Goal: Task Accomplishment & Management: Complete application form

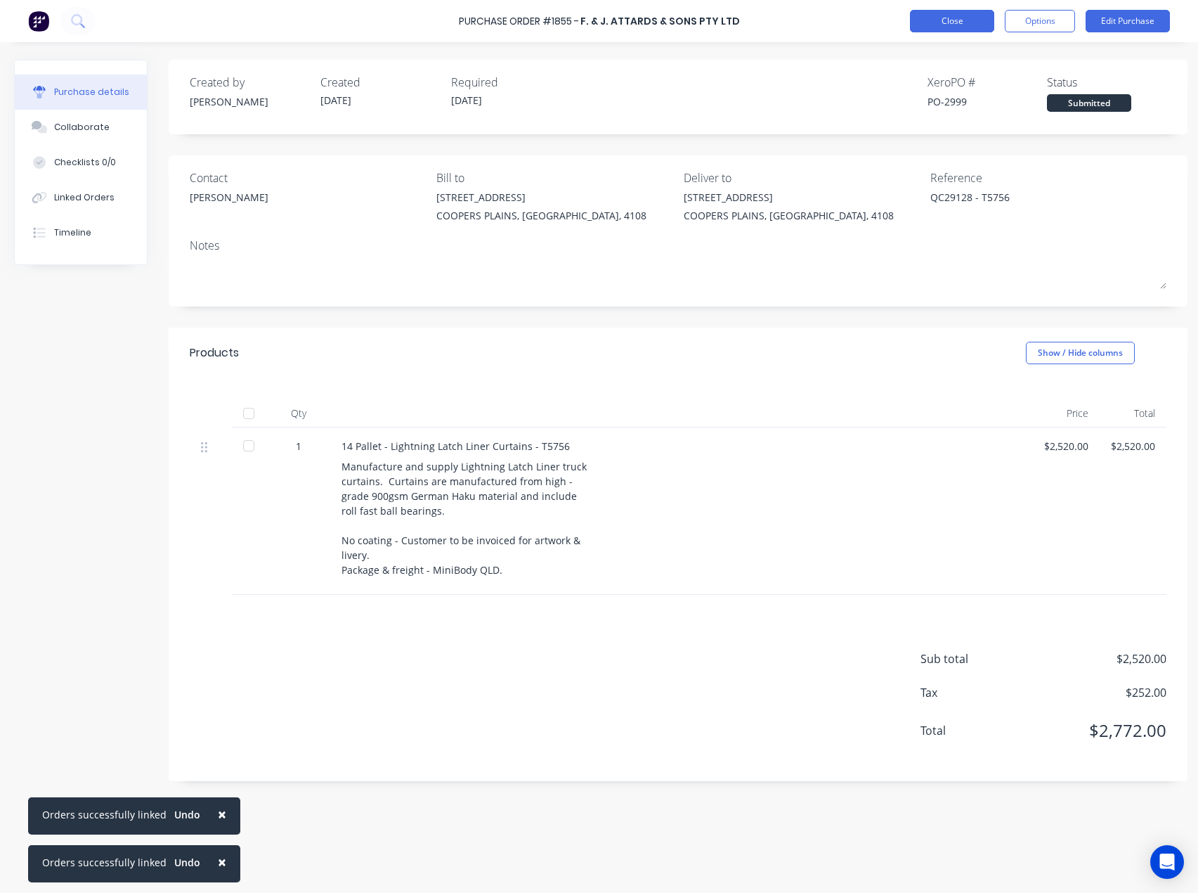
drag, startPoint x: 0, startPoint y: 0, endPoint x: 940, endPoint y: 19, distance: 940.6
click at [940, 19] on button "Close" at bounding box center [952, 21] width 84 height 22
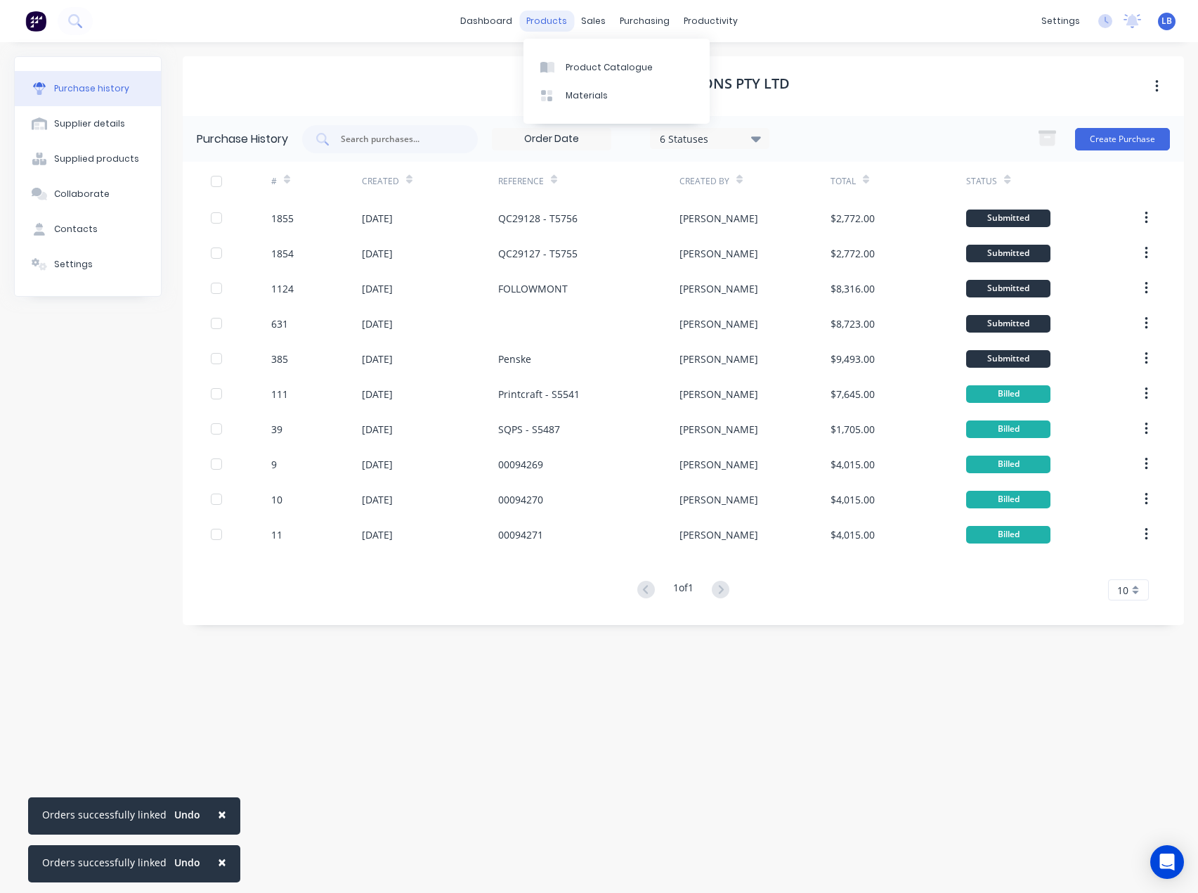
click at [545, 22] on div "products" at bounding box center [546, 21] width 55 height 21
click at [559, 63] on div at bounding box center [551, 67] width 21 height 13
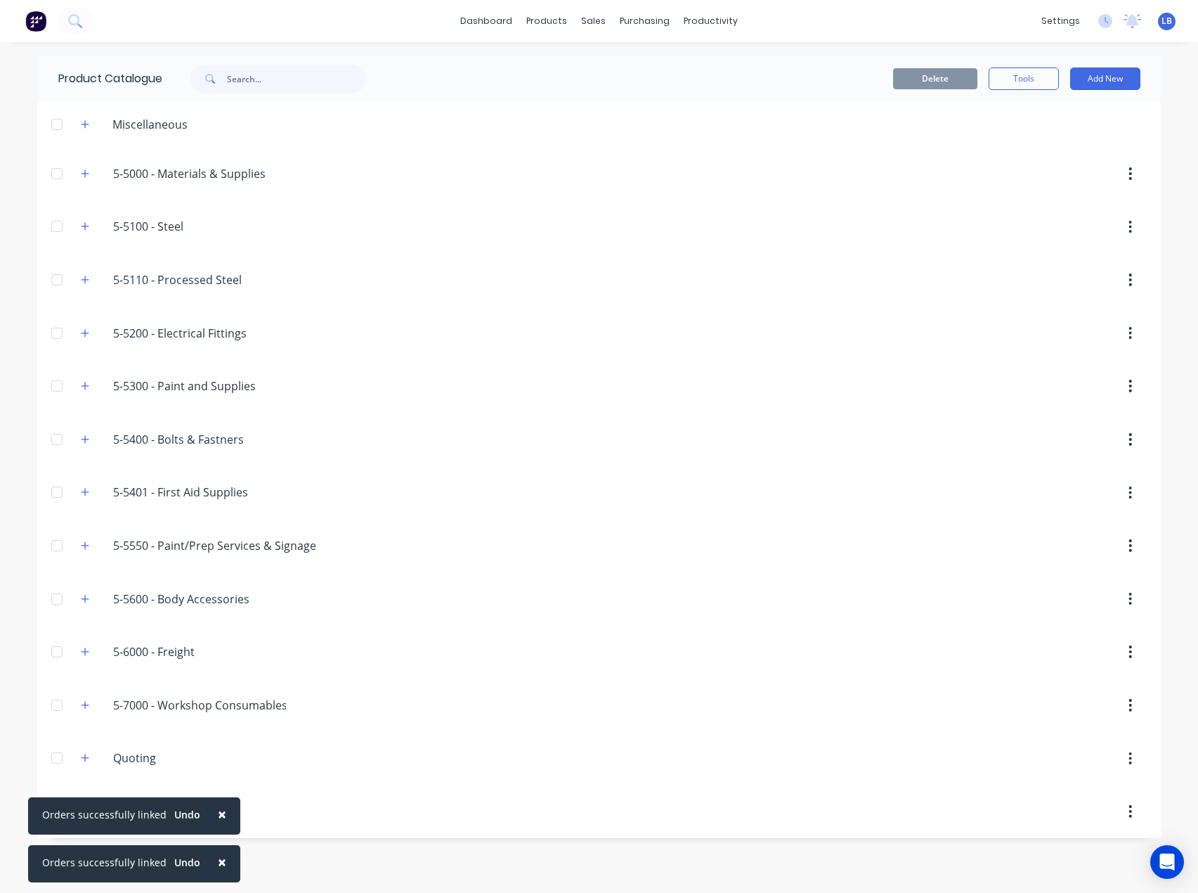
click at [218, 812] on span "×" at bounding box center [222, 814] width 8 height 20
click at [218, 863] on span "×" at bounding box center [222, 862] width 8 height 20
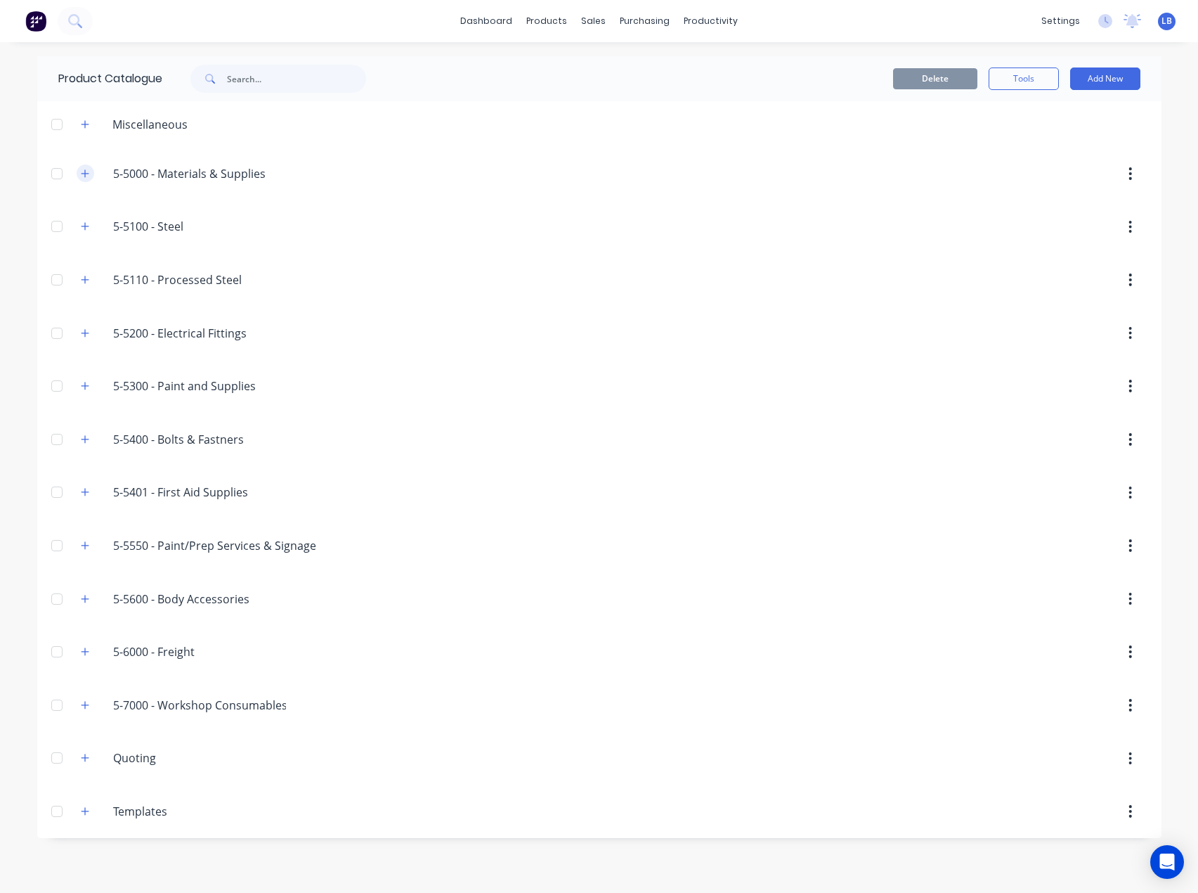
click at [81, 179] on button "button" at bounding box center [86, 173] width 18 height 18
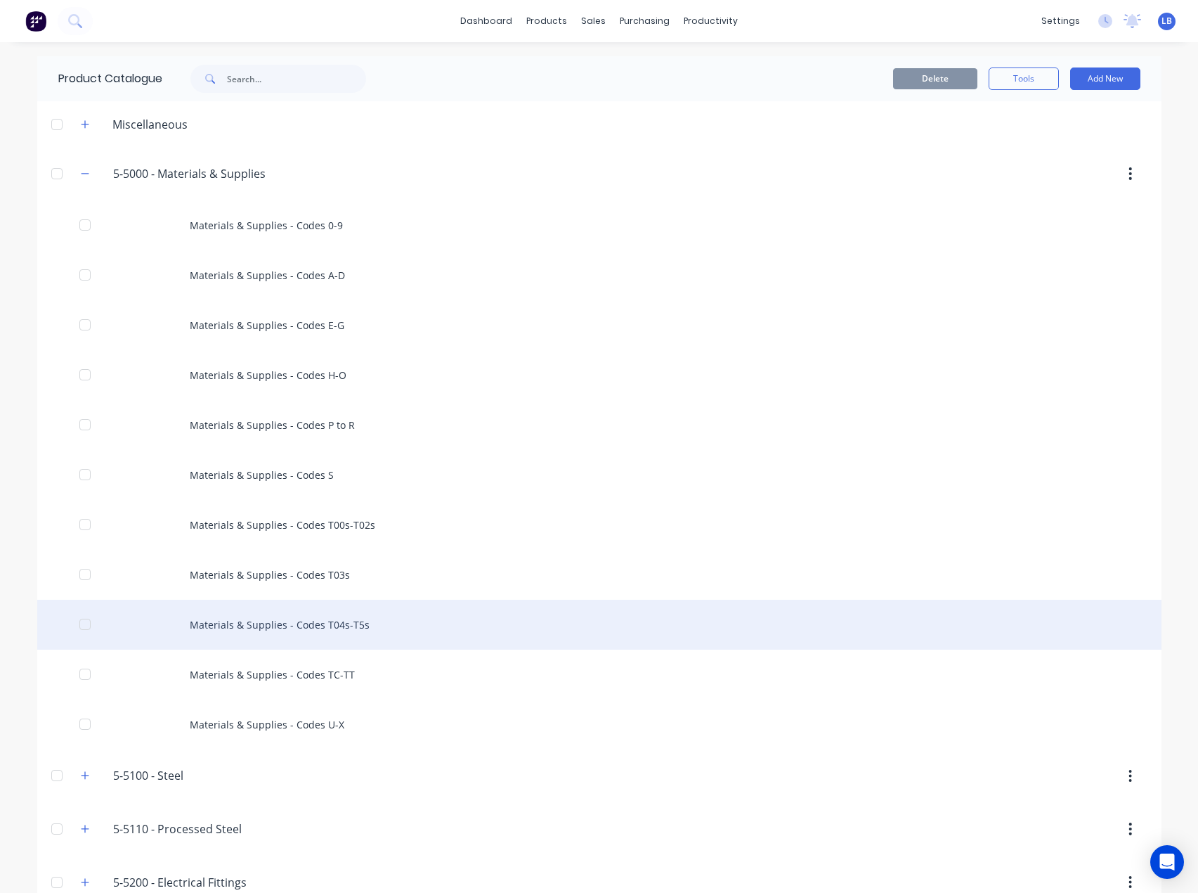
click at [257, 621] on div "Materials & Supplies - Codes T04s-T5s" at bounding box center [599, 625] width 1125 height 50
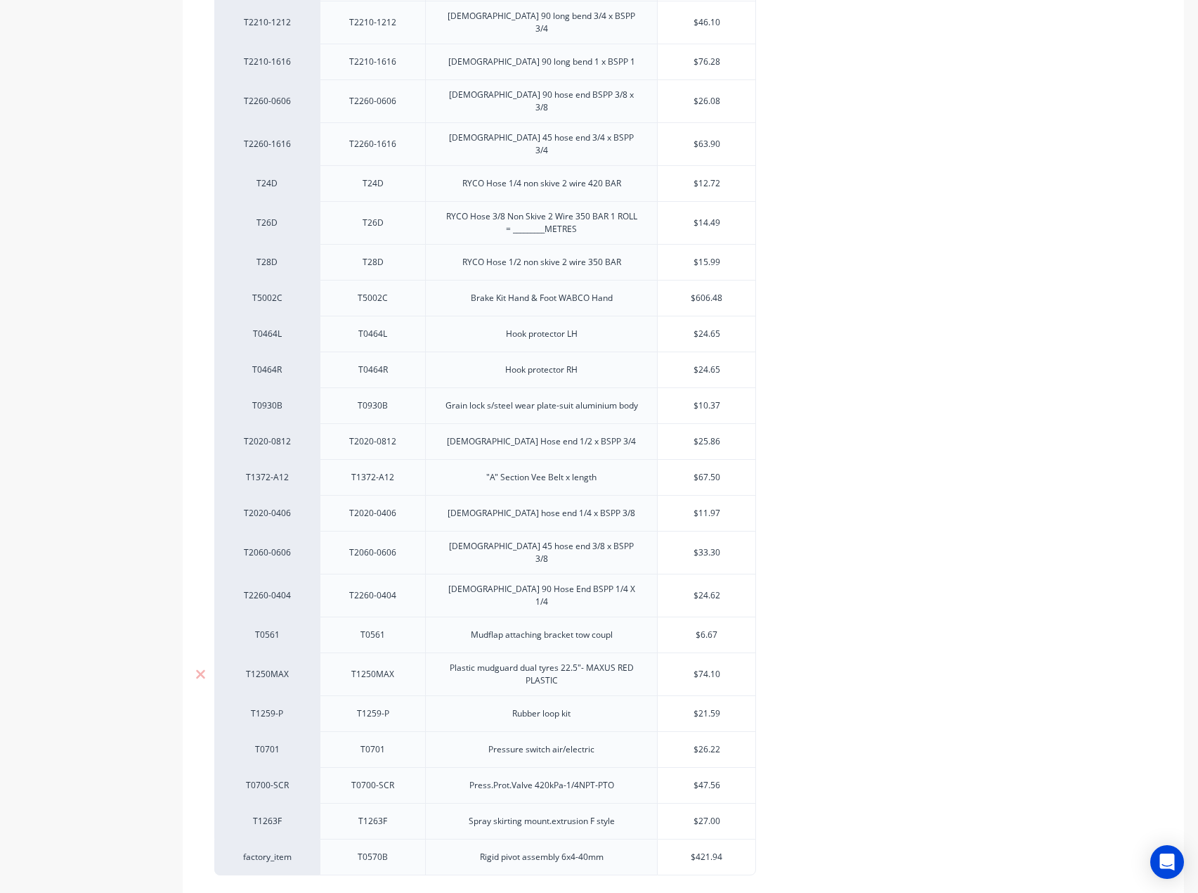
scroll to position [2695, 0]
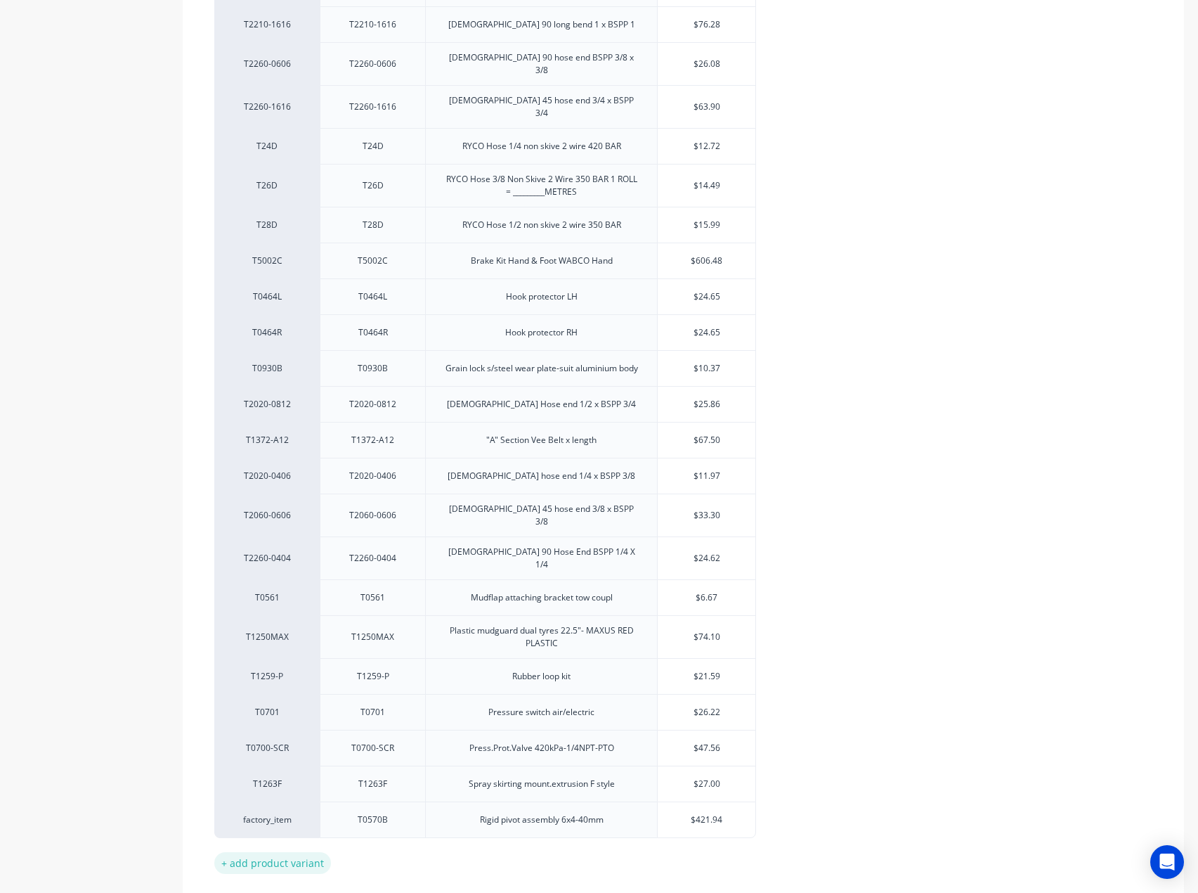
click at [287, 852] on div "+ add product variant" at bounding box center [272, 863] width 117 height 22
type textarea "x"
click at [382, 837] on div at bounding box center [372, 855] width 105 height 37
click at [391, 846] on div at bounding box center [373, 855] width 70 height 18
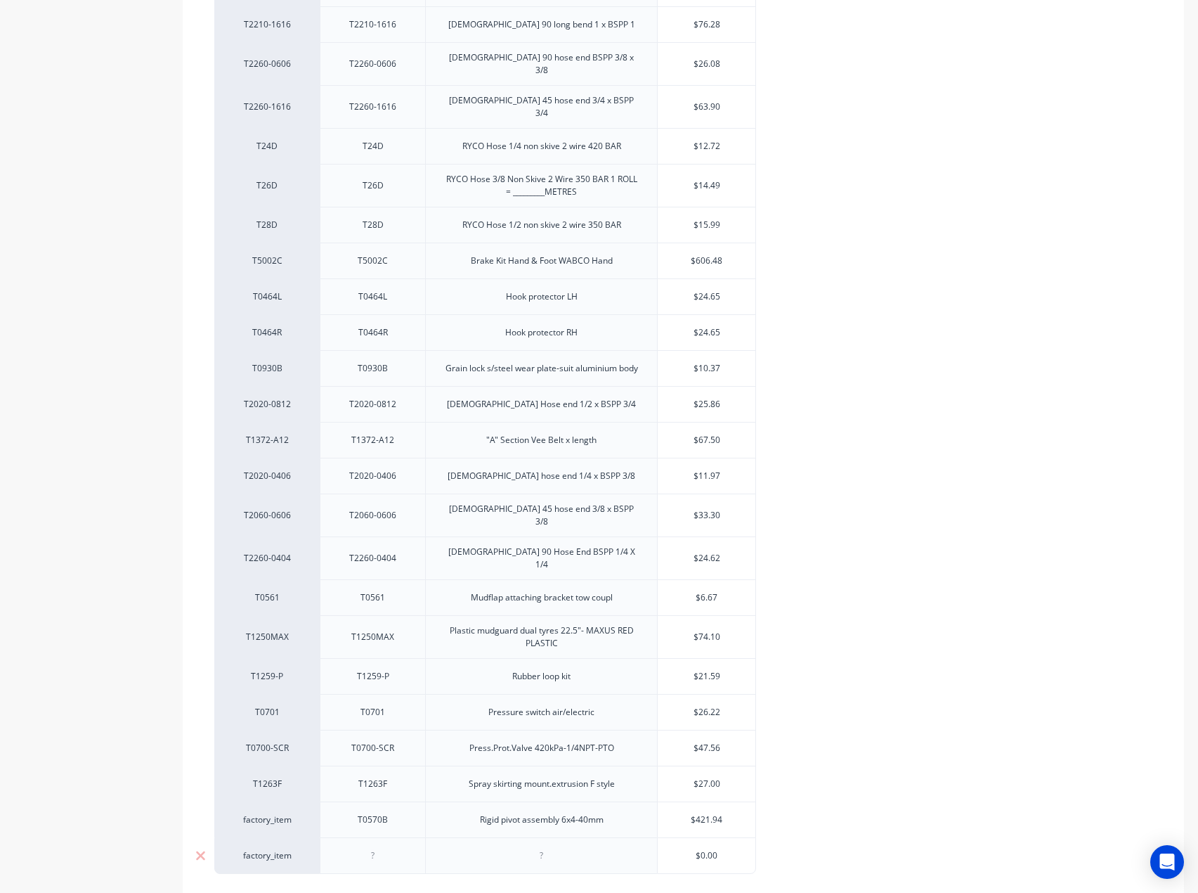
paste div
click at [549, 846] on div at bounding box center [542, 855] width 70 height 18
type textarea "x"
paste div
type textarea "x"
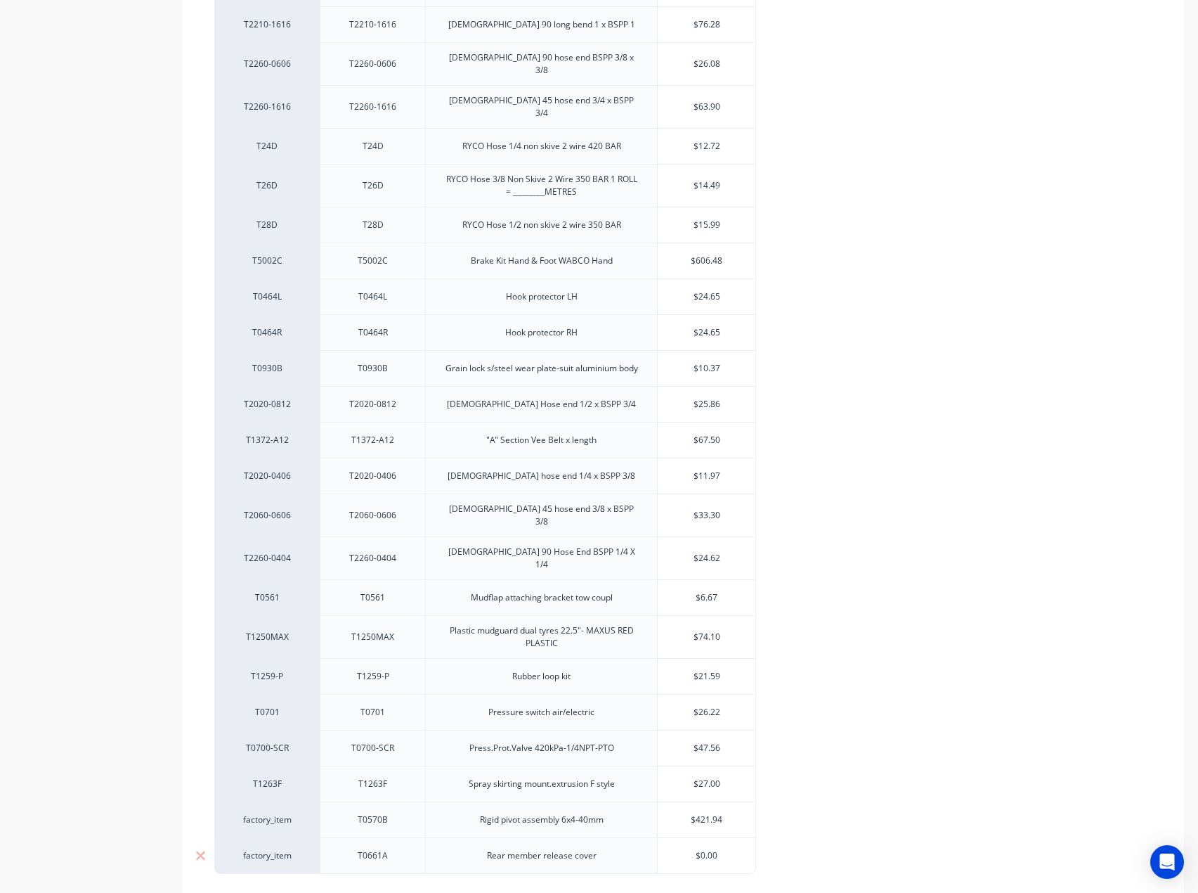
type input "$0.0"
type textarea "x"
type input "$0."
type textarea "x"
type input "$0"
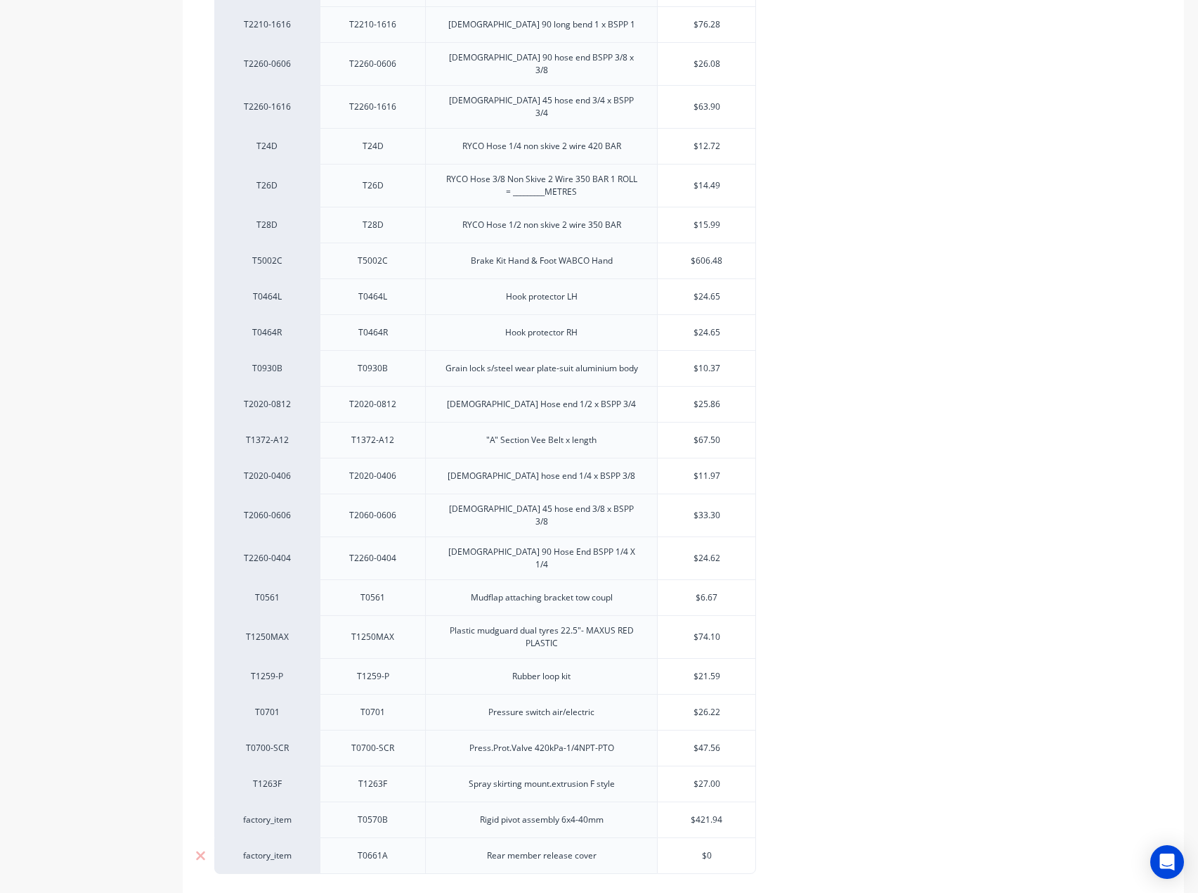
type textarea "x"
type input "$"
type textarea "x"
type input "19"
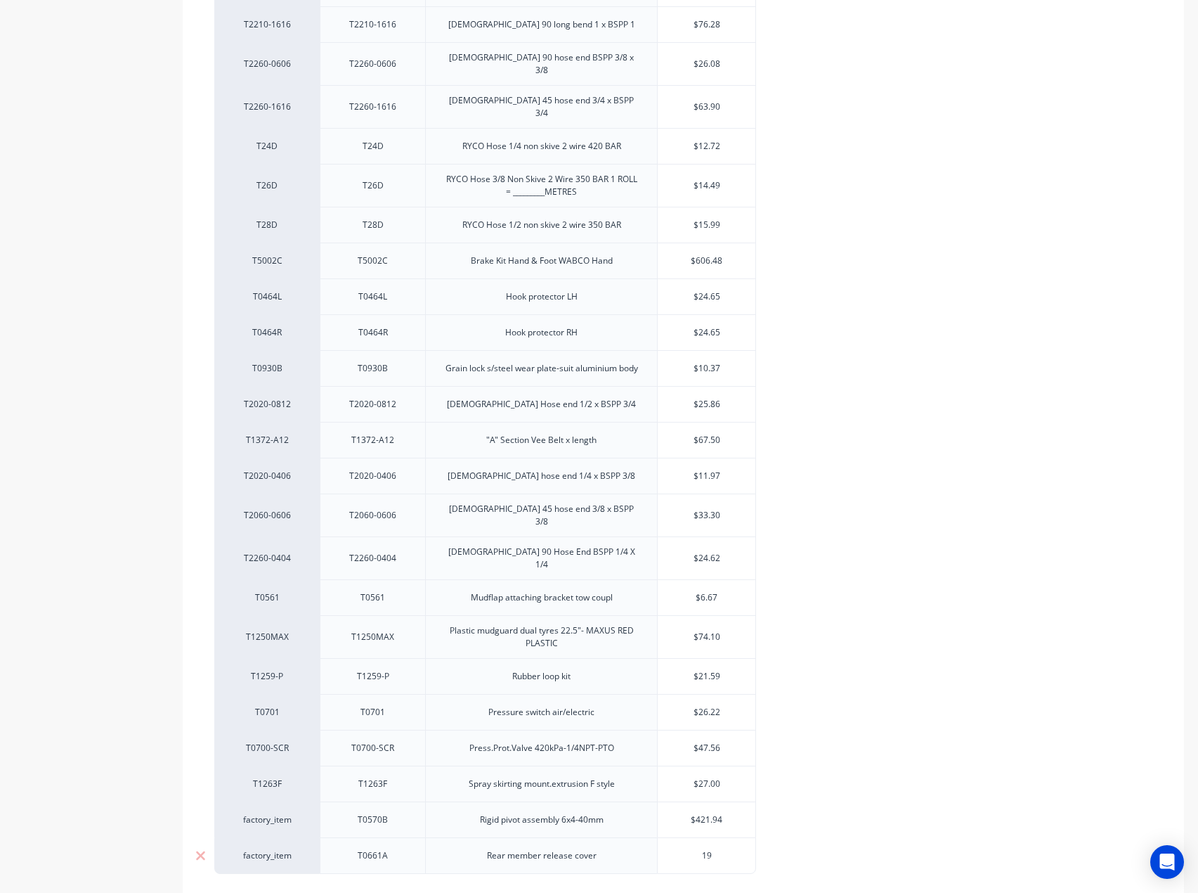
type textarea "x"
type input "19.5"
type textarea "x"
type input "19.58"
type textarea "x"
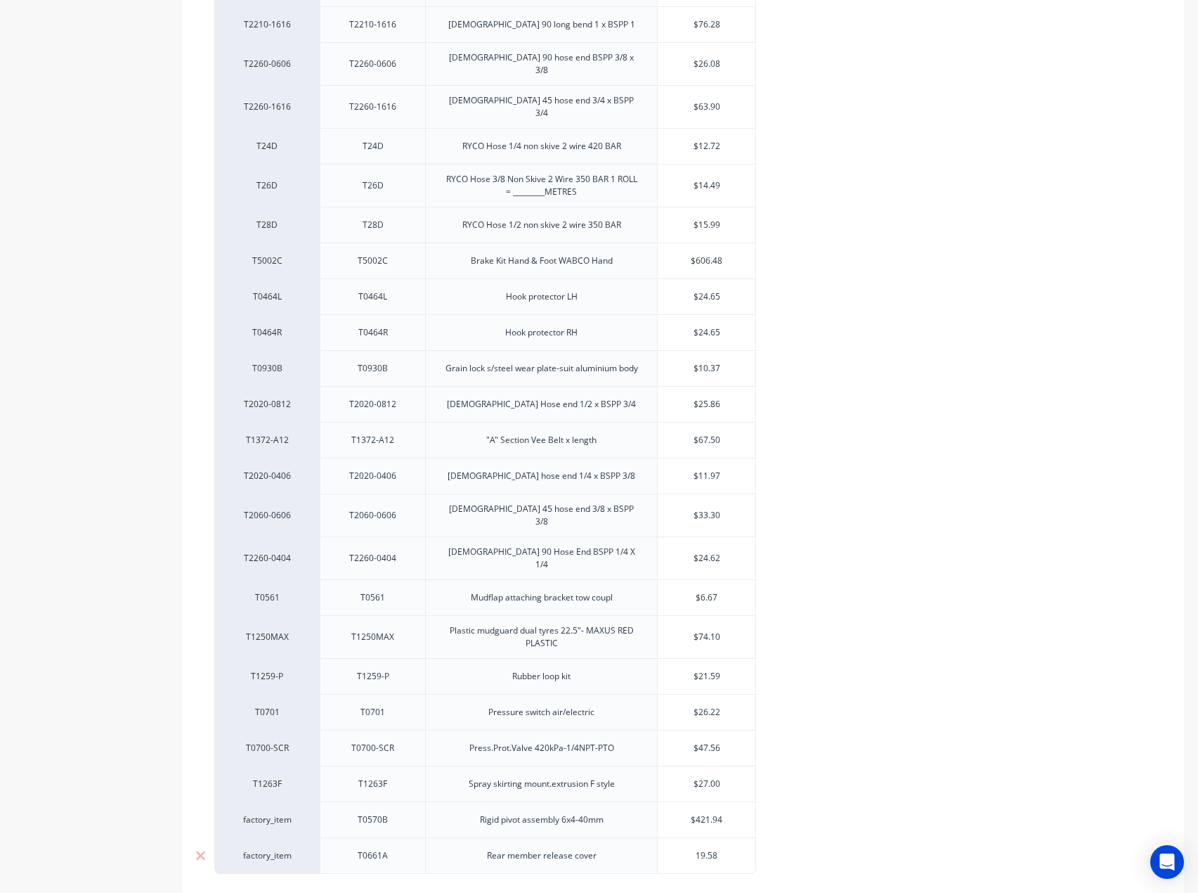
type input "19.58"
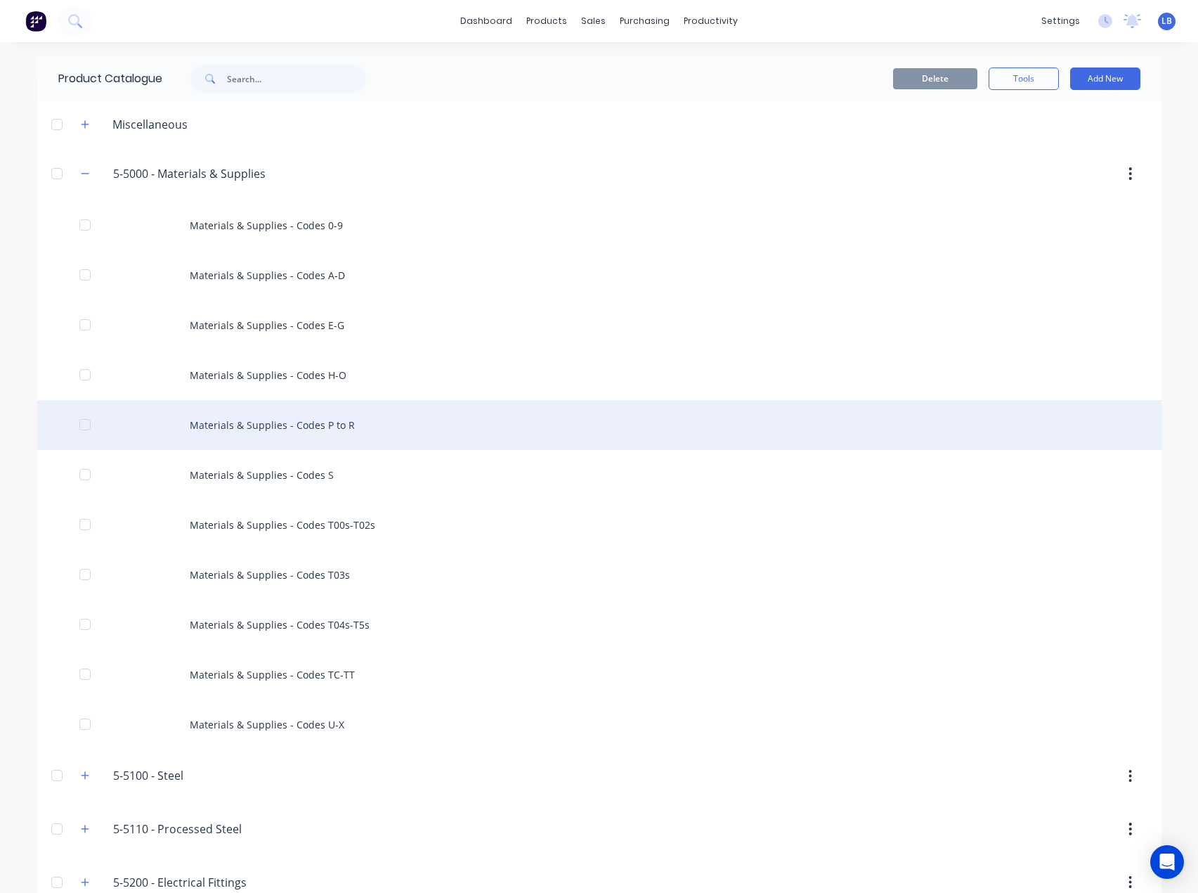
click at [287, 432] on div "Materials & Supplies - Codes P to R" at bounding box center [599, 425] width 1125 height 50
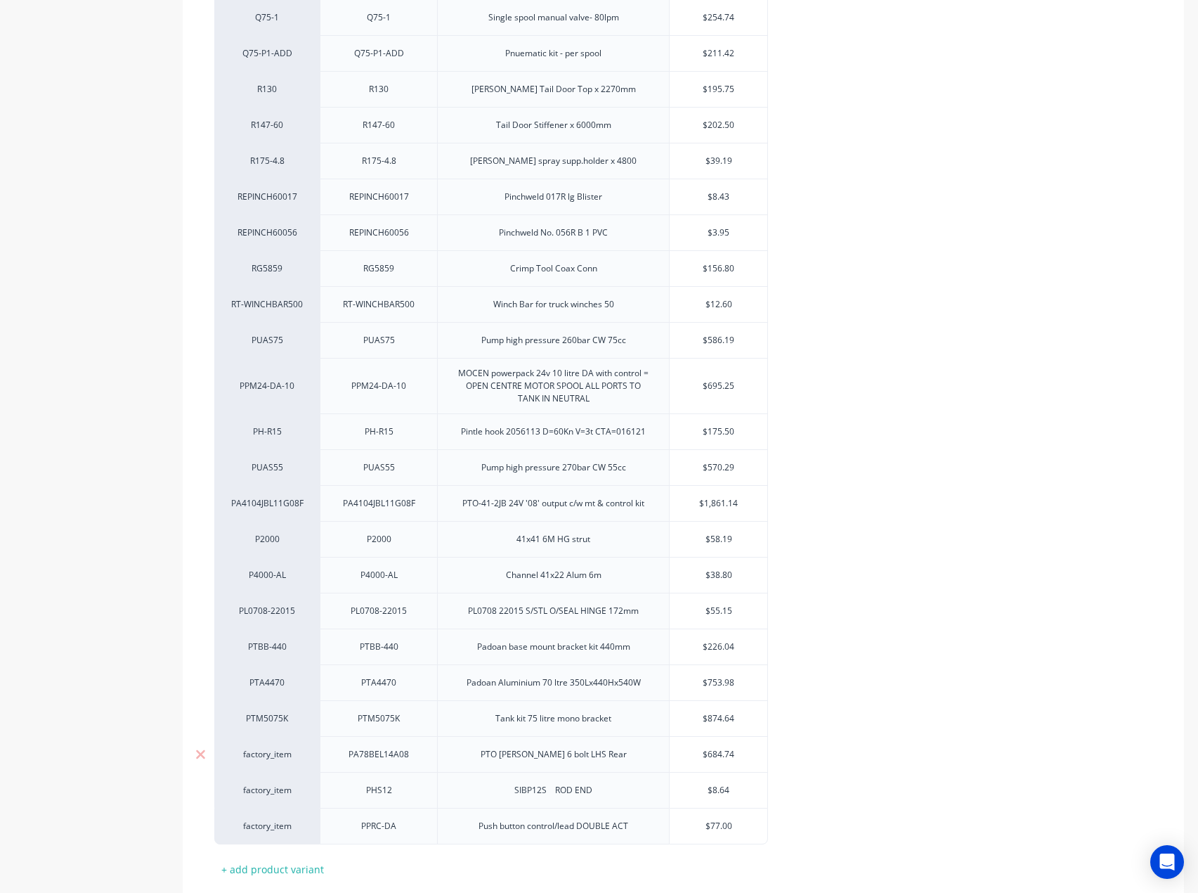
scroll to position [1624, 0]
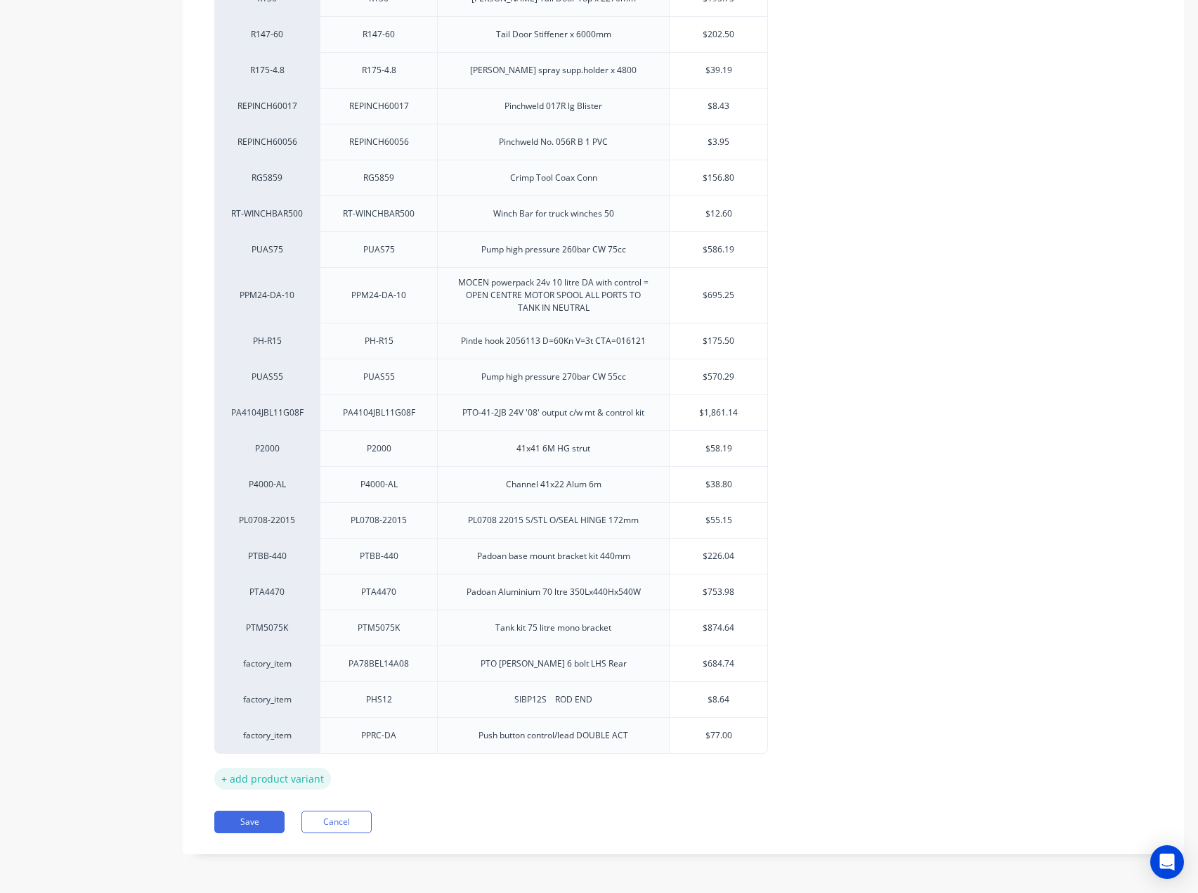
click at [290, 776] on div "+ add product variant" at bounding box center [272, 779] width 117 height 22
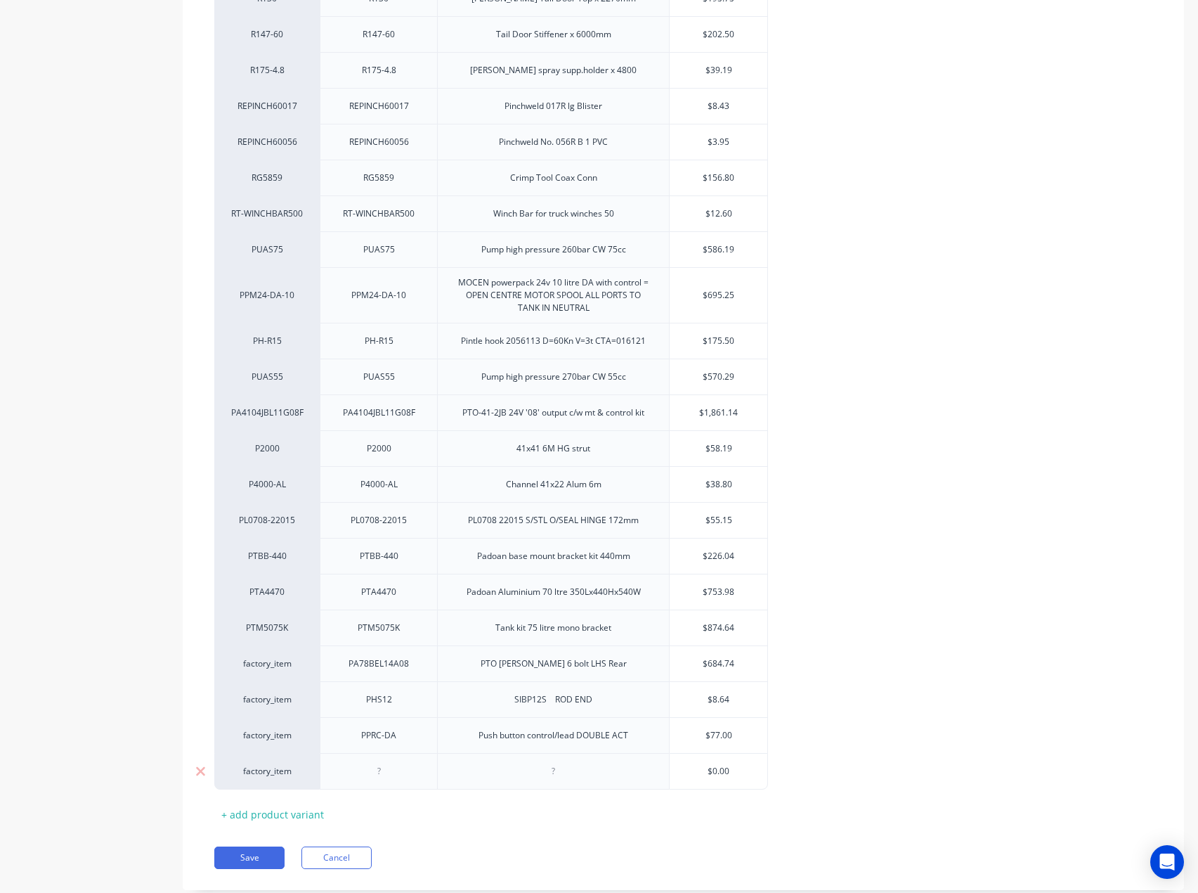
click at [557, 772] on div at bounding box center [554, 771] width 70 height 18
paste div
click at [402, 766] on div at bounding box center [379, 771] width 70 height 18
paste div
click at [757, 770] on input "text" at bounding box center [719, 771] width 98 height 13
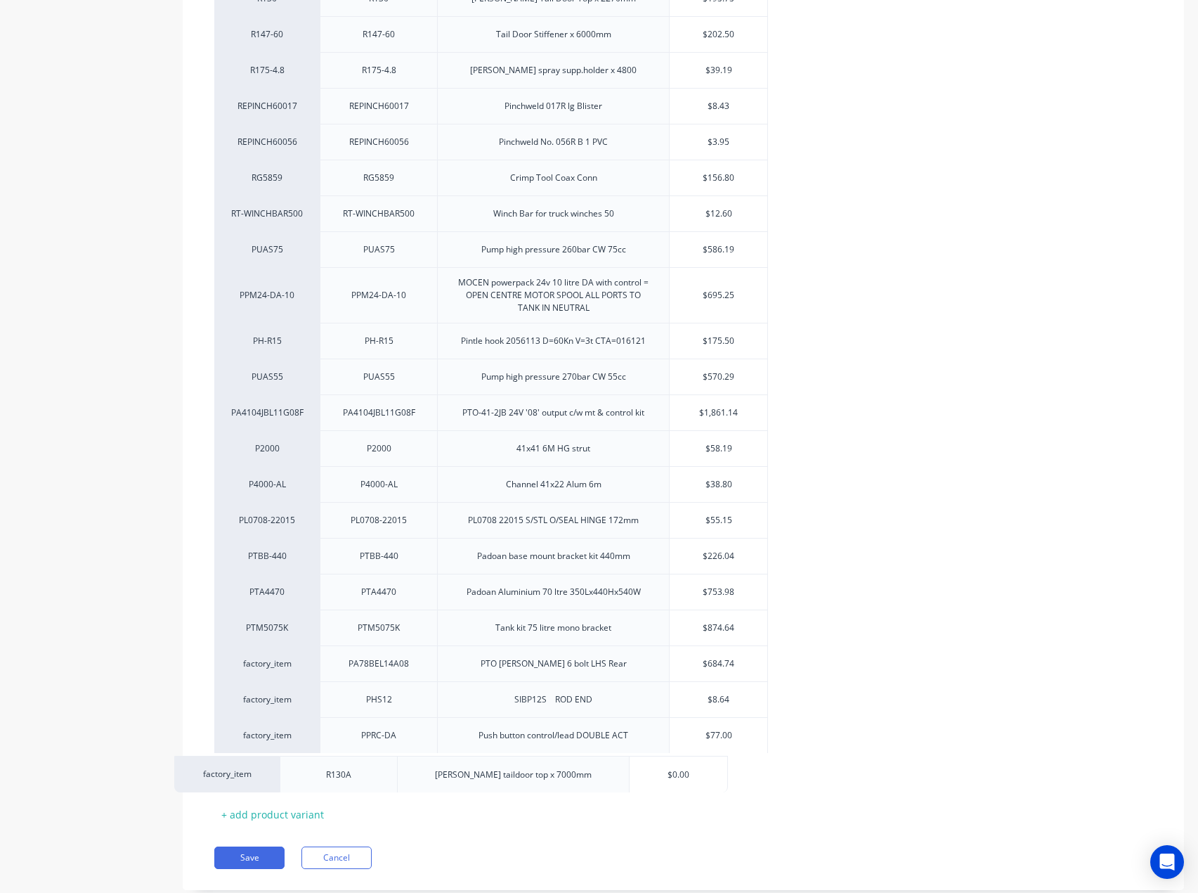
drag, startPoint x: 744, startPoint y: 775, endPoint x: 703, endPoint y: 764, distance: 43.0
click at [702, 763] on div "$0.00 $0.00" at bounding box center [719, 770] width 98 height 35
drag, startPoint x: 710, startPoint y: 770, endPoint x: 751, endPoint y: 771, distance: 40.8
click at [751, 771] on input "$0.00" at bounding box center [719, 771] width 98 height 13
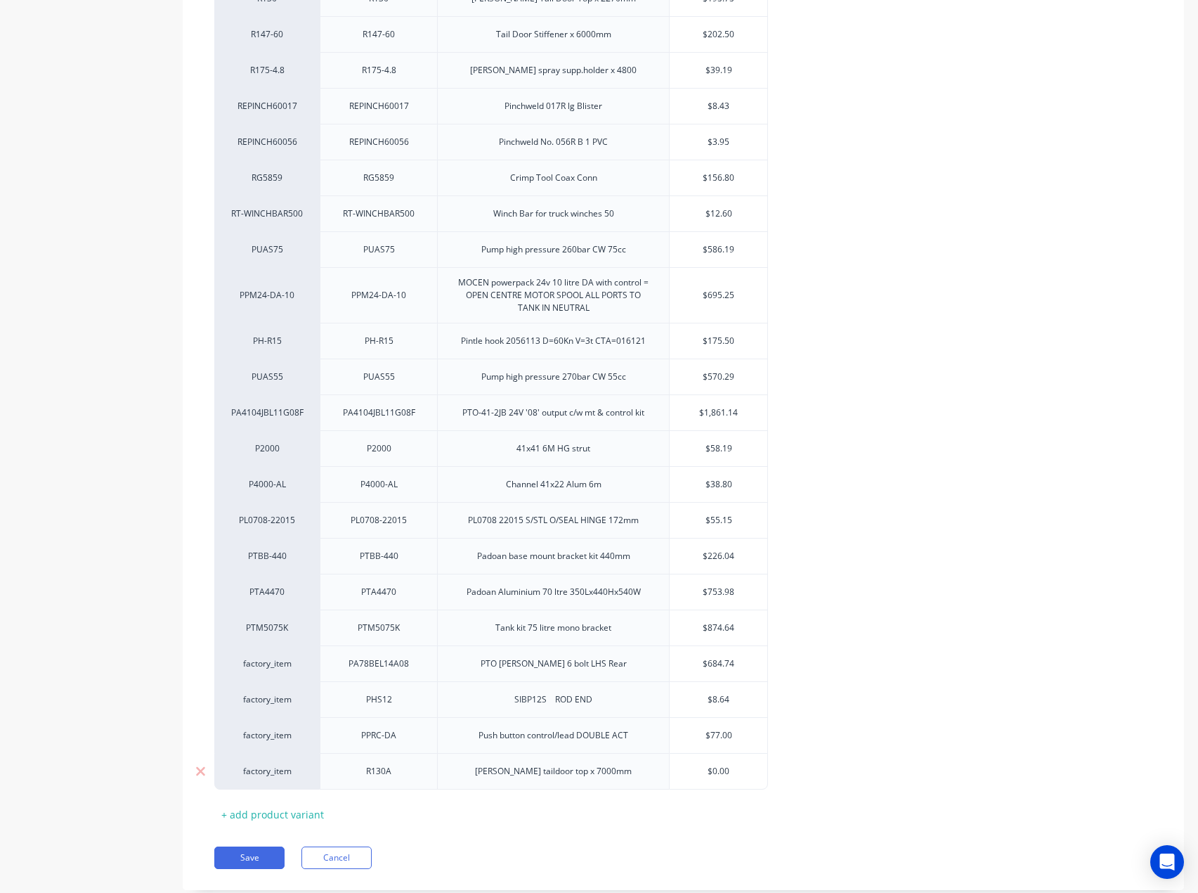
click at [738, 772] on input "$0.00" at bounding box center [719, 771] width 98 height 13
click at [737, 772] on input "$0.00" at bounding box center [719, 771] width 98 height 13
drag, startPoint x: 731, startPoint y: 770, endPoint x: 709, endPoint y: 768, distance: 22.7
click at [704, 767] on input "$0.00" at bounding box center [719, 771] width 98 height 13
click at [716, 769] on input "$0.00" at bounding box center [719, 771] width 98 height 13
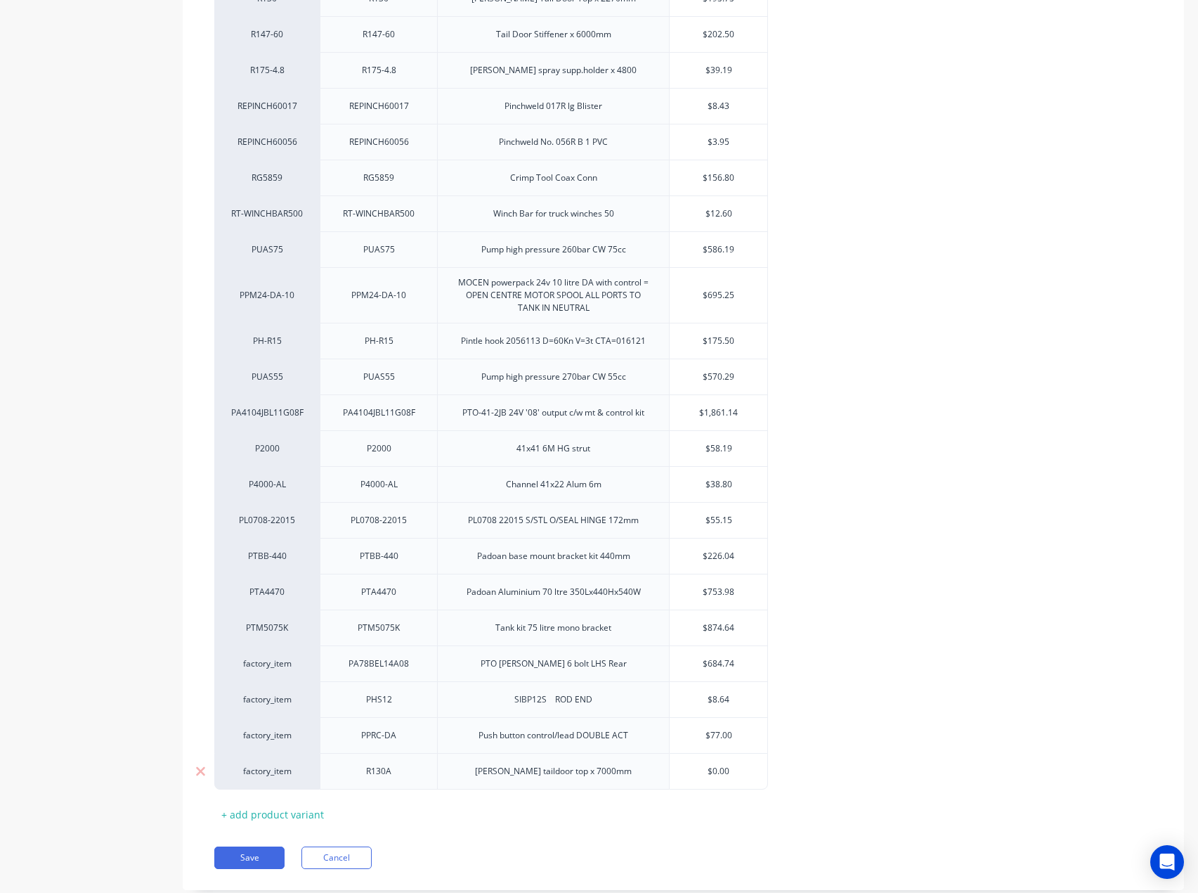
click at [717, 769] on input "$0.00" at bounding box center [719, 771] width 98 height 13
click at [720, 769] on input "$0.00" at bounding box center [719, 771] width 98 height 13
click at [529, 768] on div "[PERSON_NAME] taildoor top x 7000mm" at bounding box center [553, 771] width 179 height 18
type input "598.05"
click at [226, 853] on button "Save" at bounding box center [249, 857] width 70 height 22
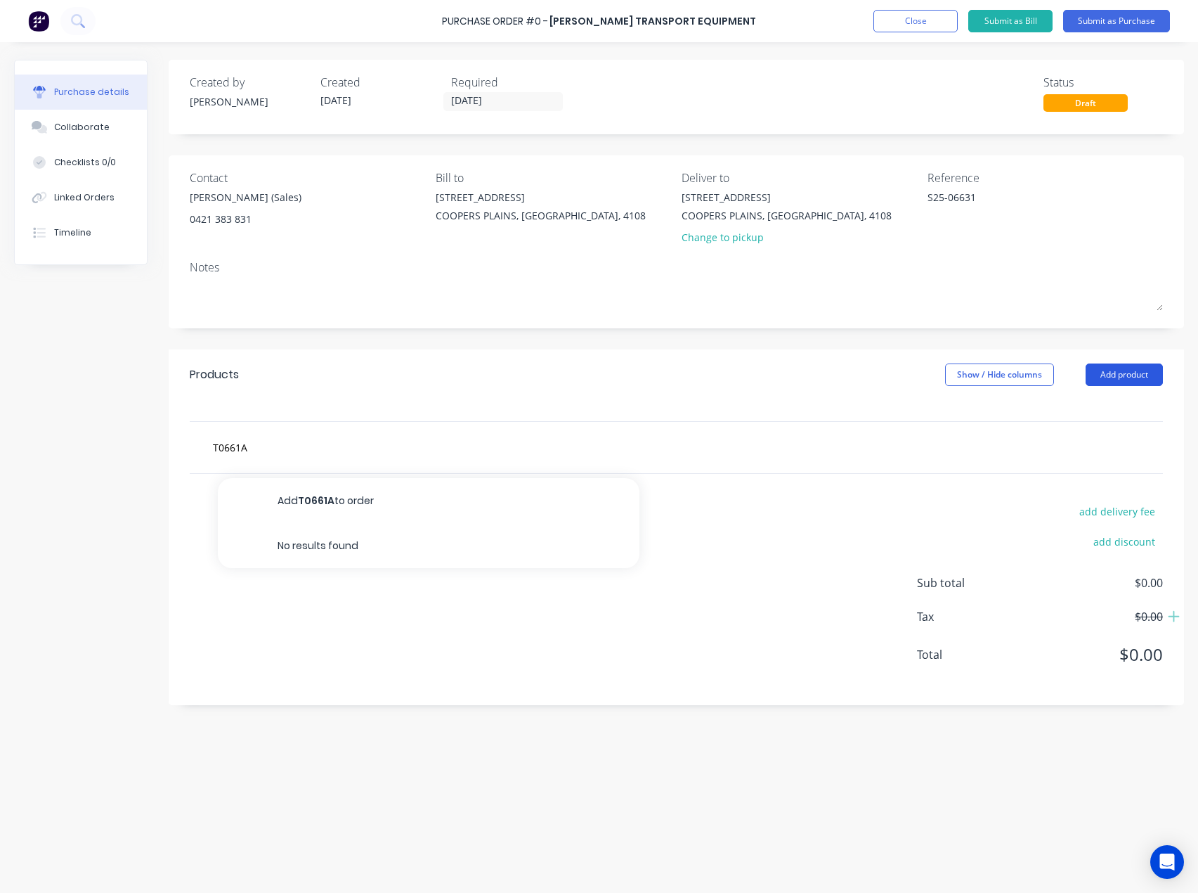
click at [1097, 375] on button "Add product" at bounding box center [1124, 374] width 77 height 22
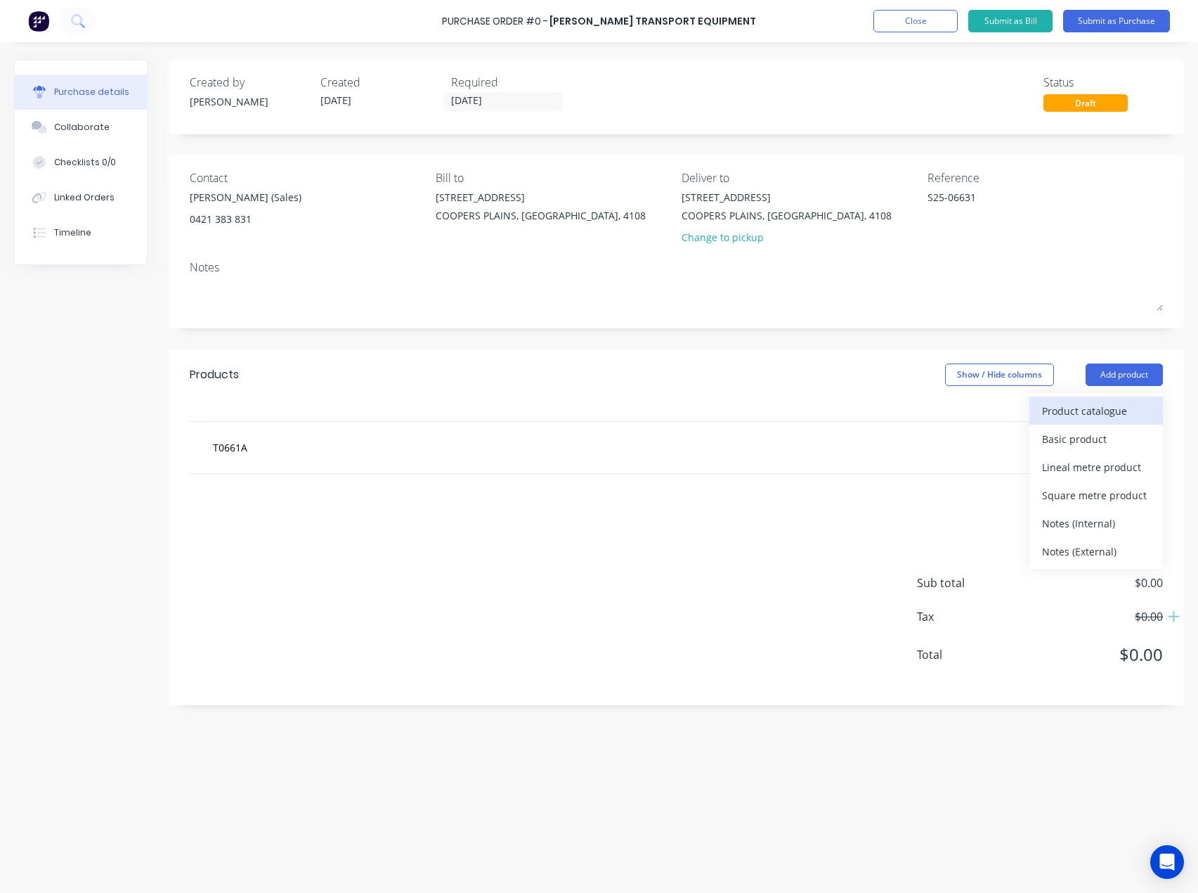
click at [1076, 410] on div "Product catalogue" at bounding box center [1096, 411] width 108 height 20
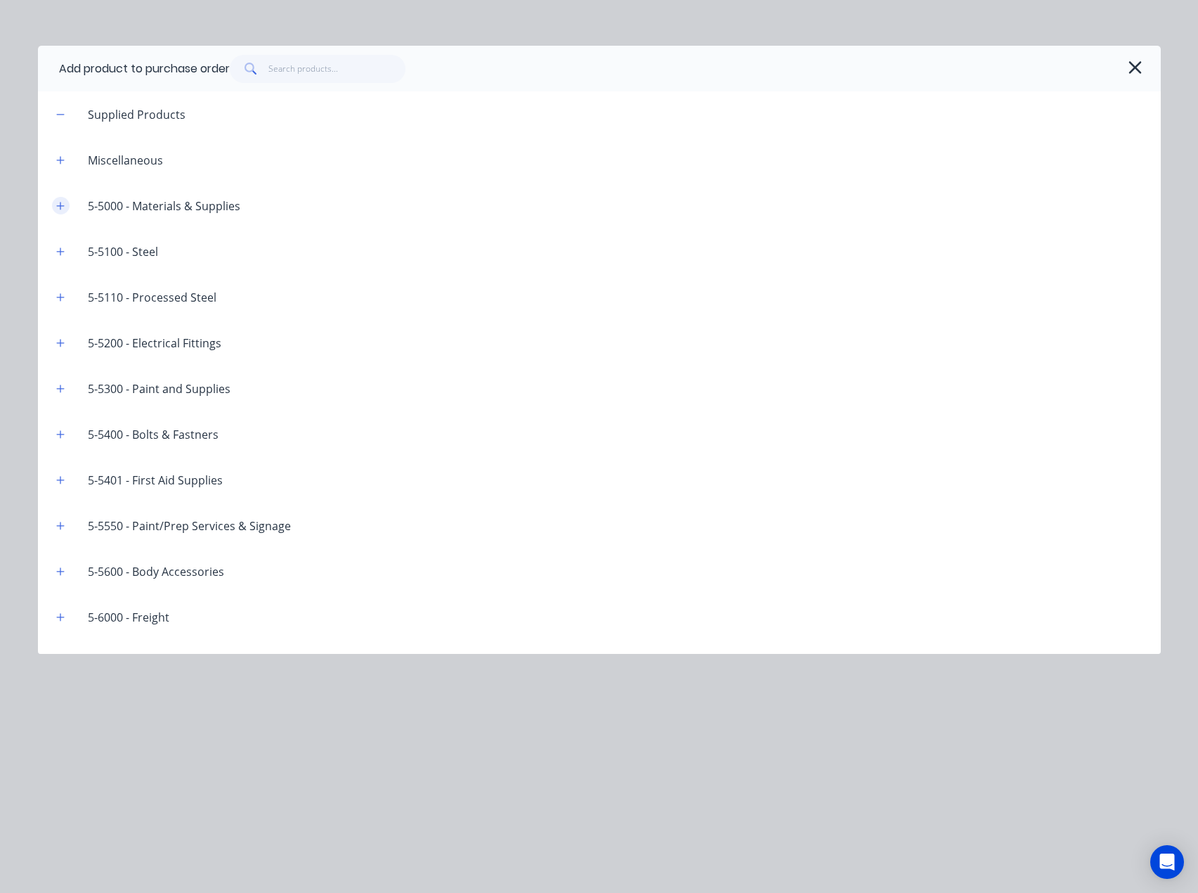
click at [57, 206] on icon "button" at bounding box center [60, 206] width 8 height 8
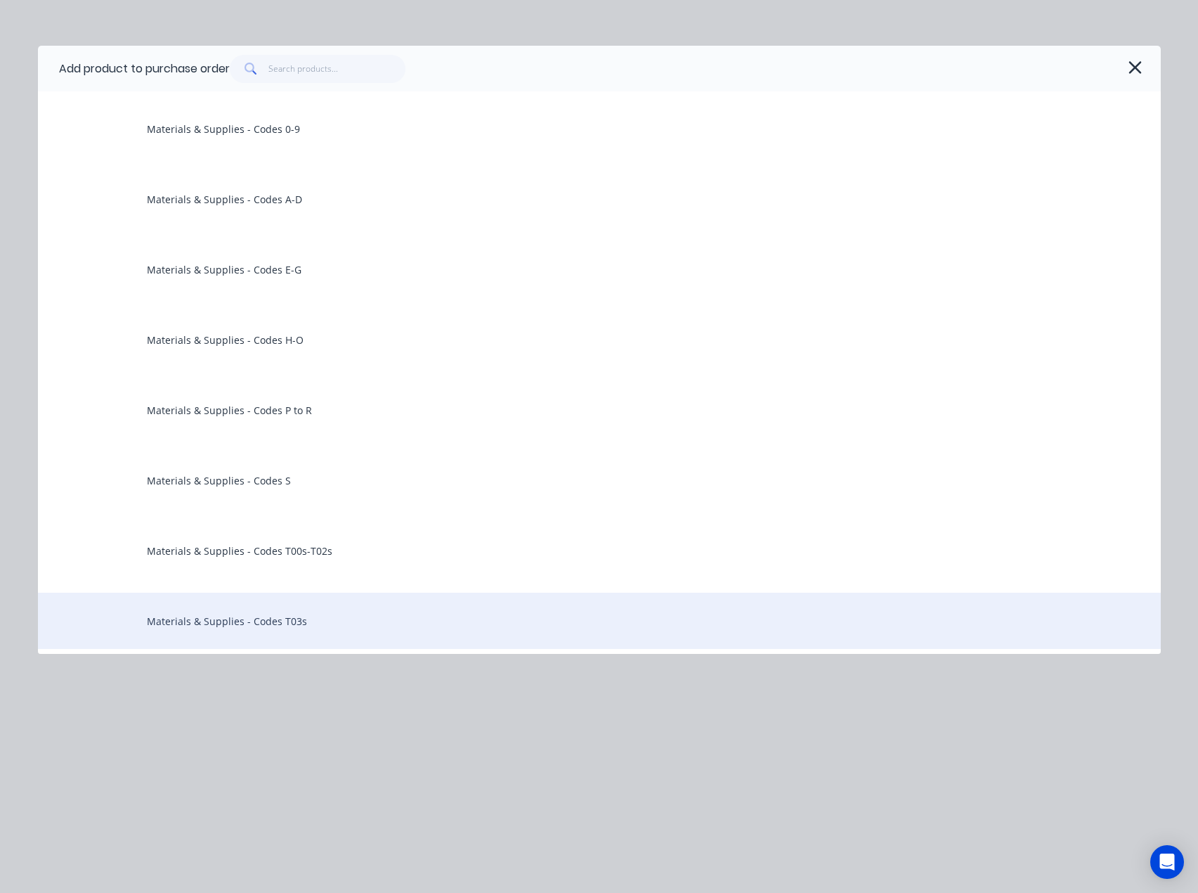
scroll to position [281, 0]
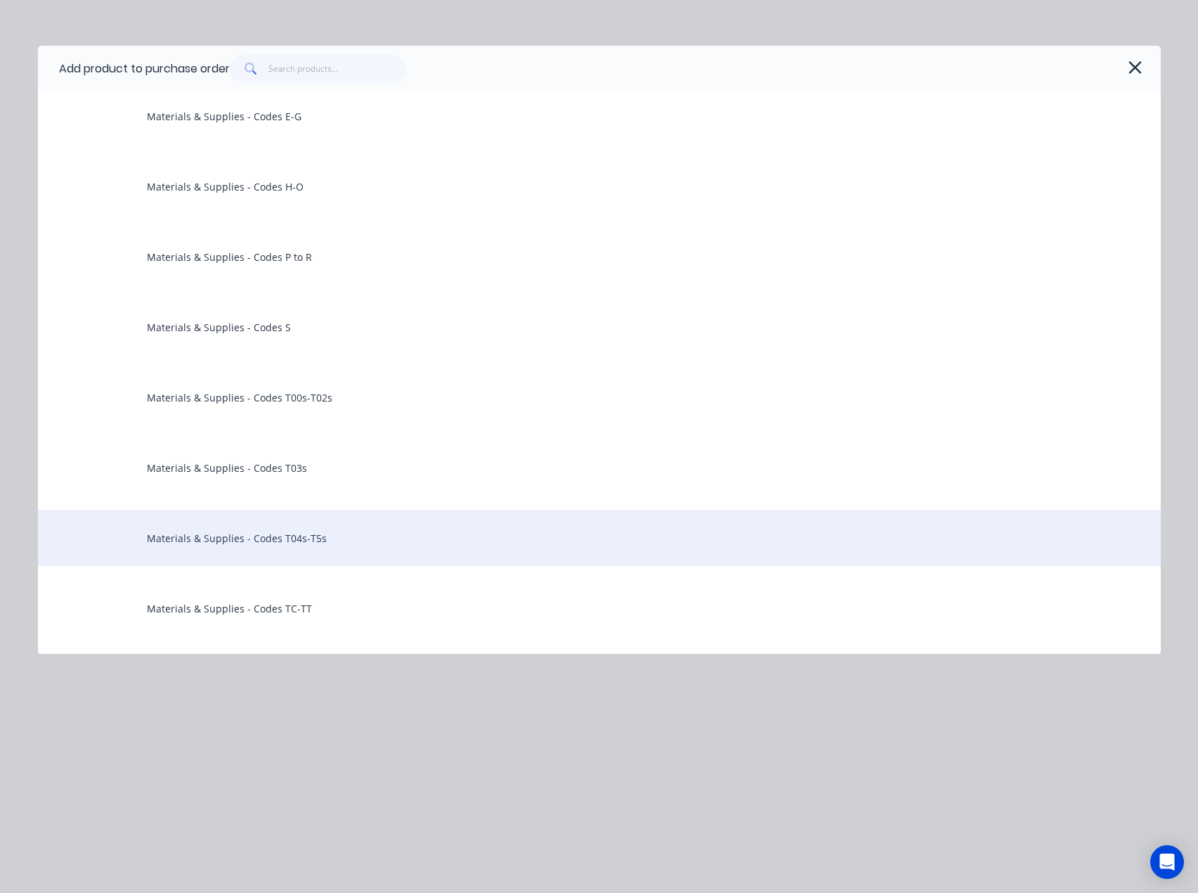
click at [300, 536] on div "Materials & Supplies - Codes T04s-T5s" at bounding box center [599, 538] width 1123 height 56
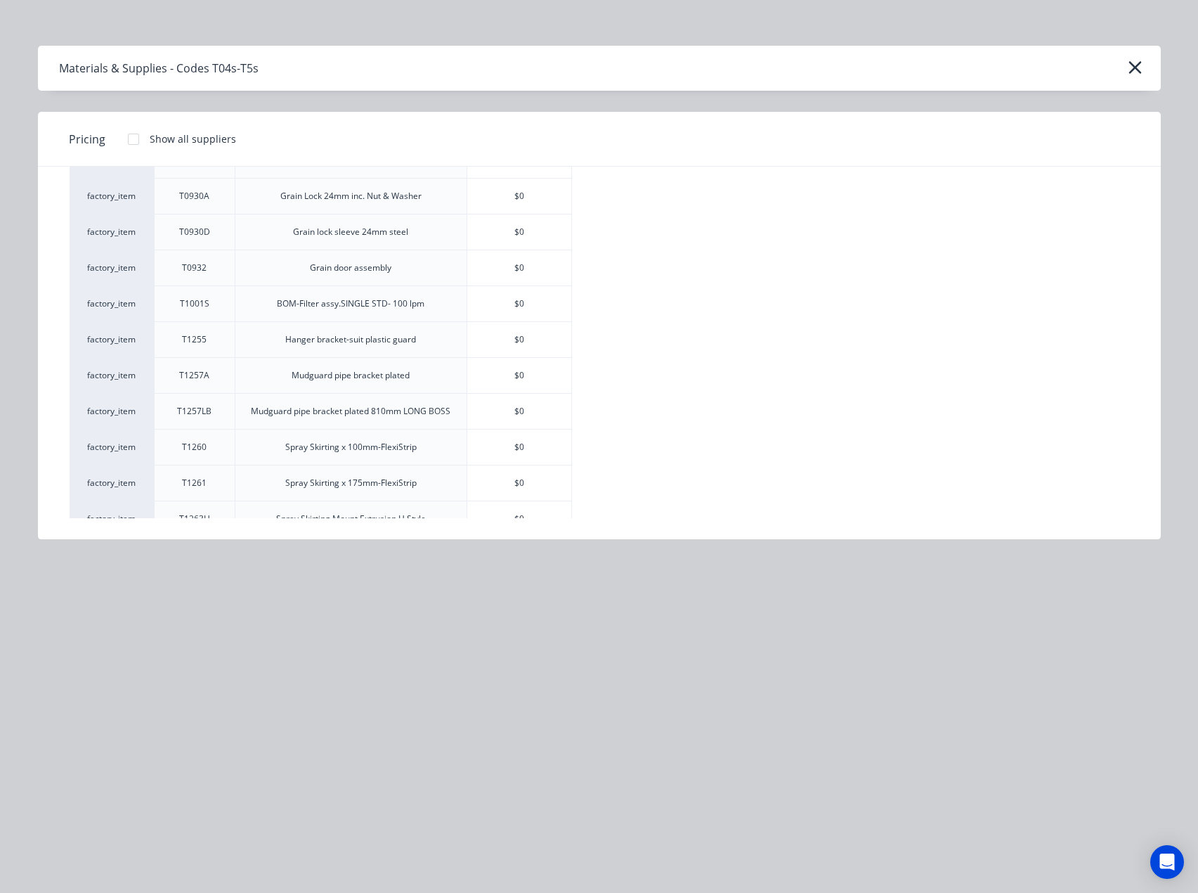
scroll to position [1265, 0]
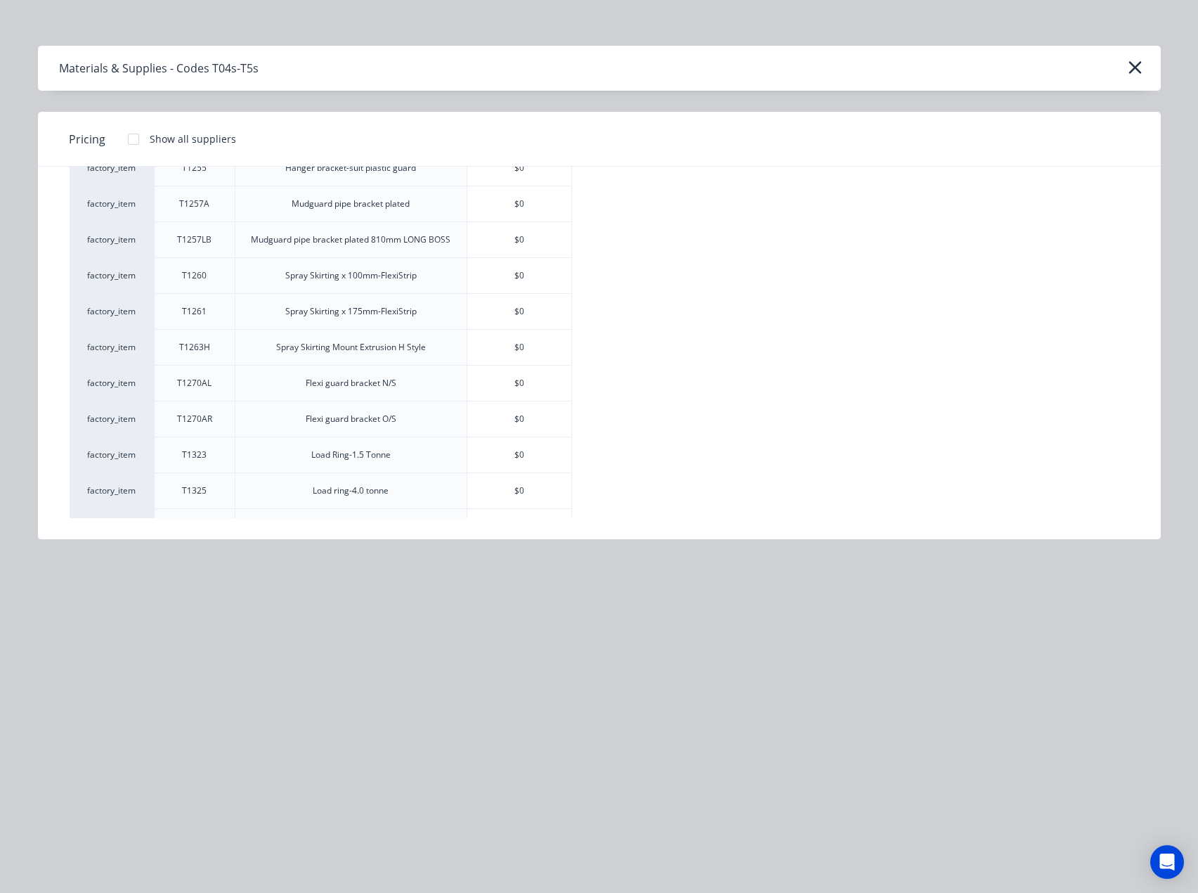
click at [134, 139] on div at bounding box center [133, 139] width 28 height 28
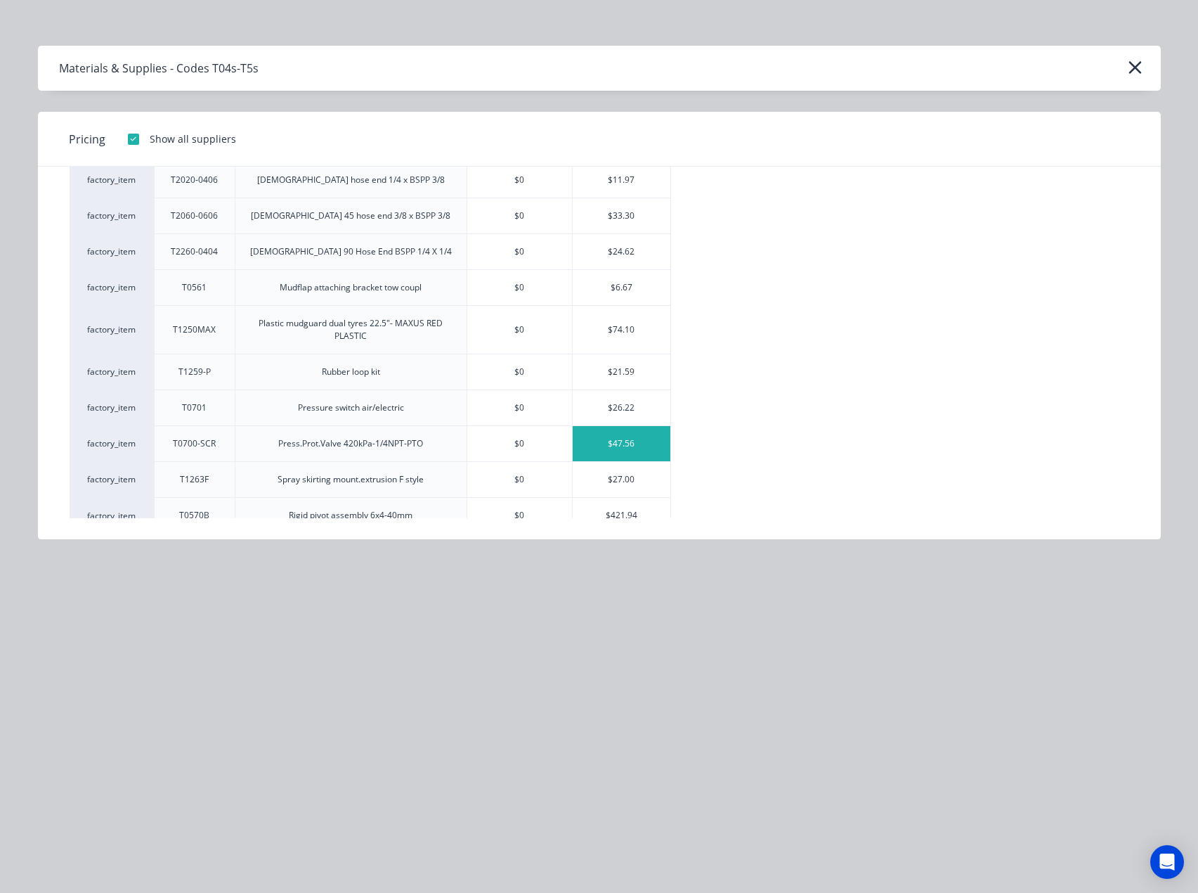
scroll to position [2787, 0]
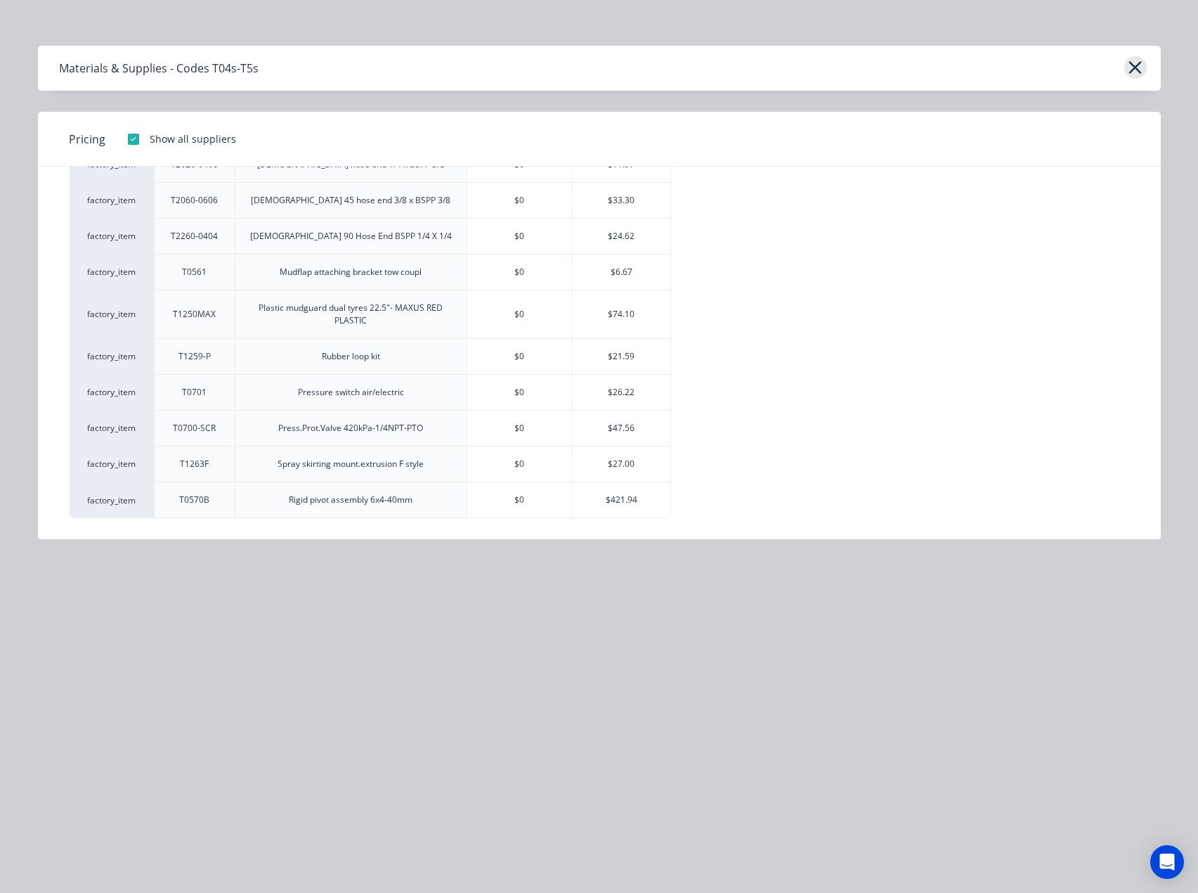
click at [1128, 65] on icon "button" at bounding box center [1135, 68] width 15 height 20
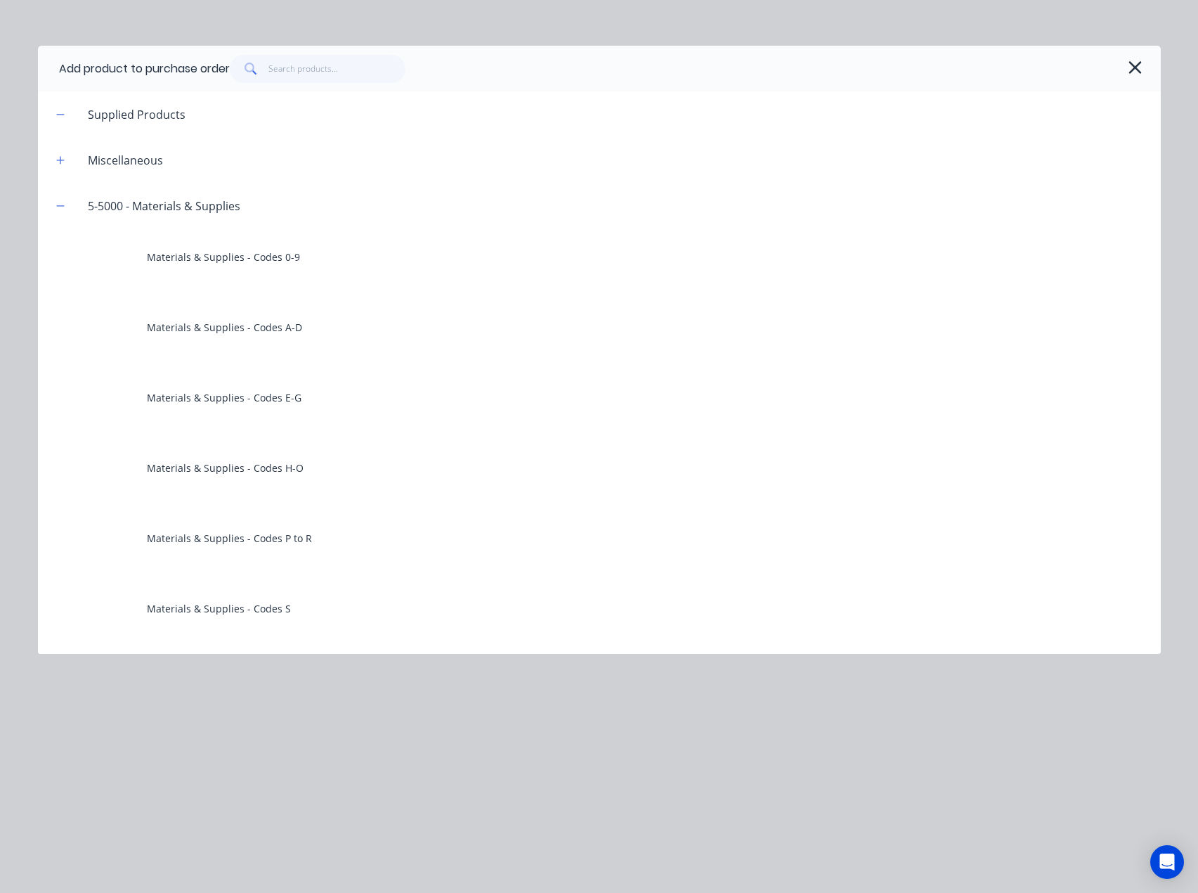
click at [1130, 64] on icon "button" at bounding box center [1135, 68] width 15 height 20
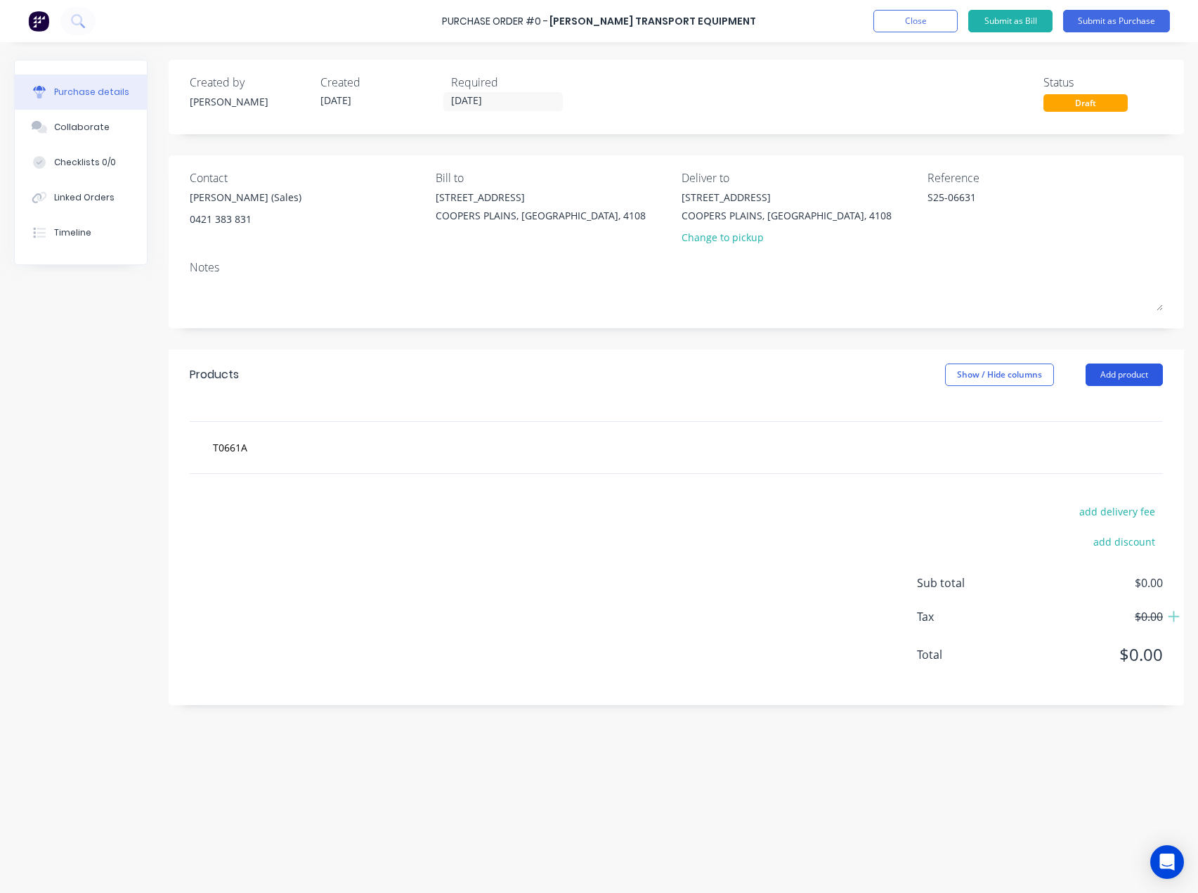
click at [1107, 373] on button "Add product" at bounding box center [1124, 374] width 77 height 22
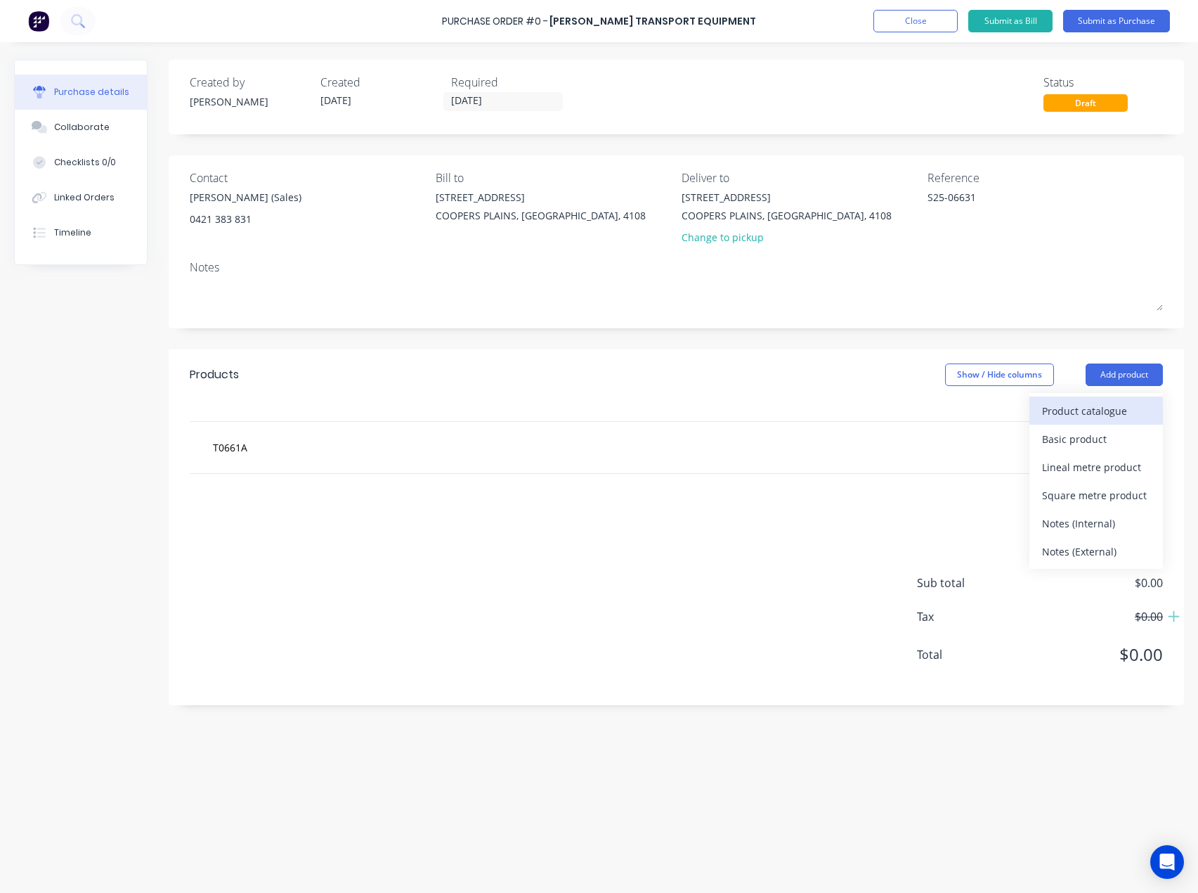
click at [1103, 412] on div "Product catalogue" at bounding box center [1096, 411] width 108 height 20
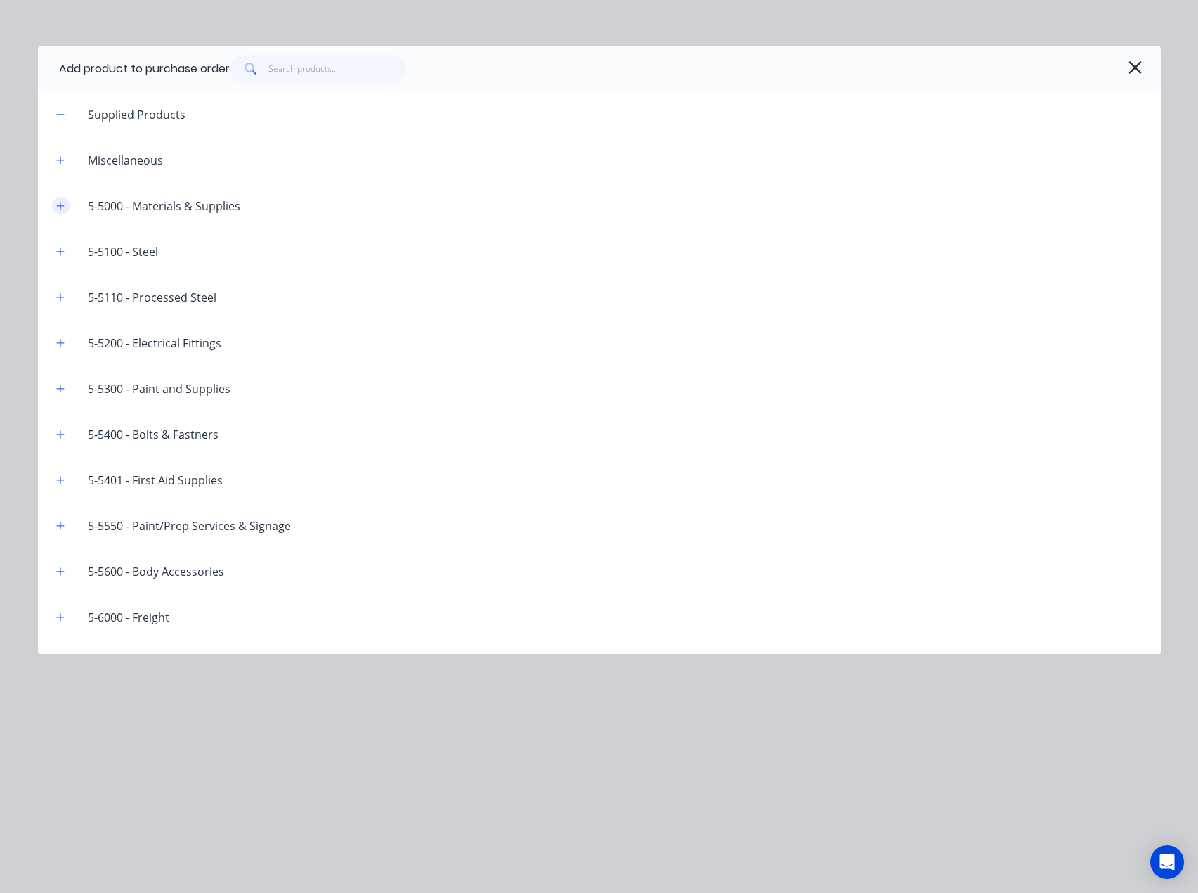
click at [61, 201] on icon "button" at bounding box center [60, 206] width 8 height 10
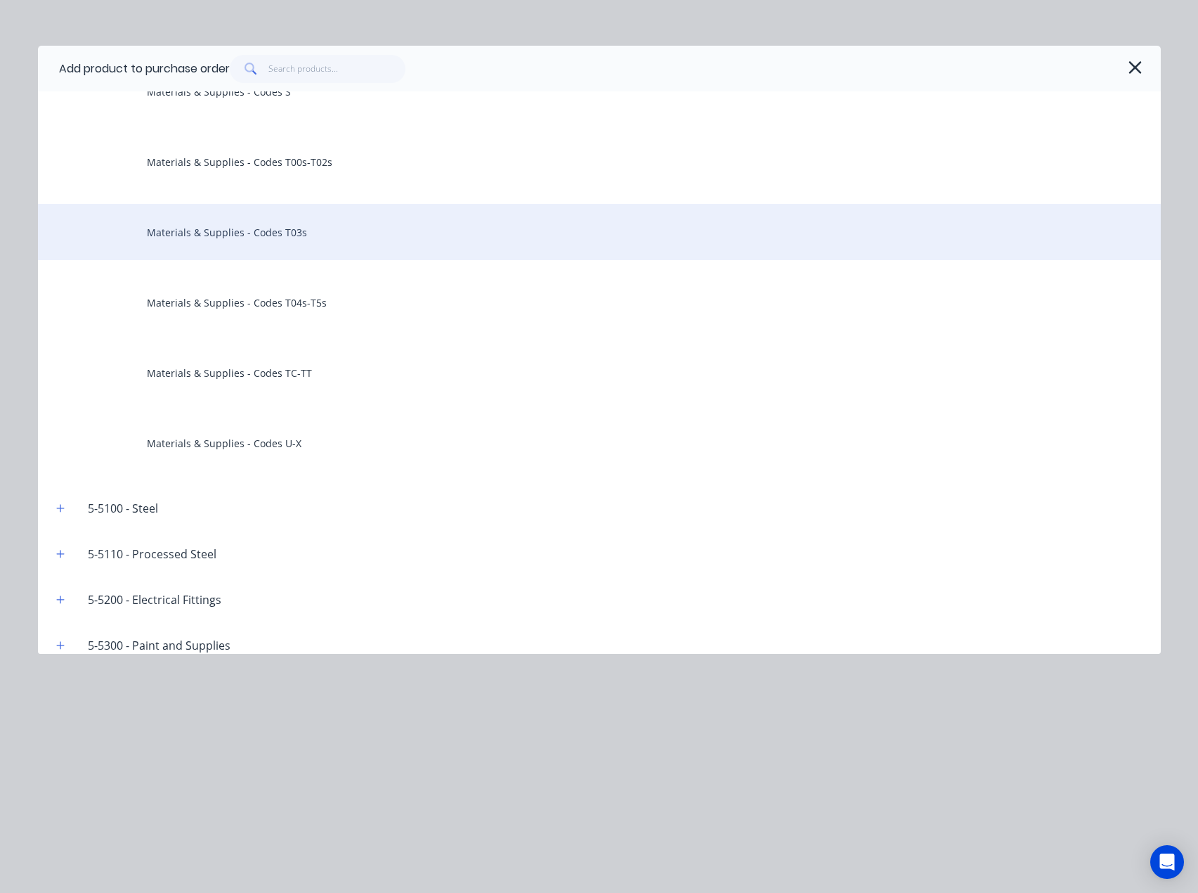
scroll to position [492, 0]
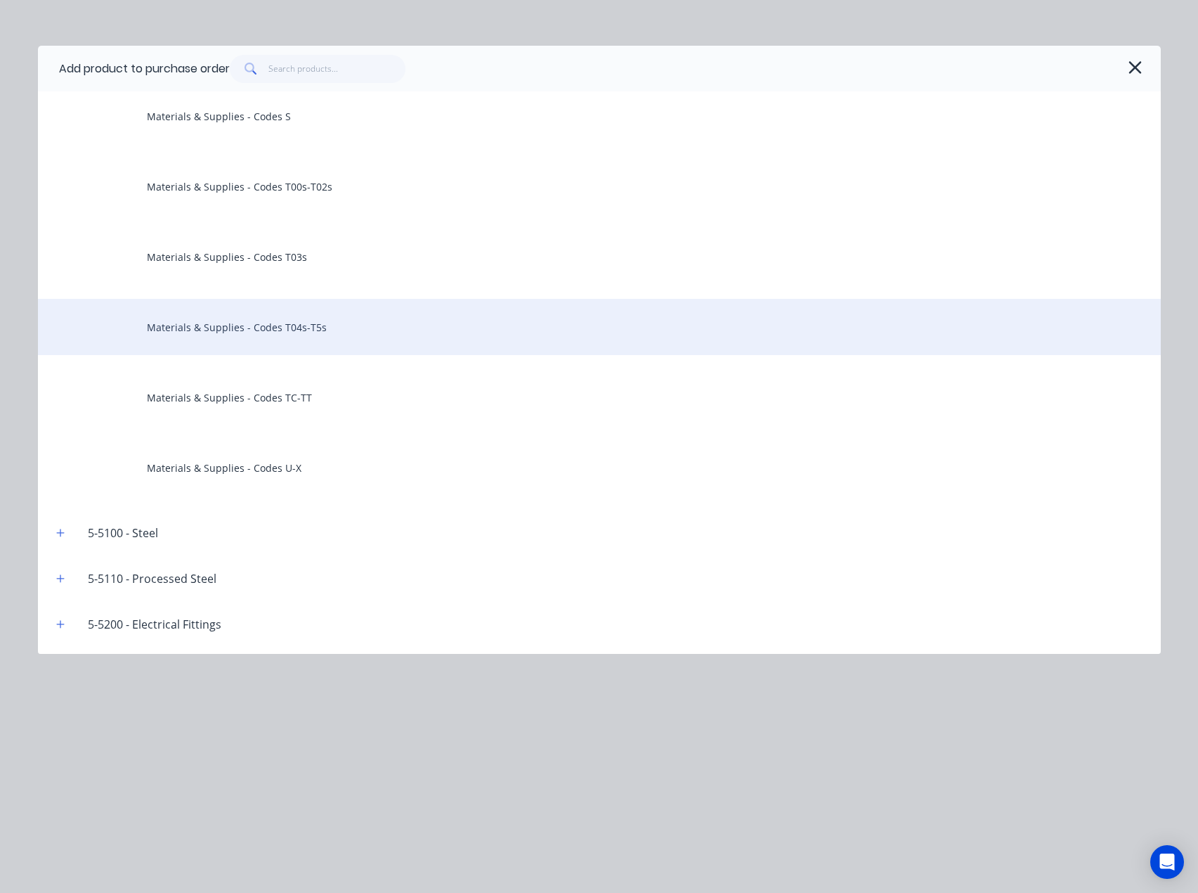
click at [283, 316] on div "Materials & Supplies - Codes T04s-T5s" at bounding box center [599, 327] width 1123 height 56
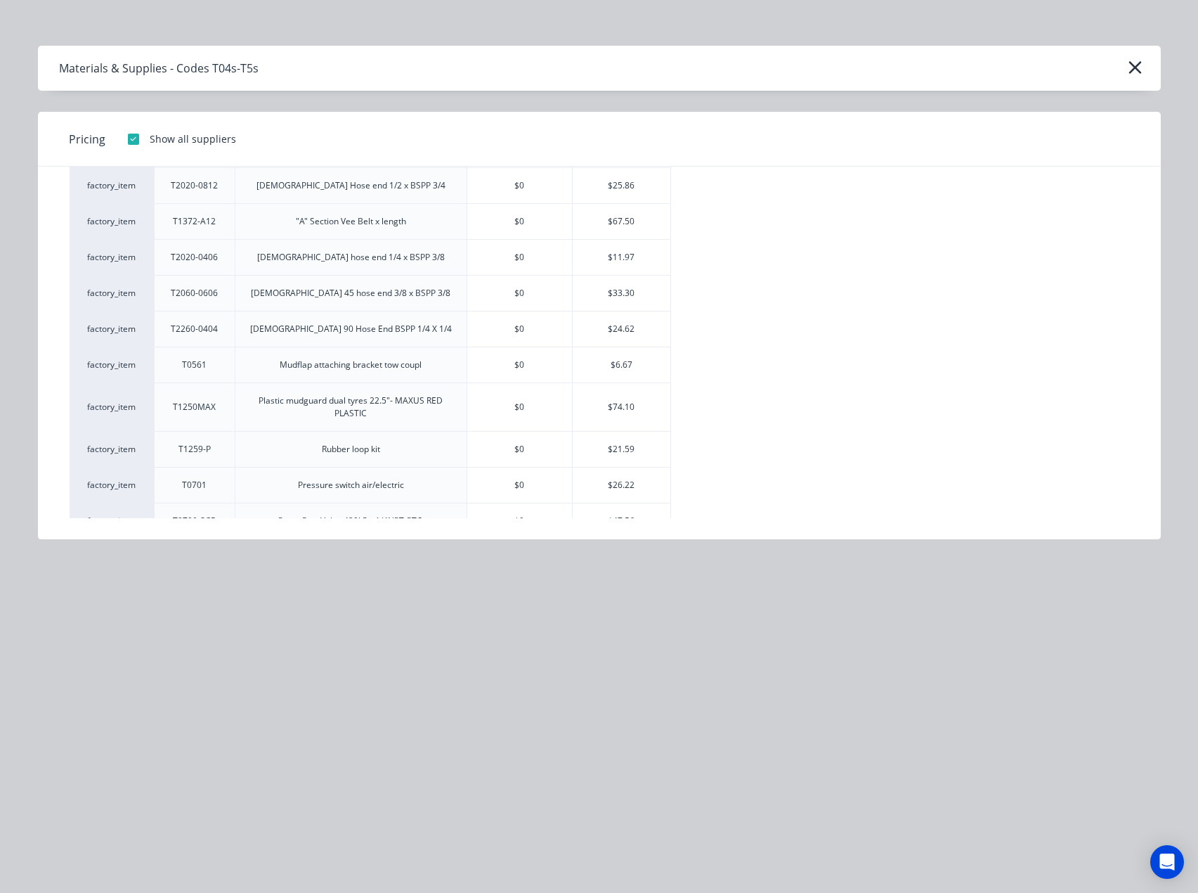
scroll to position [2823, 0]
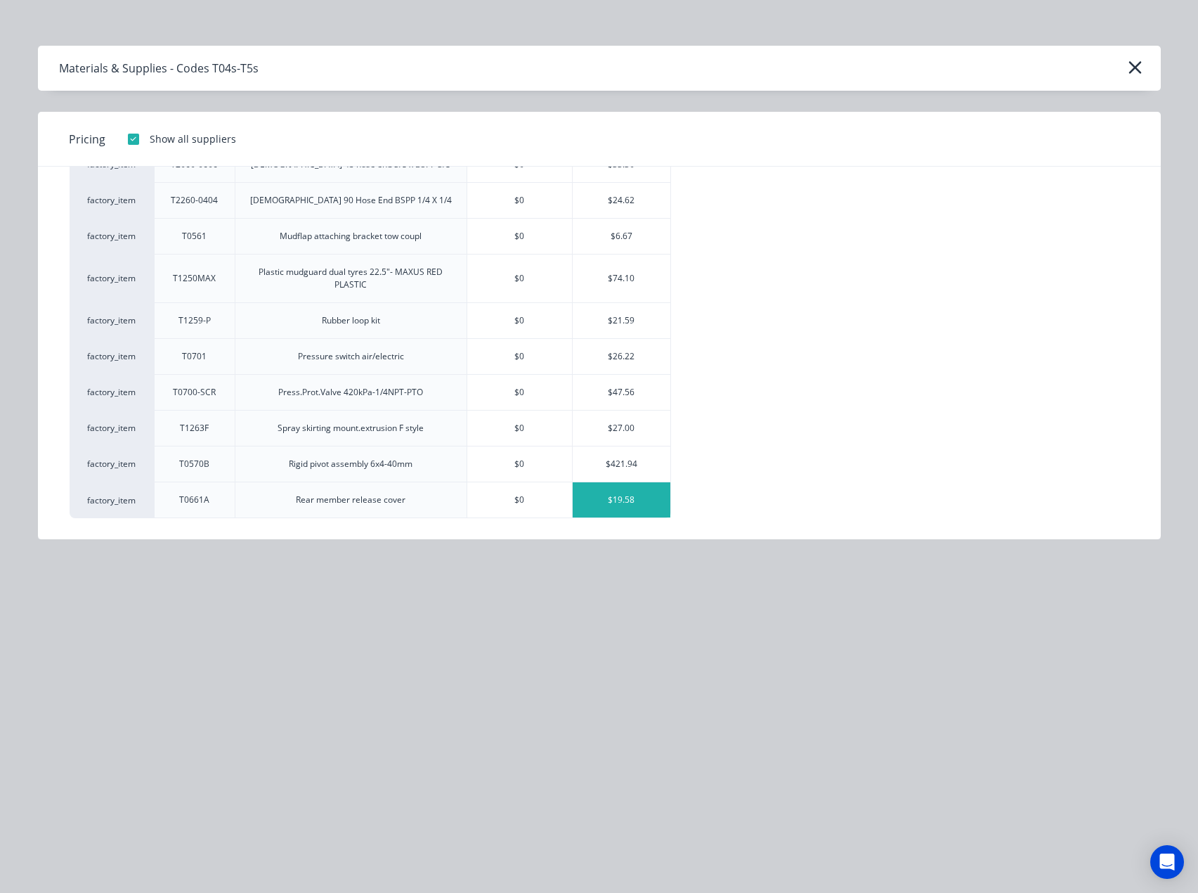
type textarea "x"
click at [645, 499] on div "$19.58" at bounding box center [622, 499] width 98 height 35
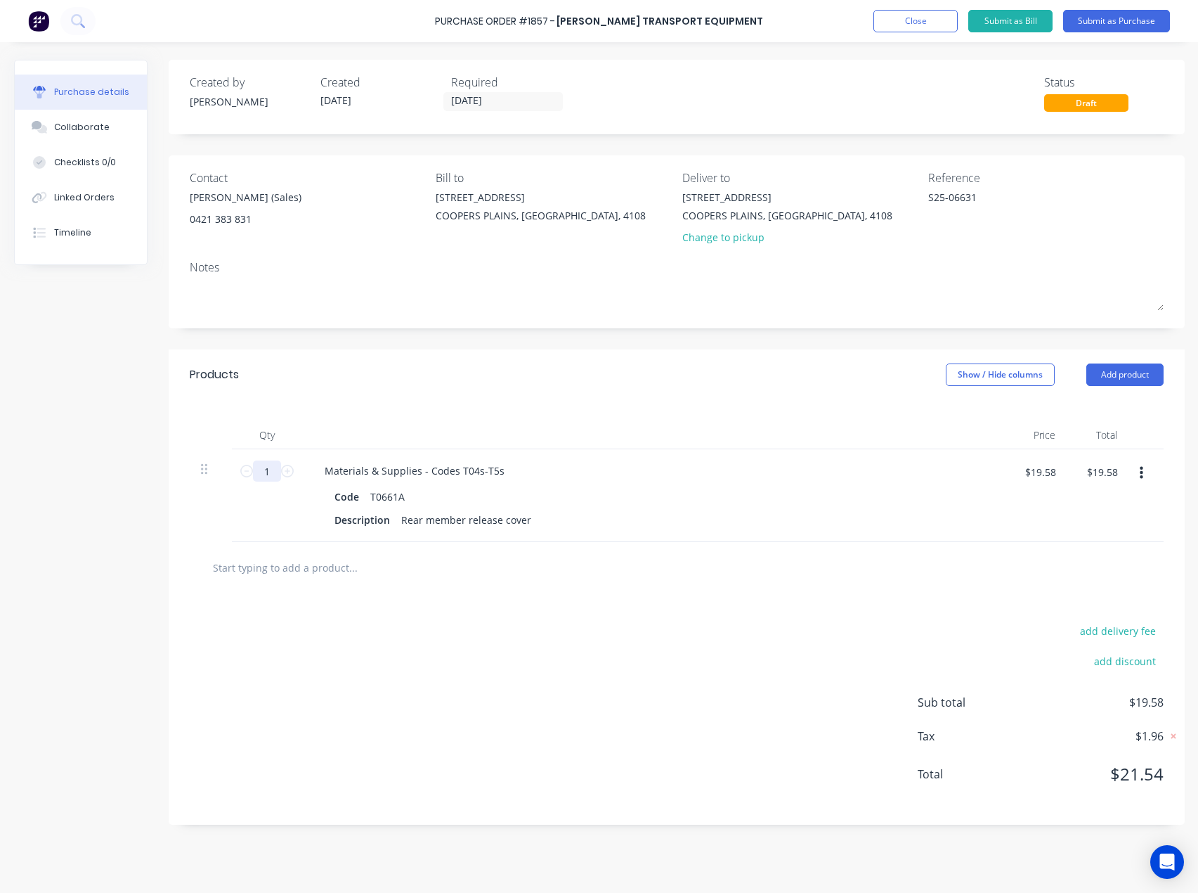
click at [272, 466] on input "1" at bounding box center [267, 470] width 28 height 21
type textarea "x"
type input "2"
type textarea "x"
type input "$39.16"
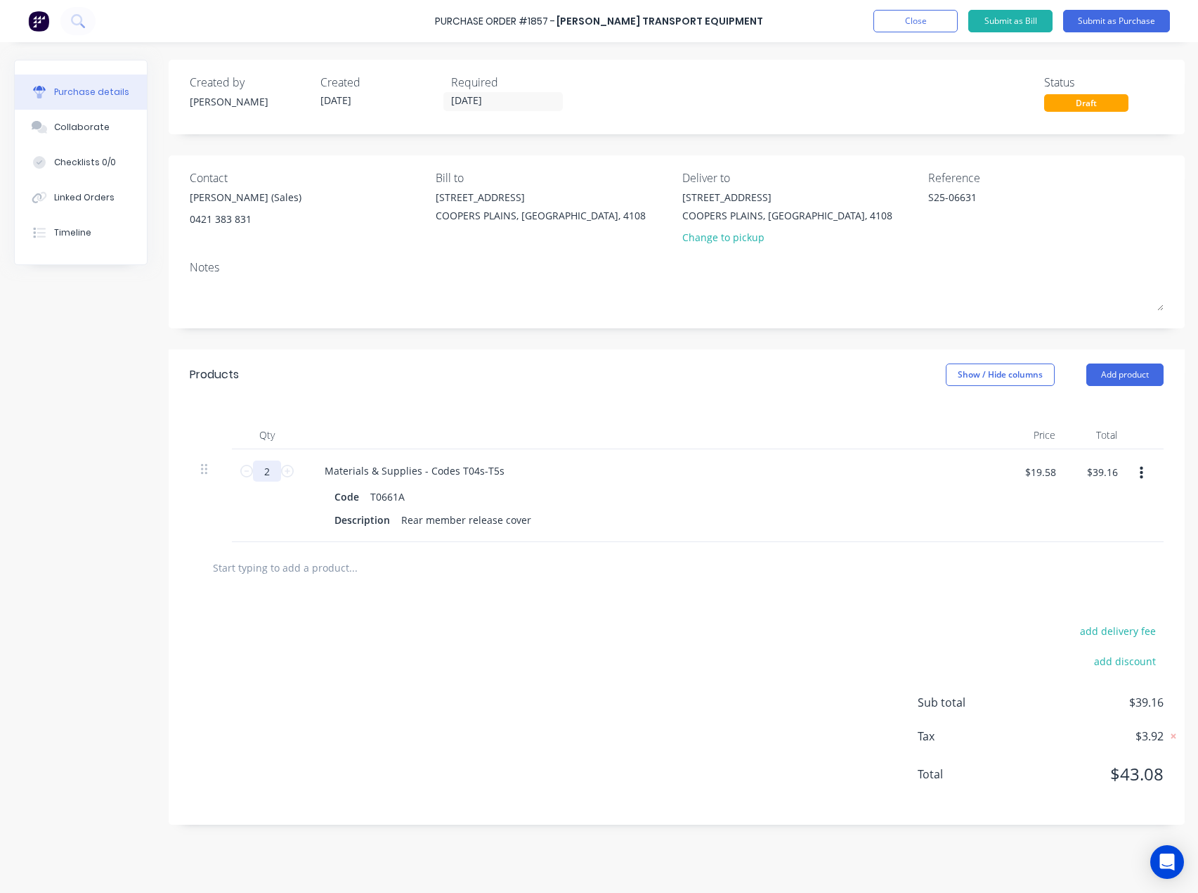
type input "2"
click at [279, 556] on input "text" at bounding box center [352, 567] width 281 height 28
paste input "T0681A"
type textarea "x"
type input "T0681A"
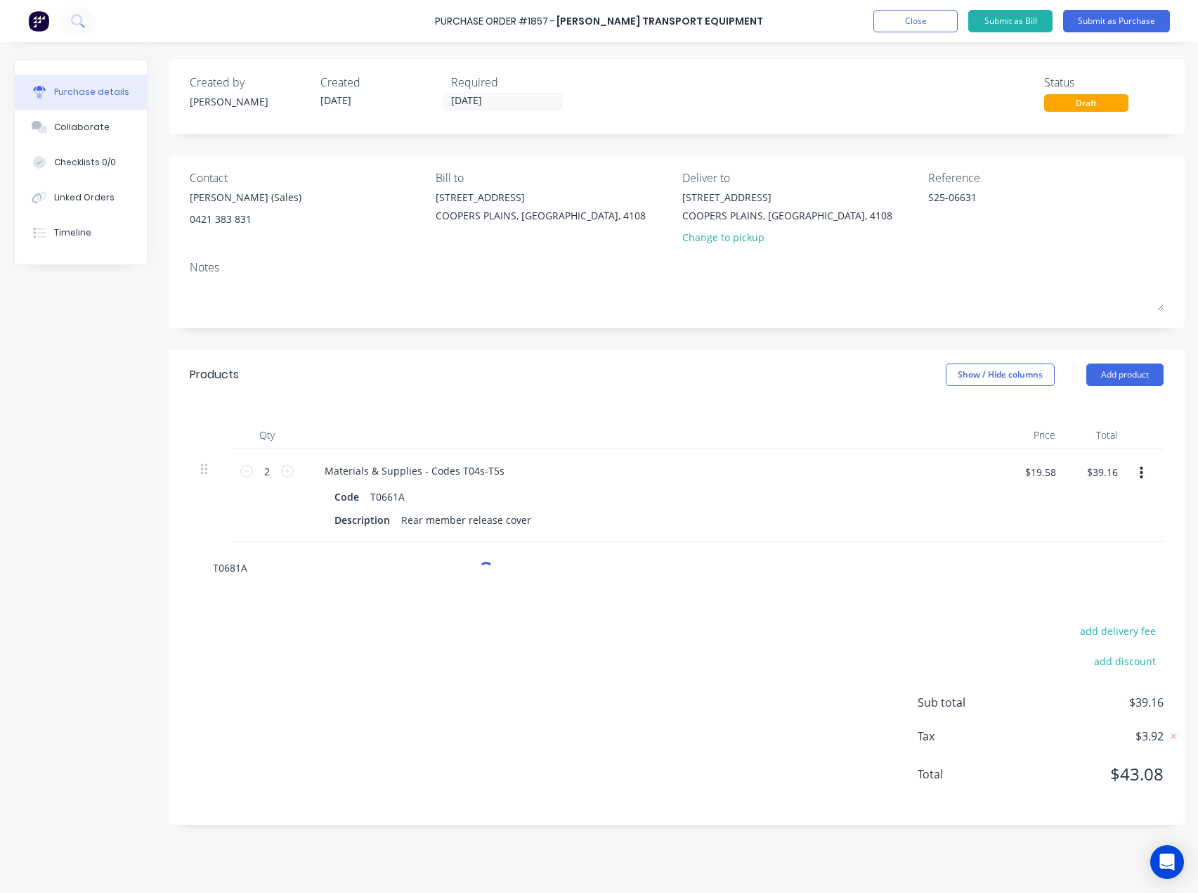
type textarea "x"
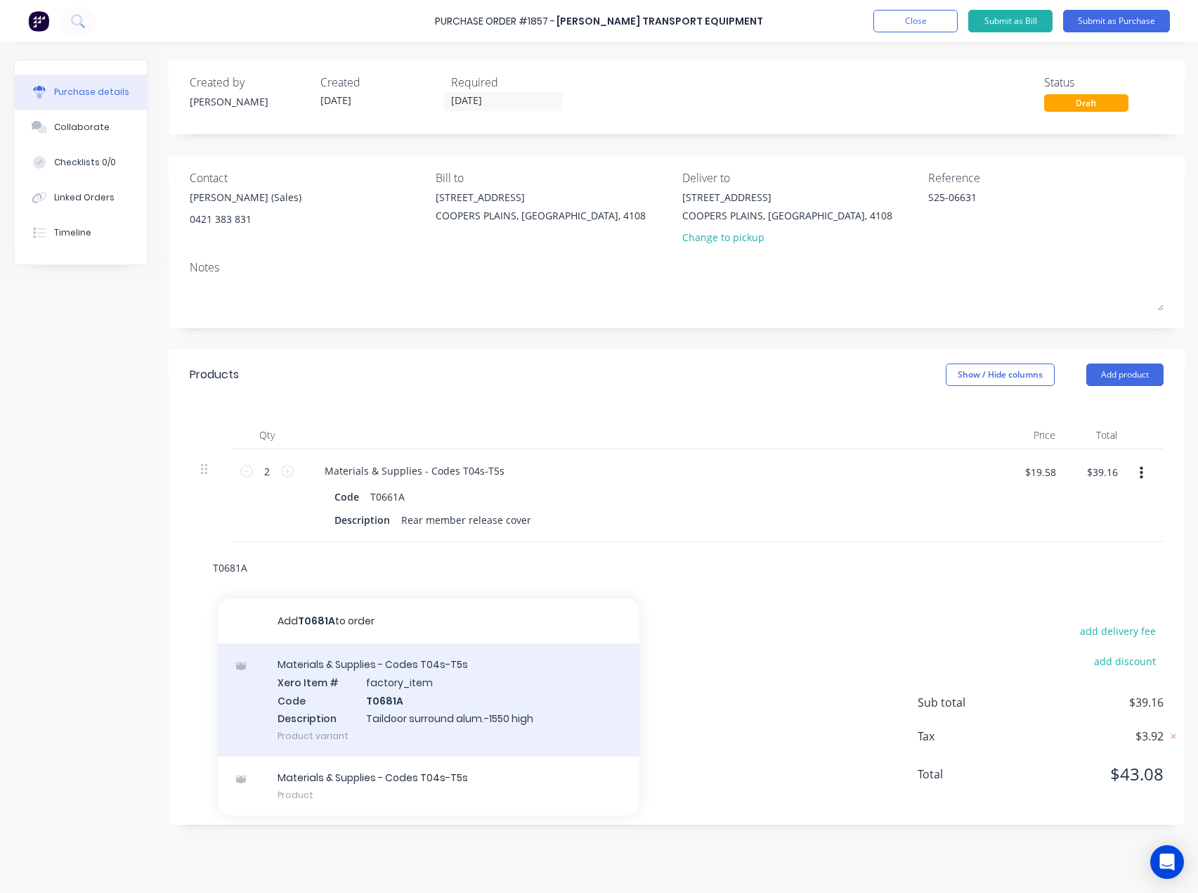
type input "T0681A"
click at [335, 661] on div "Materials & Supplies - Codes T04s-T5s Xero Item # factory_item Code T0681A Desc…" at bounding box center [429, 699] width 422 height 113
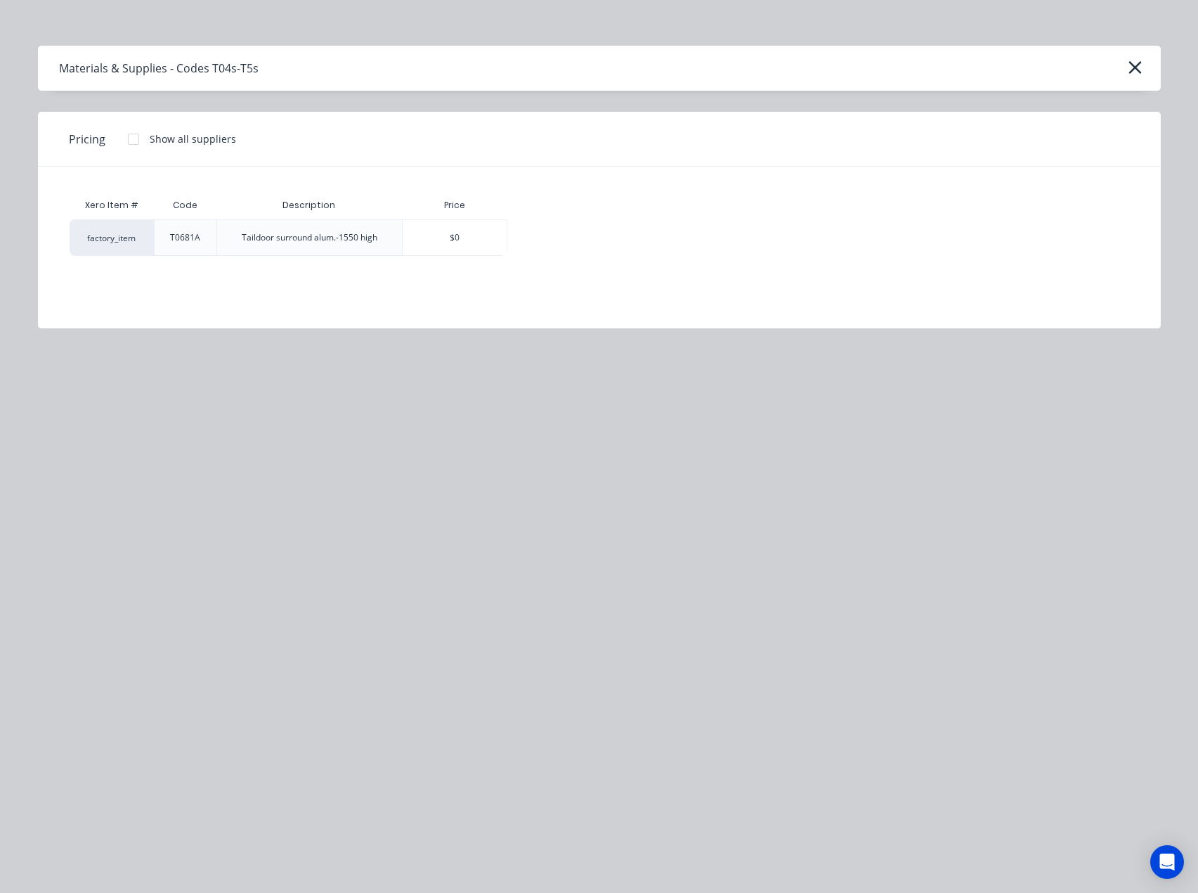
drag, startPoint x: 127, startPoint y: 141, endPoint x: 264, endPoint y: 145, distance: 136.4
click at [129, 142] on div at bounding box center [133, 139] width 28 height 28
click at [564, 238] on div "$314.37" at bounding box center [557, 237] width 98 height 35
type textarea "x"
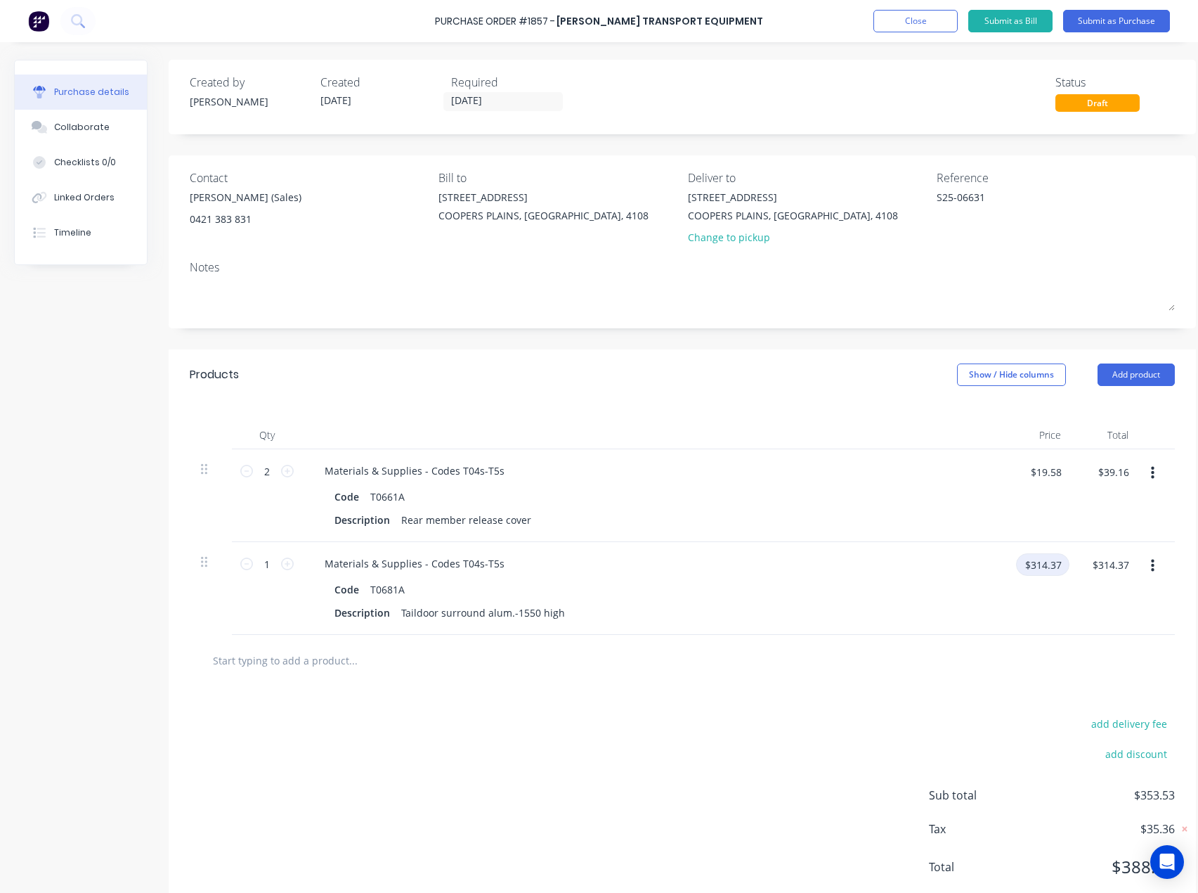
type textarea "x"
click at [1059, 565] on input "$314.37" at bounding box center [1042, 564] width 53 height 22
type input "1"
type input "313.16"
type textarea "x"
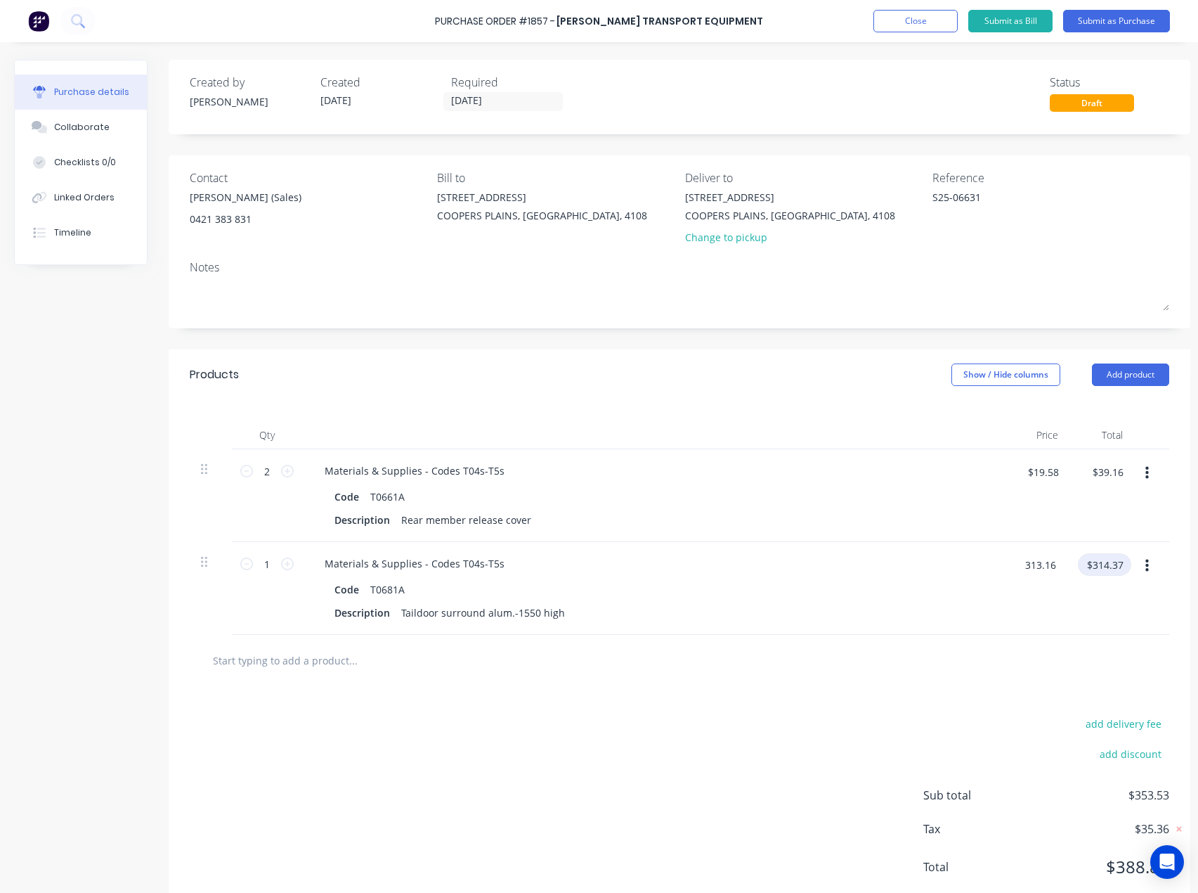
type input "$313.16"
click at [261, 659] on input "text" at bounding box center [352, 660] width 281 height 28
paste input "T0681B"
type textarea "x"
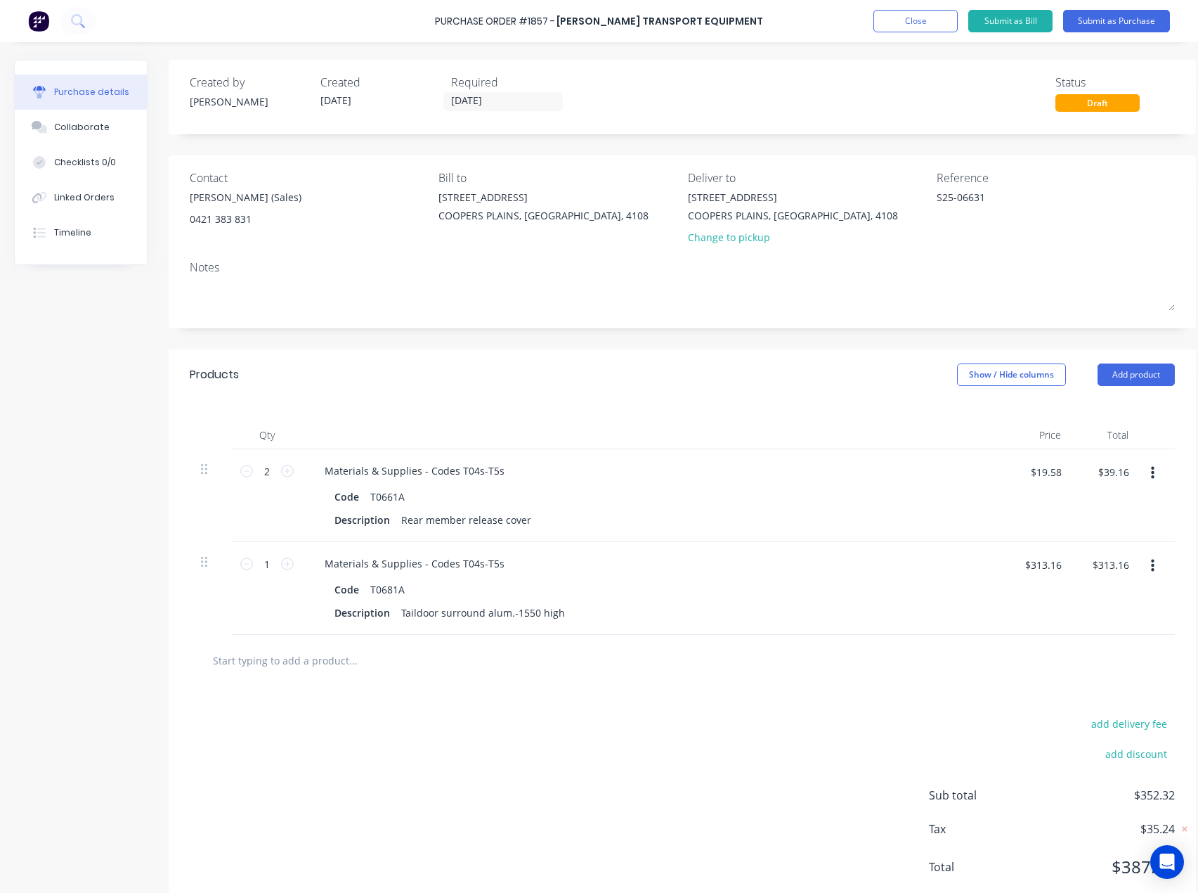
type input "T0681B"
type textarea "x"
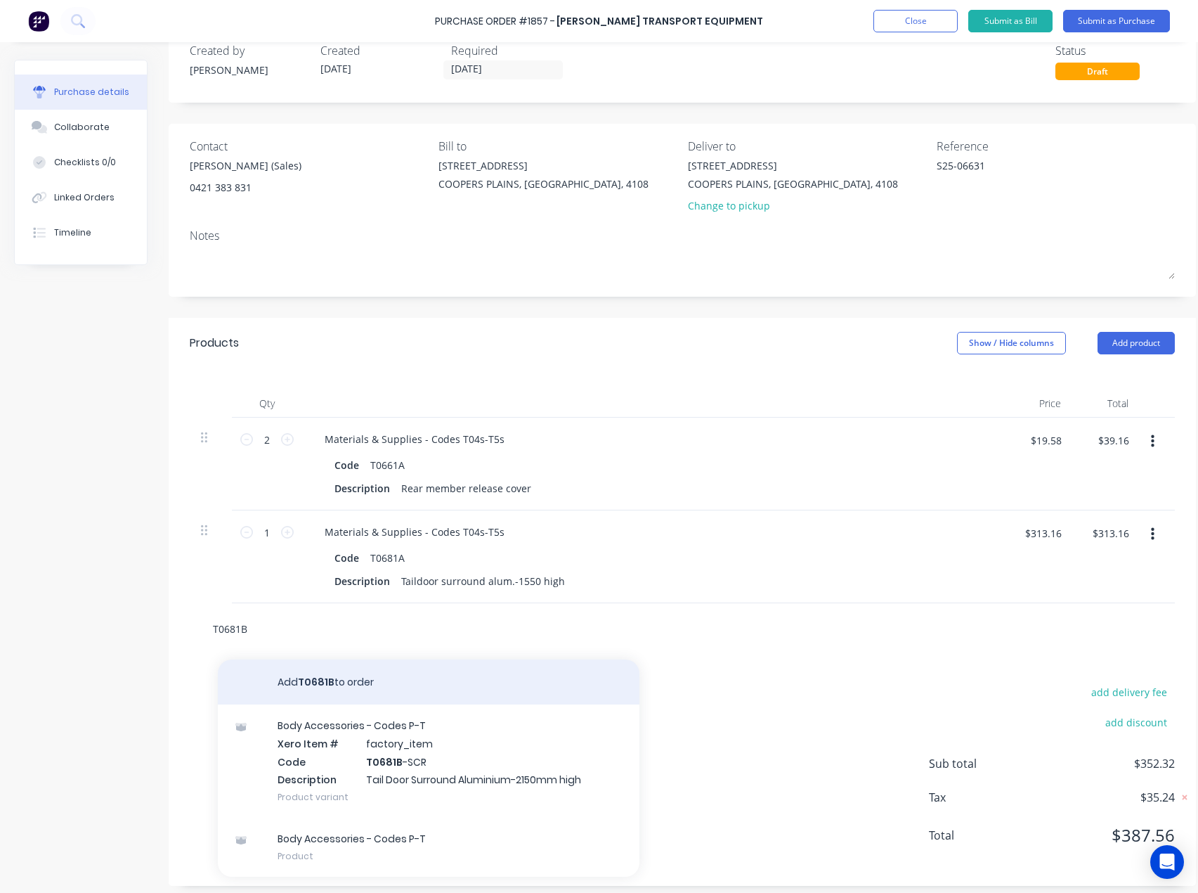
scroll to position [49, 0]
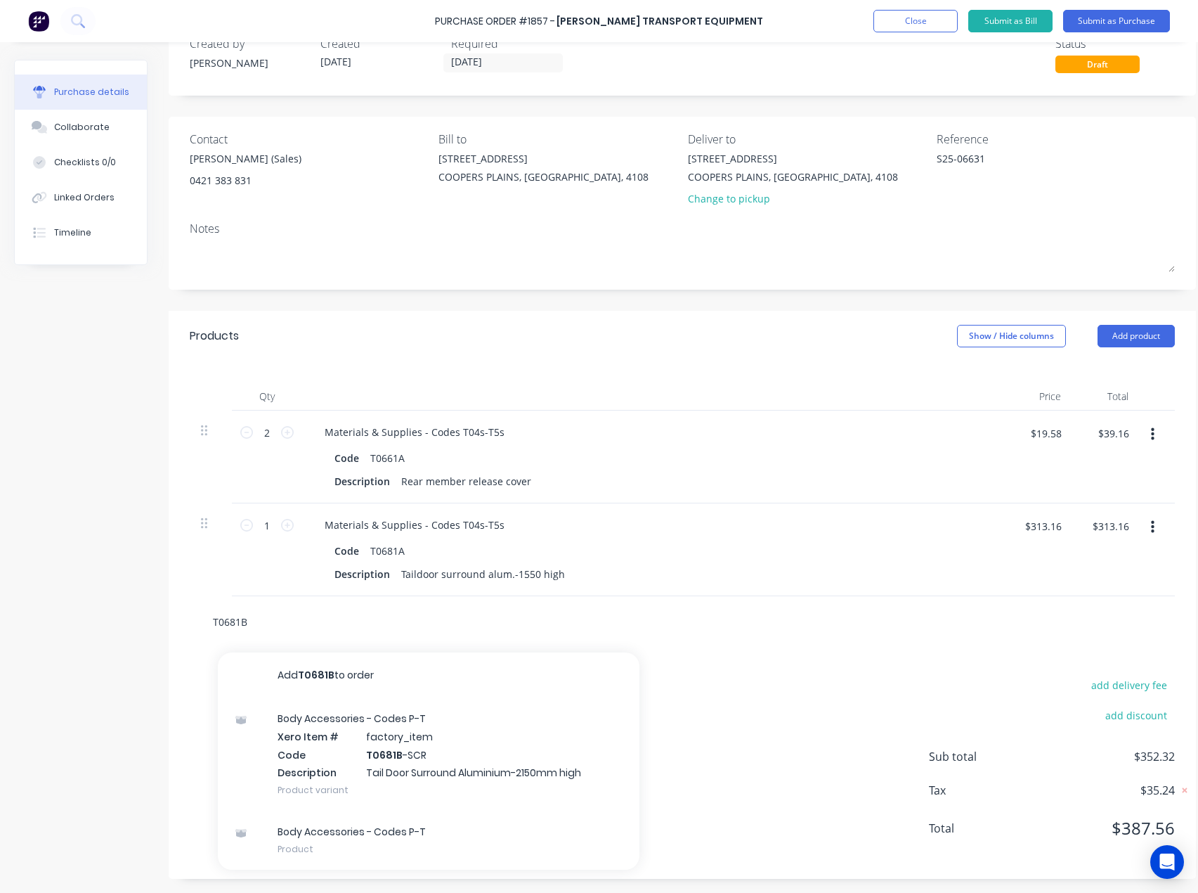
click at [291, 612] on input "T0681B" at bounding box center [352, 621] width 281 height 28
type input "T0681B"
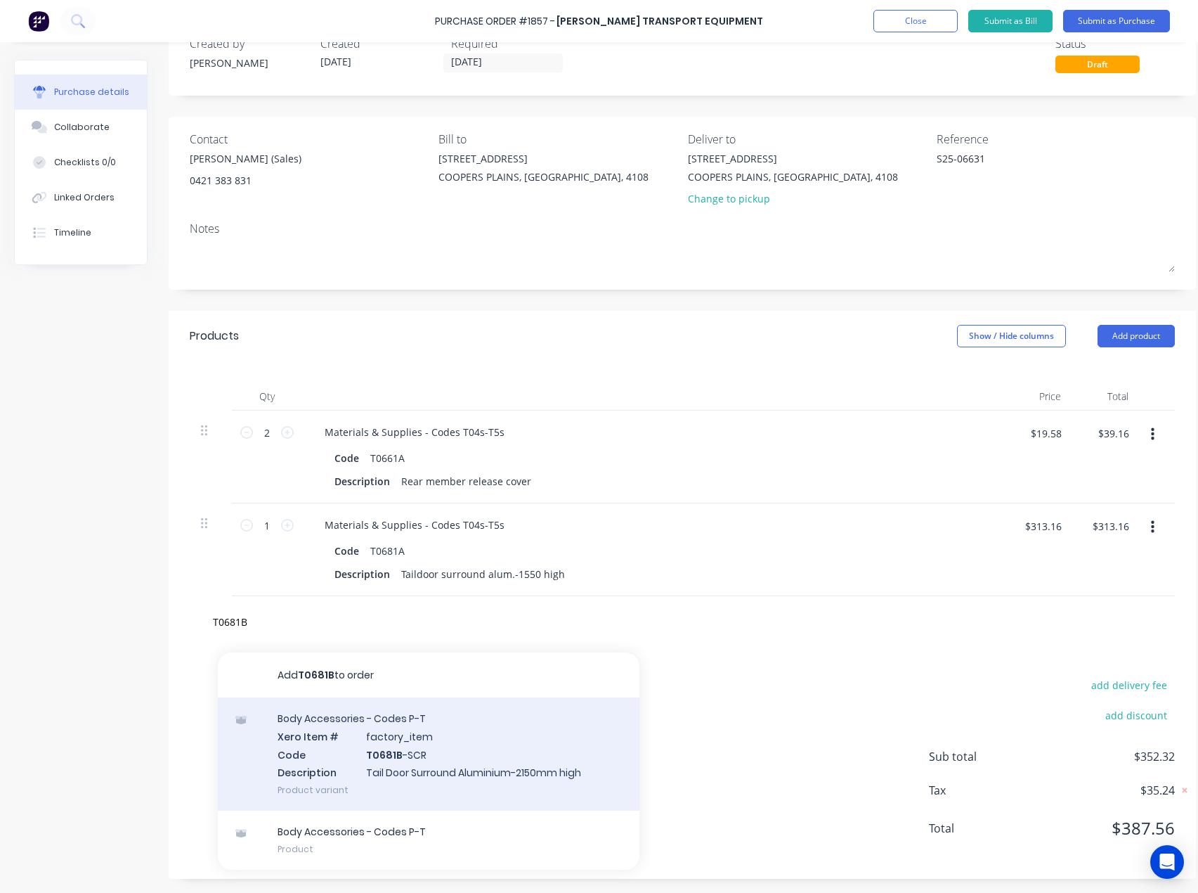
click at [335, 727] on div "Body Accessories - Codes P-T Xero Item # factory_item Code T0681B -SCR Descript…" at bounding box center [429, 753] width 422 height 113
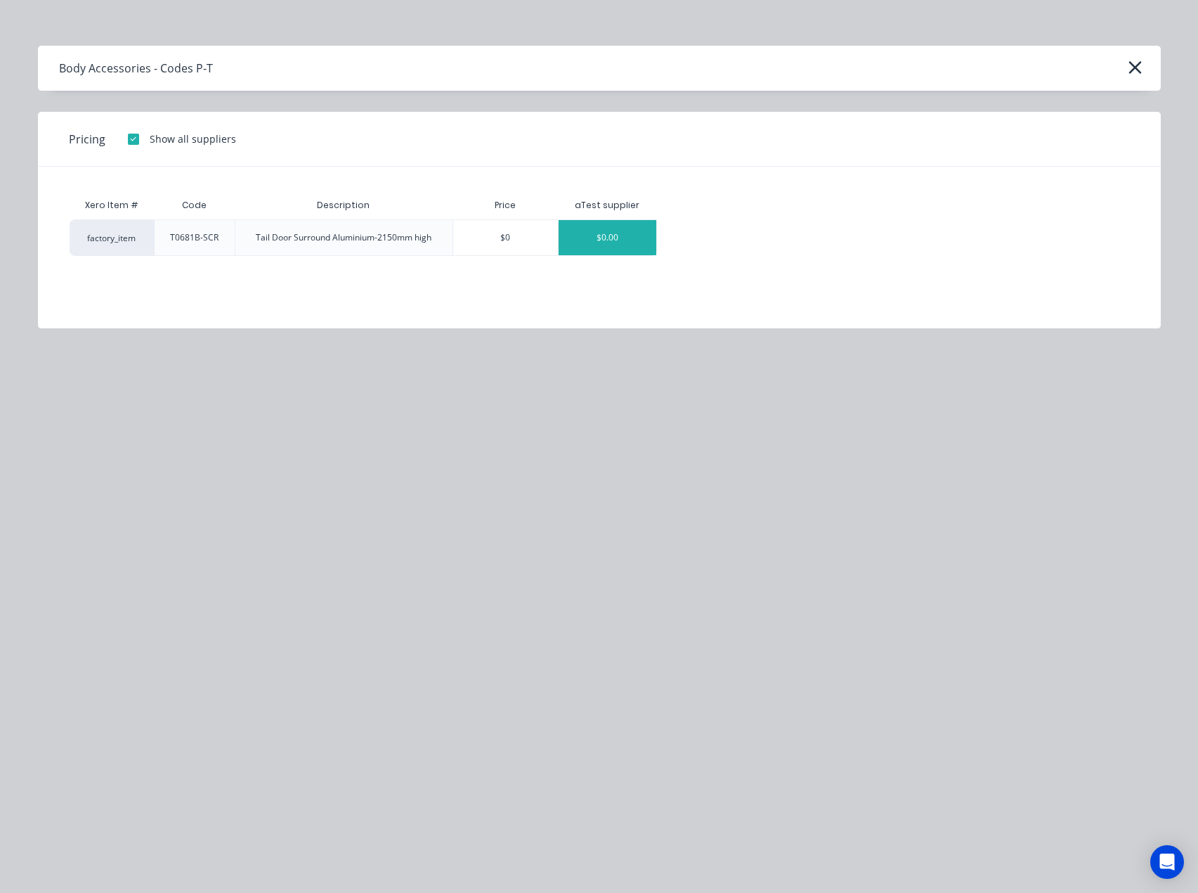
click at [627, 234] on div "$0.00" at bounding box center [608, 237] width 98 height 35
type textarea "x"
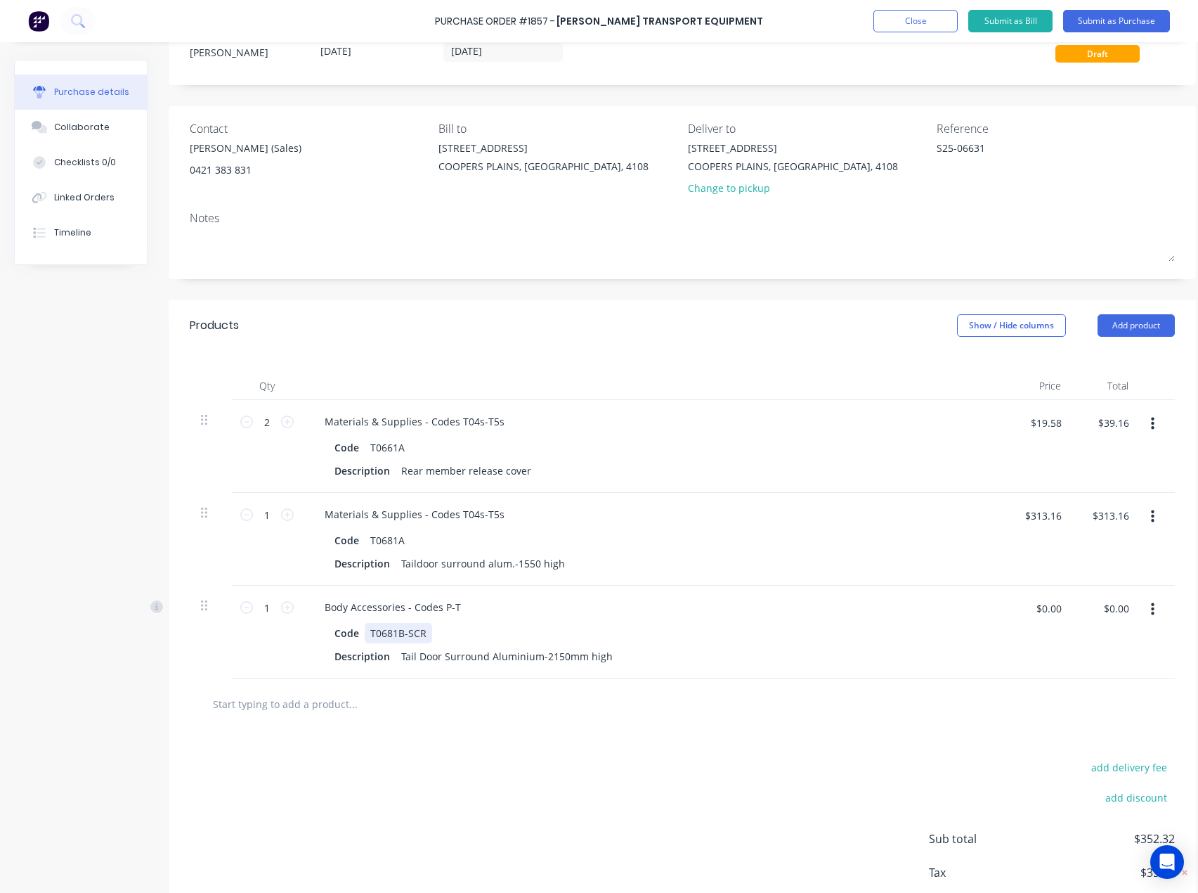
type textarea "x"
click at [430, 633] on div "T0681B-SCR" at bounding box center [398, 633] width 67 height 20
type textarea "x"
click at [1067, 605] on input "$0.00" at bounding box center [1049, 608] width 42 height 22
type input "369.75"
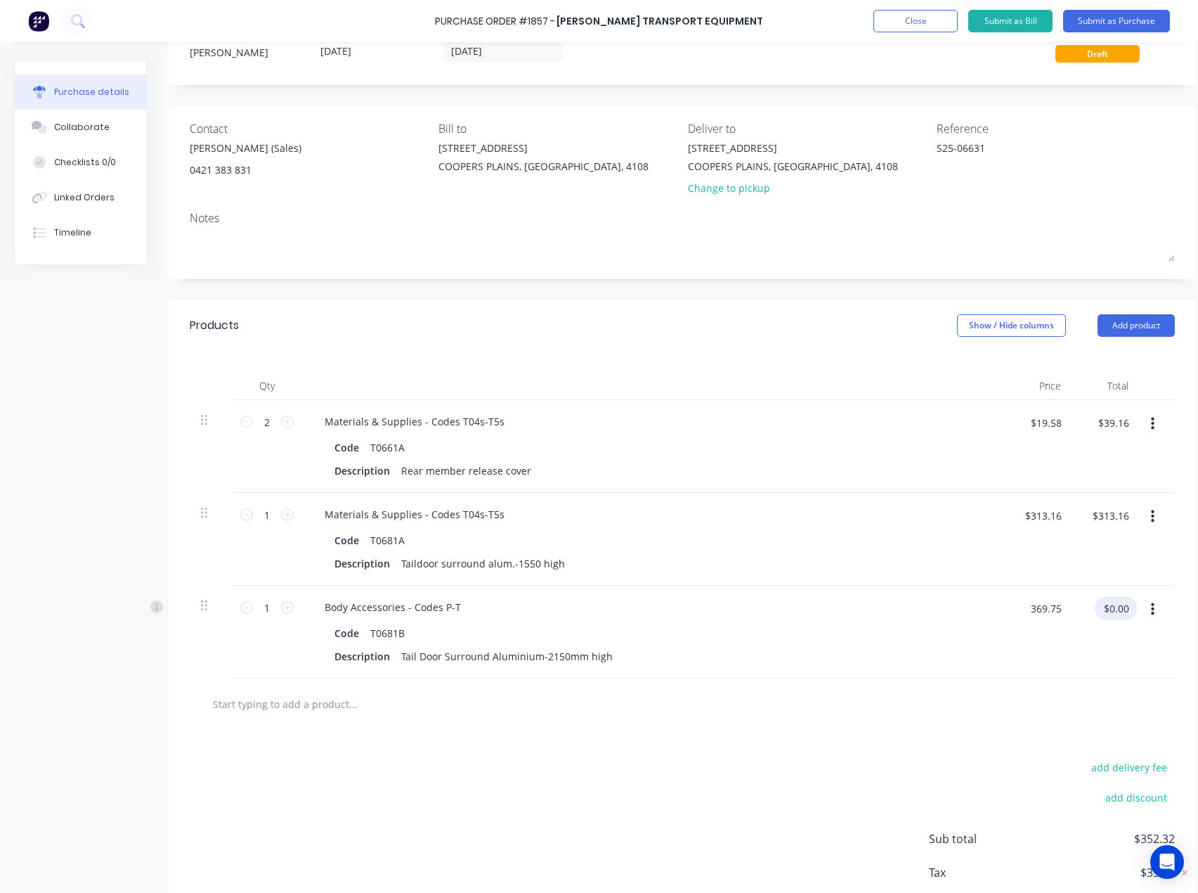
type textarea "x"
type input "$369.75"
click at [320, 702] on input "text" at bounding box center [352, 704] width 281 height 28
paste input "R147-60"
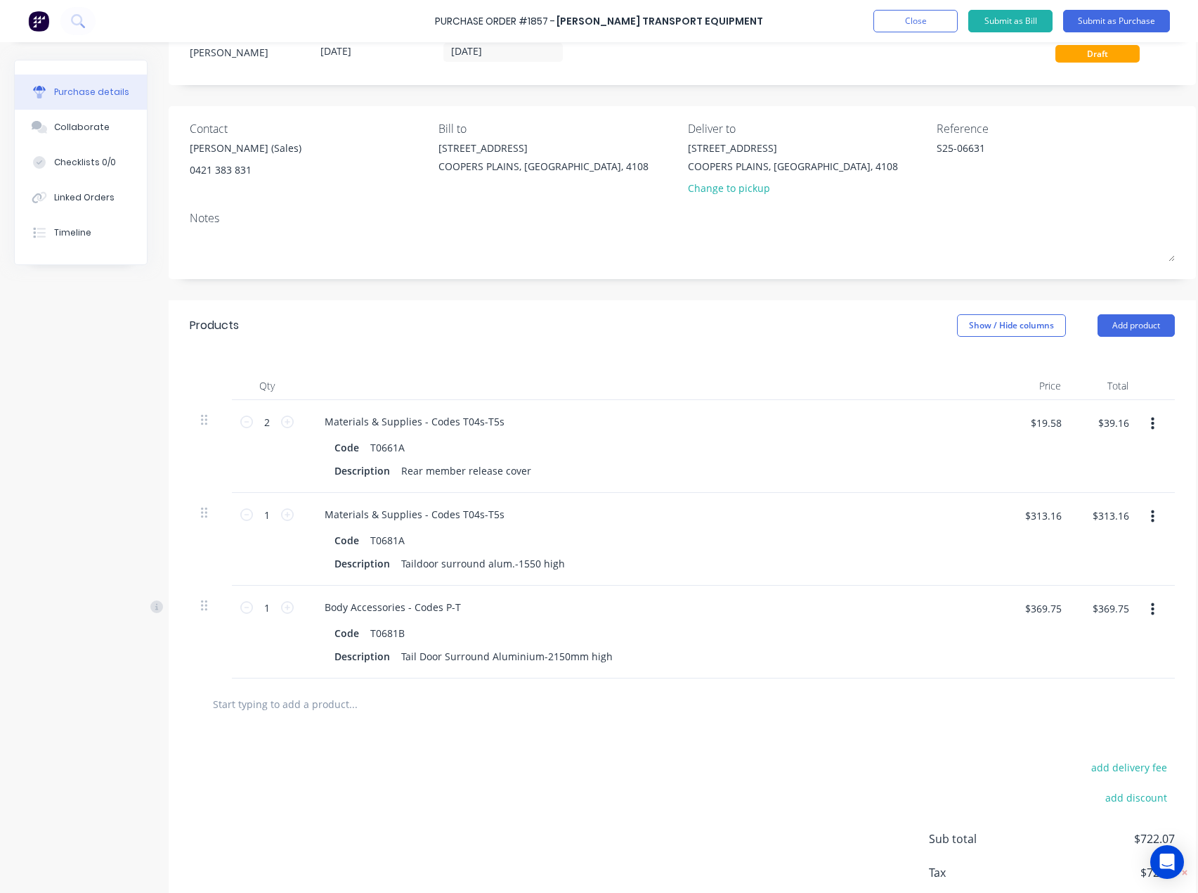
type textarea "x"
type input "R147-60"
type textarea "x"
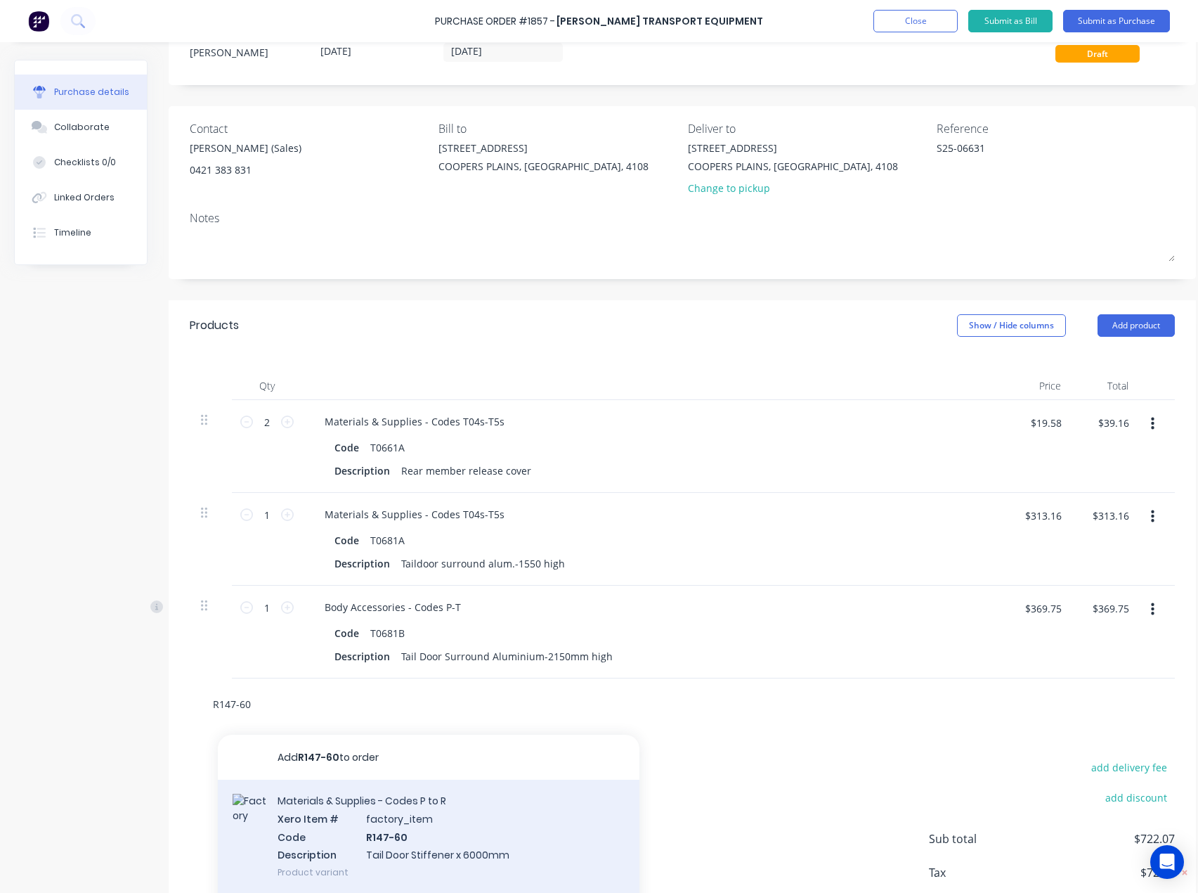
type input "R147-60"
click at [354, 820] on div "Materials & Supplies - Codes P to R Xero Item # factory_item Code R147-60 Descr…" at bounding box center [429, 835] width 422 height 113
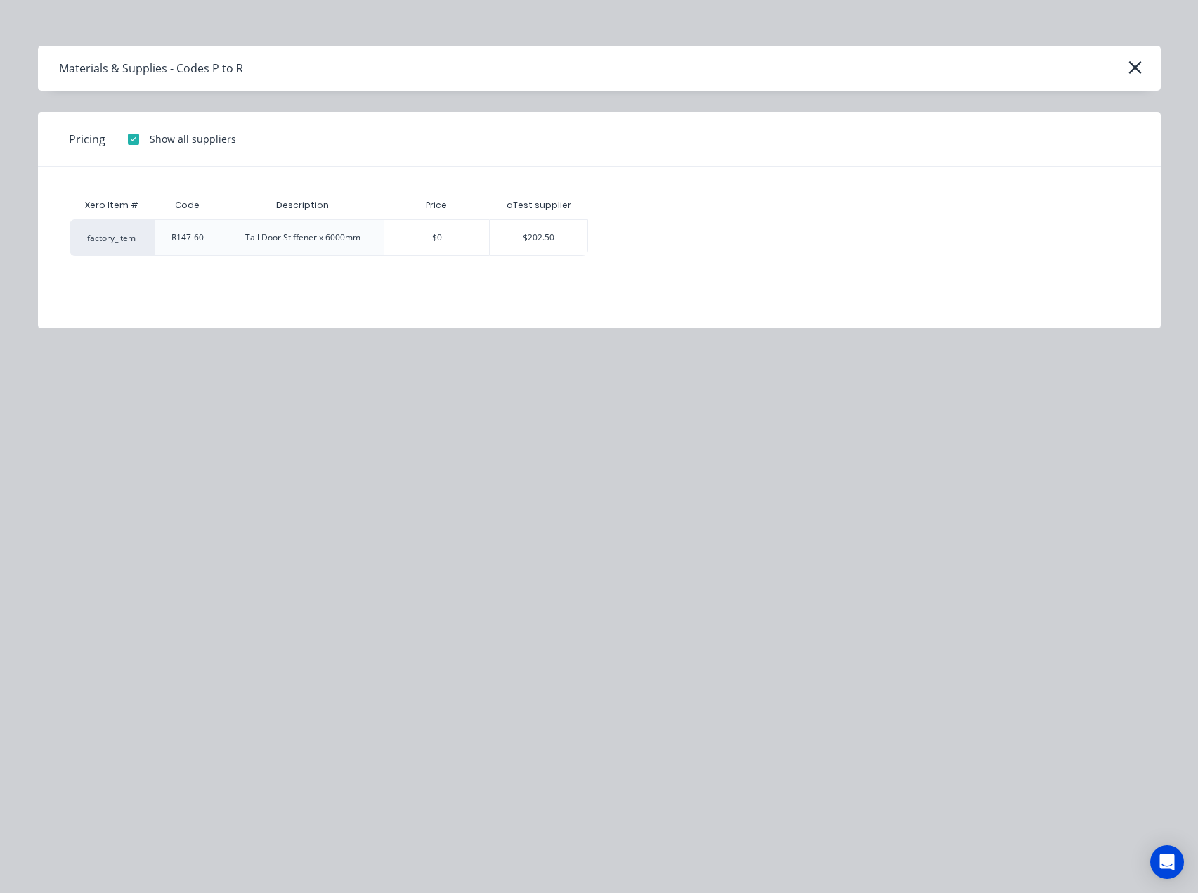
click at [553, 231] on div "$202.50" at bounding box center [539, 237] width 98 height 35
type textarea "x"
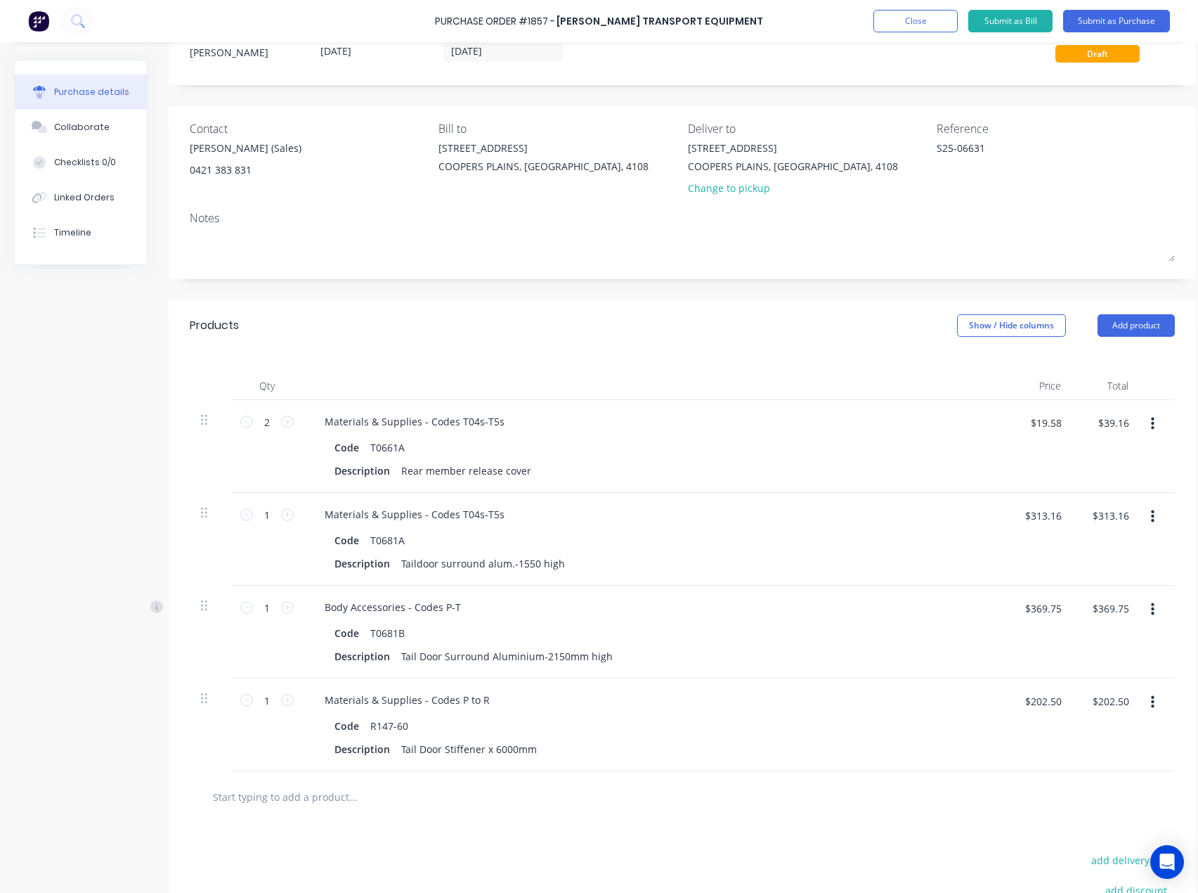
click at [228, 797] on input "text" at bounding box center [352, 796] width 281 height 28
paste input "R130A"
type textarea "x"
type input "R130A"
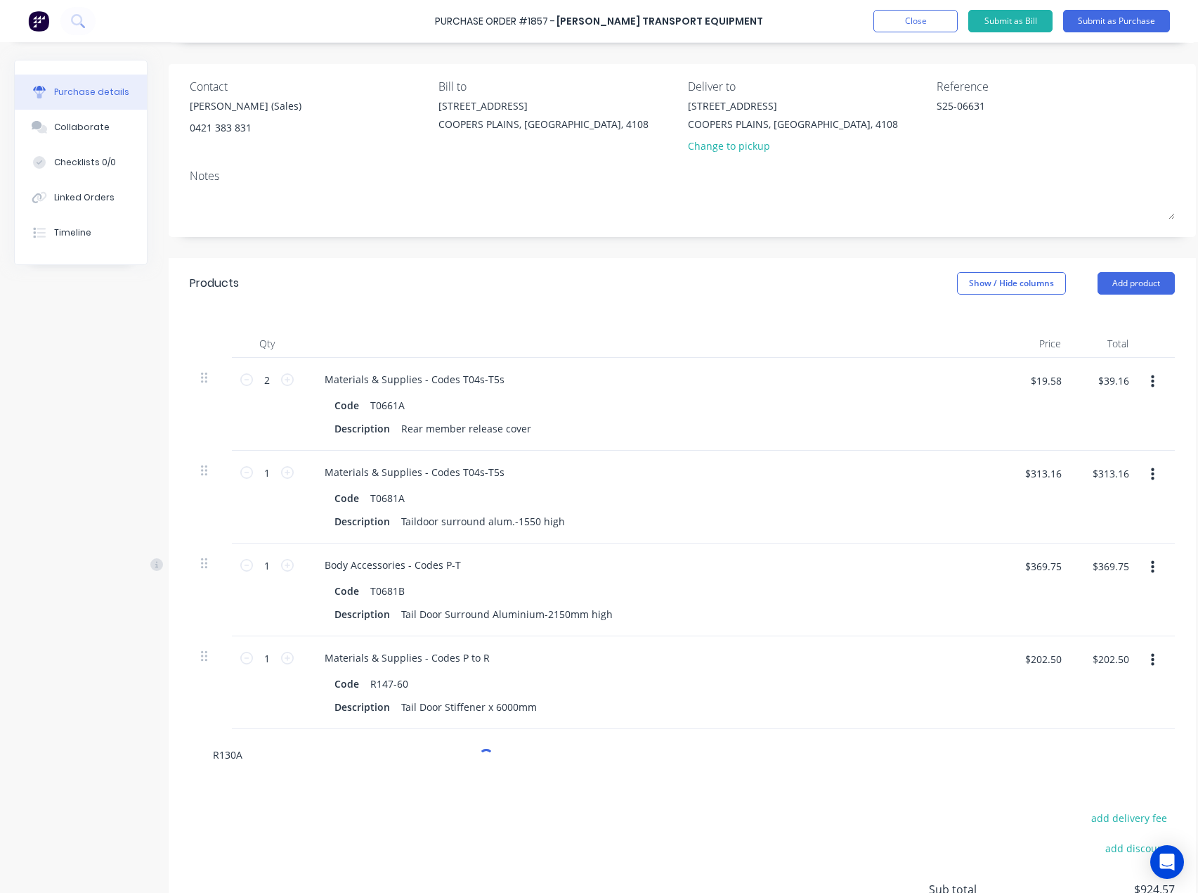
type textarea "x"
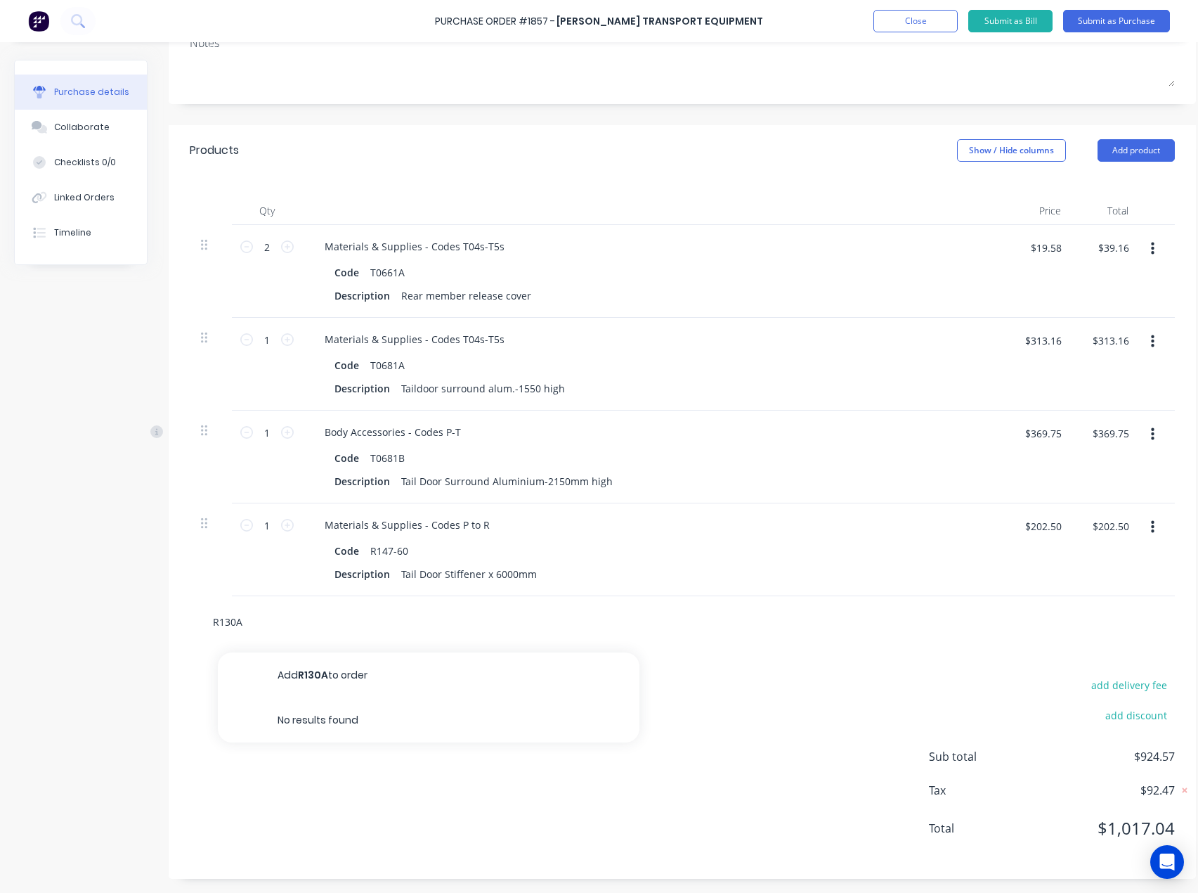
scroll to position [235, 0]
type input "R130A"
click at [1130, 141] on button "Add product" at bounding box center [1136, 150] width 77 height 22
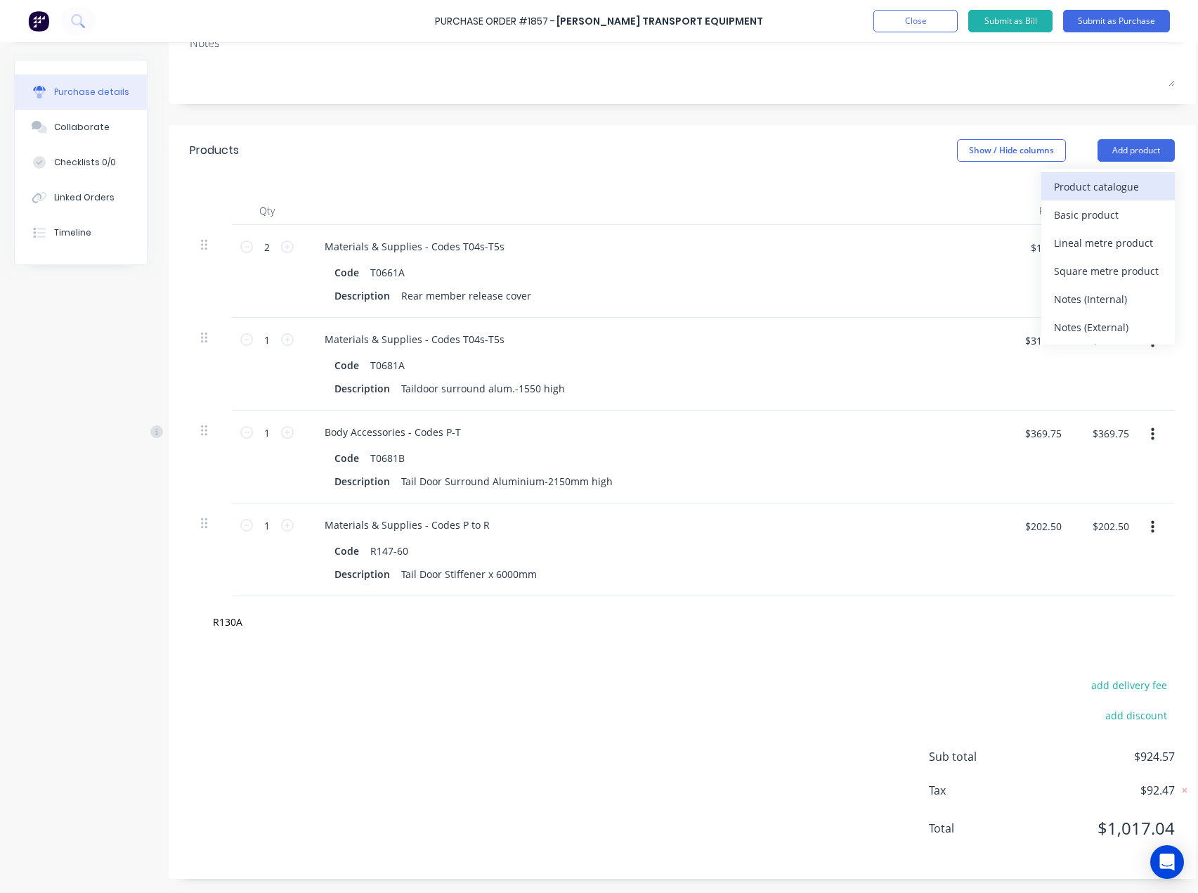
click at [1106, 176] on div "Product catalogue" at bounding box center [1108, 186] width 108 height 20
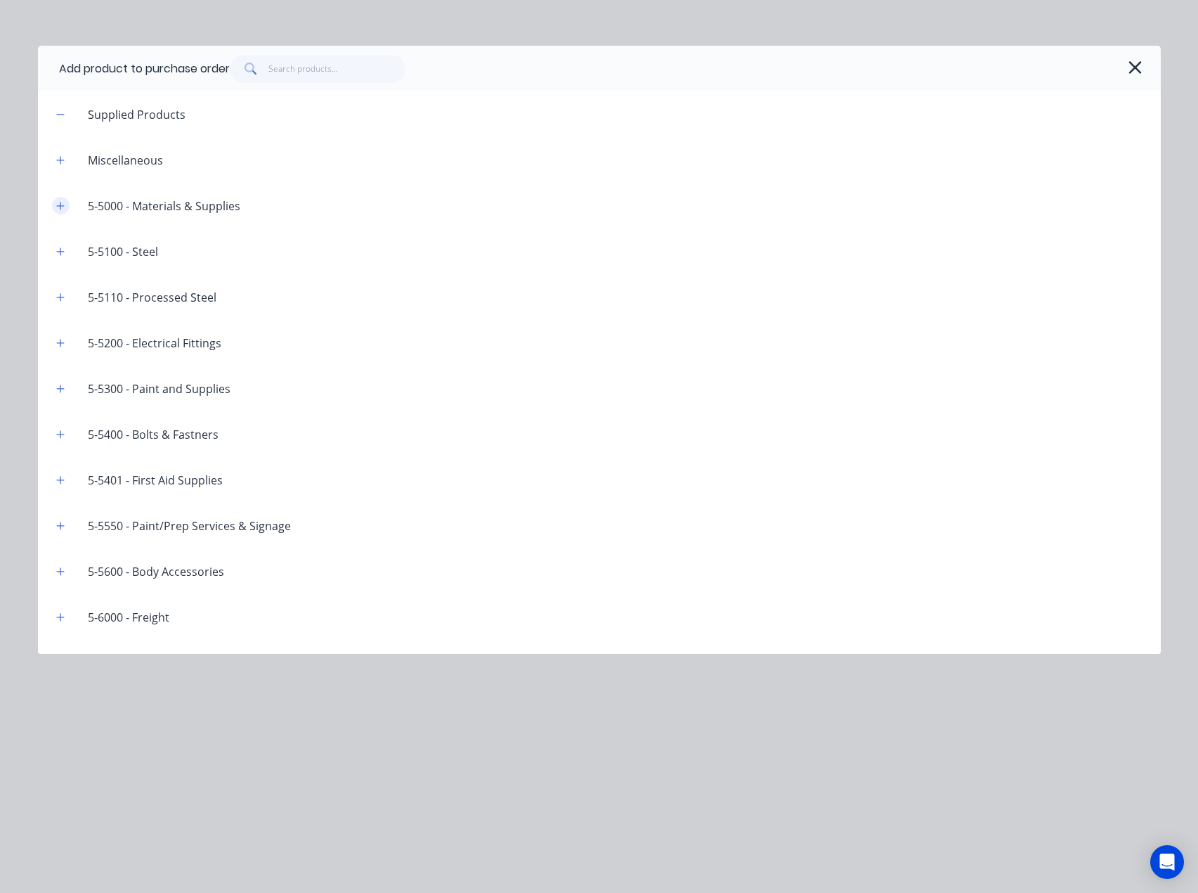
click at [62, 206] on icon "button" at bounding box center [60, 206] width 8 height 8
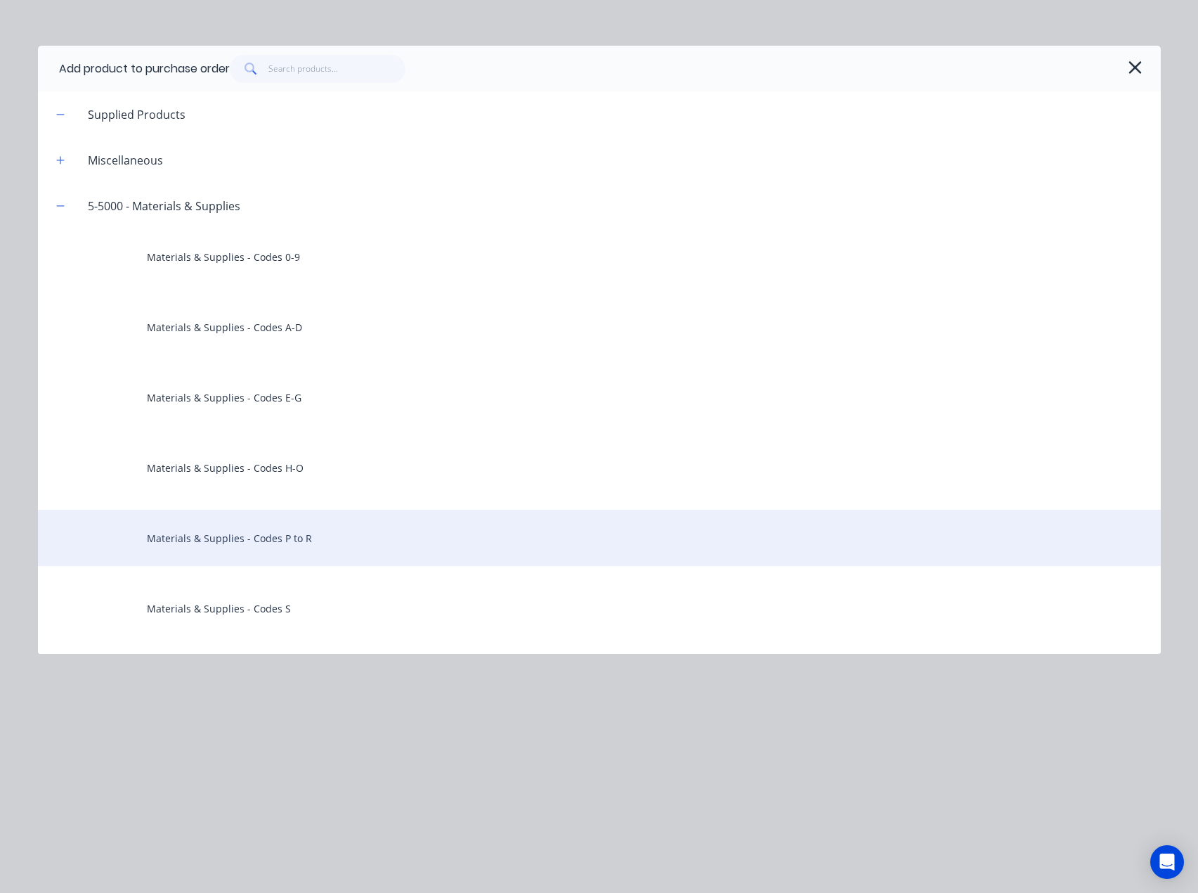
click at [287, 528] on div "Materials & Supplies - Codes P to R" at bounding box center [599, 538] width 1123 height 56
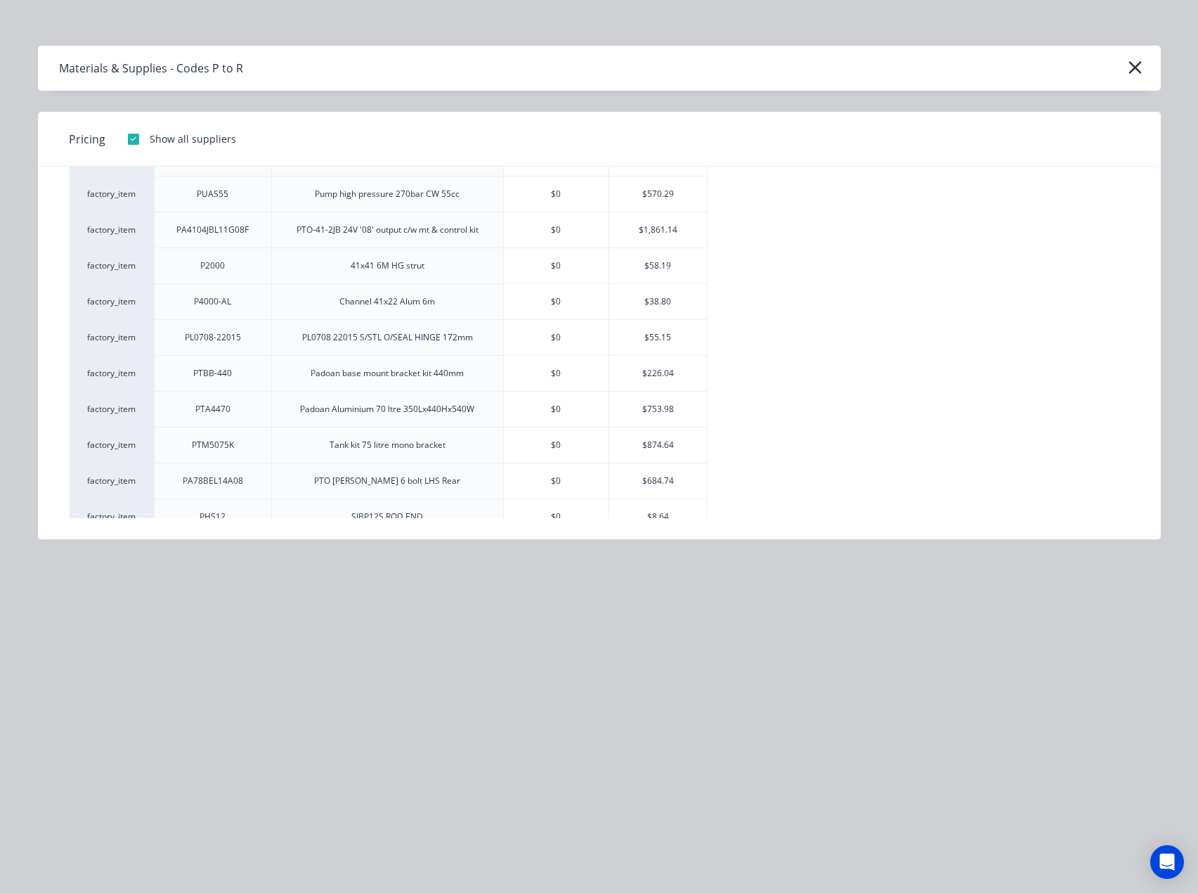
scroll to position [1787, 0]
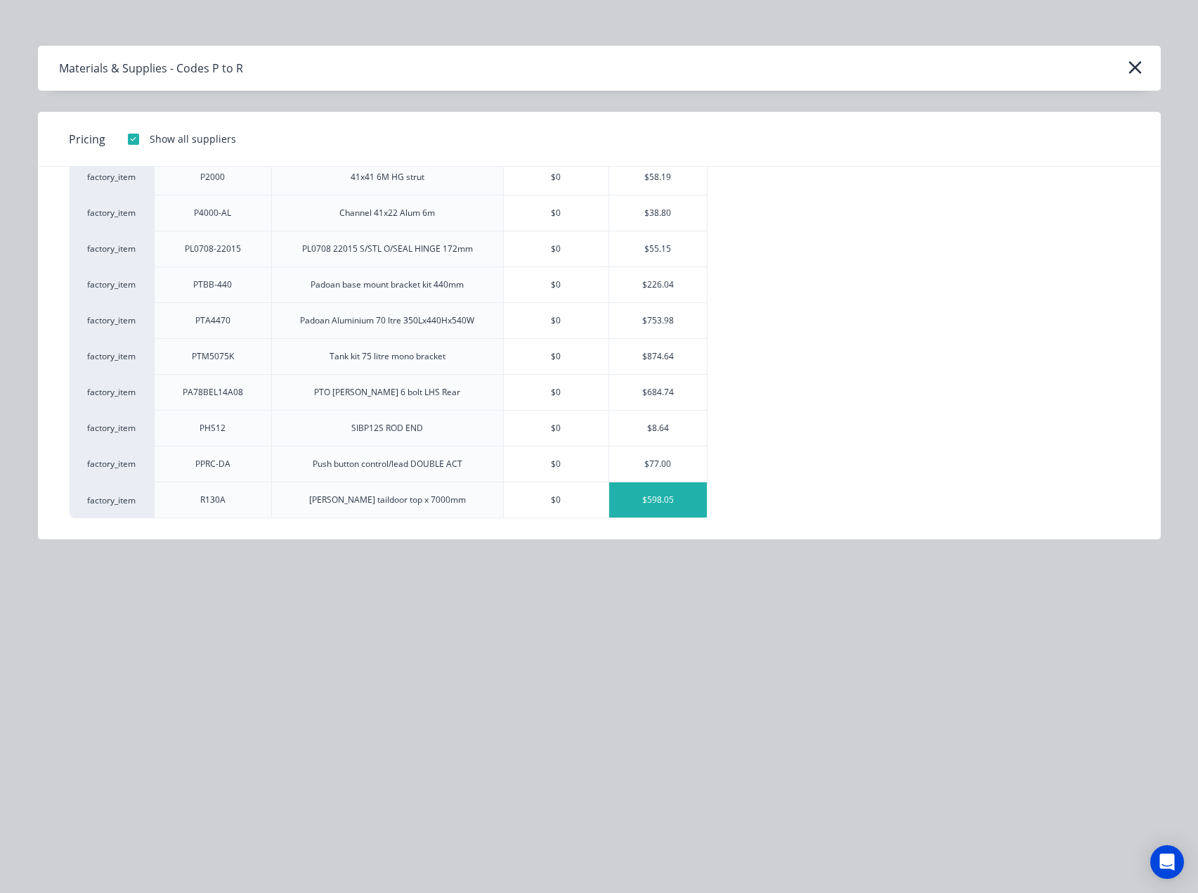
click at [656, 499] on div "$598.05" at bounding box center [658, 499] width 98 height 35
type textarea "x"
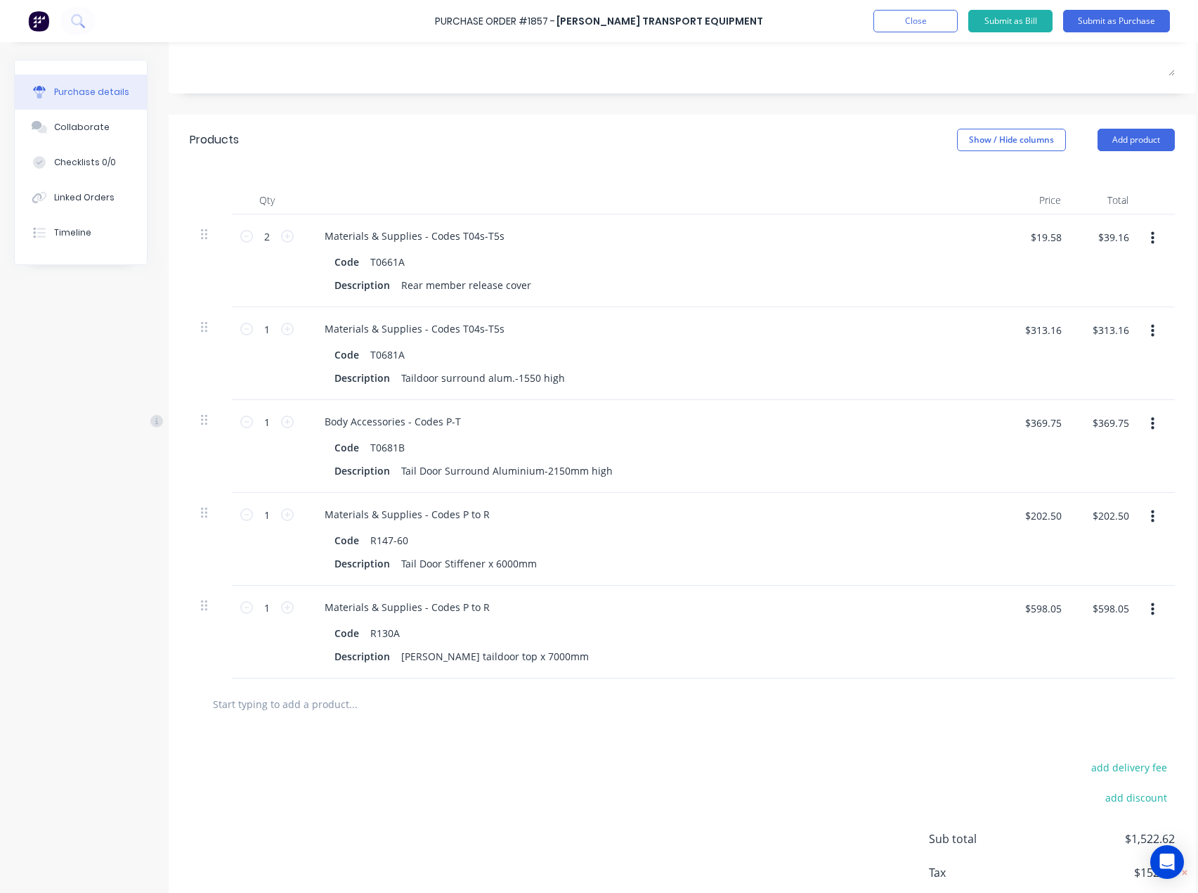
click at [252, 705] on input "text" at bounding box center [352, 704] width 281 height 28
paste input "T0722-30"
type textarea "x"
type input "T0722-30"
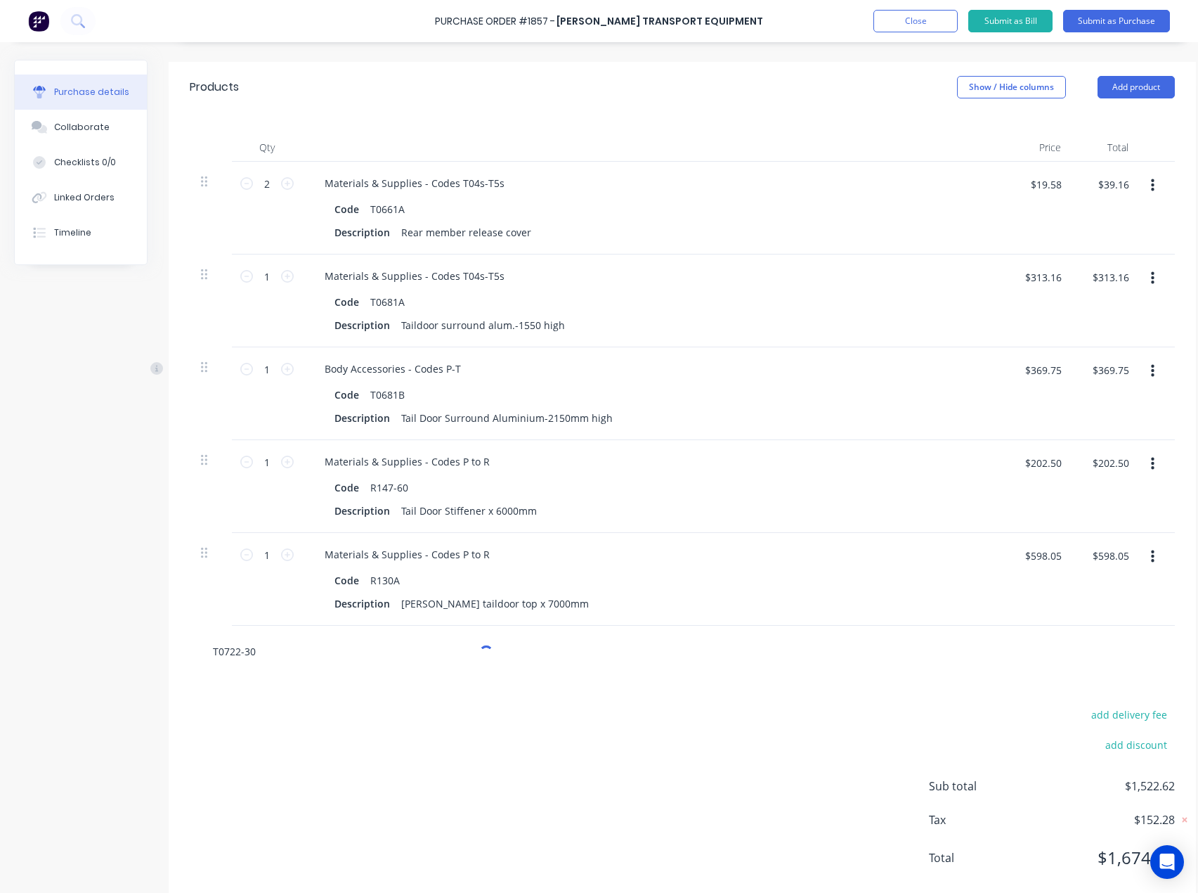
scroll to position [328, 0]
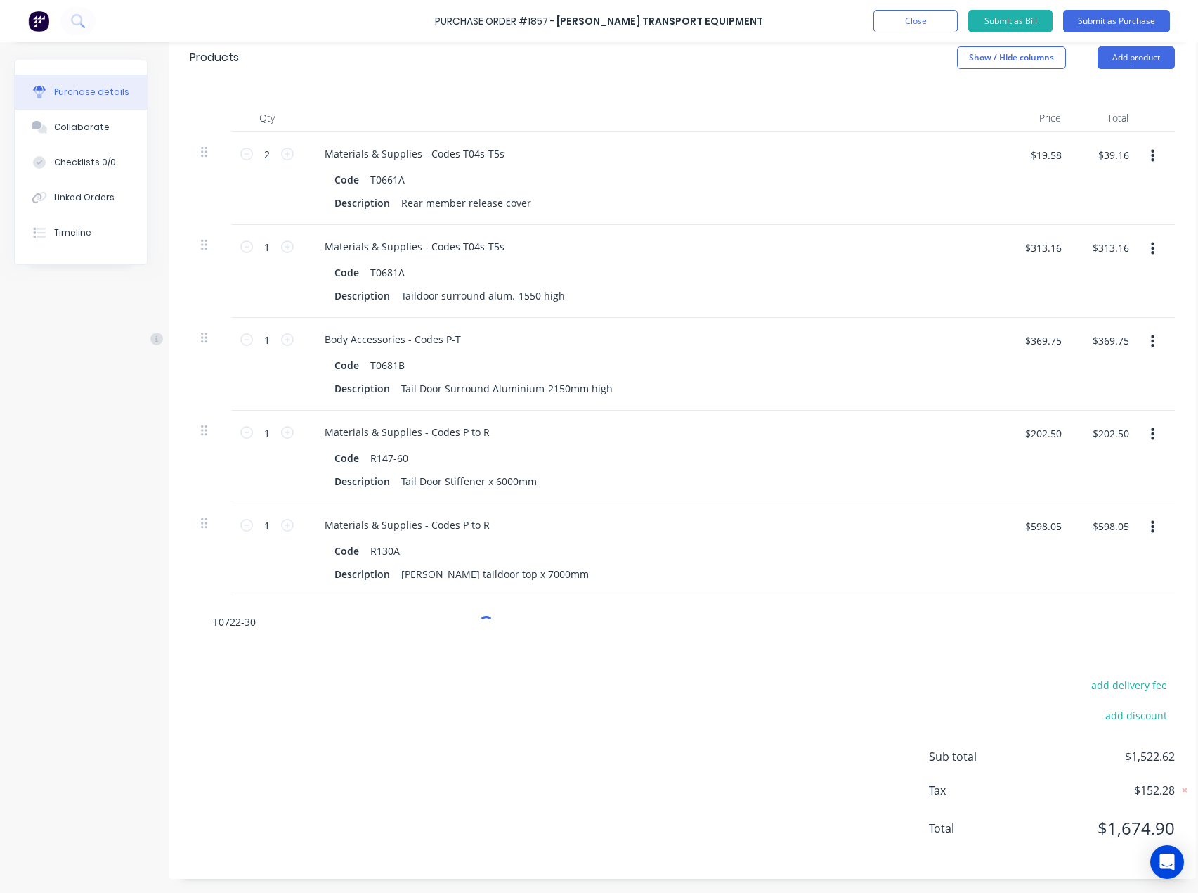
type textarea "x"
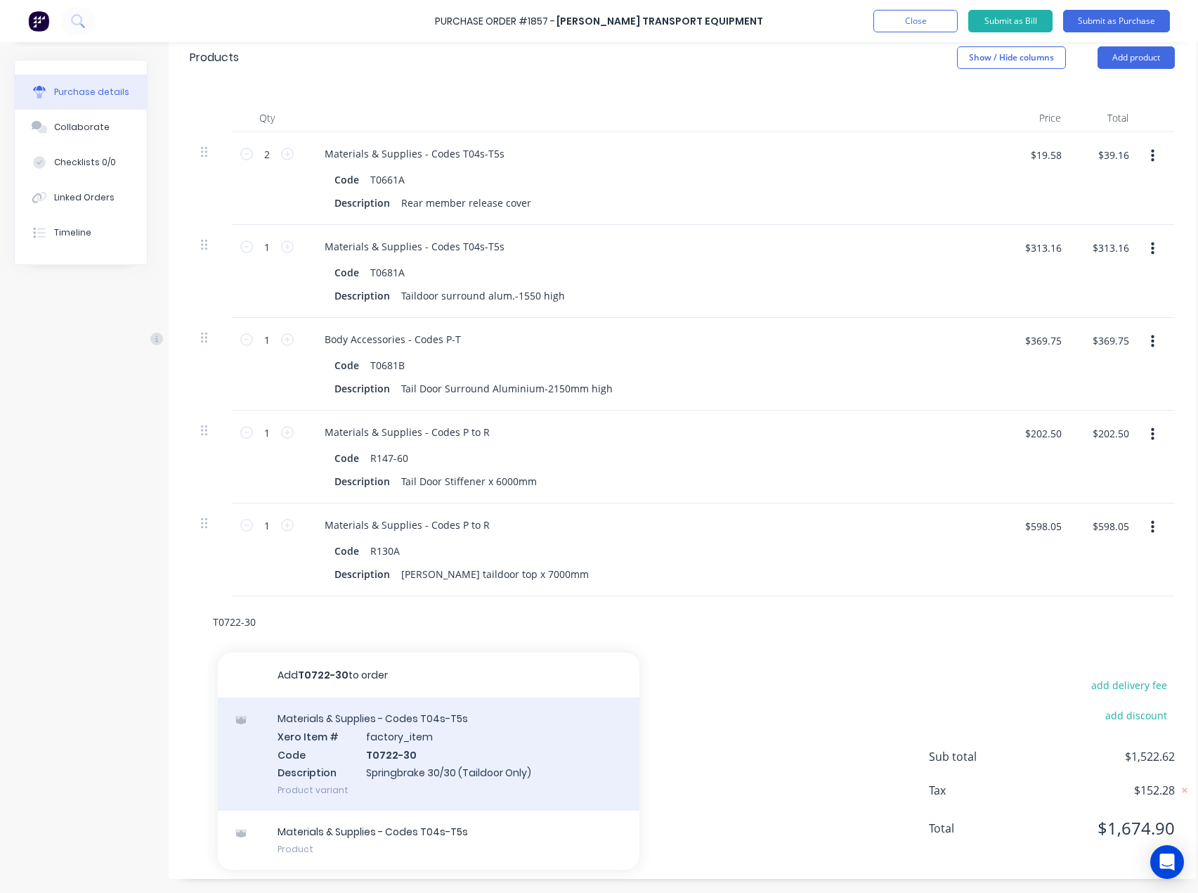
type input "T0722-30"
click at [417, 736] on div "Materials & Supplies - Codes T04s-T5s Xero Item # factory_item Code T0722-30 De…" at bounding box center [429, 753] width 422 height 113
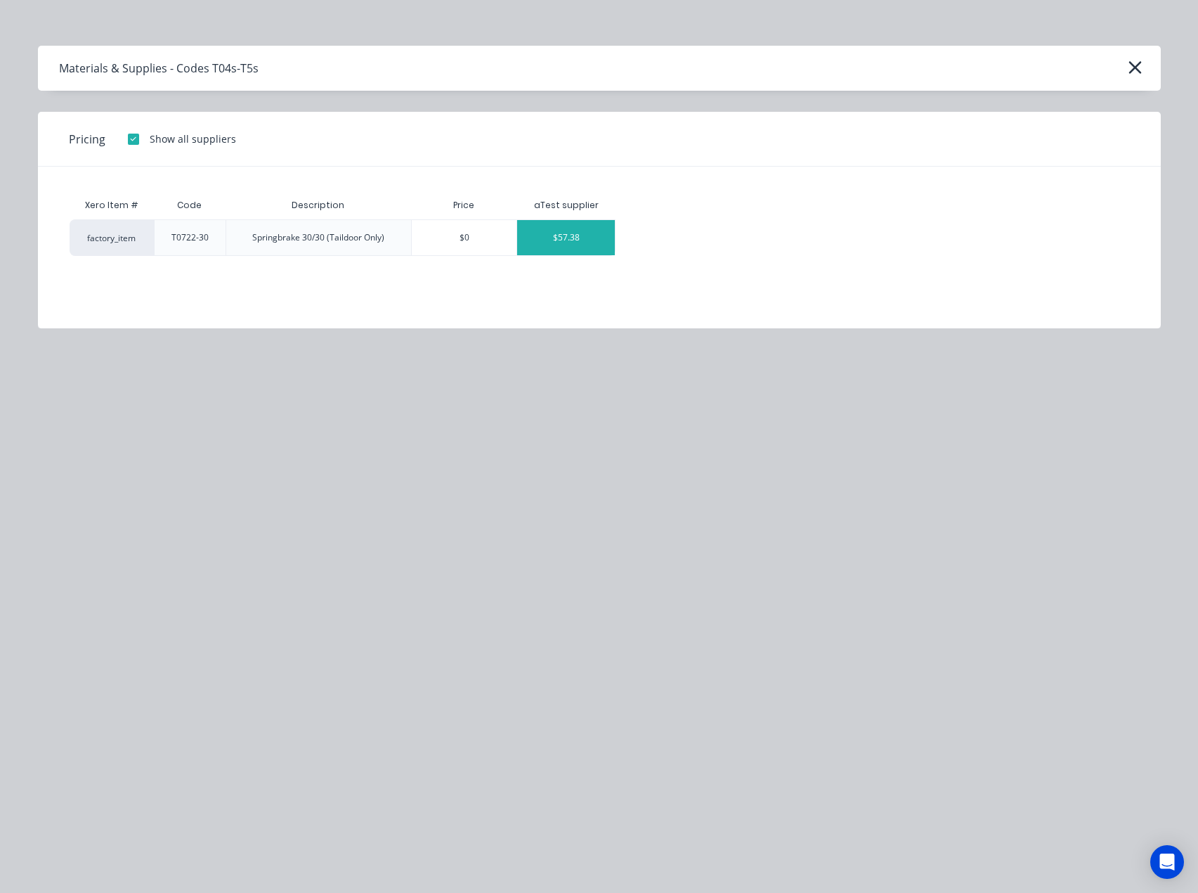
click at [585, 237] on div "$57.38" at bounding box center [566, 237] width 98 height 35
type textarea "x"
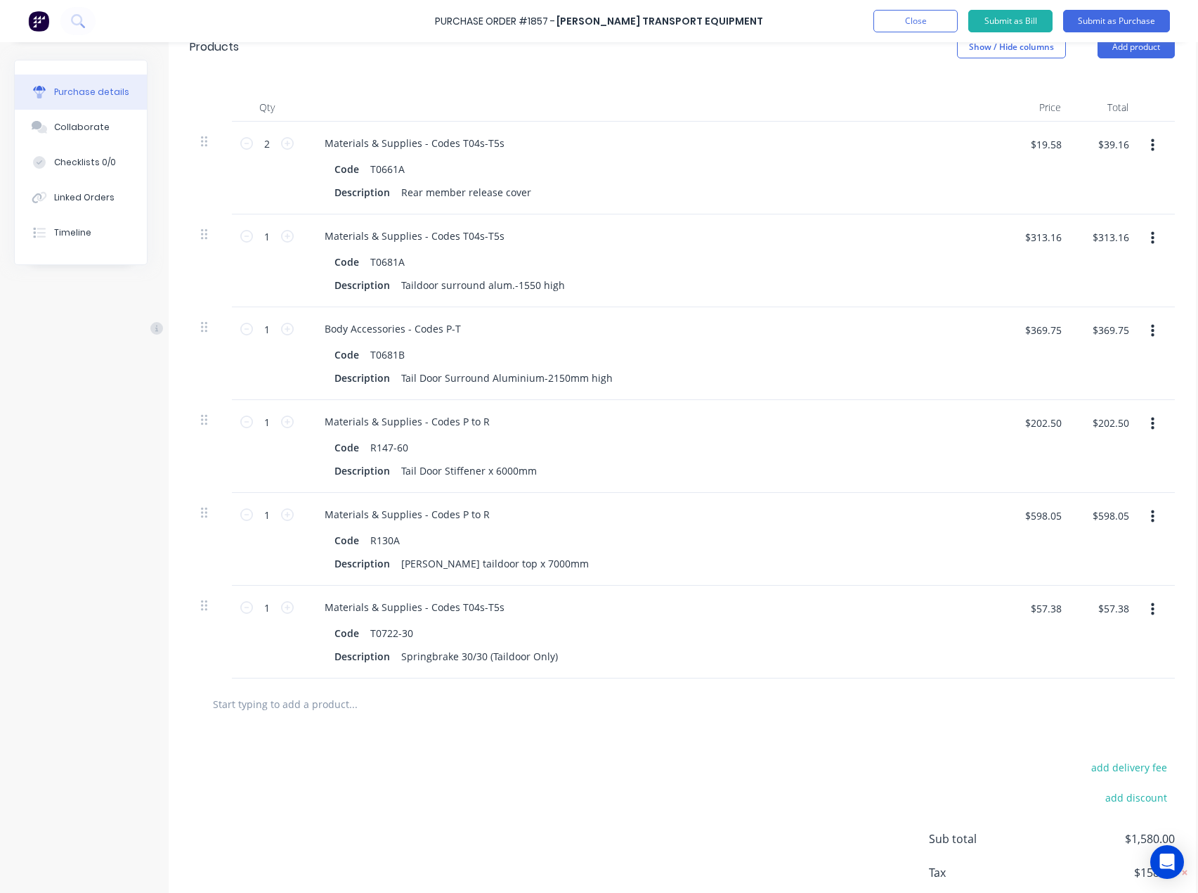
click at [230, 700] on input "text" at bounding box center [352, 704] width 281 height 28
paste input "T0340-06"
type textarea "x"
type input "T0340-06"
type textarea "x"
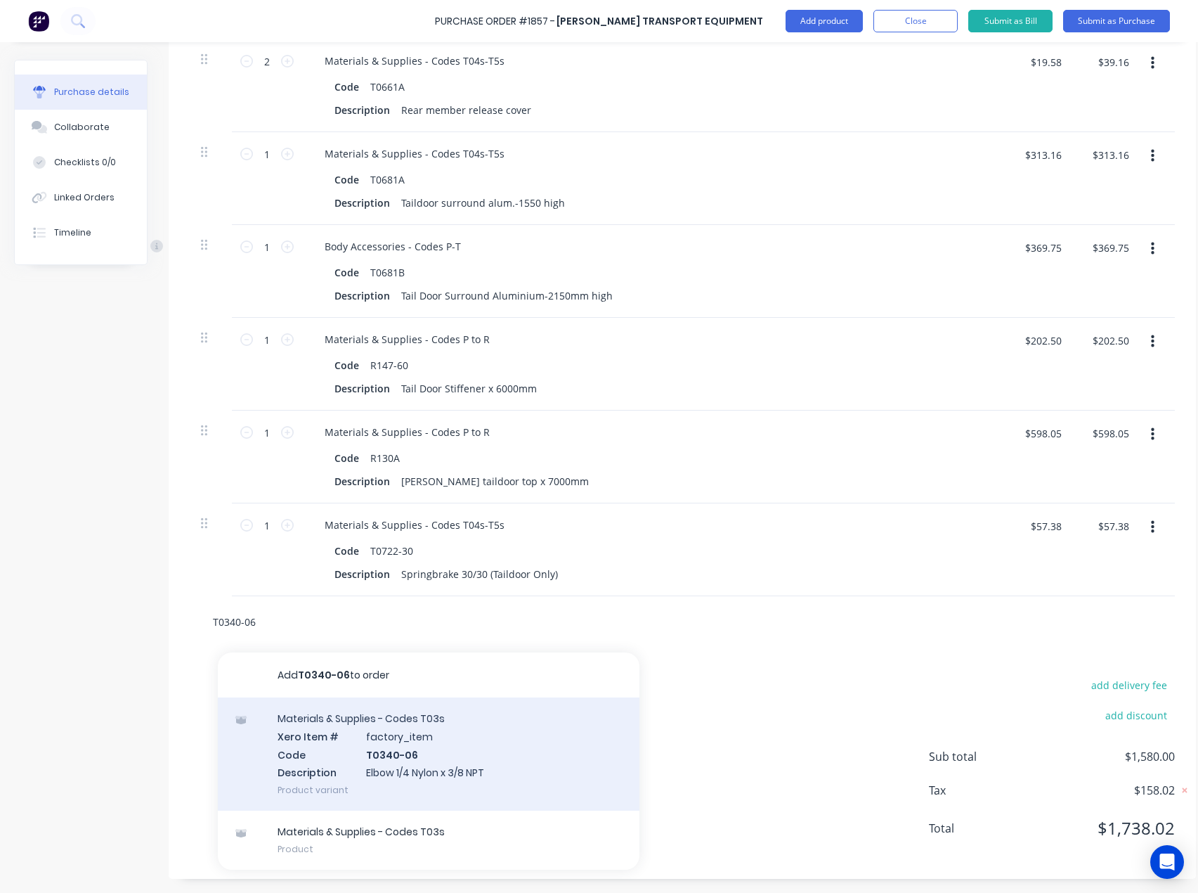
scroll to position [420, 0]
type input "T0340-06"
click at [400, 745] on div "Materials & Supplies - Codes T03s Xero Item # factory_item Code T0340-06 Descri…" at bounding box center [429, 753] width 422 height 113
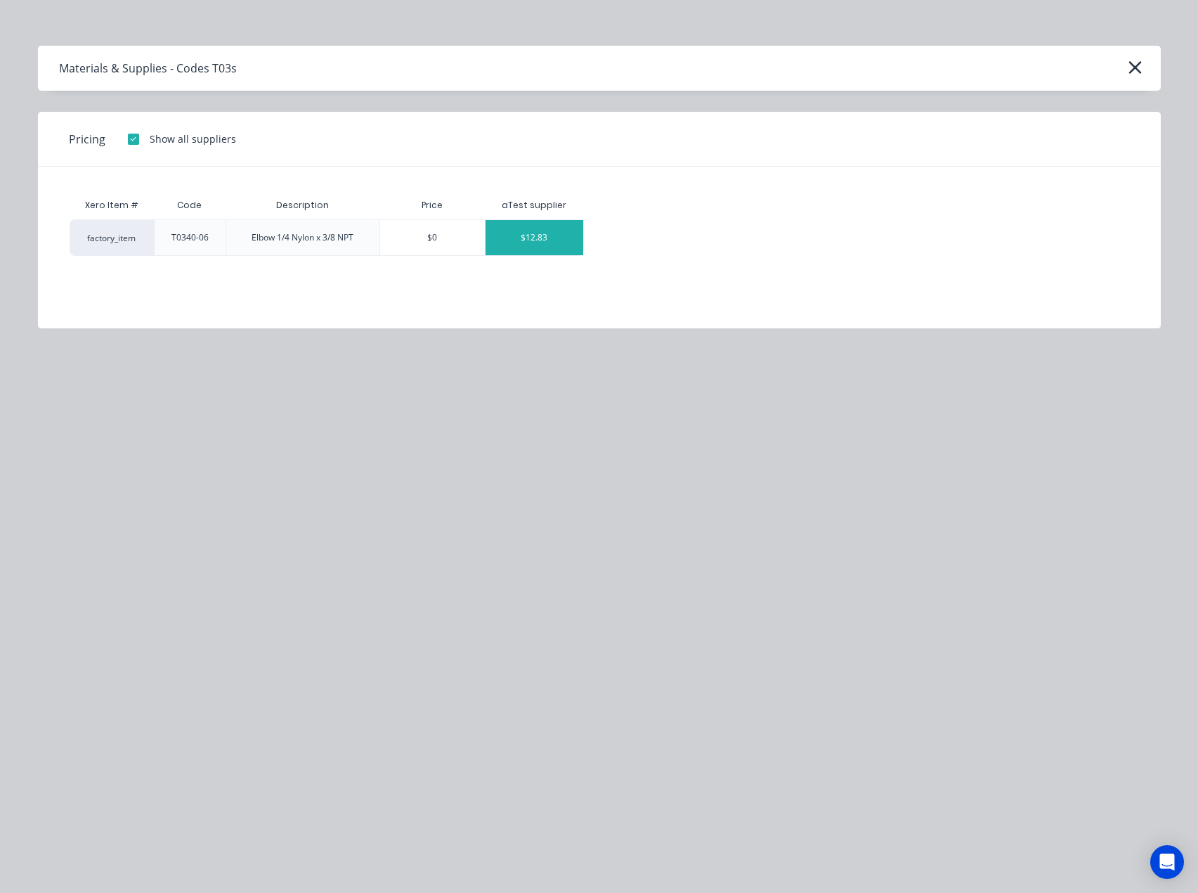
click at [552, 238] on div "$12.83" at bounding box center [535, 237] width 98 height 35
type textarea "x"
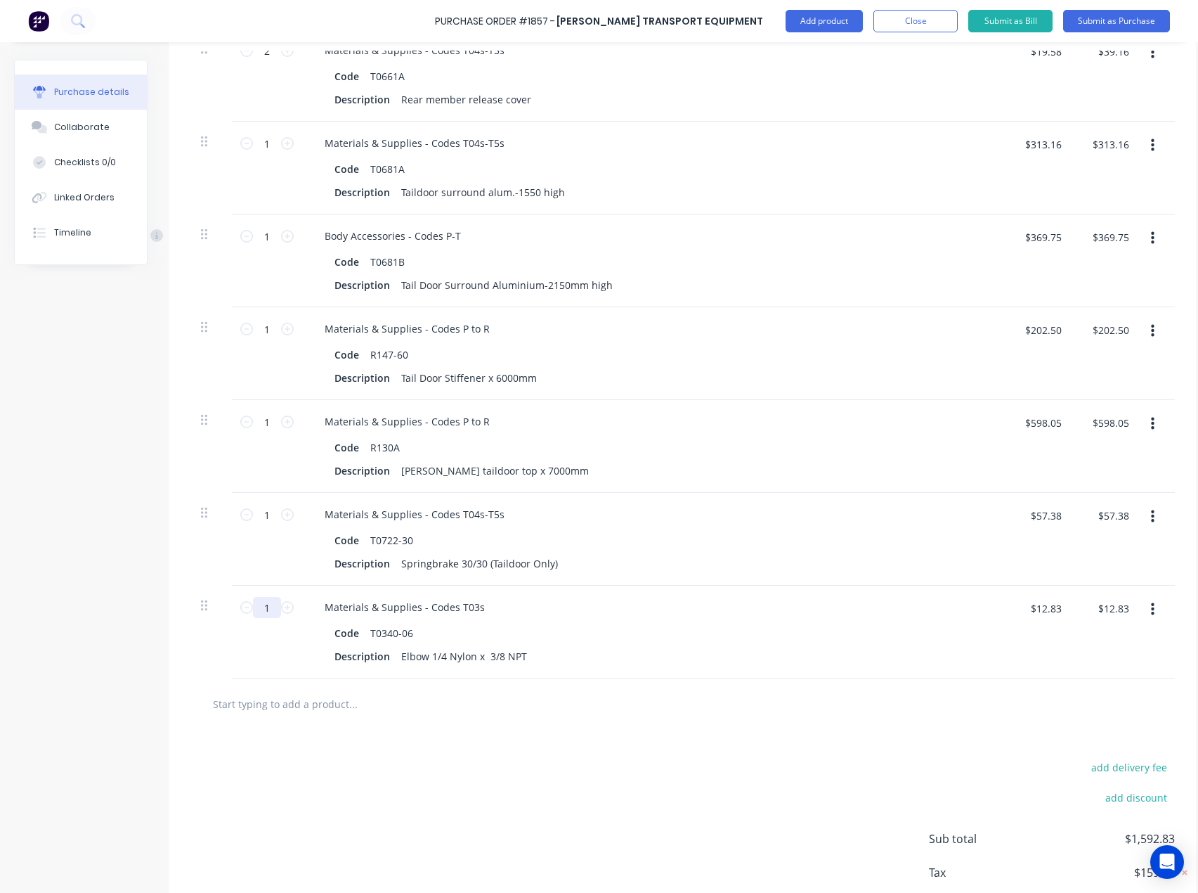
click at [272, 609] on input "1" at bounding box center [267, 607] width 28 height 21
type textarea "x"
type input "2"
type textarea "x"
type input "$25.66"
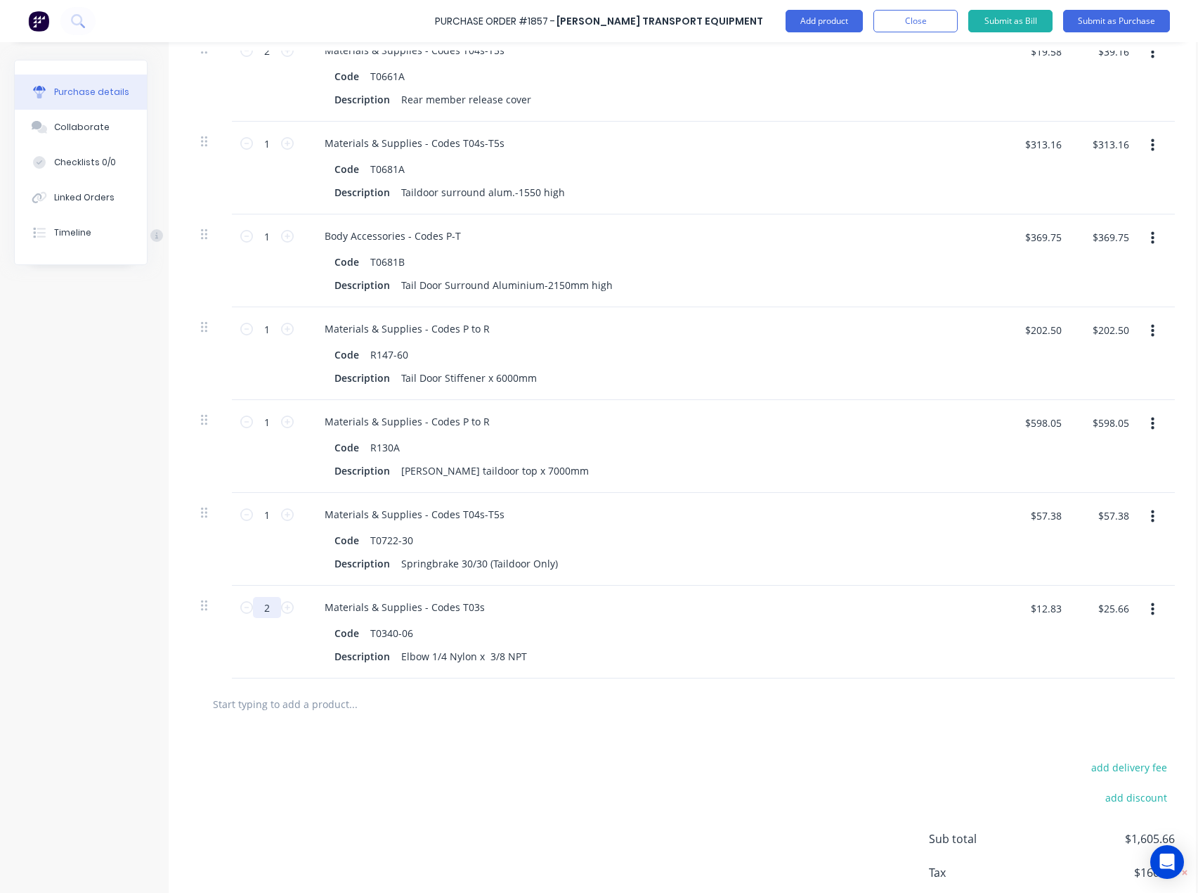
type textarea "x"
type input "20"
type textarea "x"
type input "$256.60"
type input "20"
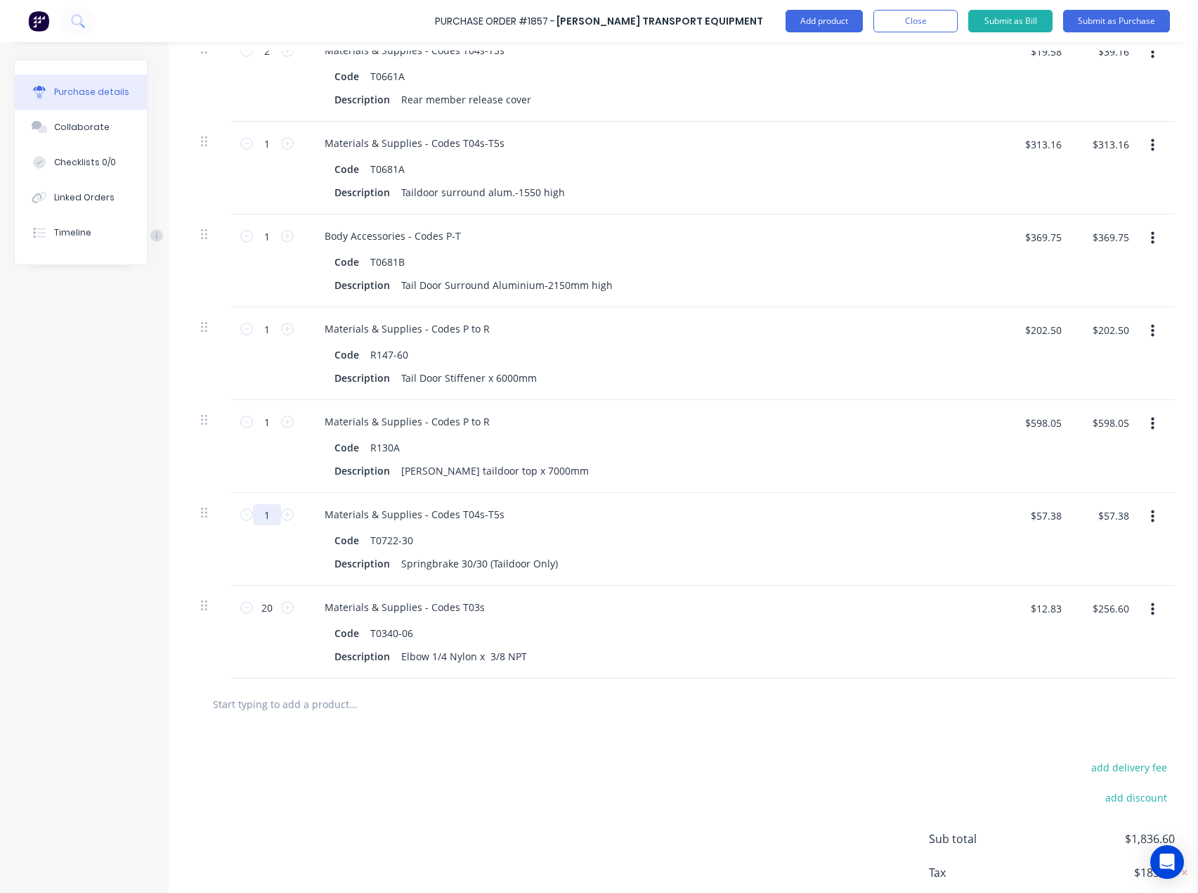
click at [268, 518] on input "1" at bounding box center [267, 514] width 28 height 21
type textarea "x"
type input "4"
type textarea "x"
type input "$229.52"
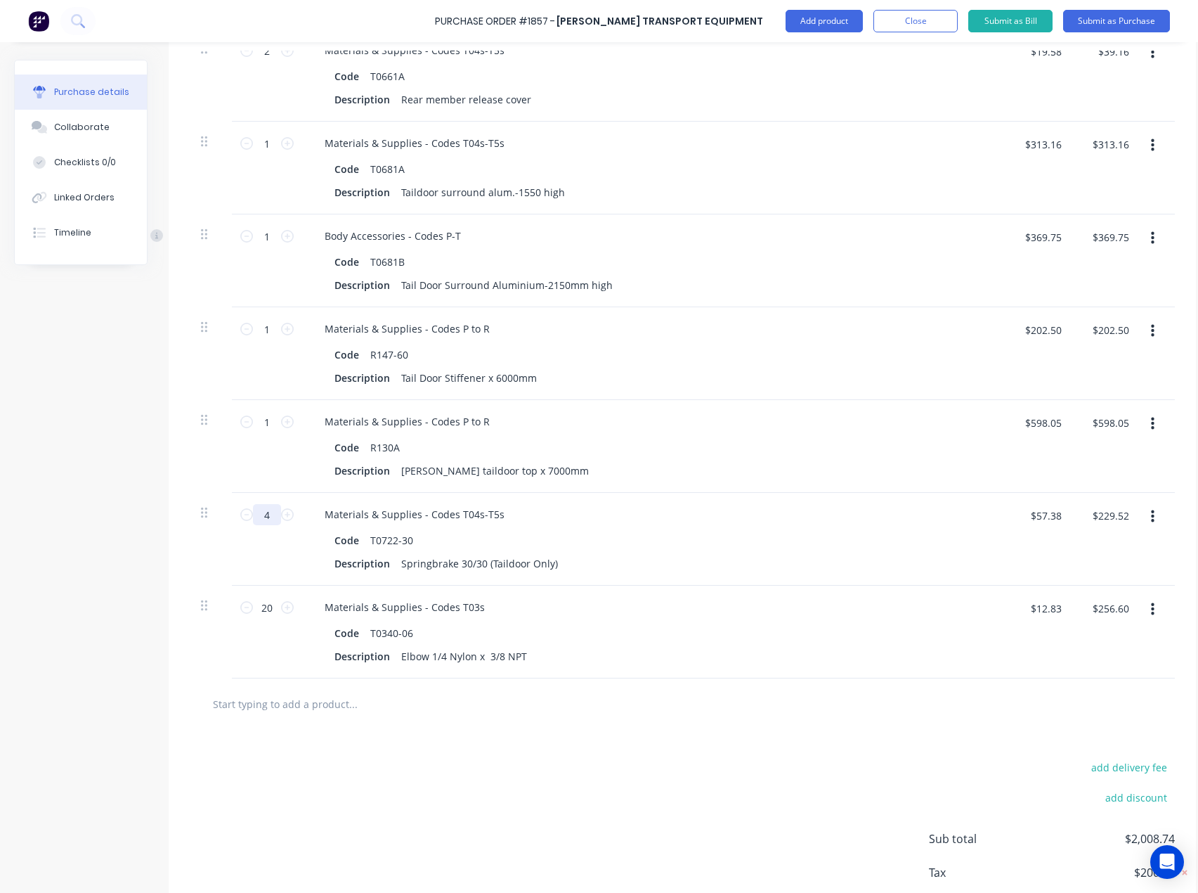
type input "4"
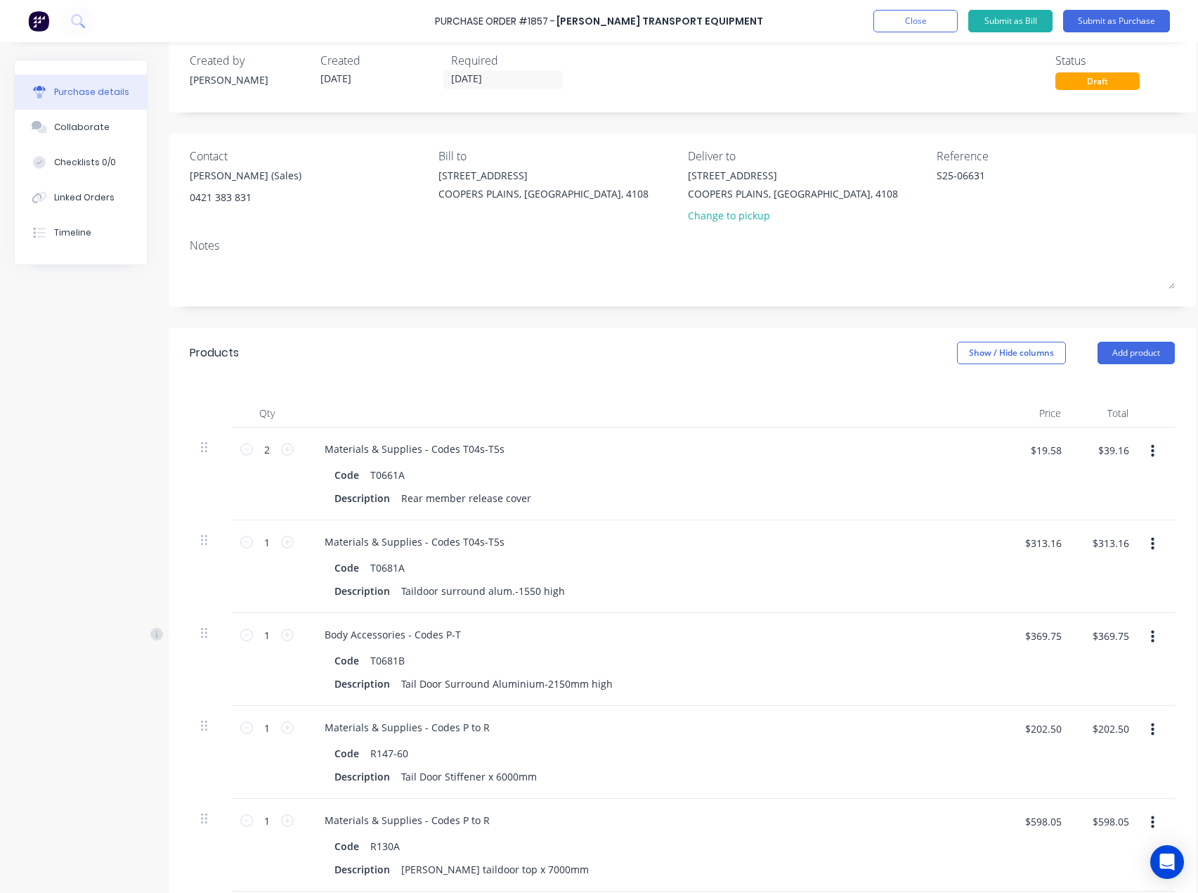
scroll to position [21, 0]
click at [1130, 17] on button "Submit as Purchase" at bounding box center [1116, 21] width 107 height 22
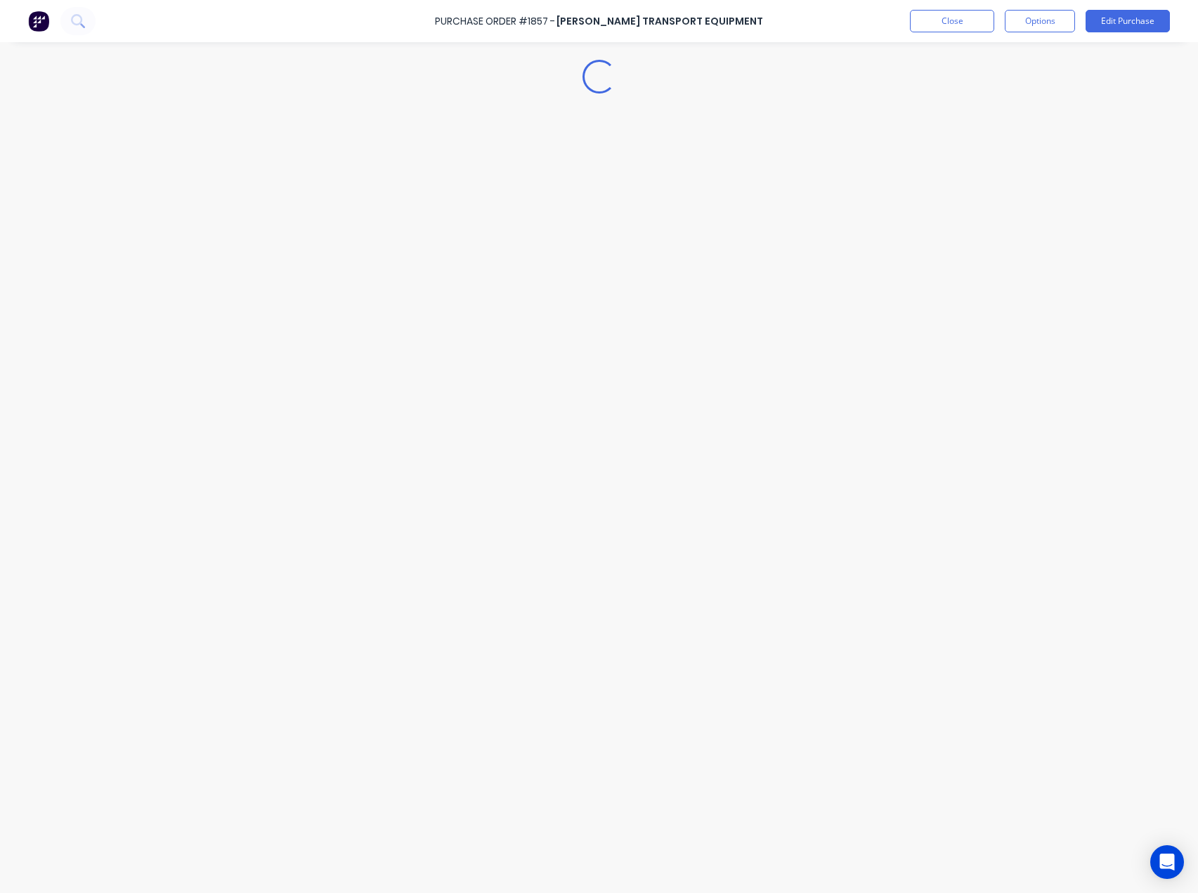
scroll to position [0, 0]
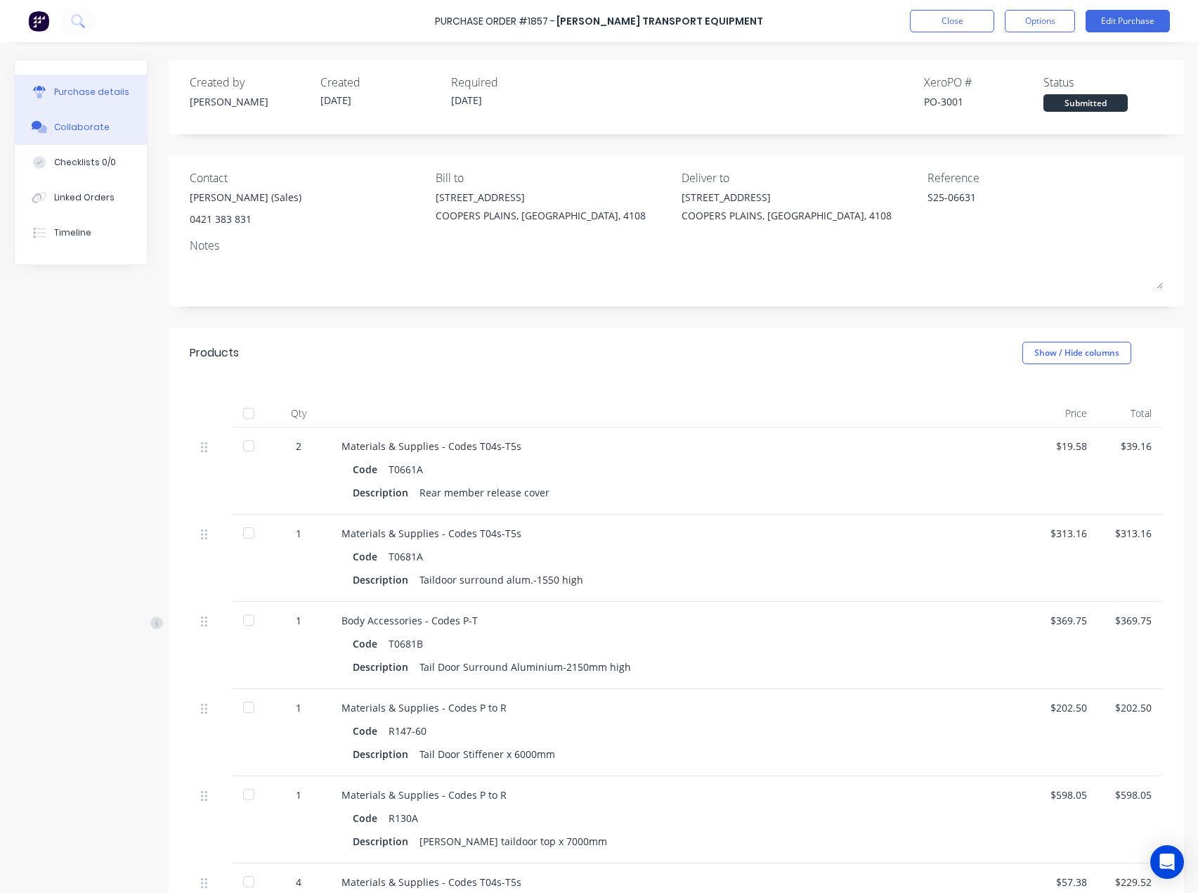
drag, startPoint x: 75, startPoint y: 127, endPoint x: 106, endPoint y: 117, distance: 32.5
click at [77, 127] on div "Collaborate" at bounding box center [82, 127] width 56 height 13
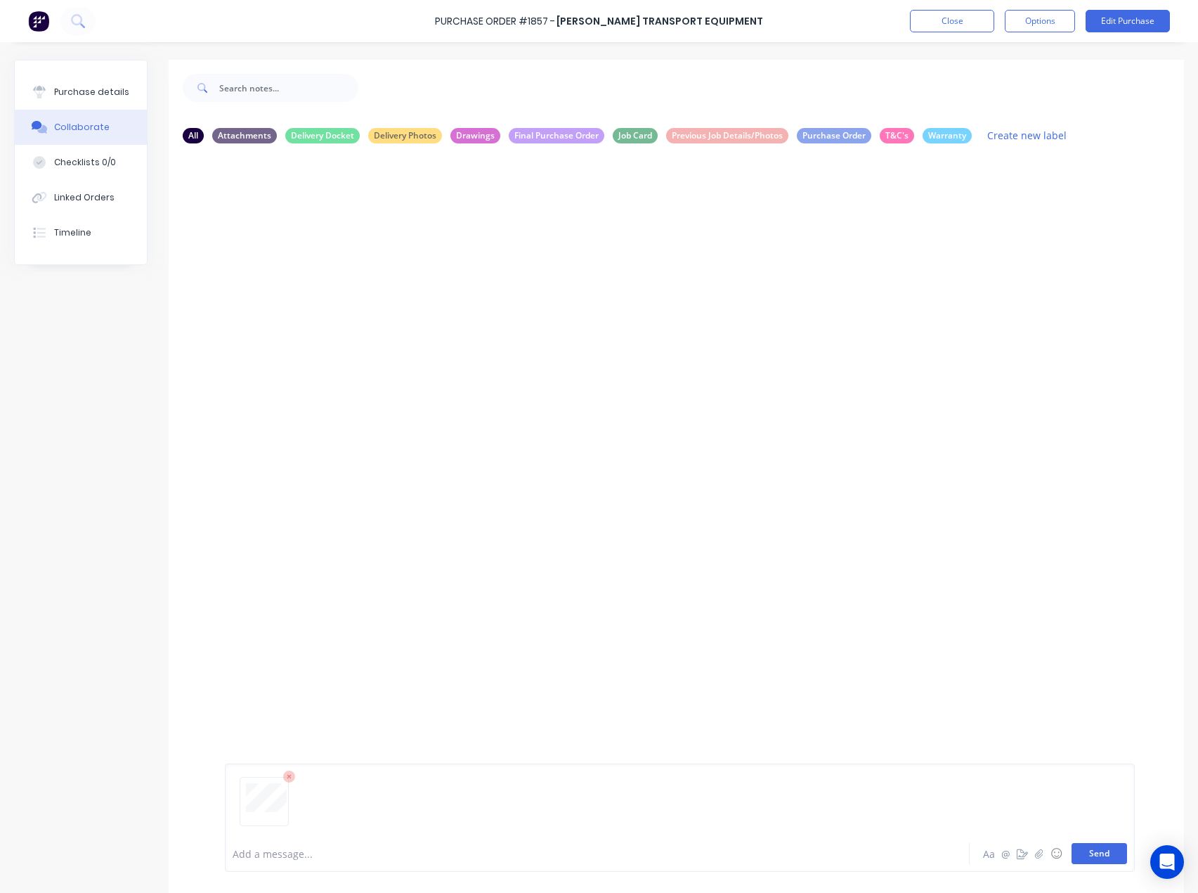
drag, startPoint x: 1104, startPoint y: 858, endPoint x: 1190, endPoint y: 786, distance: 112.8
click at [1104, 858] on button "Send" at bounding box center [1100, 853] width 56 height 21
click at [80, 89] on div "Purchase details" at bounding box center [91, 92] width 75 height 13
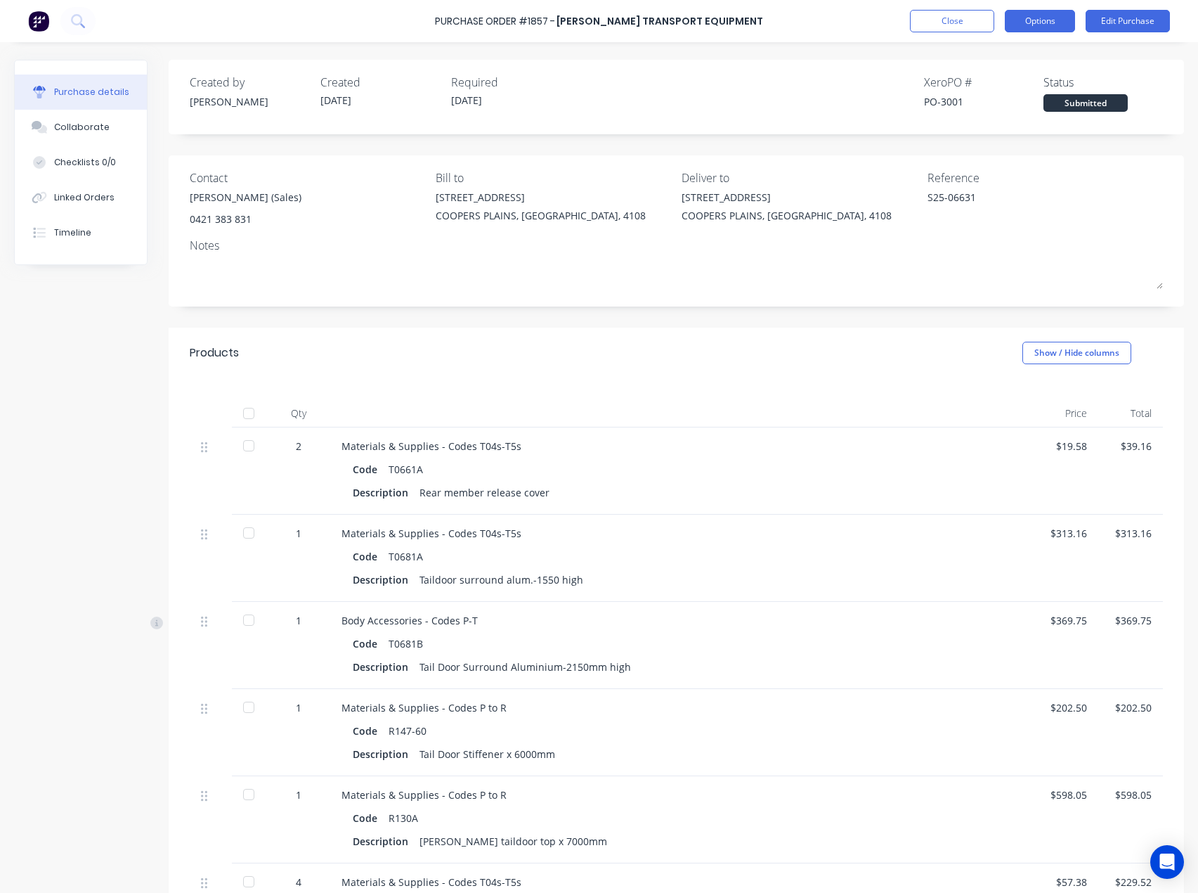
click at [1044, 18] on button "Options" at bounding box center [1040, 21] width 70 height 22
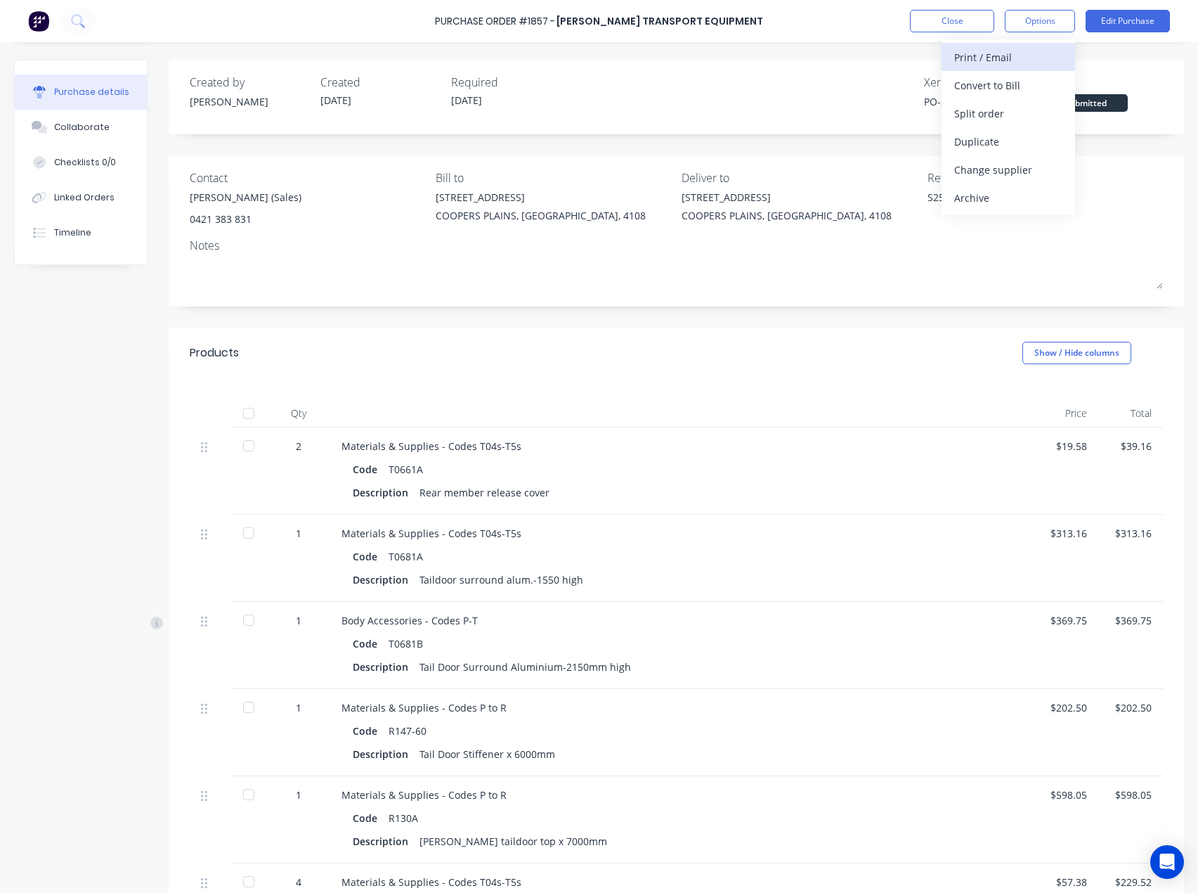
click at [1003, 60] on div "Print / Email" at bounding box center [1009, 57] width 108 height 20
click at [992, 108] on div "Without pricing" at bounding box center [1009, 113] width 108 height 20
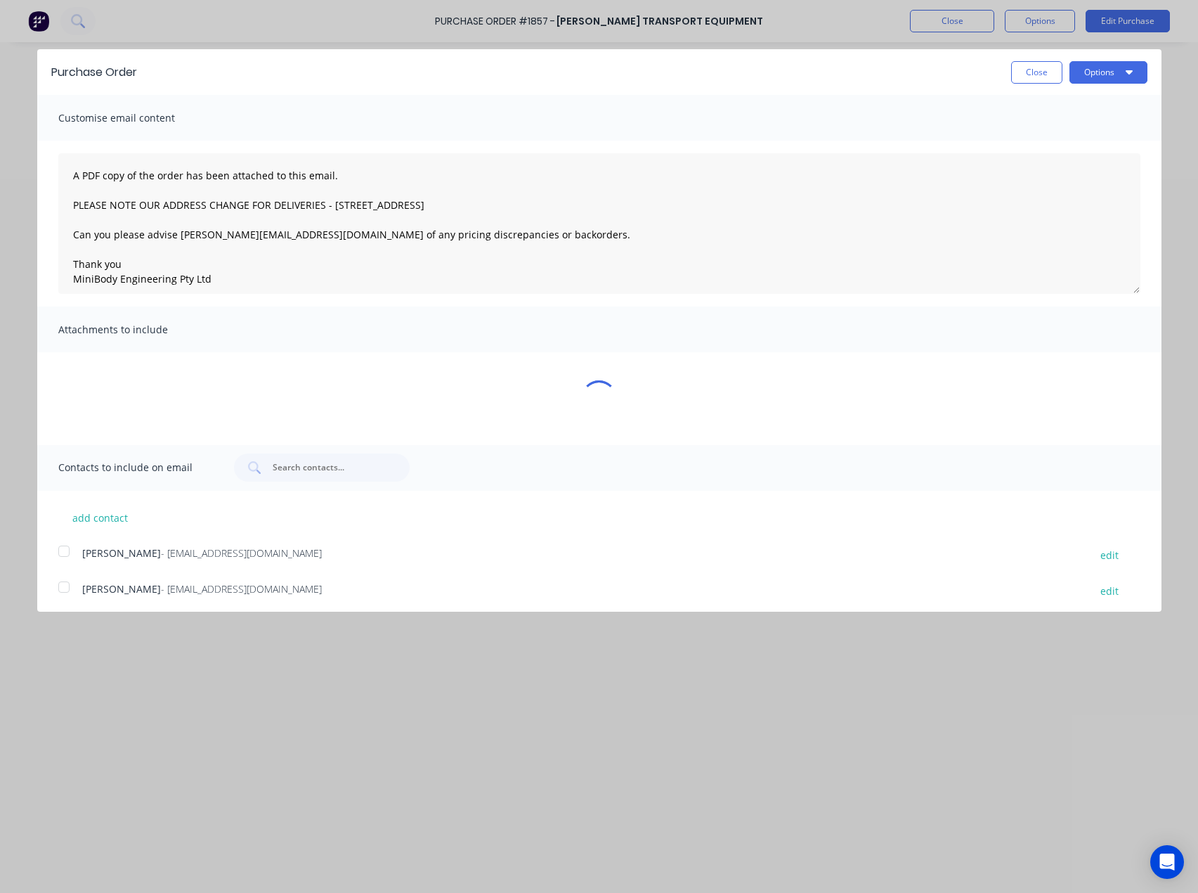
type textarea "x"
type textarea "A PDF copy of the order has been attached to this email. PLEASE NOTE OUR ADDRES…"
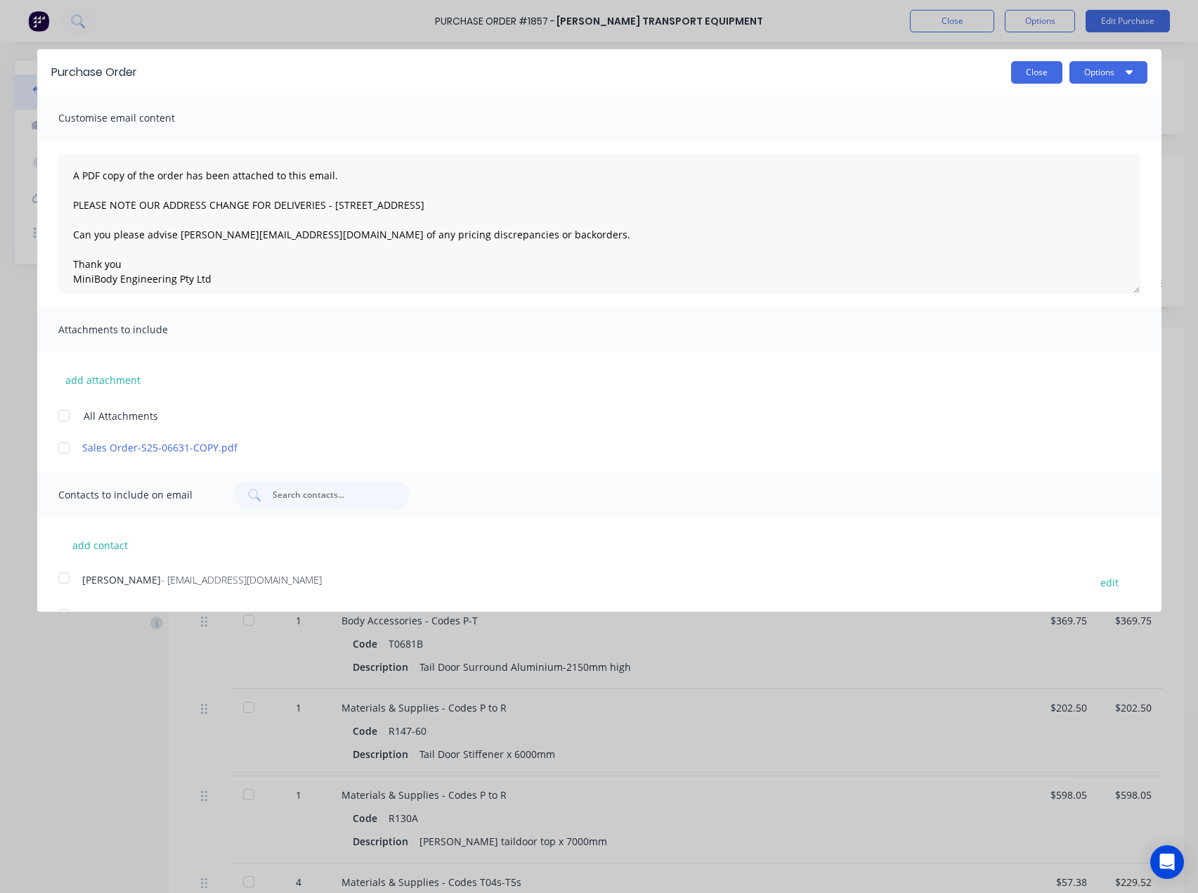
click at [1016, 65] on button "Close" at bounding box center [1036, 72] width 51 height 22
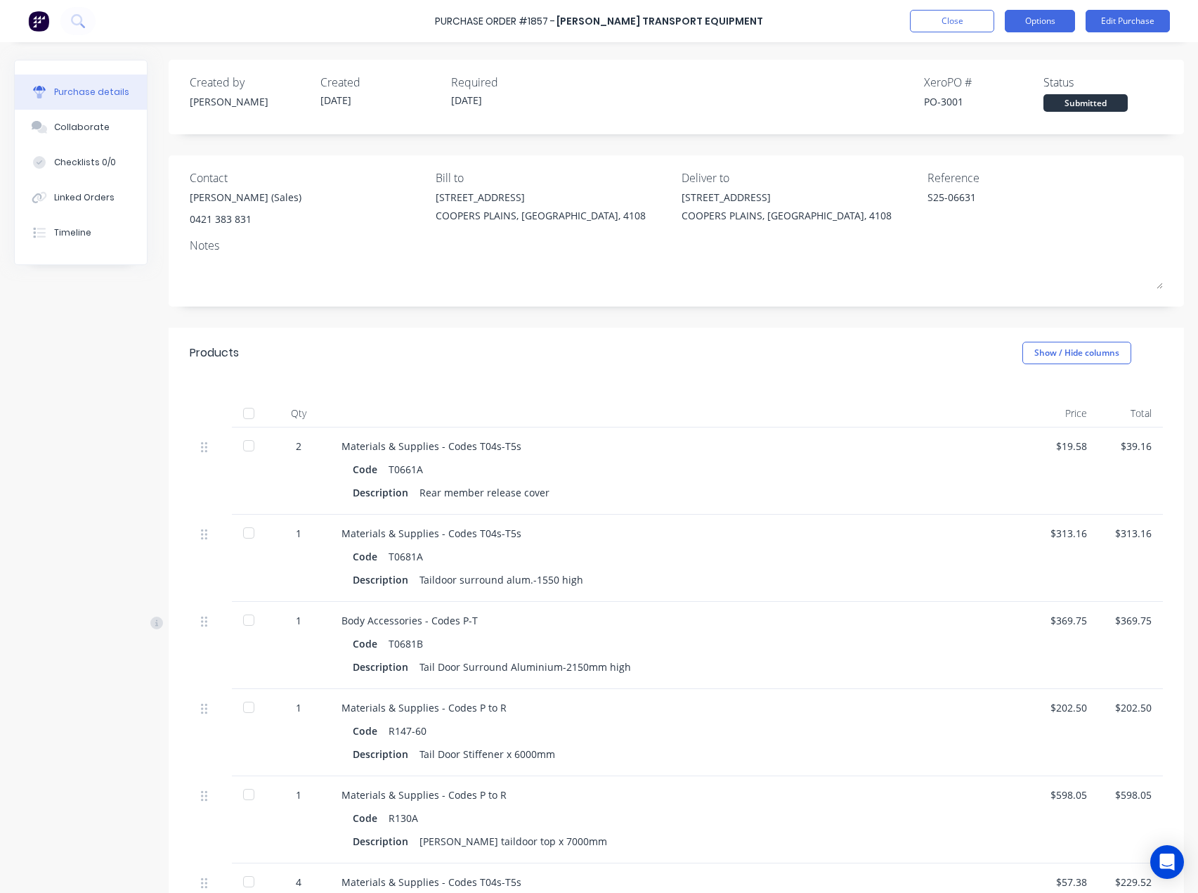
click at [1049, 20] on button "Options" at bounding box center [1040, 21] width 70 height 22
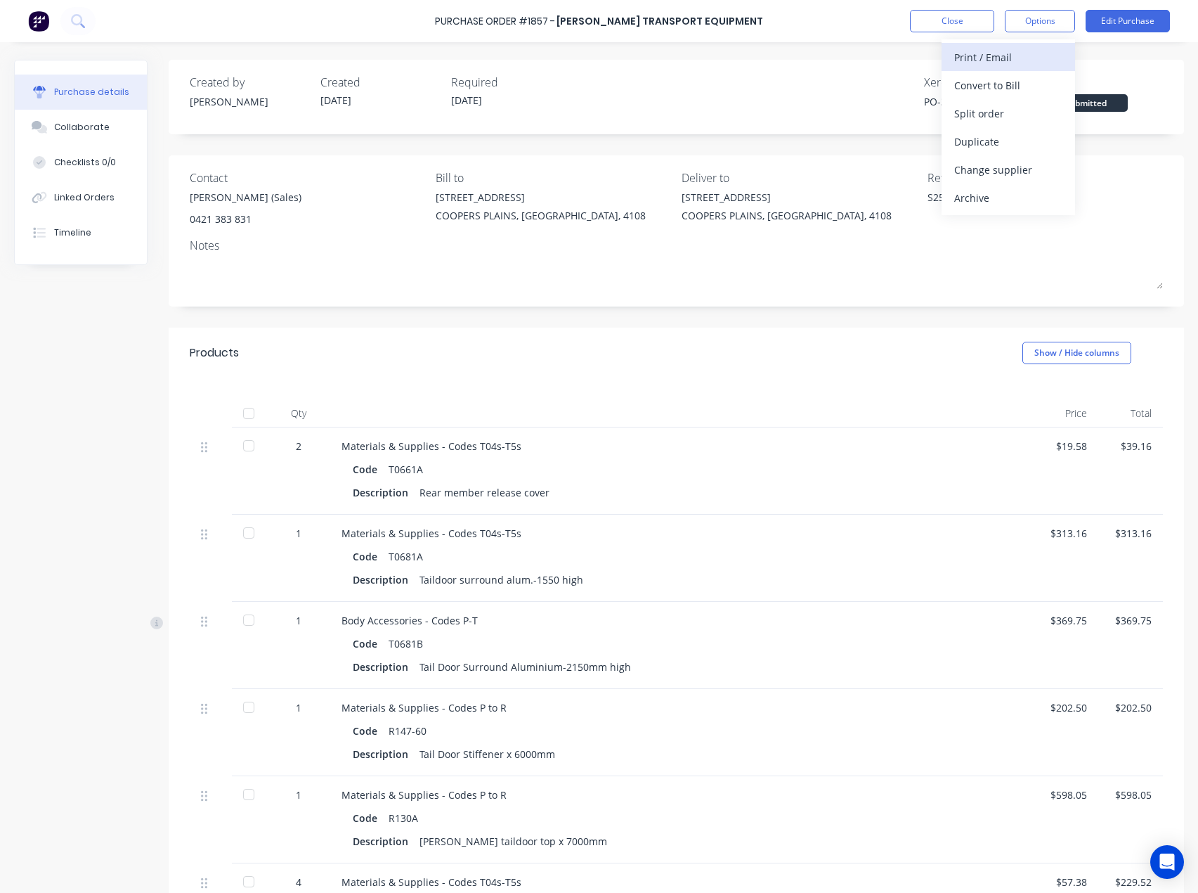
click at [1011, 54] on div "Print / Email" at bounding box center [1009, 57] width 108 height 20
click at [1008, 83] on div "With pricing" at bounding box center [1009, 85] width 108 height 20
type textarea "x"
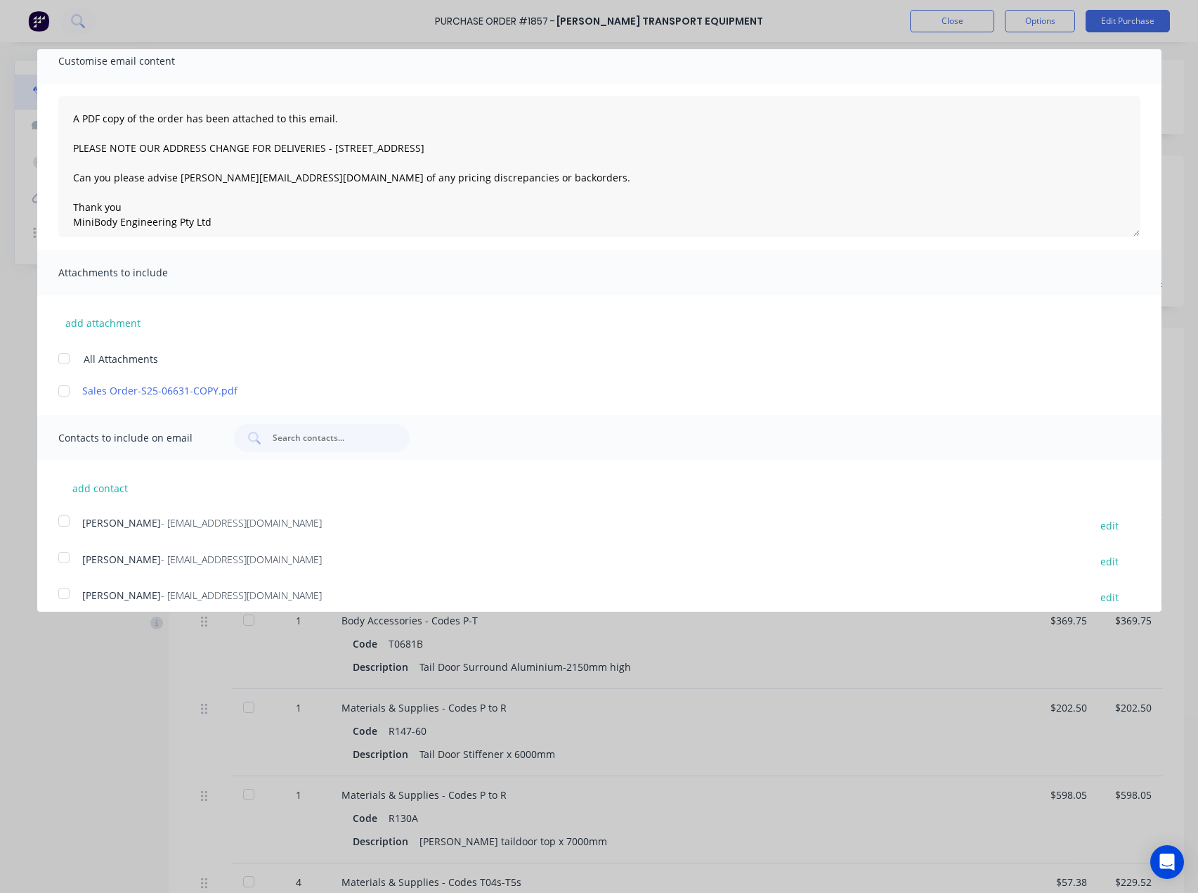
scroll to position [177, 0]
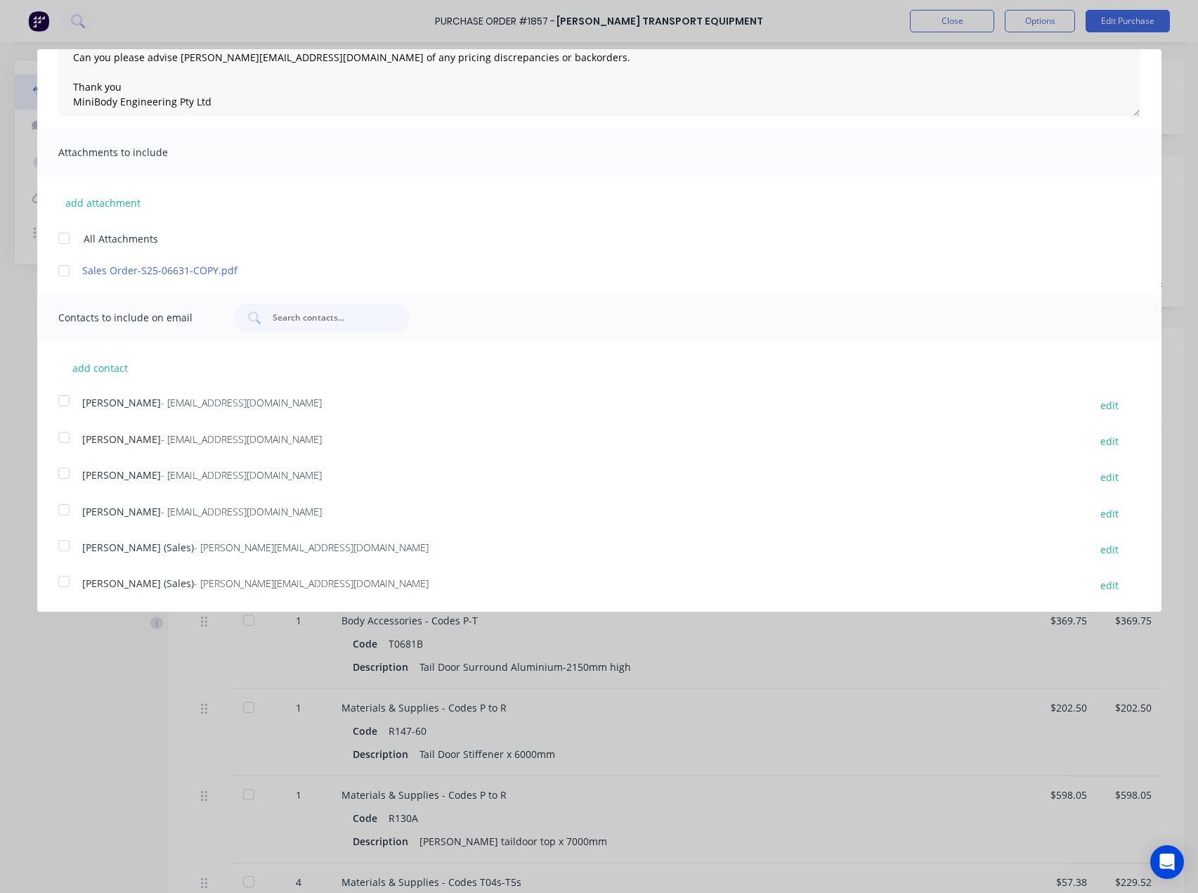
click at [60, 577] on div at bounding box center [64, 581] width 28 height 28
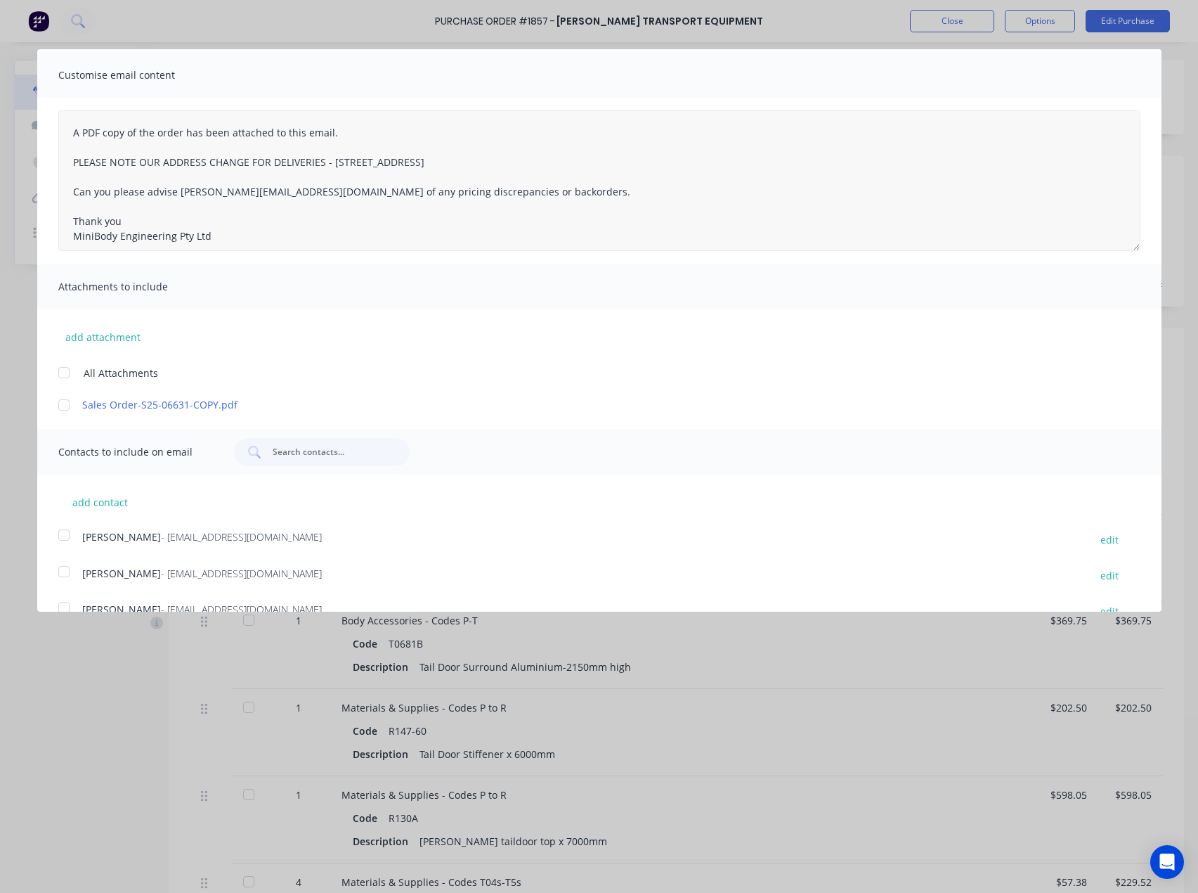
scroll to position [0, 0]
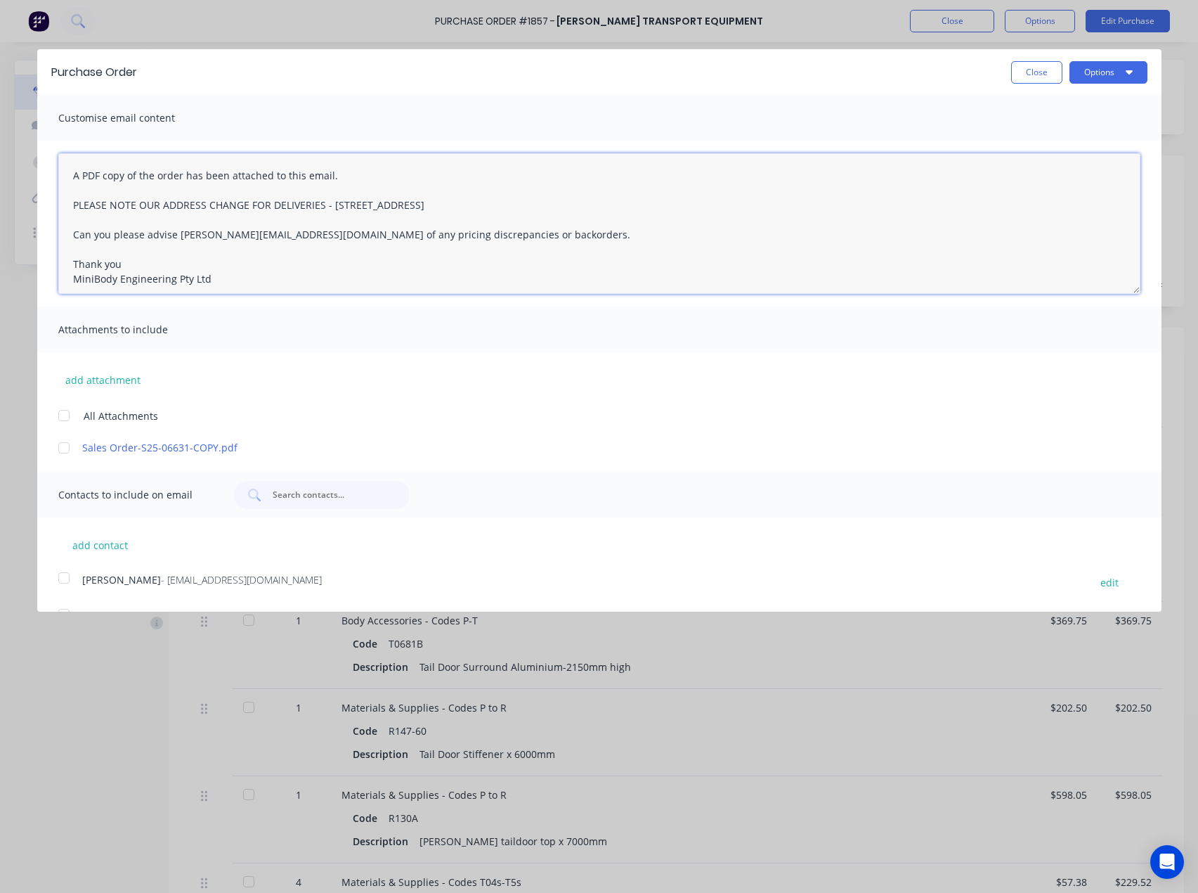
click at [69, 173] on textarea "A PDF copy of the order has been attached to this email. PLEASE NOTE OUR ADDRES…" at bounding box center [599, 223] width 1082 height 141
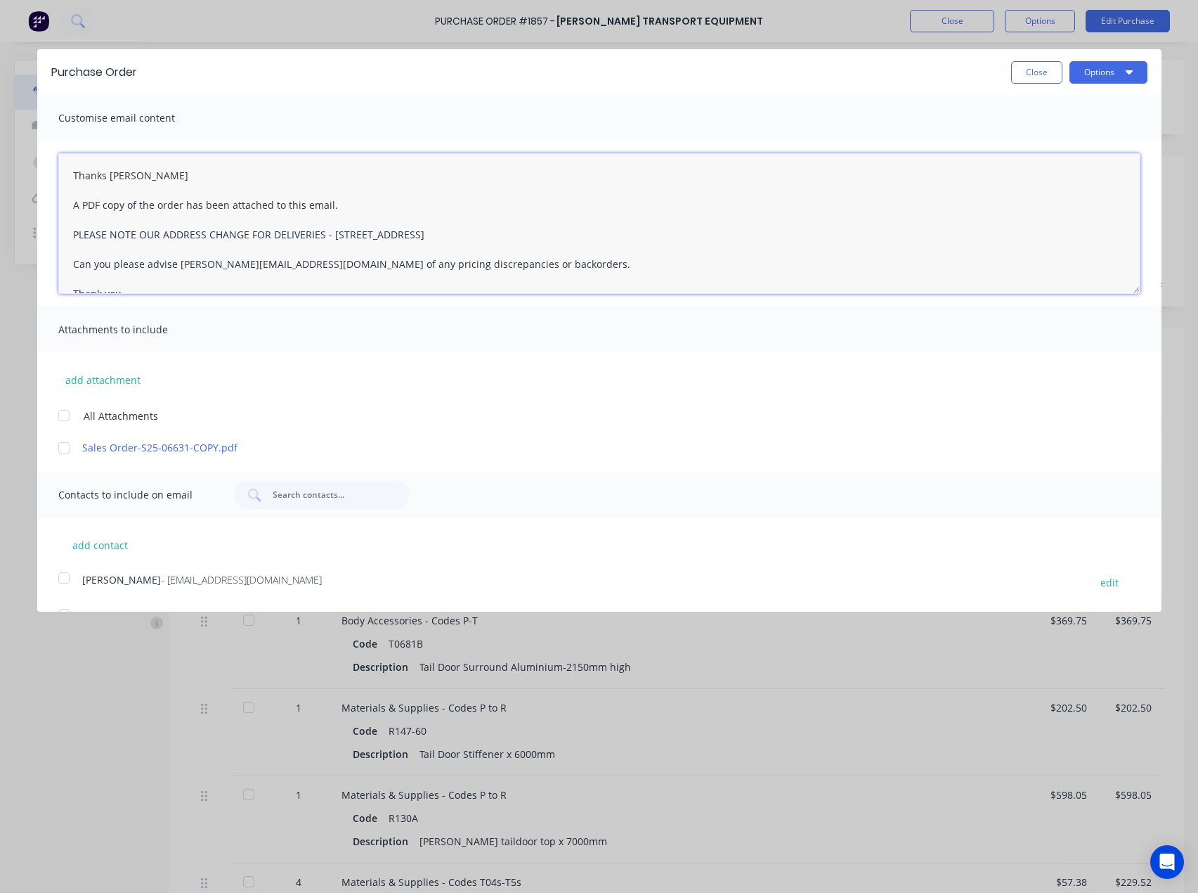
type textarea "Thanks [PERSON_NAME] A PDF copy of the order has been attached to this email. P…"
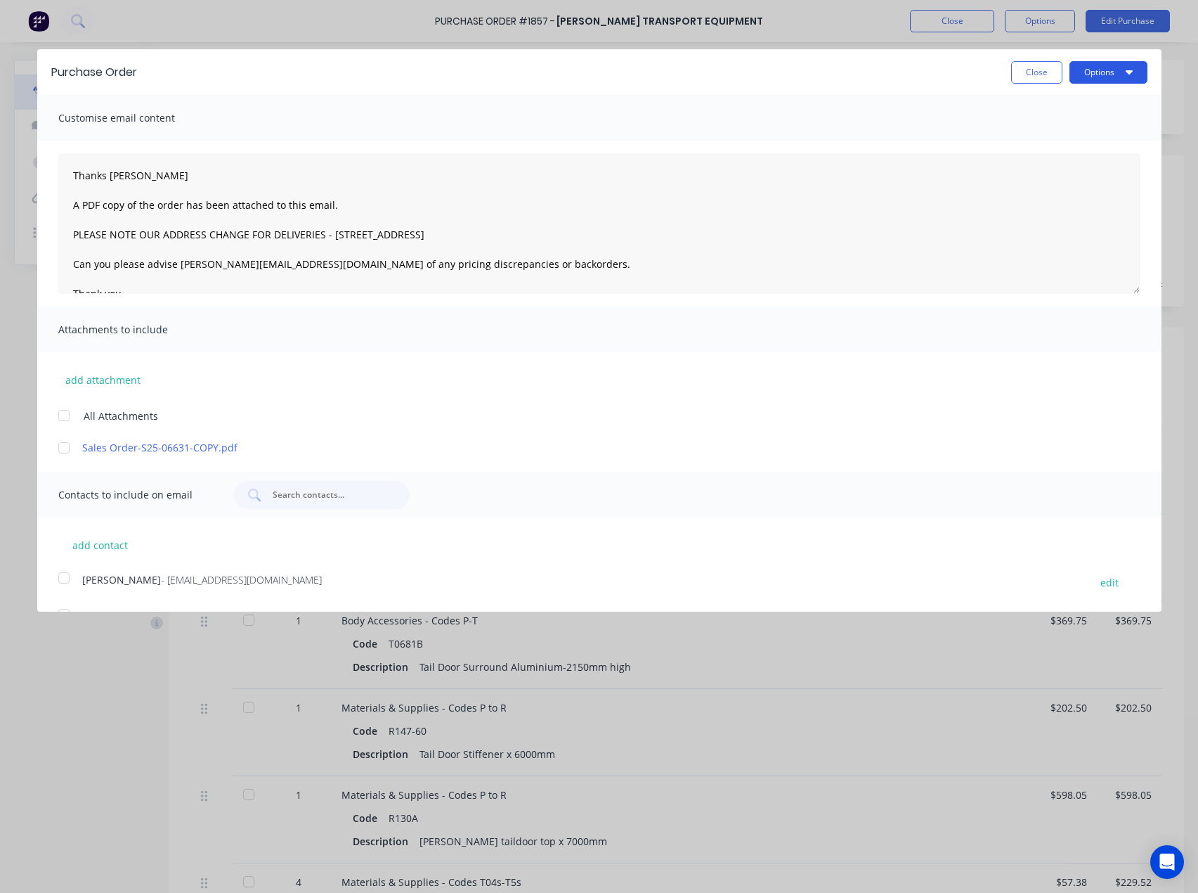
click at [1108, 72] on button "Options" at bounding box center [1109, 72] width 78 height 22
click at [1035, 133] on div "Email" at bounding box center [1081, 136] width 108 height 20
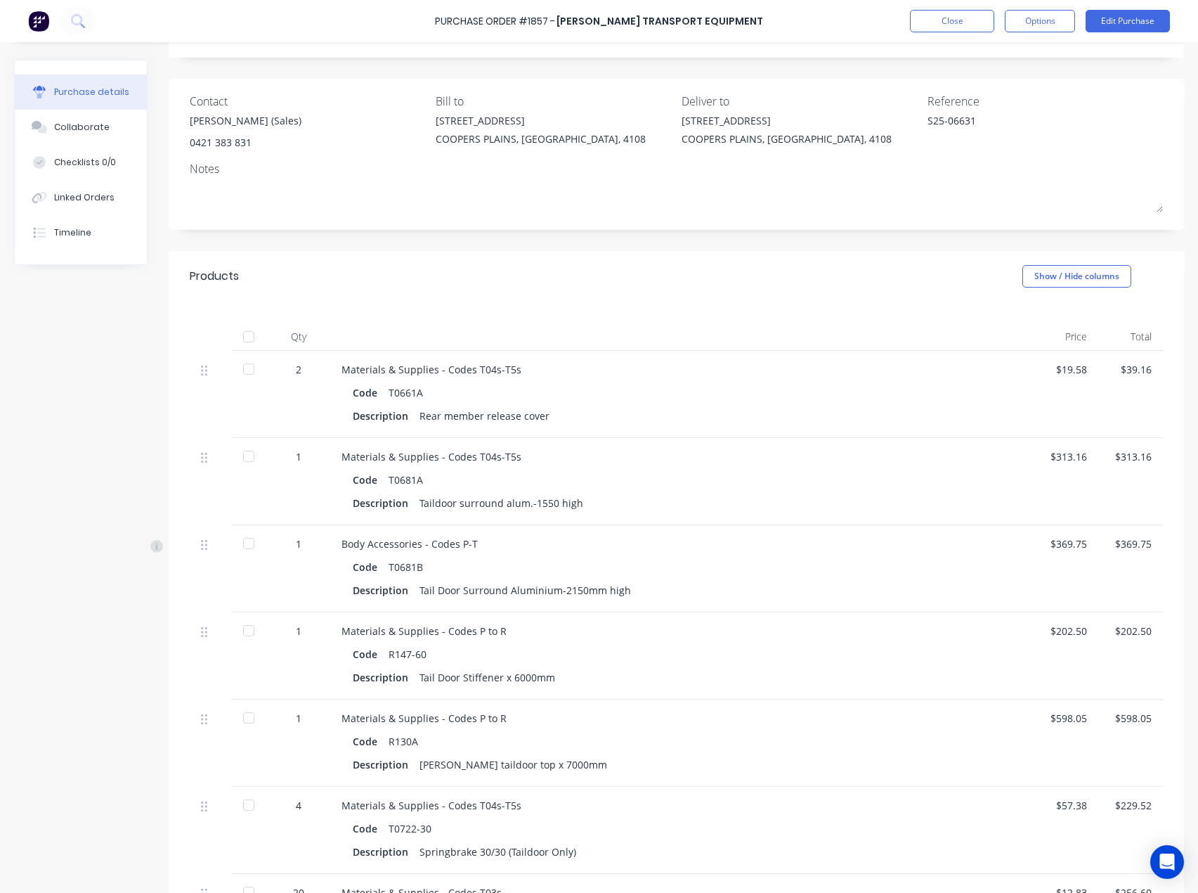
scroll to position [70, 0]
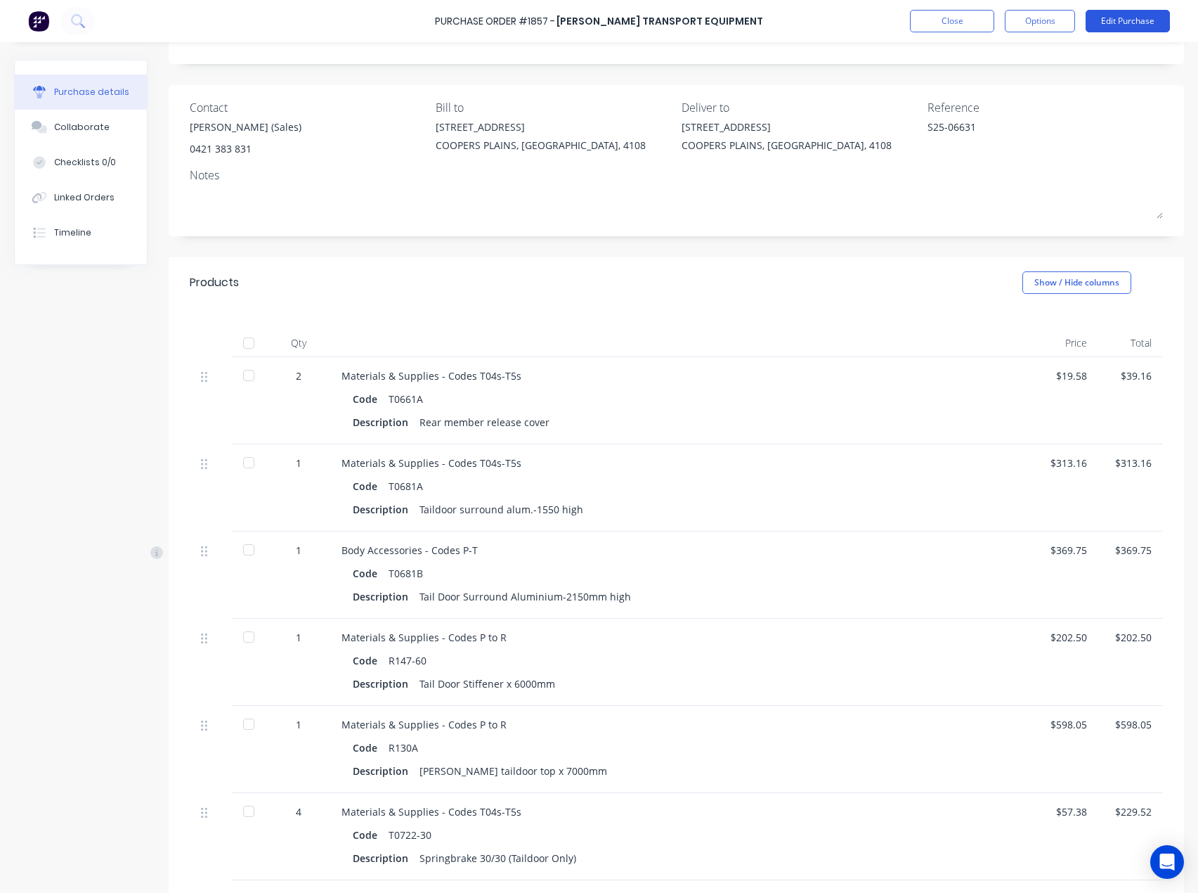
click at [1111, 19] on button "Edit Purchase" at bounding box center [1128, 21] width 84 height 22
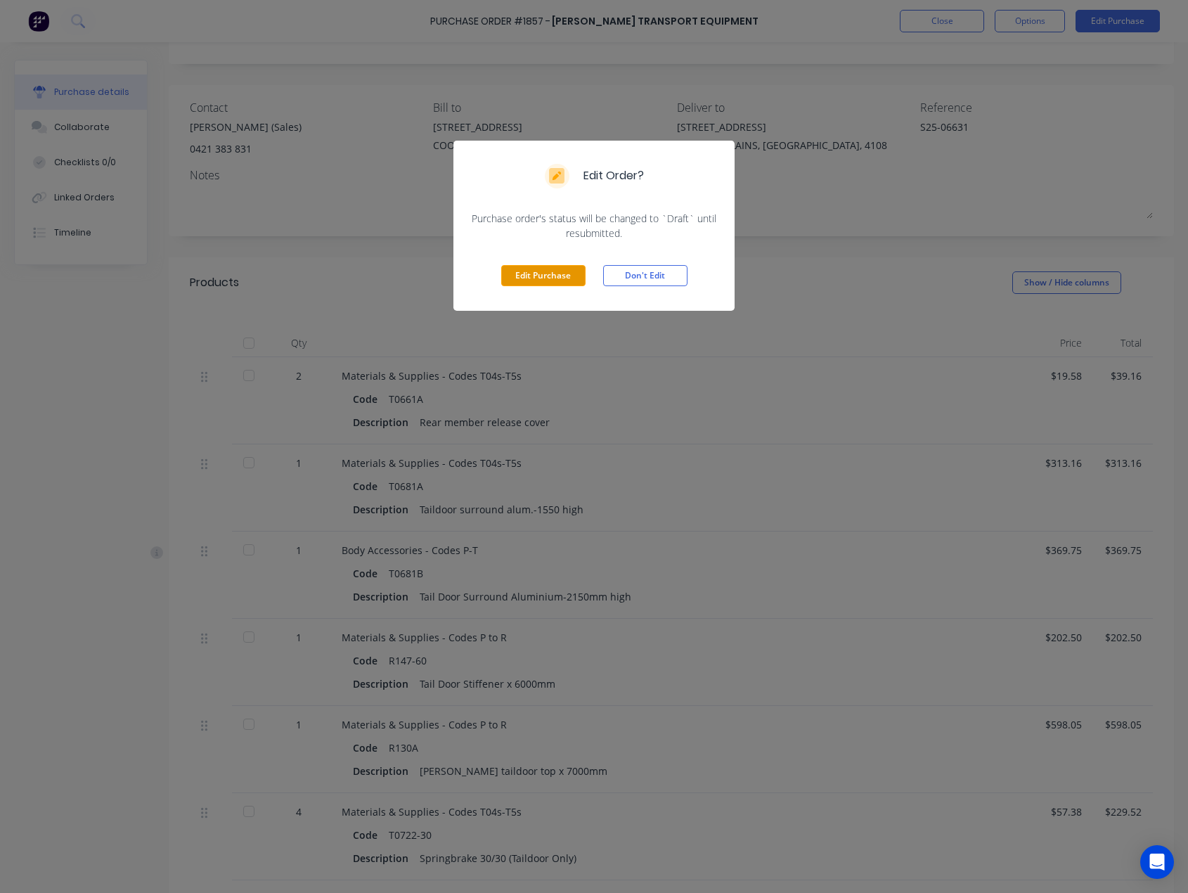
click at [576, 275] on button "Edit Purchase" at bounding box center [543, 275] width 84 height 21
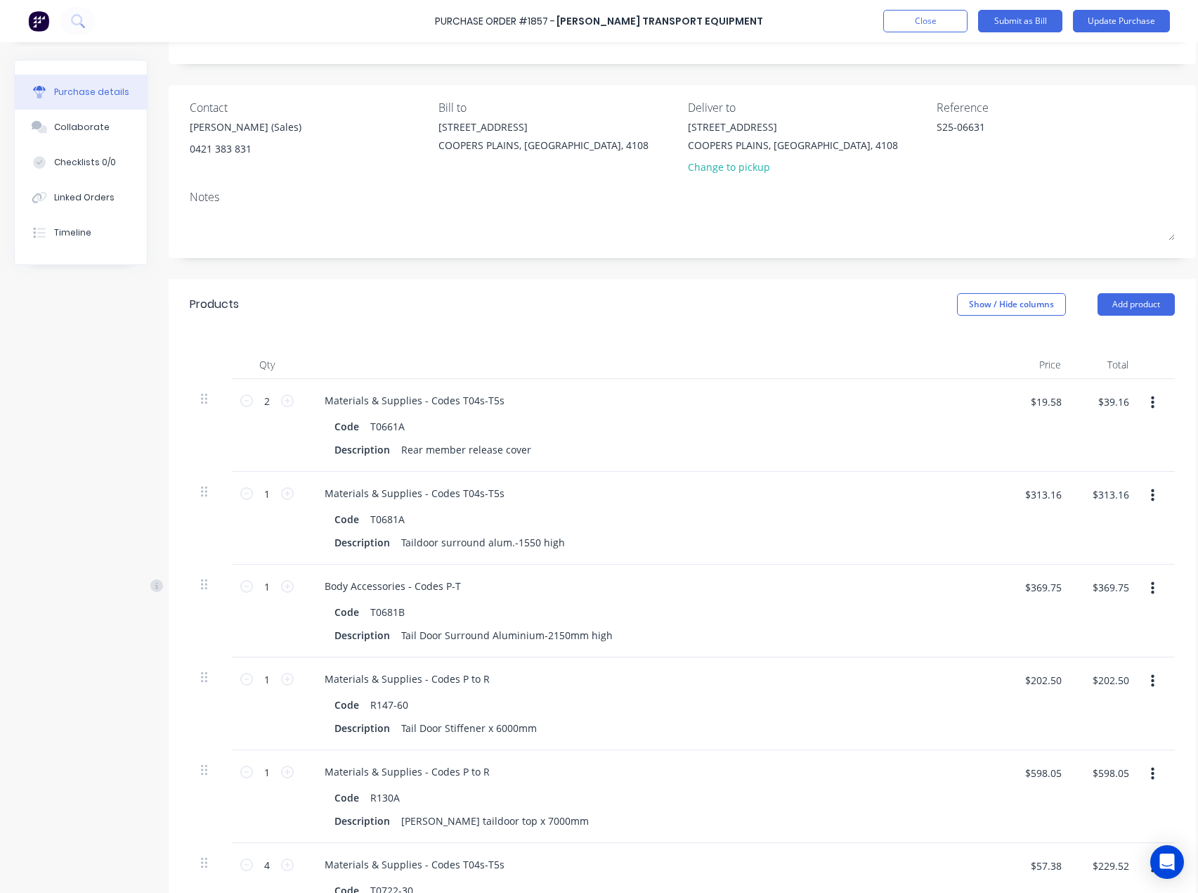
click at [1156, 401] on button "button" at bounding box center [1153, 402] width 33 height 25
click at [1092, 519] on button "Delete" at bounding box center [1109, 524] width 119 height 28
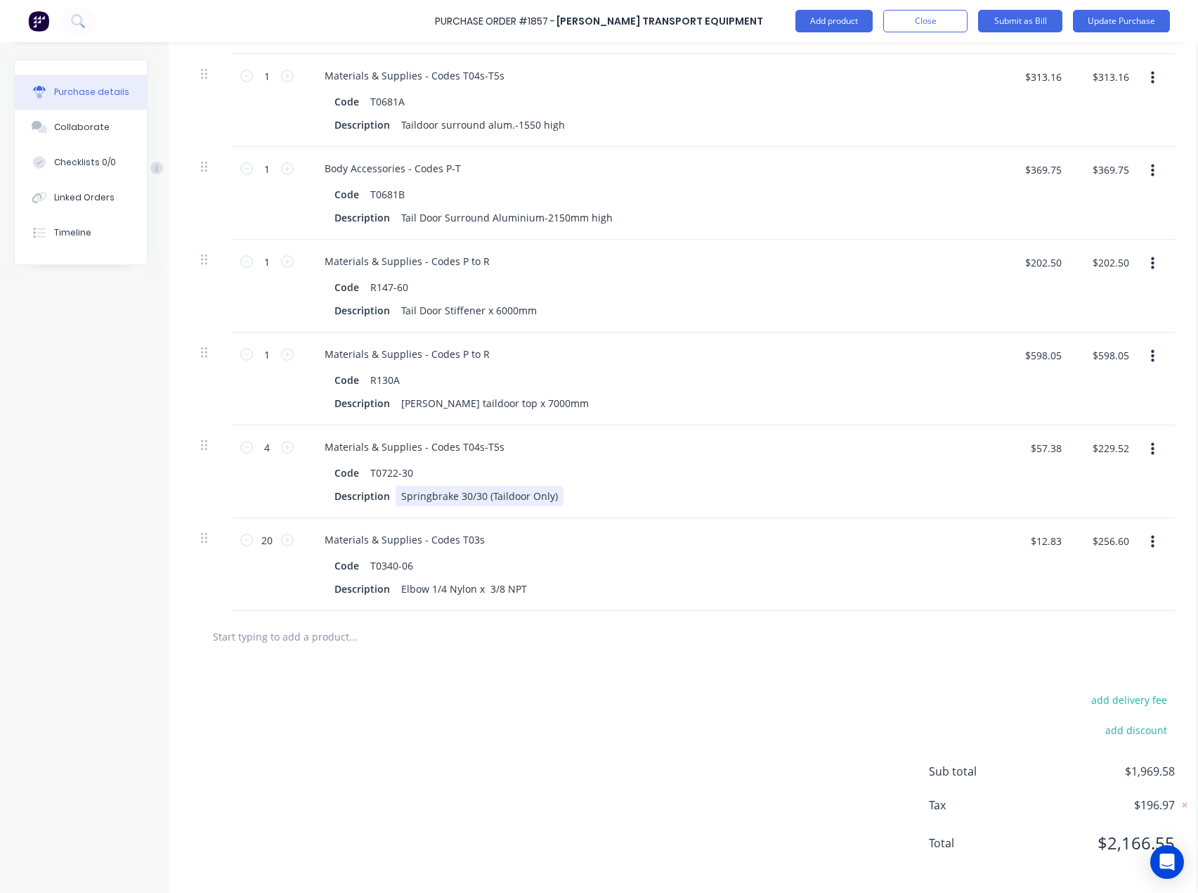
scroll to position [420, 0]
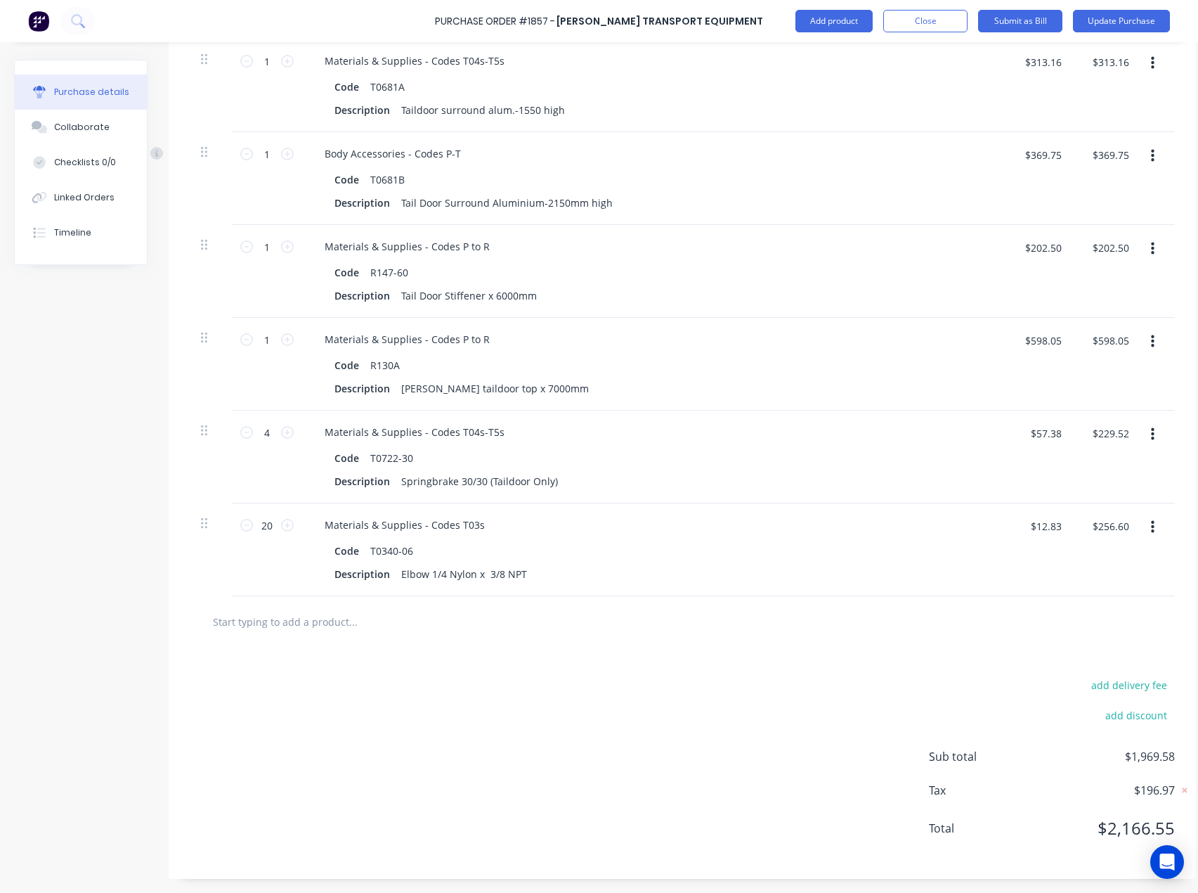
click at [284, 613] on input "text" at bounding box center [352, 621] width 281 height 28
type textarea "x"
type input "T"
type textarea "x"
type input "T0"
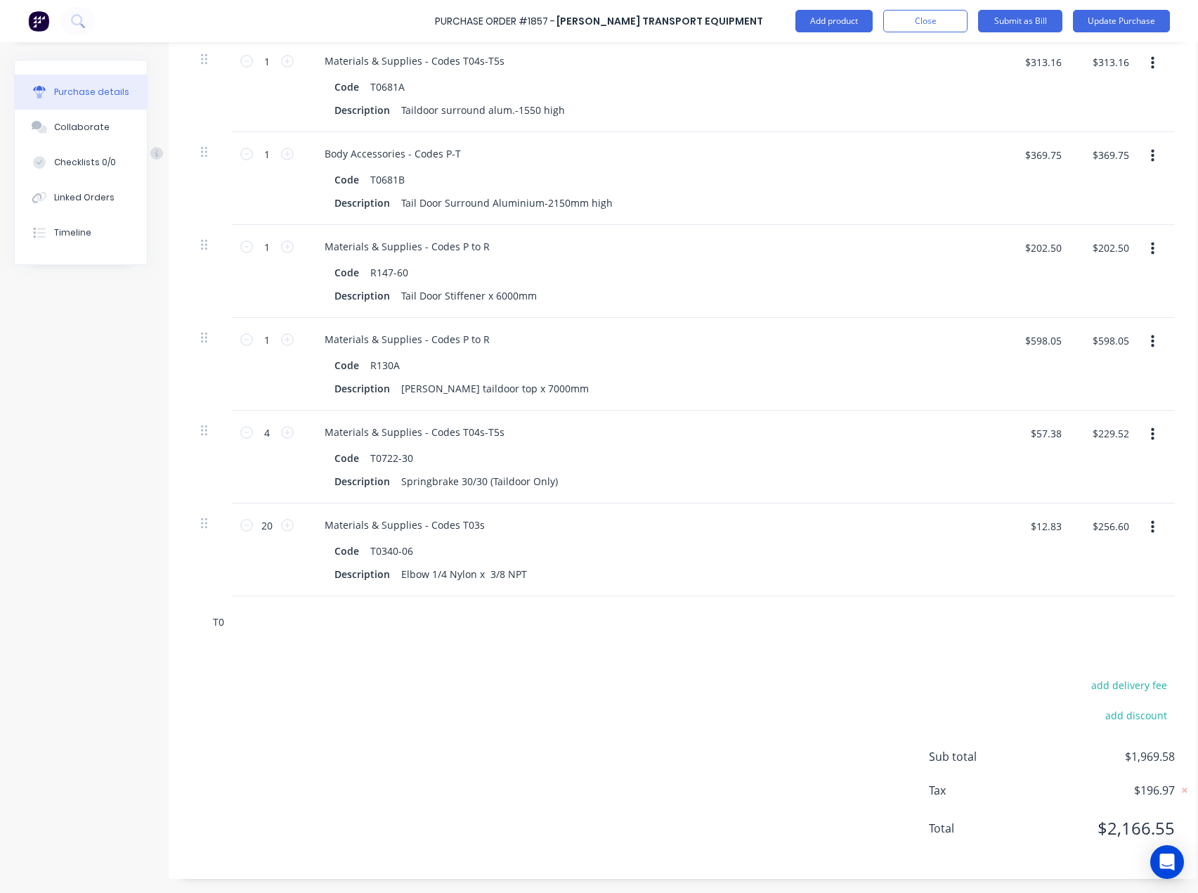
type textarea "x"
type input "T06"
type textarea "x"
type input "T066"
type textarea "x"
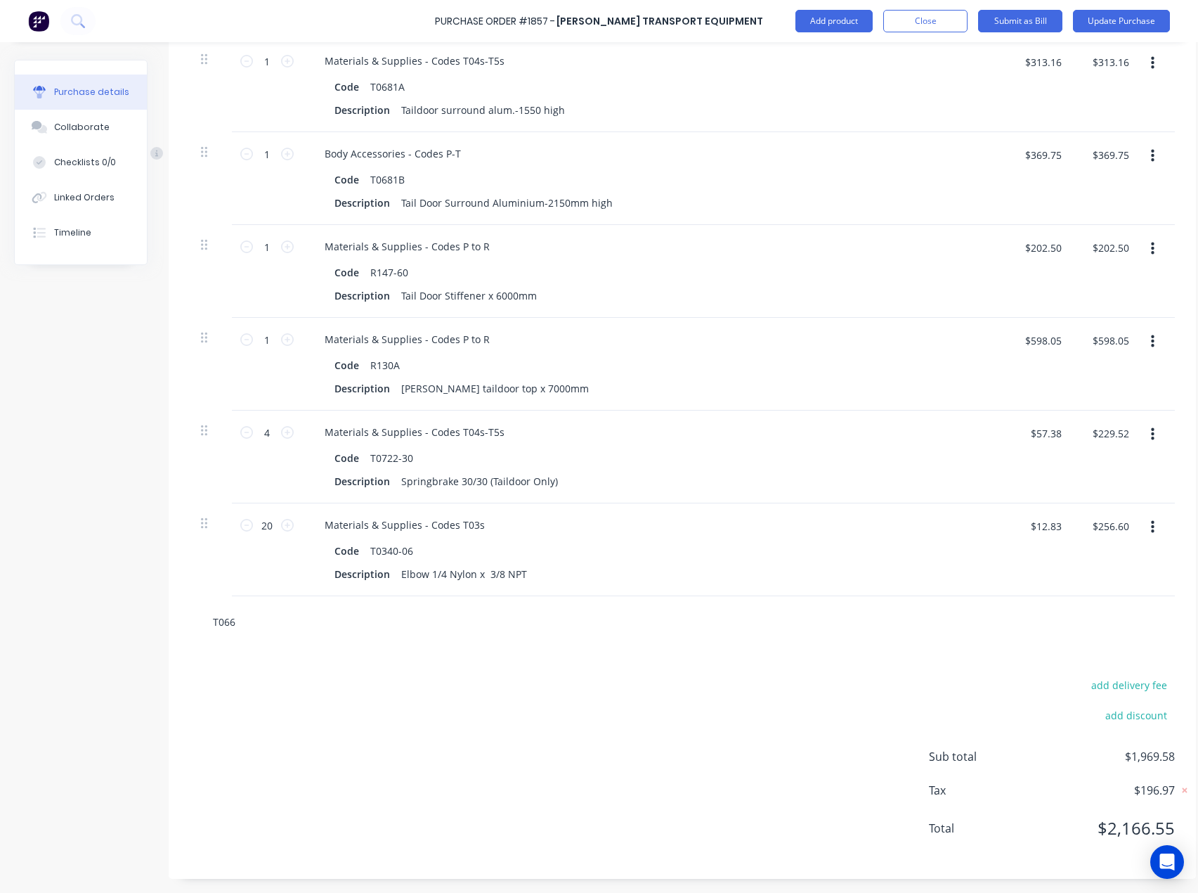
type input "T0660"
type textarea "x"
type input "T0660C"
type textarea "x"
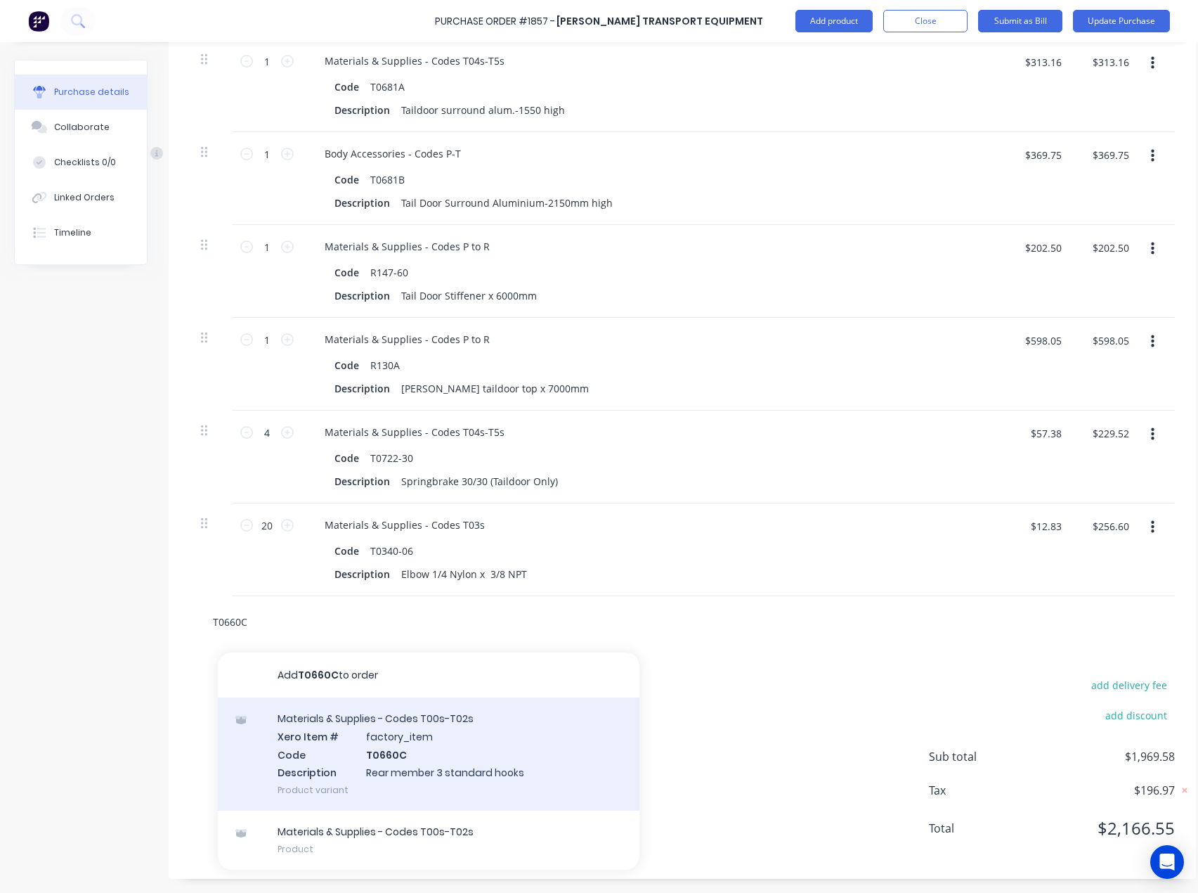
type input "T0660C"
click at [371, 745] on div "Materials & Supplies - Codes T00s-T02s Xero Item # factory_item Code T0660C Des…" at bounding box center [429, 753] width 422 height 113
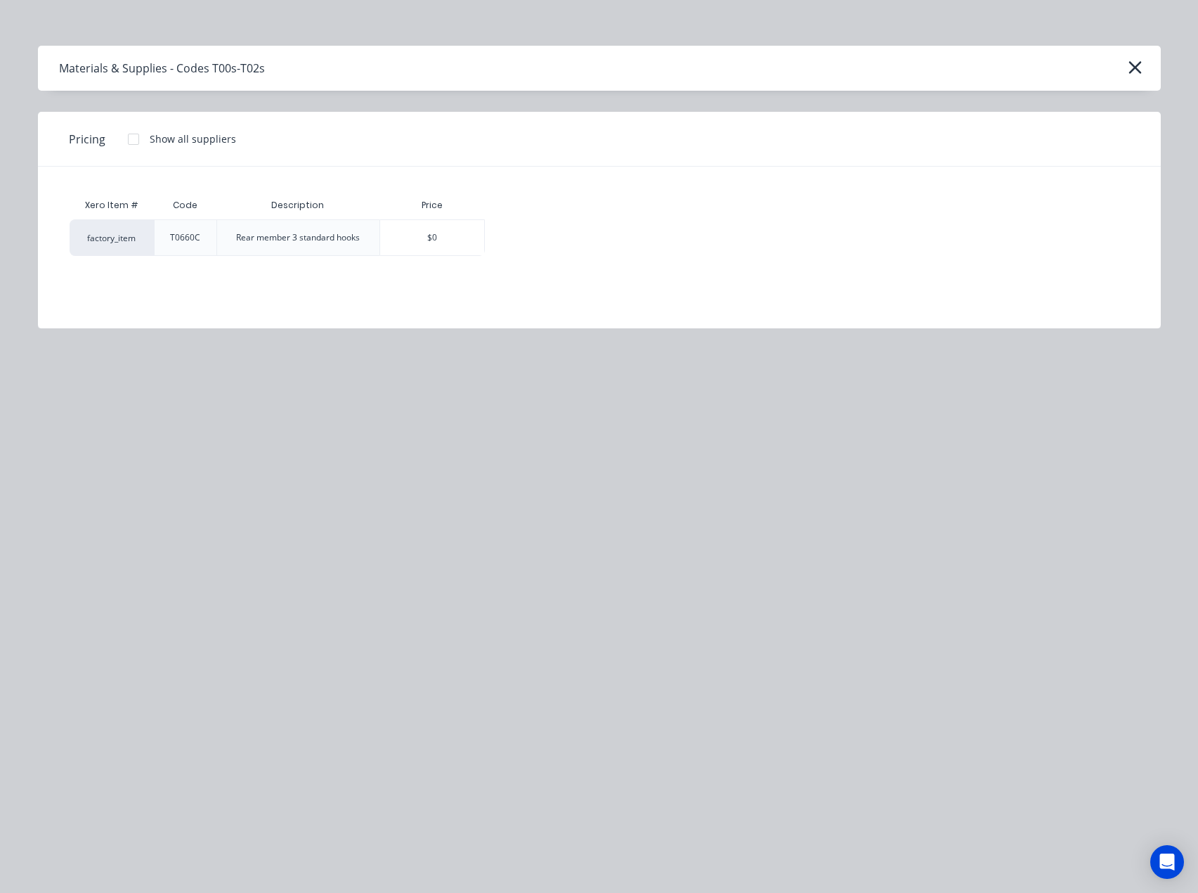
click at [131, 138] on div at bounding box center [133, 139] width 28 height 28
click at [537, 236] on div "$870.00" at bounding box center [535, 237] width 98 height 35
type textarea "x"
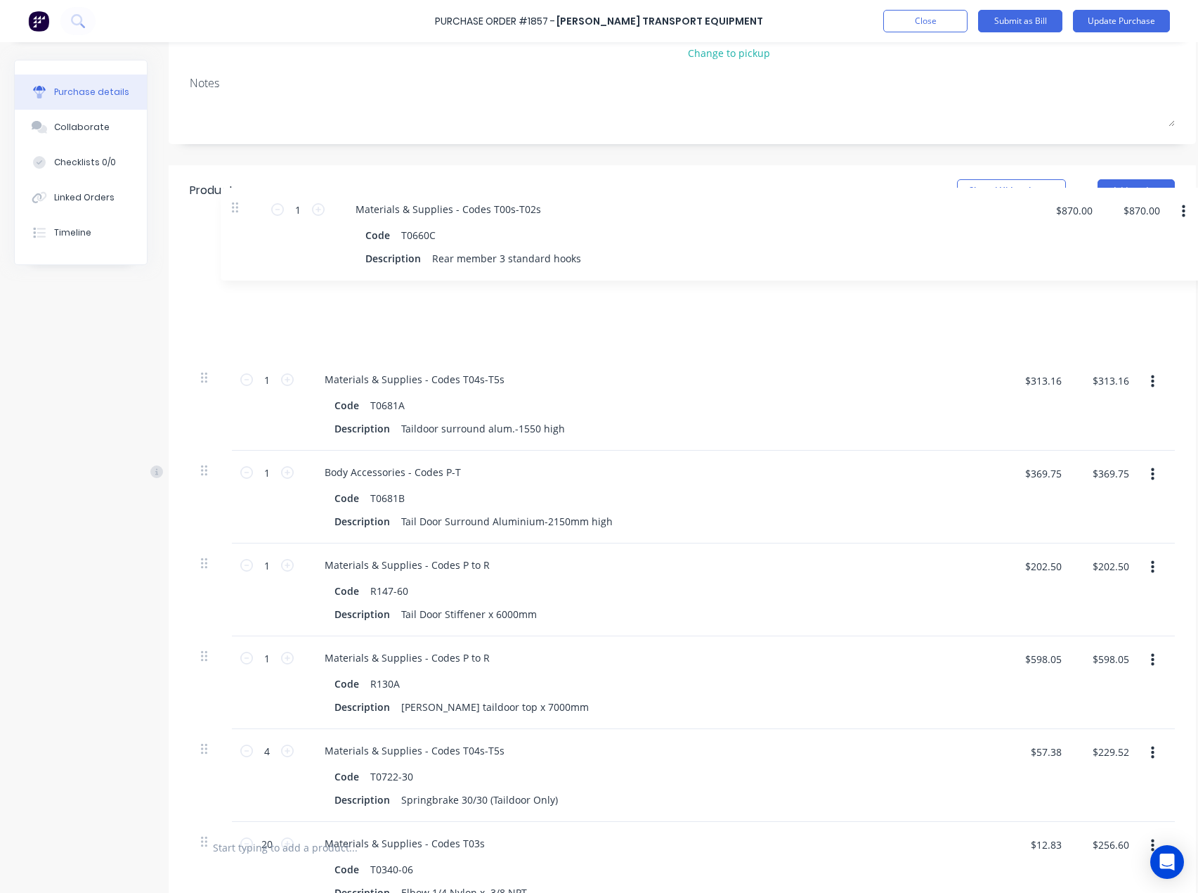
scroll to position [184, 0]
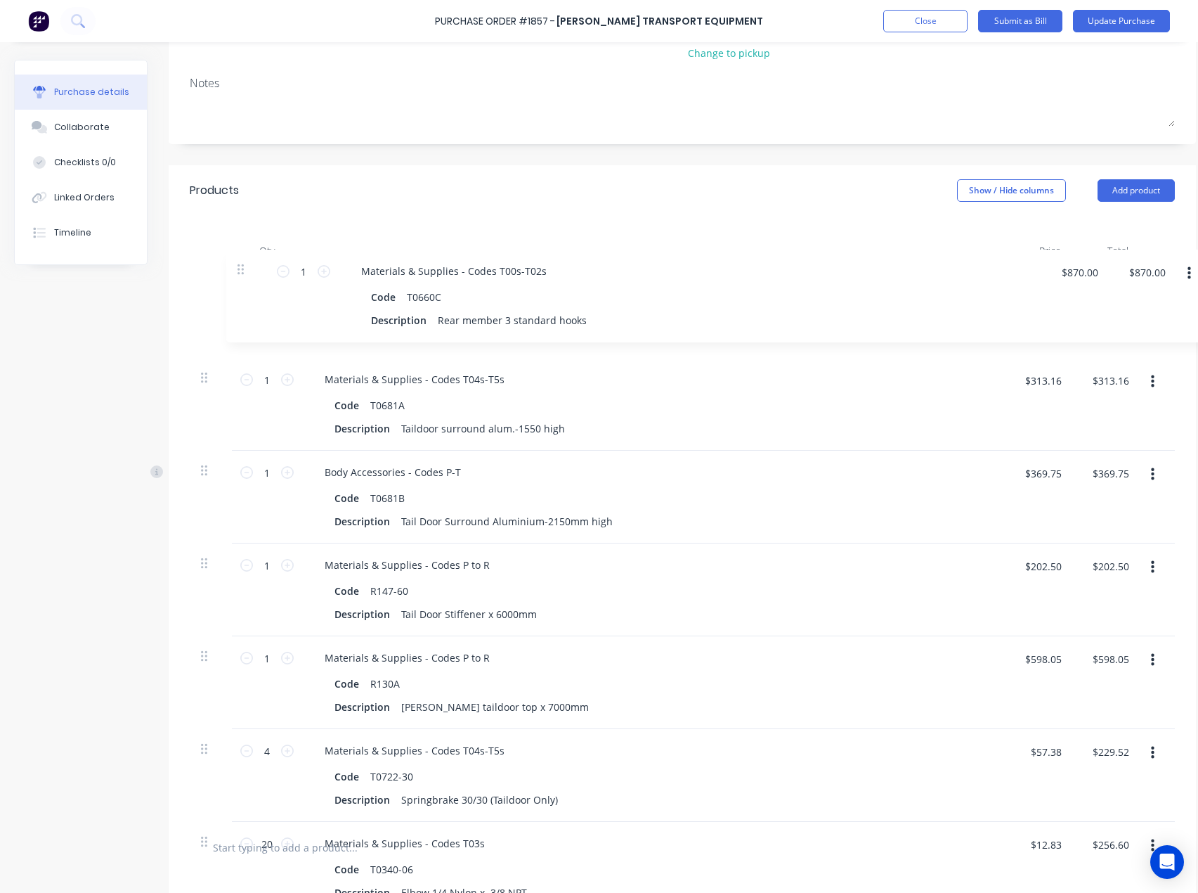
drag, startPoint x: 203, startPoint y: 604, endPoint x: 230, endPoint y: 271, distance: 334.9
click at [233, 267] on div "1 1 Materials & Supplies - Codes T04s-T5s Code T0681A Description Taildoor surr…" at bounding box center [682, 543] width 985 height 557
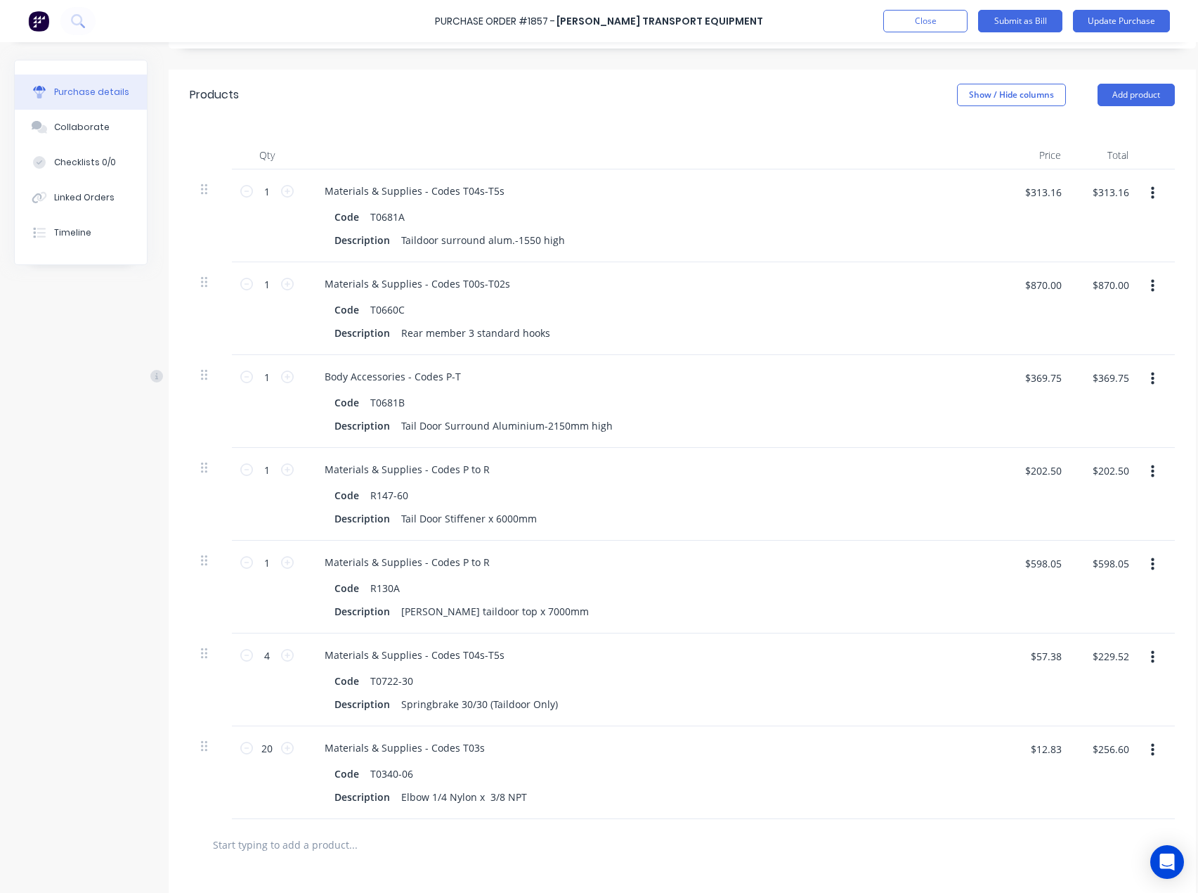
scroll to position [232, 0]
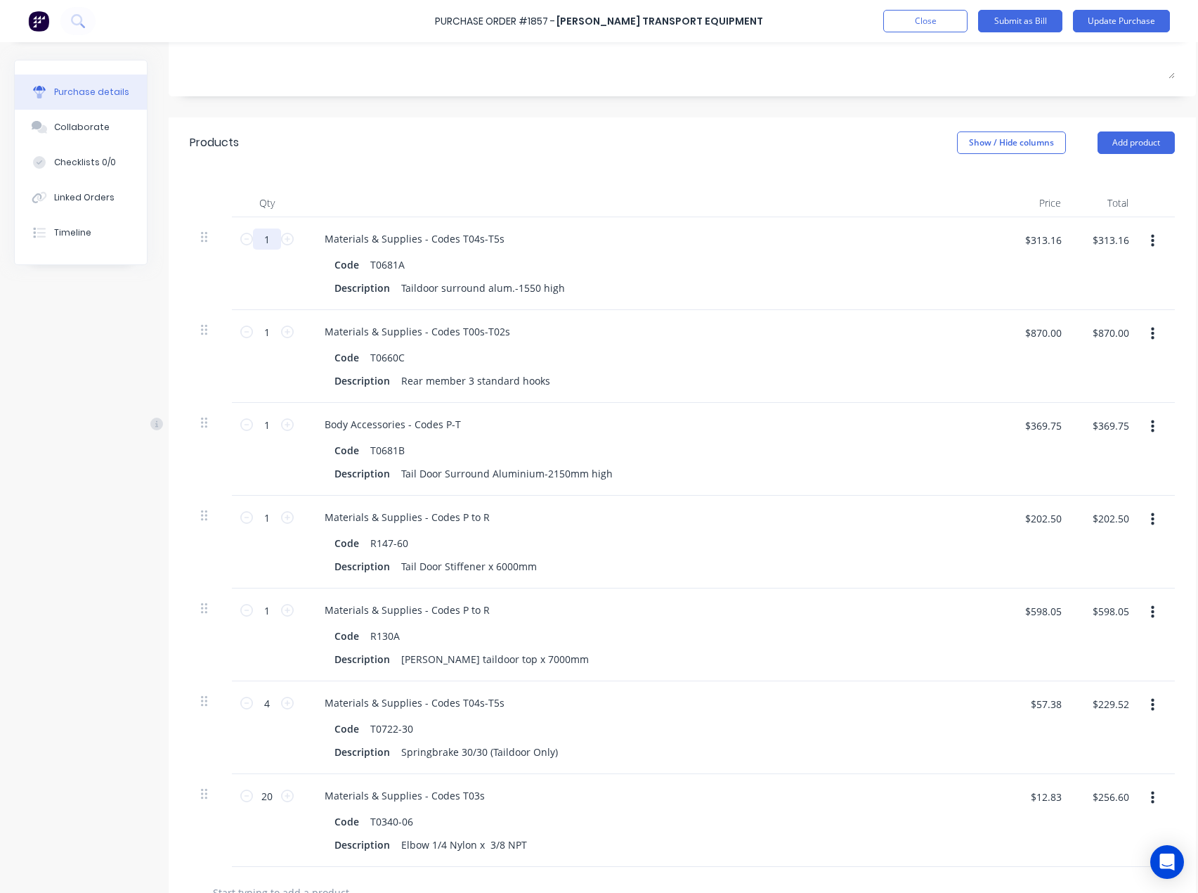
drag, startPoint x: 264, startPoint y: 236, endPoint x: 275, endPoint y: 240, distance: 11.1
click at [266, 237] on input "1" at bounding box center [267, 238] width 28 height 21
type textarea "x"
type input "2"
type textarea "x"
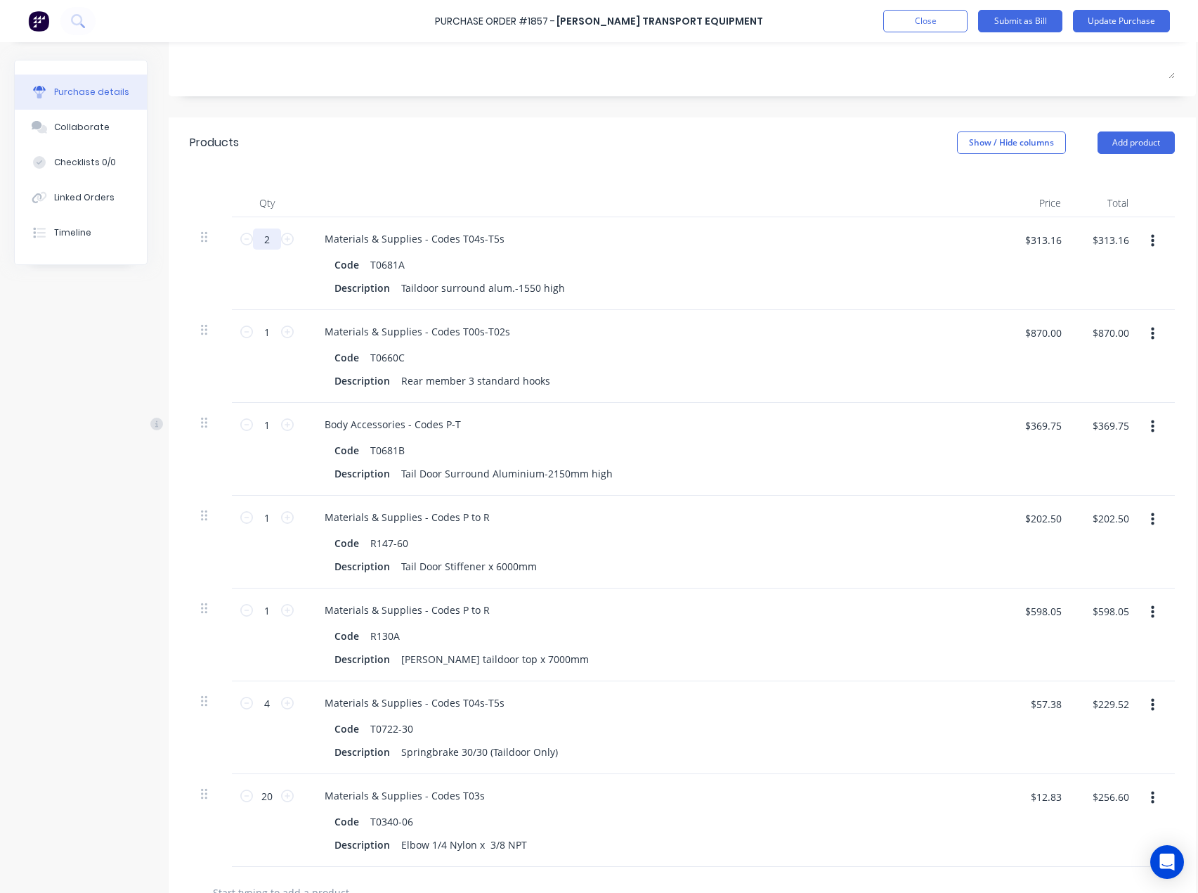
type input "$626.32"
type input "2"
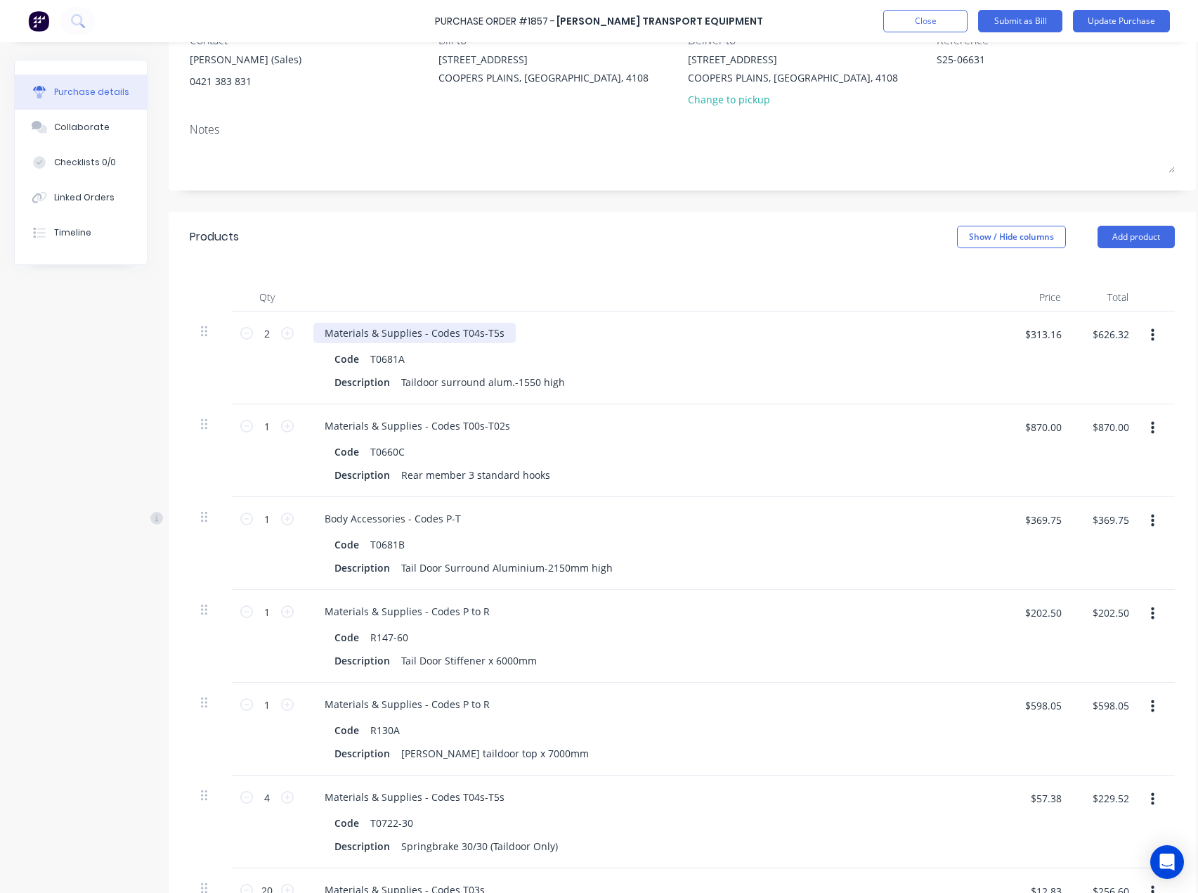
scroll to position [91, 0]
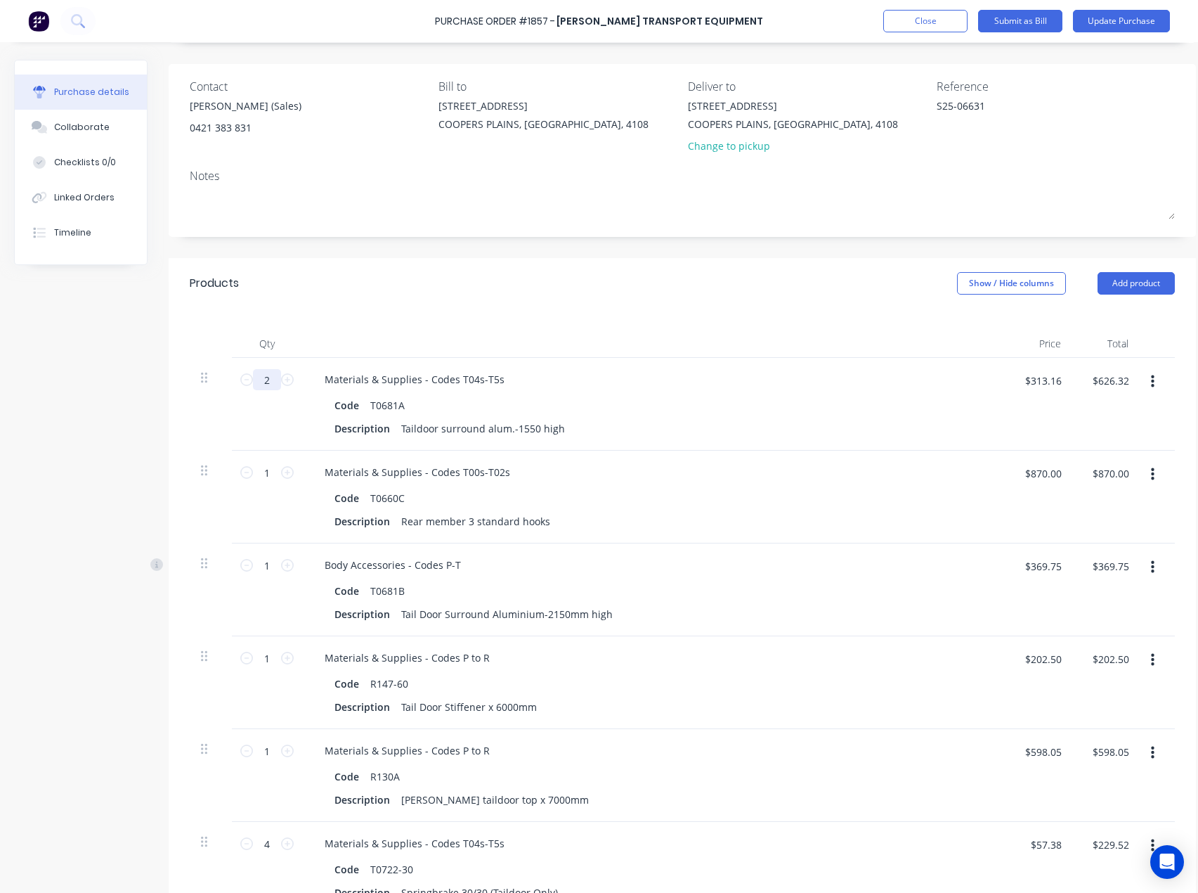
click at [271, 382] on input "2" at bounding box center [267, 379] width 28 height 21
type textarea "x"
type input "1"
type textarea "x"
type input "$313.16"
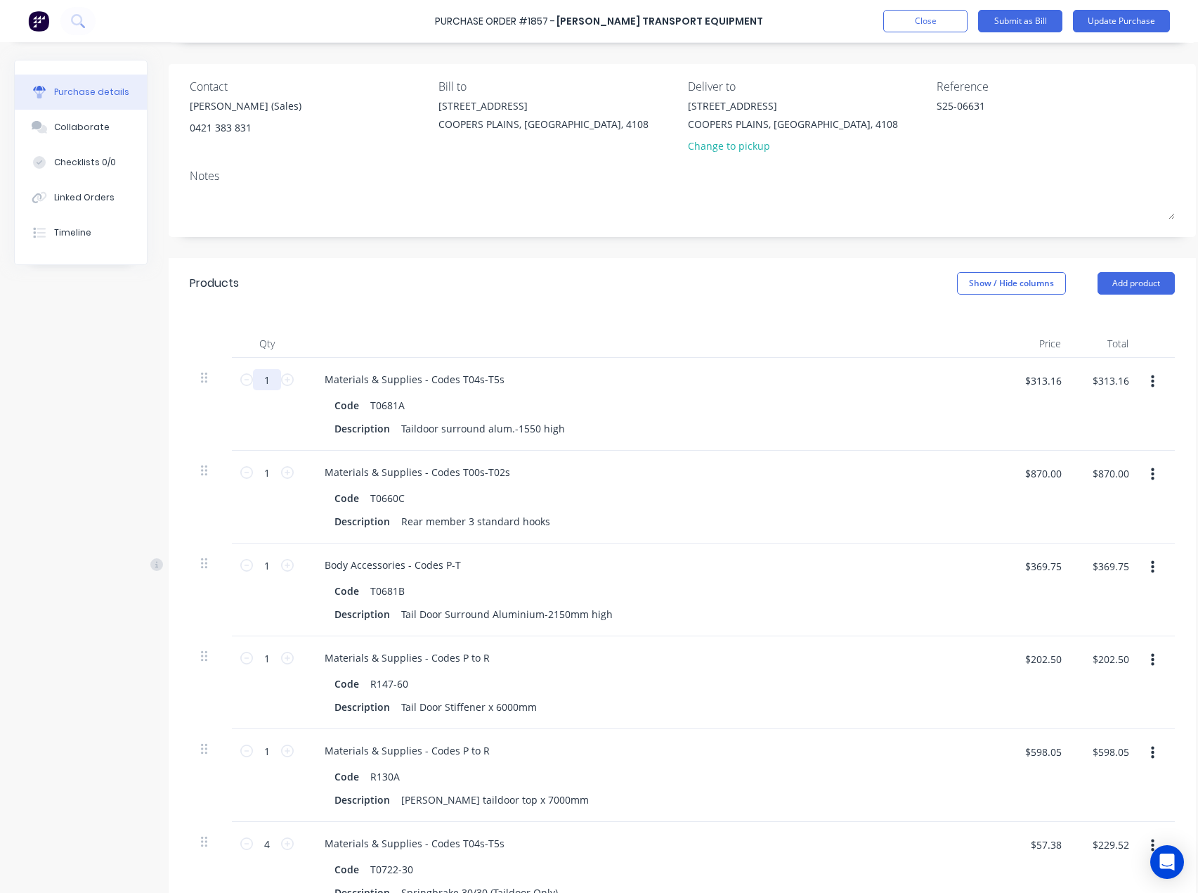
type input "1"
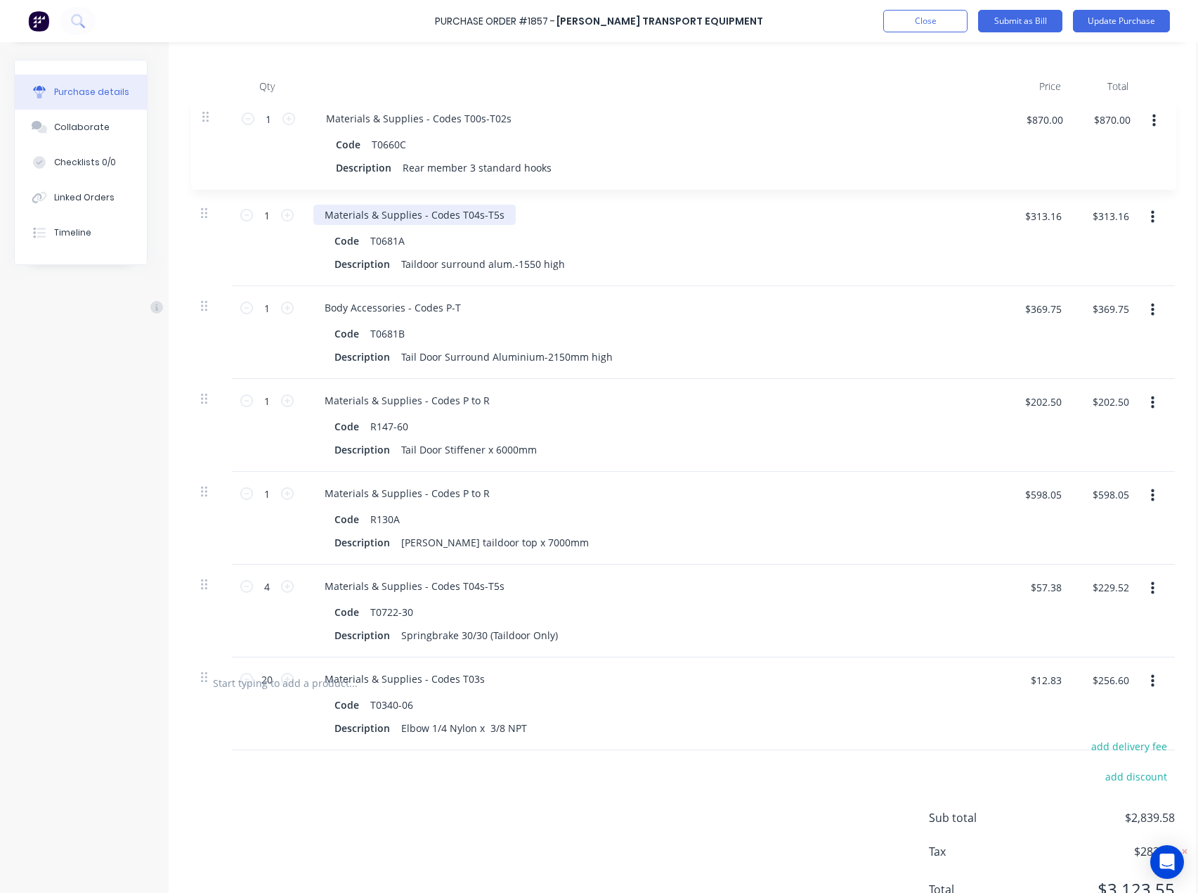
scroll to position [341, 0]
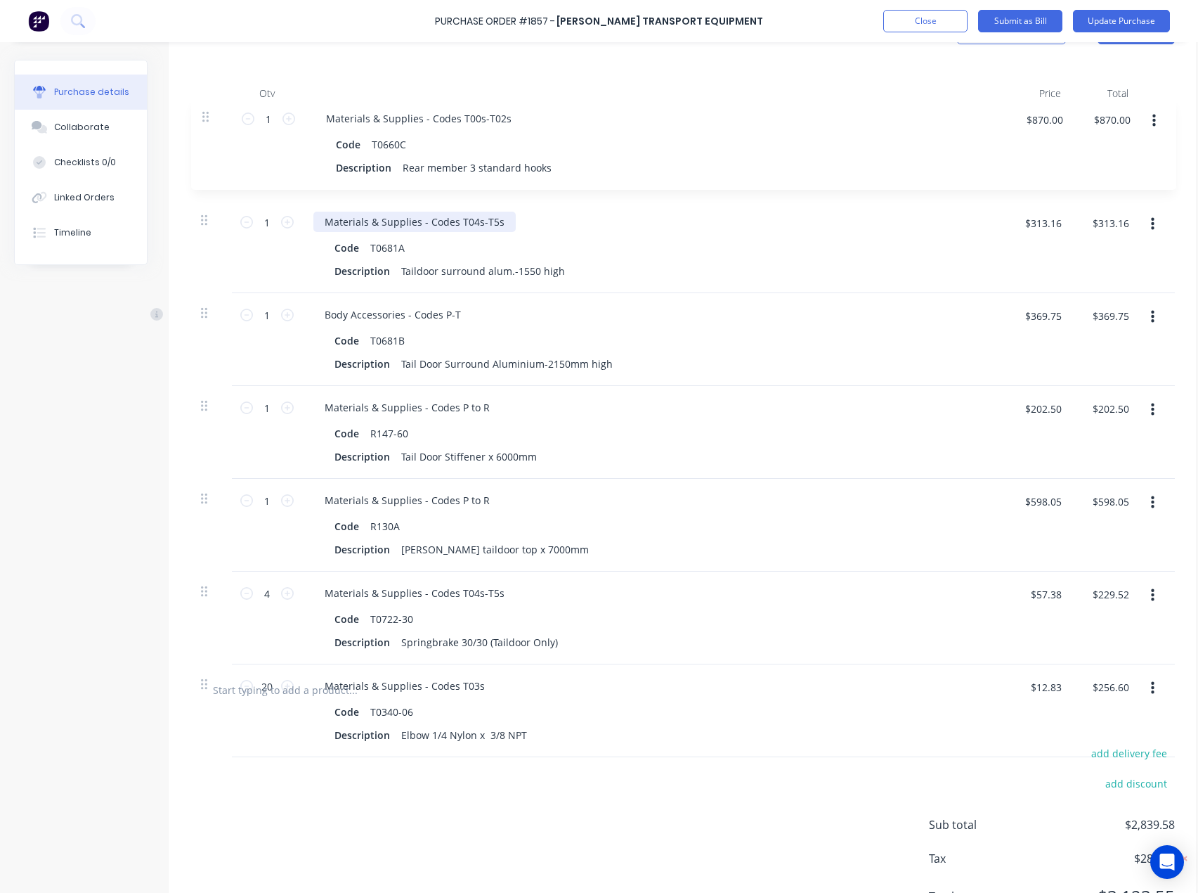
drag, startPoint x: 202, startPoint y: 190, endPoint x: 203, endPoint y: 115, distance: 75.2
click at [203, 115] on div "1 1 Materials & Supplies - Codes T04s-T5s Code T0681A Description Taildoor surr…" at bounding box center [682, 386] width 985 height 557
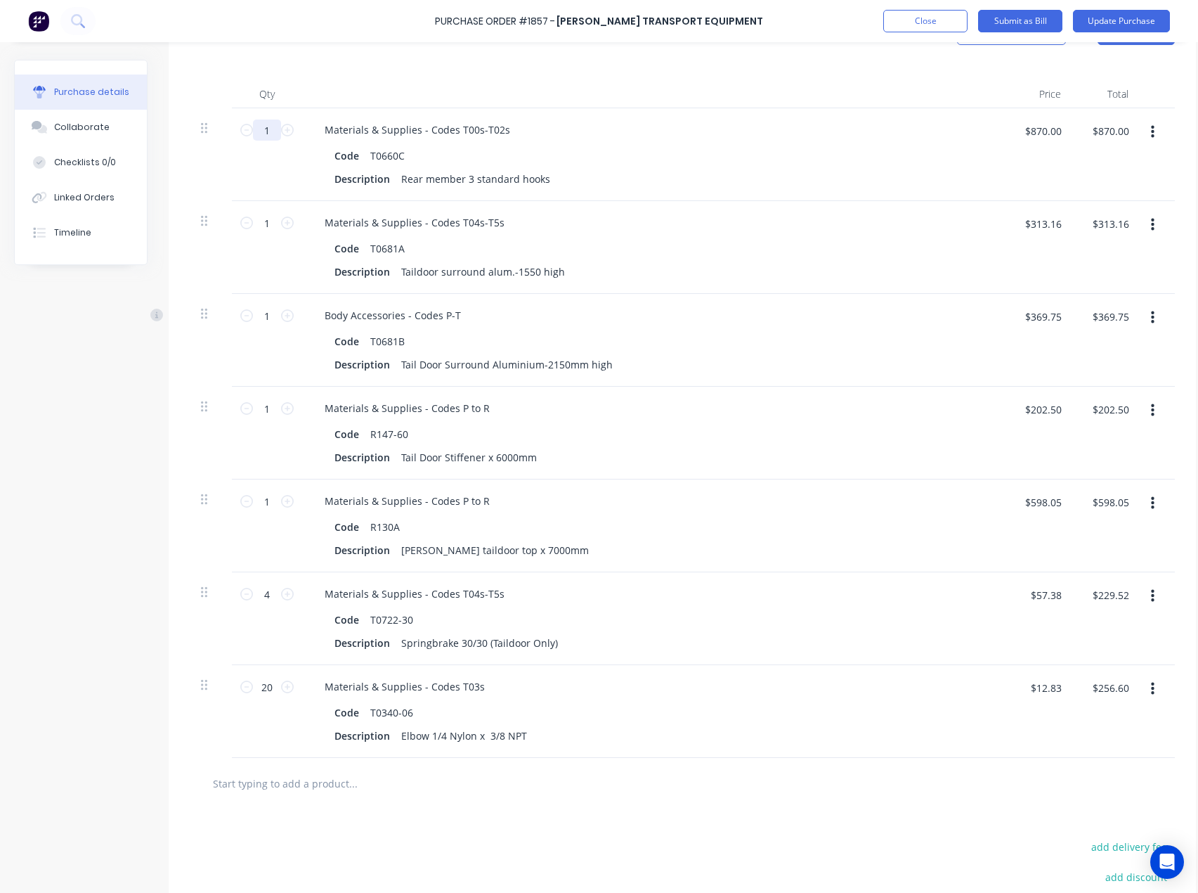
click at [271, 131] on input "1" at bounding box center [267, 129] width 28 height 21
type textarea "x"
type input "2"
type textarea "x"
type input "$1,740.00"
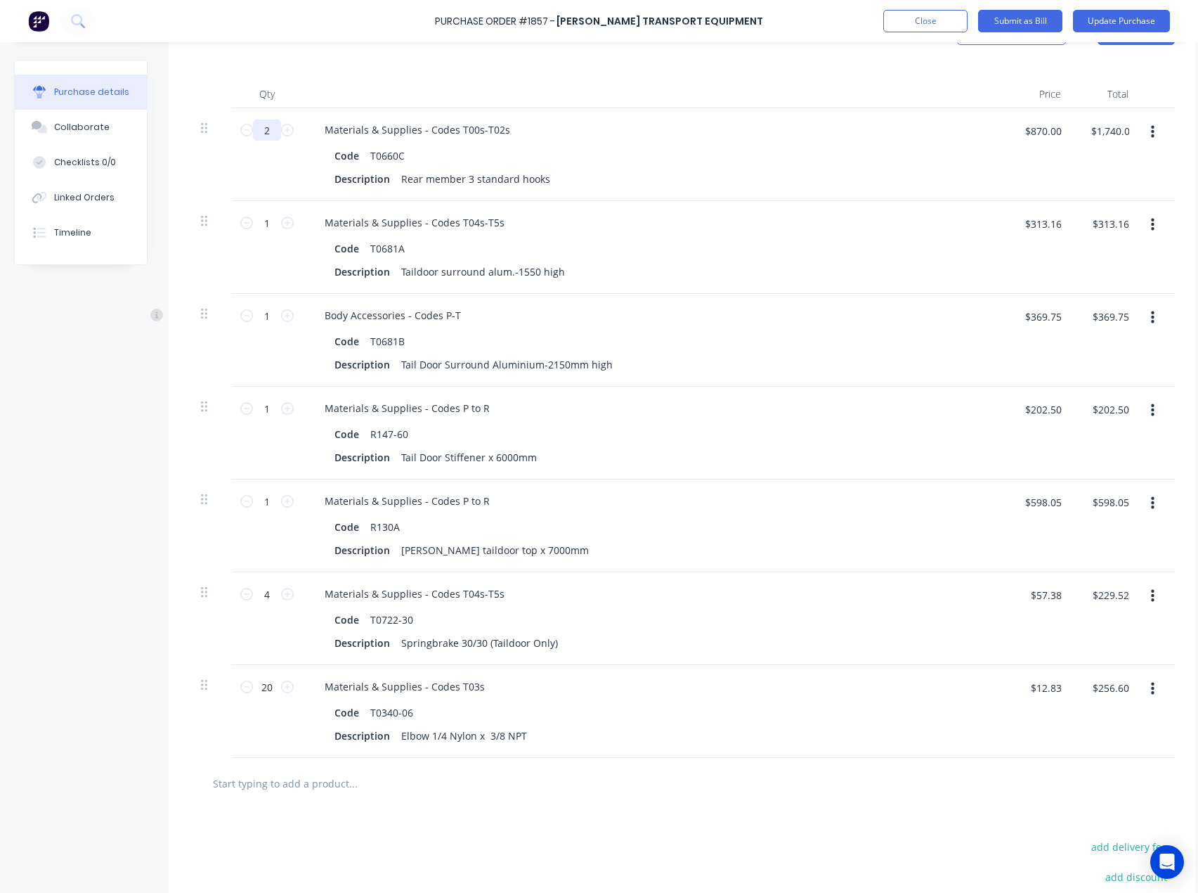
type input "2"
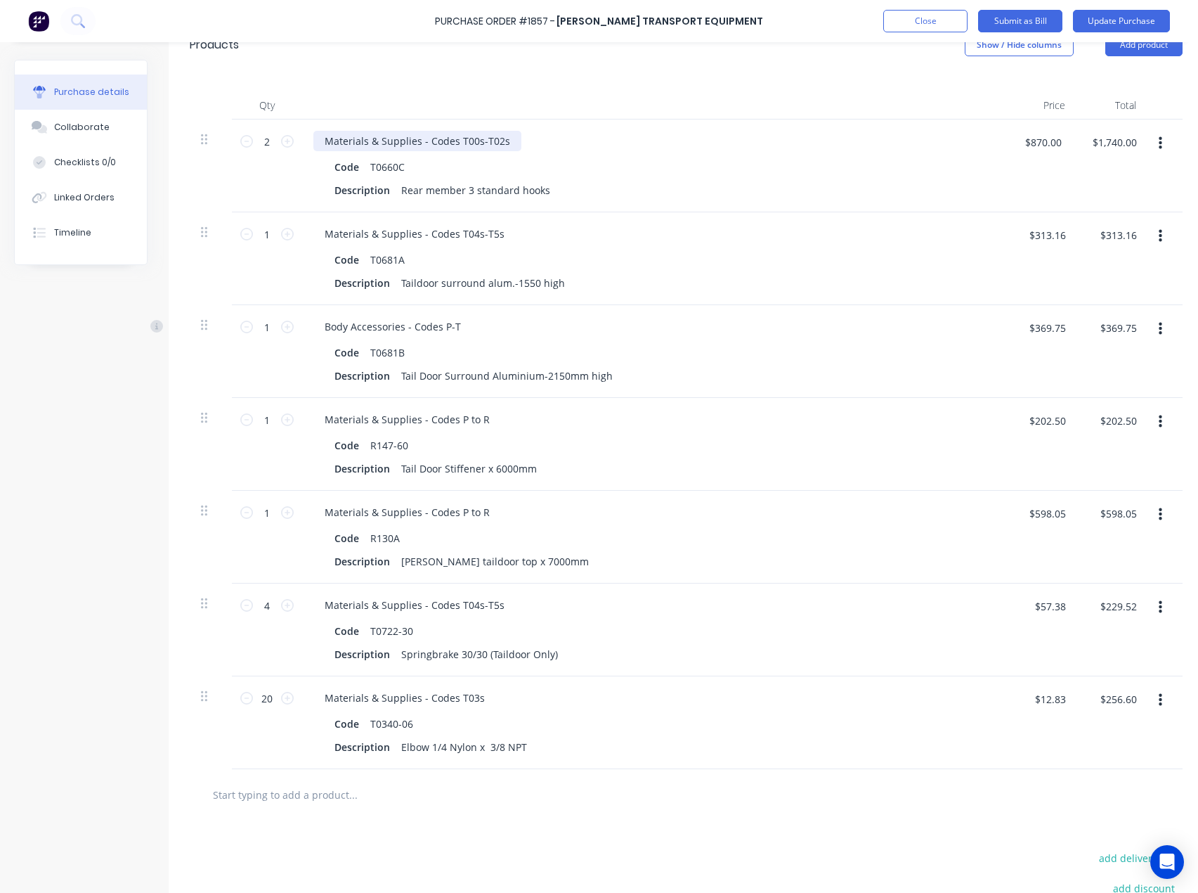
scroll to position [162, 0]
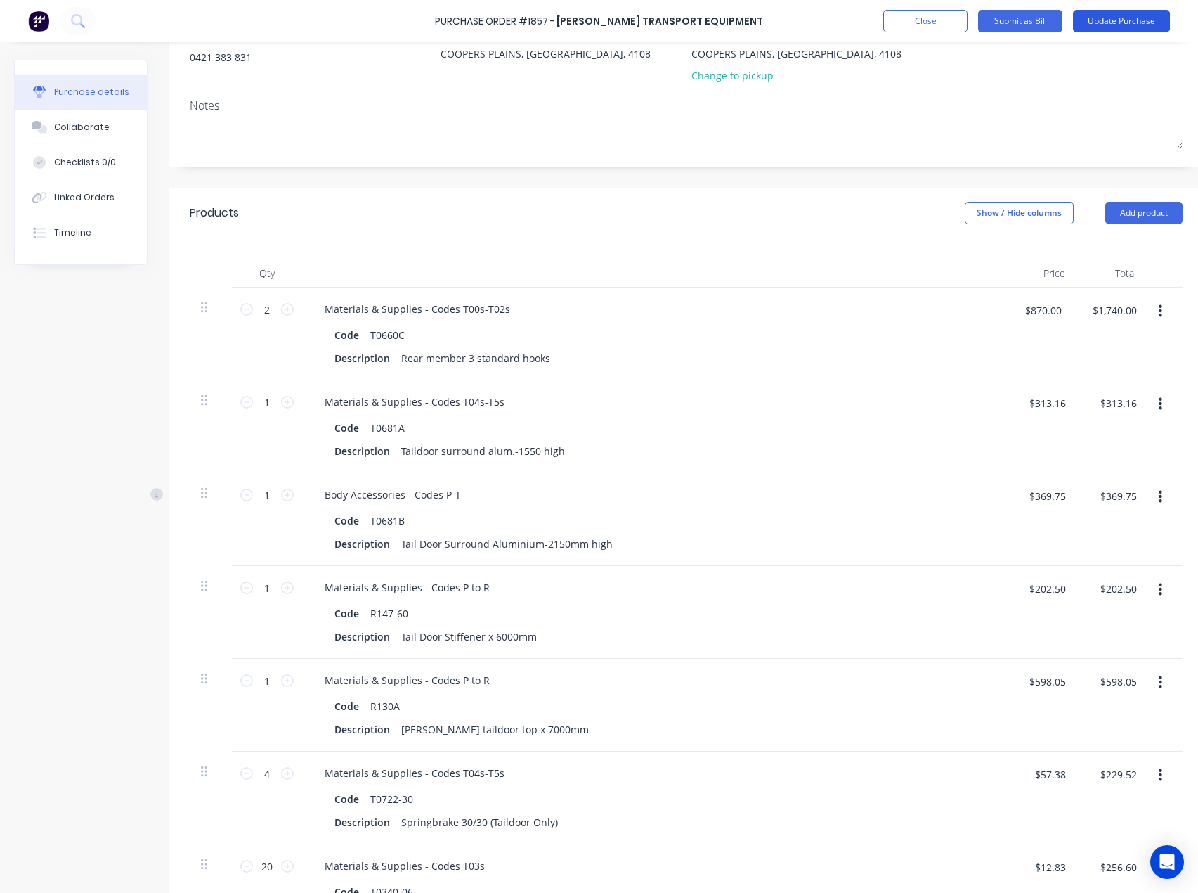
click at [1131, 22] on button "Update Purchase" at bounding box center [1121, 21] width 97 height 22
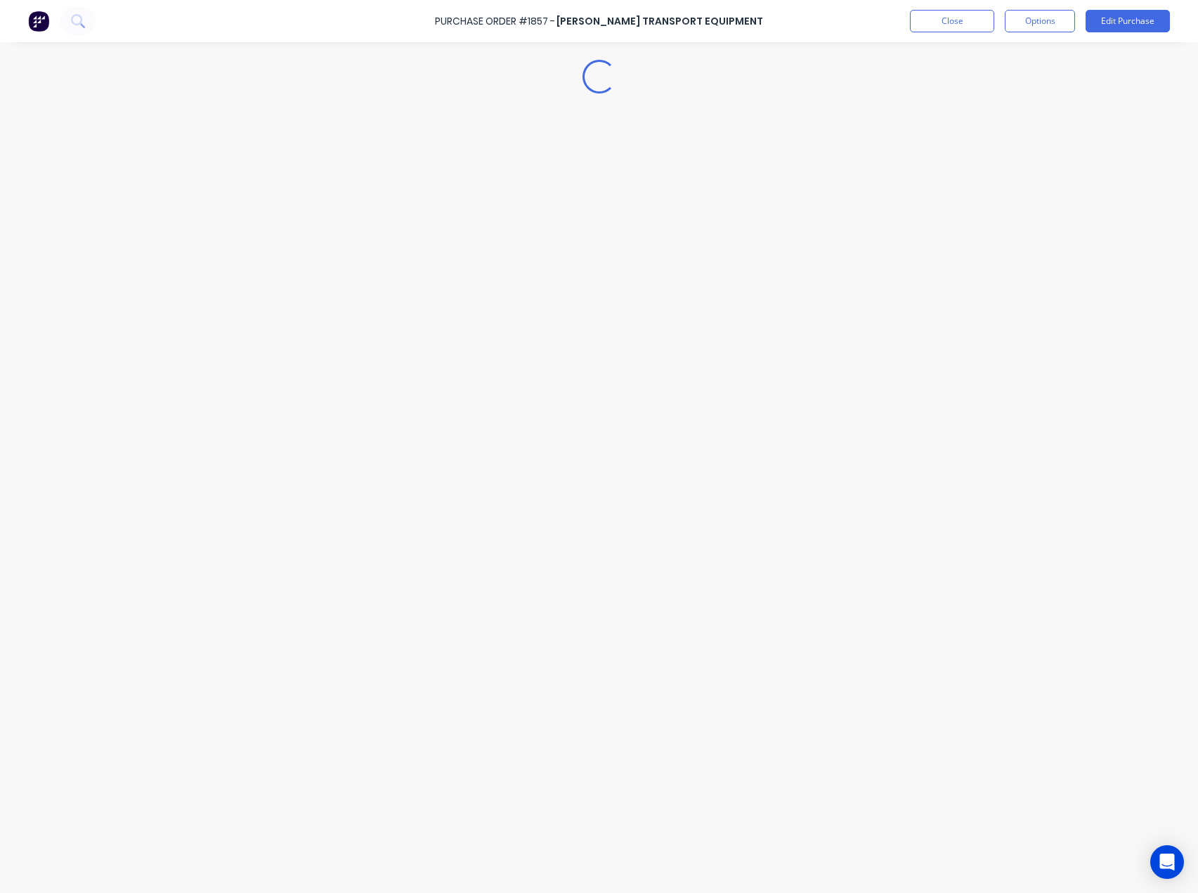
scroll to position [0, 0]
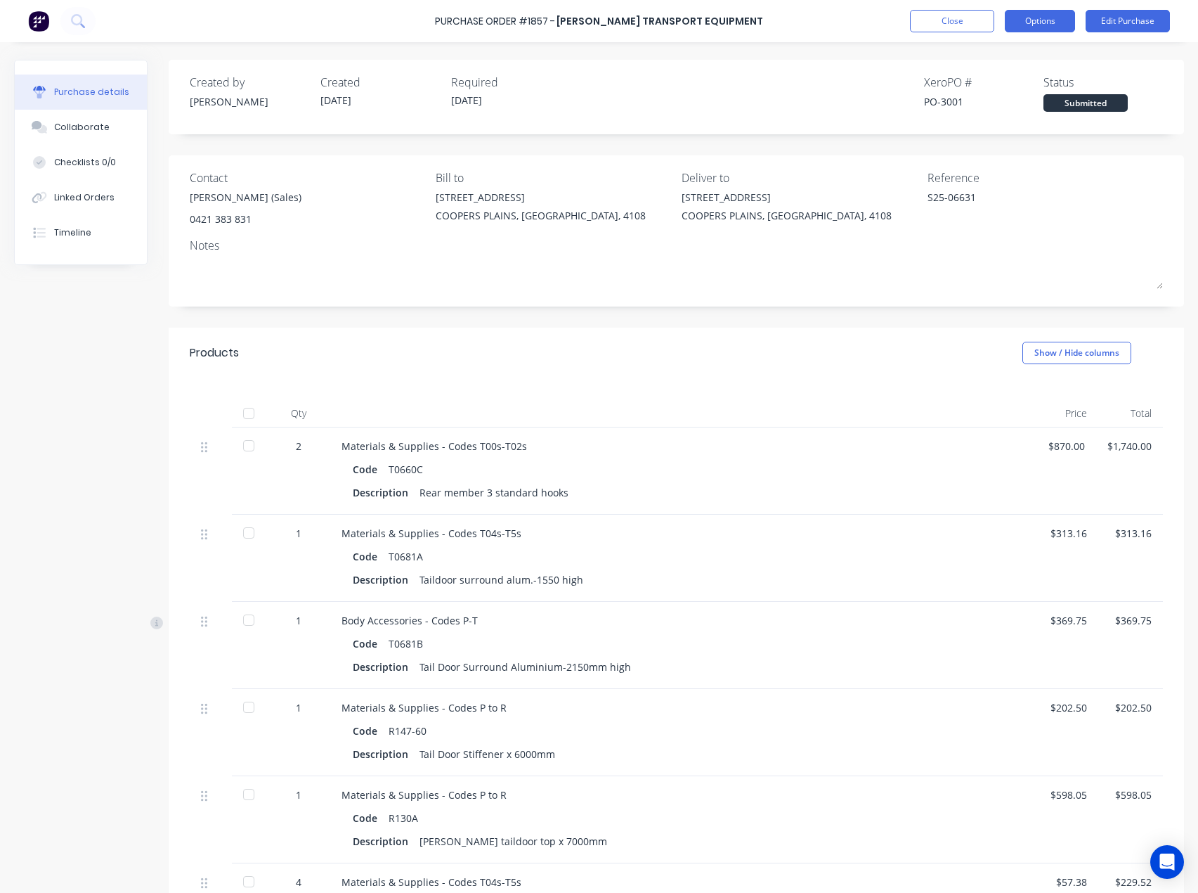
click at [1044, 11] on button "Options" at bounding box center [1040, 21] width 70 height 22
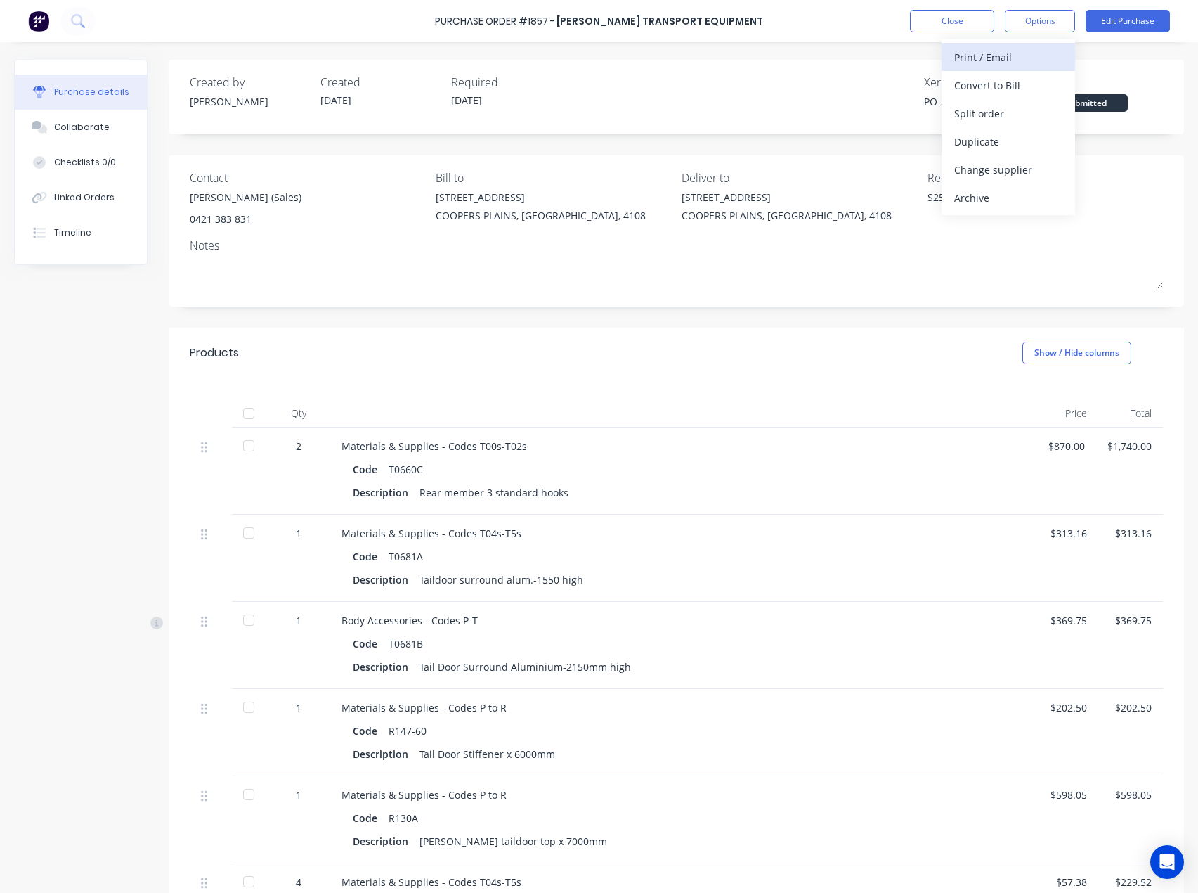
click at [992, 56] on div "Print / Email" at bounding box center [1009, 57] width 108 height 20
click at [1012, 89] on div "With pricing" at bounding box center [1009, 85] width 108 height 20
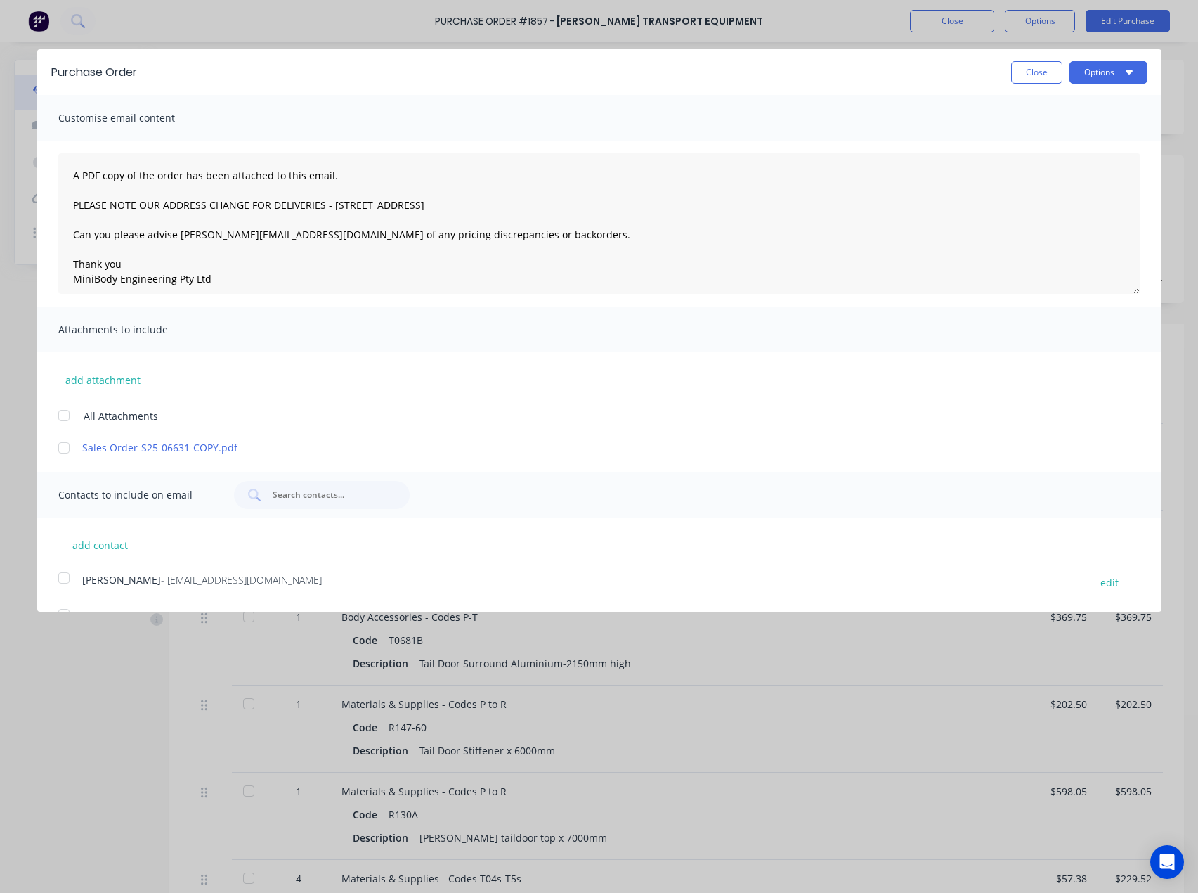
type textarea "x"
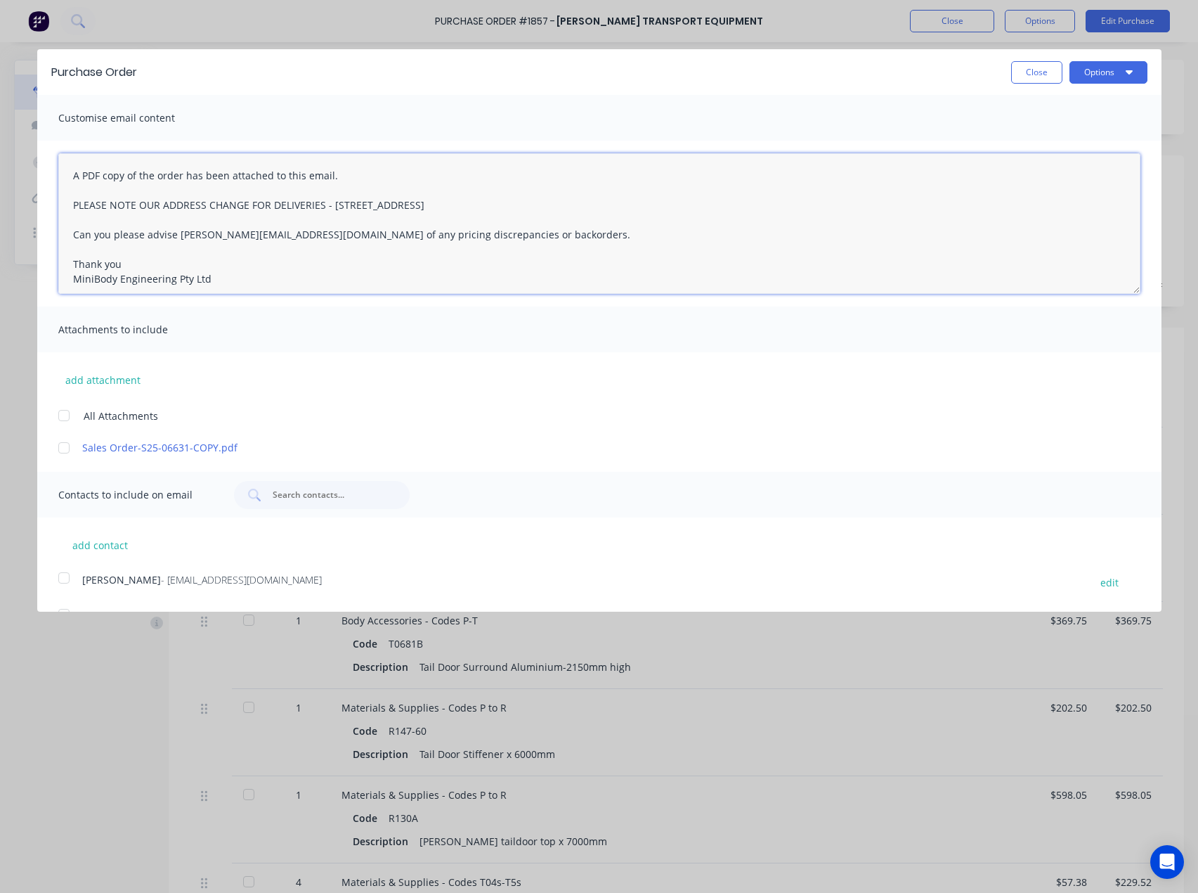
click at [68, 175] on textarea "A PDF copy of the order has been attached to this email. PLEASE NOTE OUR ADDRES…" at bounding box center [599, 223] width 1082 height 141
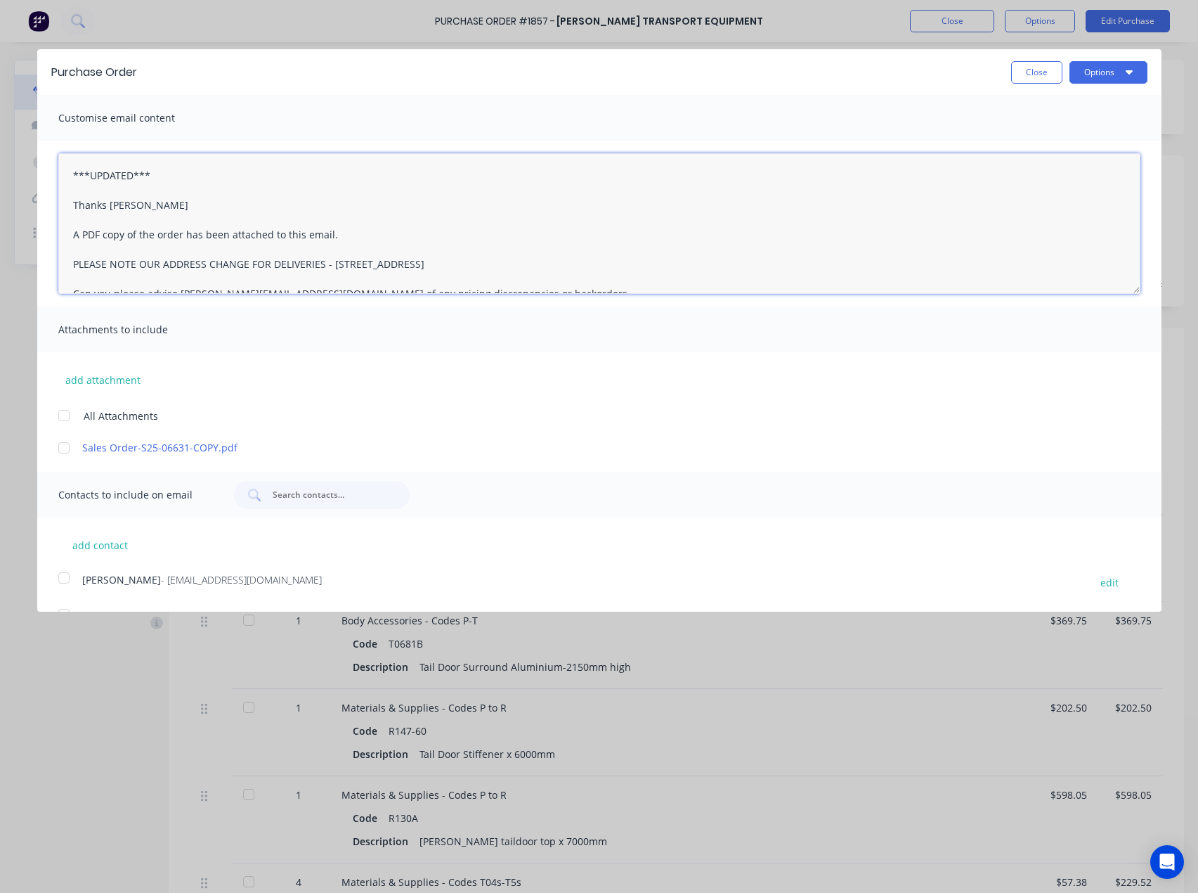
scroll to position [177, 0]
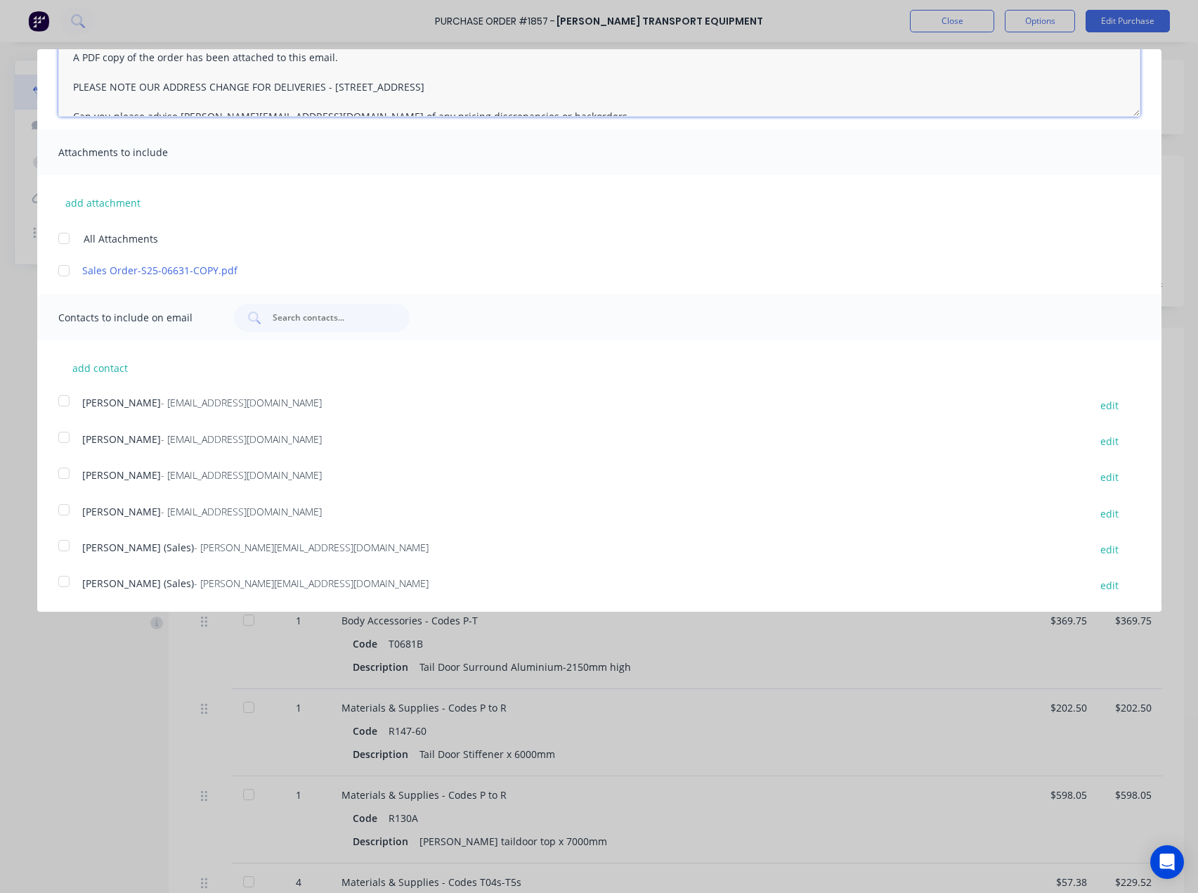
click at [60, 581] on div at bounding box center [64, 581] width 28 height 28
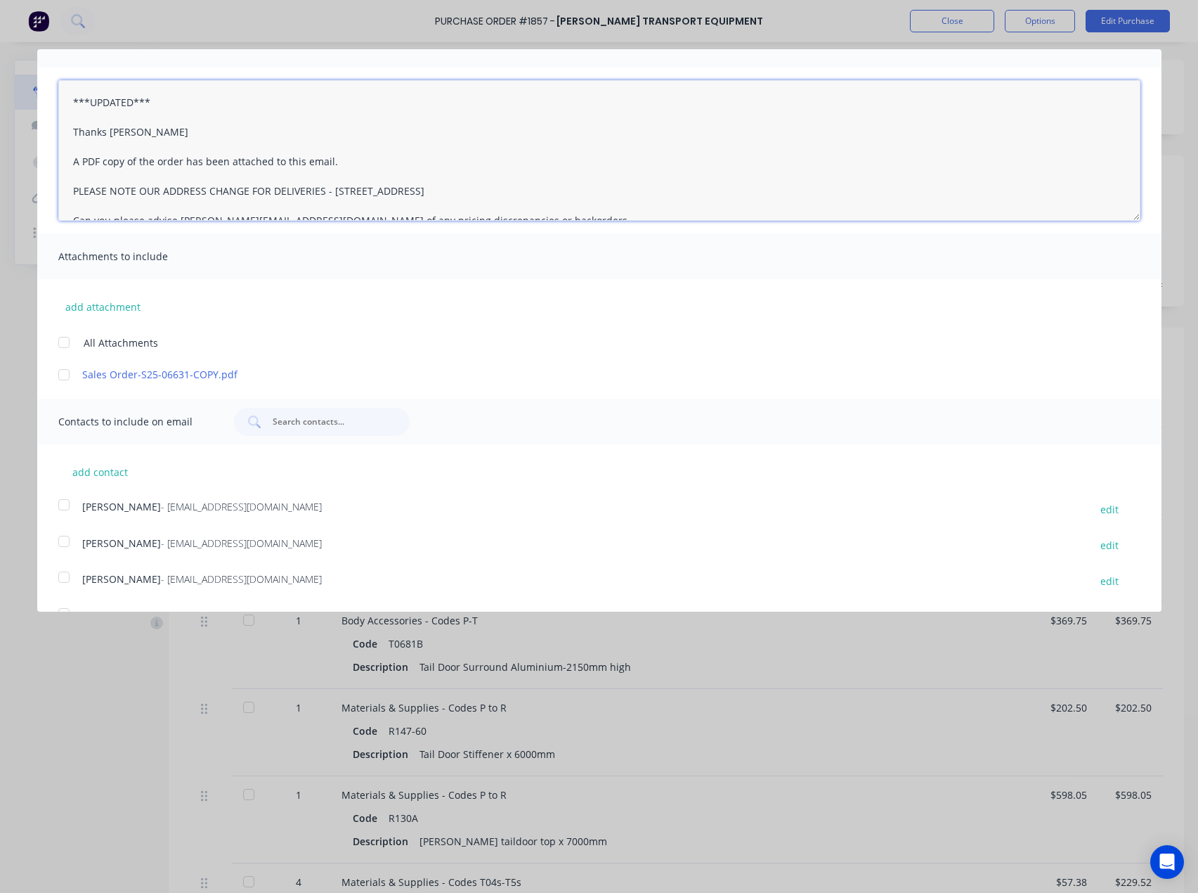
scroll to position [0, 0]
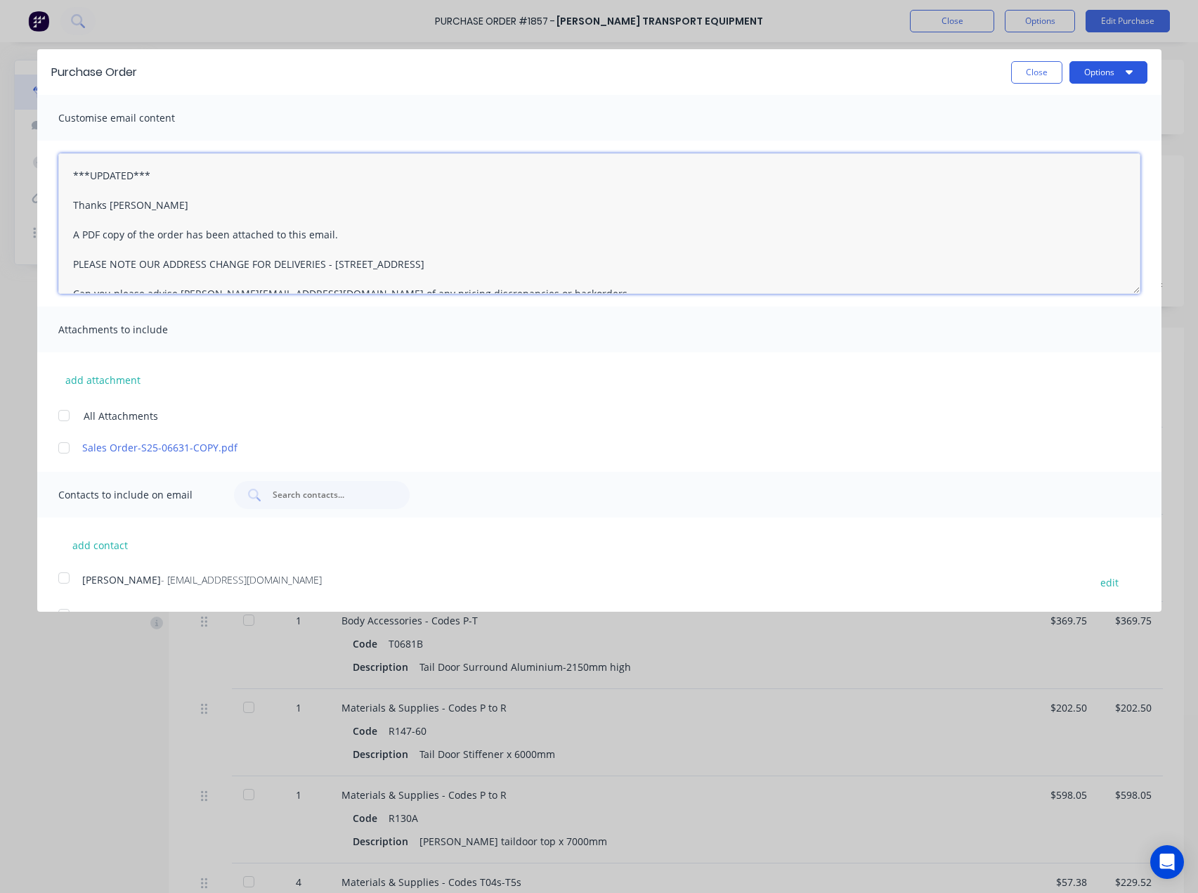
type textarea "***UPDATED*** Thanks [PERSON_NAME] A PDF copy of the order has been attached to…"
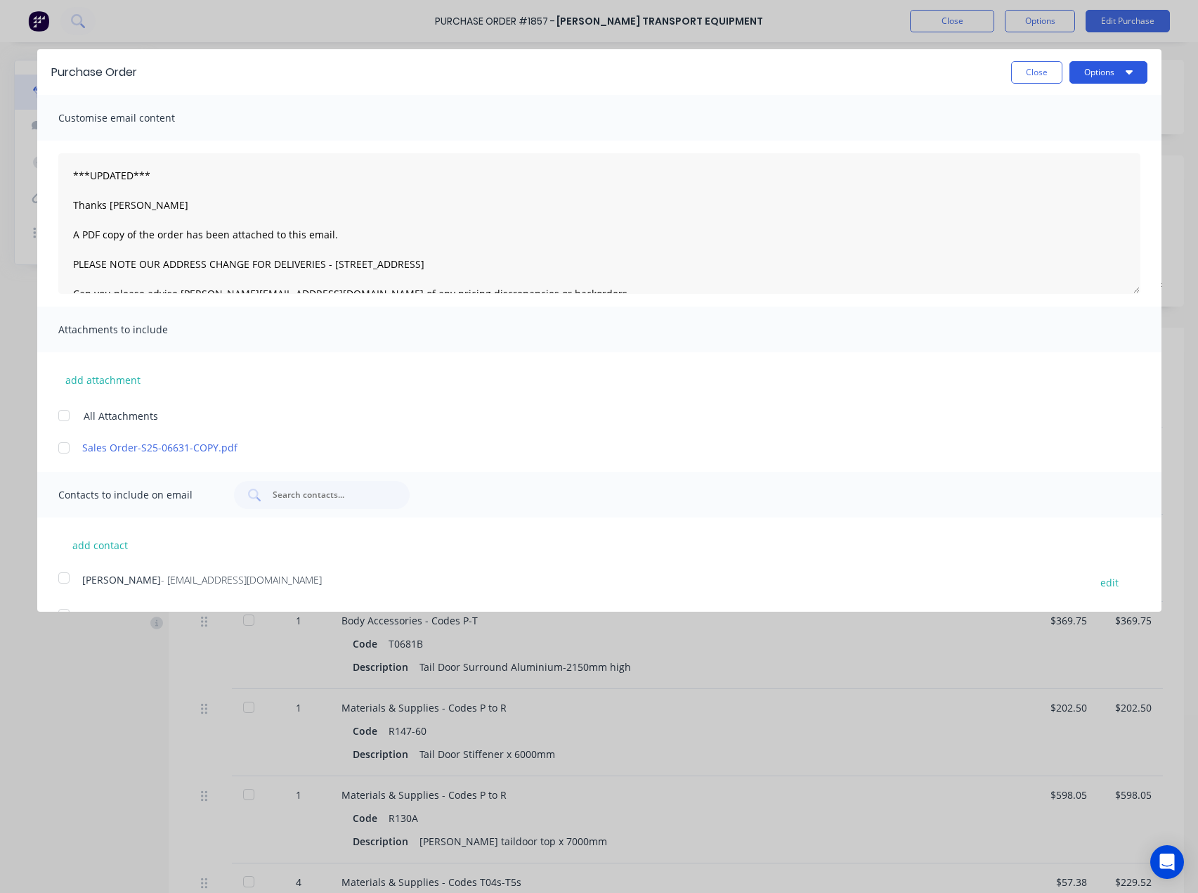
click at [1130, 68] on button "Options" at bounding box center [1109, 72] width 78 height 22
click at [1049, 132] on div "Email" at bounding box center [1081, 136] width 108 height 20
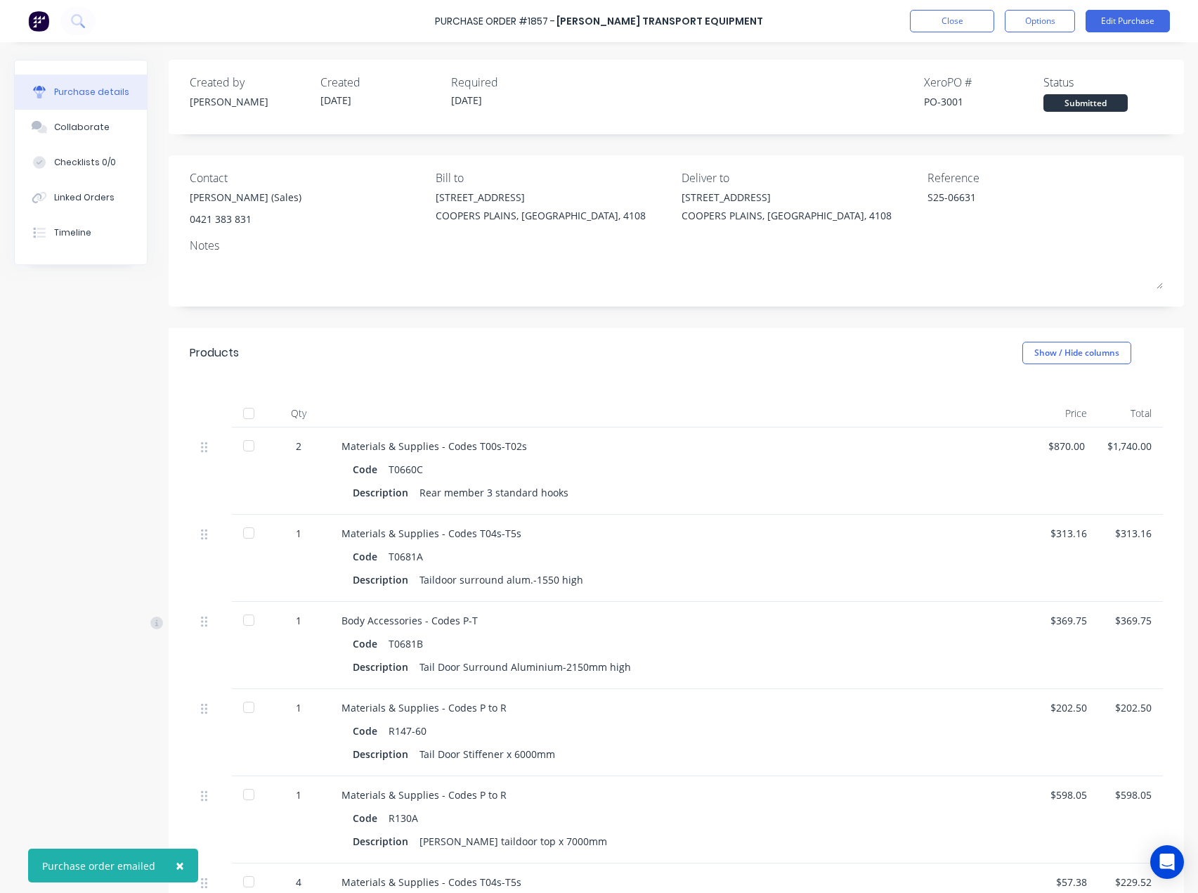
type textarea "x"
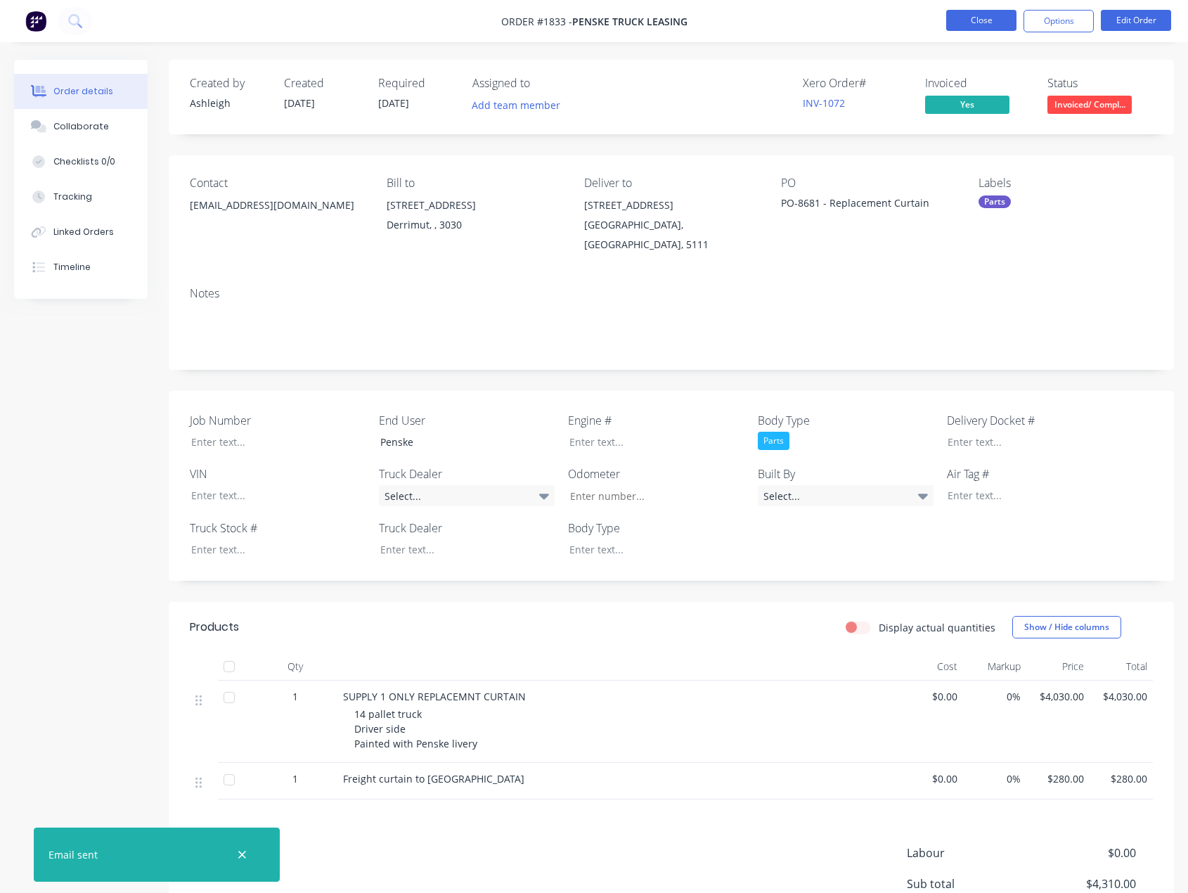
click at [973, 28] on button "Close" at bounding box center [981, 20] width 70 height 21
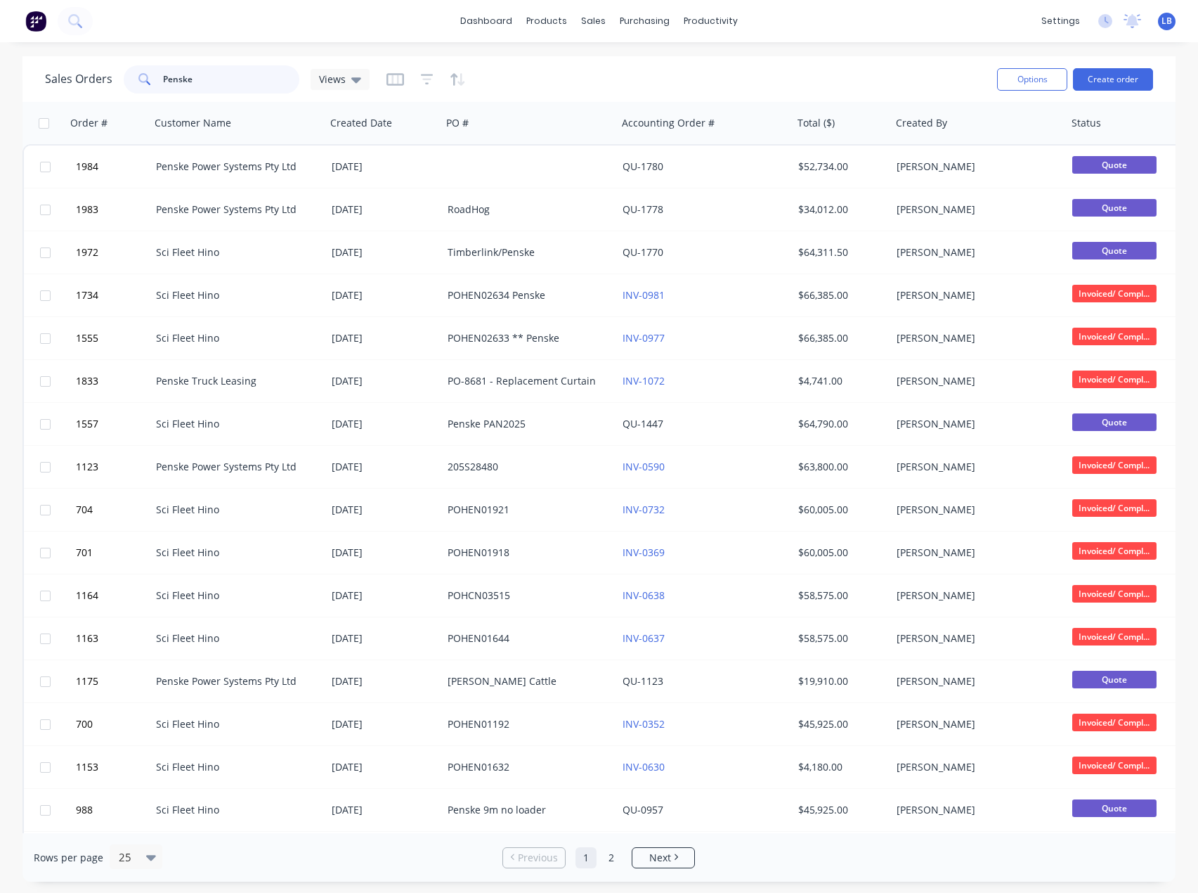
click at [212, 83] on input "Penske" at bounding box center [231, 79] width 137 height 28
drag, startPoint x: 213, startPoint y: 82, endPoint x: 82, endPoint y: 82, distance: 131.4
click at [82, 82] on div "Sales Orders Penske Views" at bounding box center [207, 79] width 325 height 28
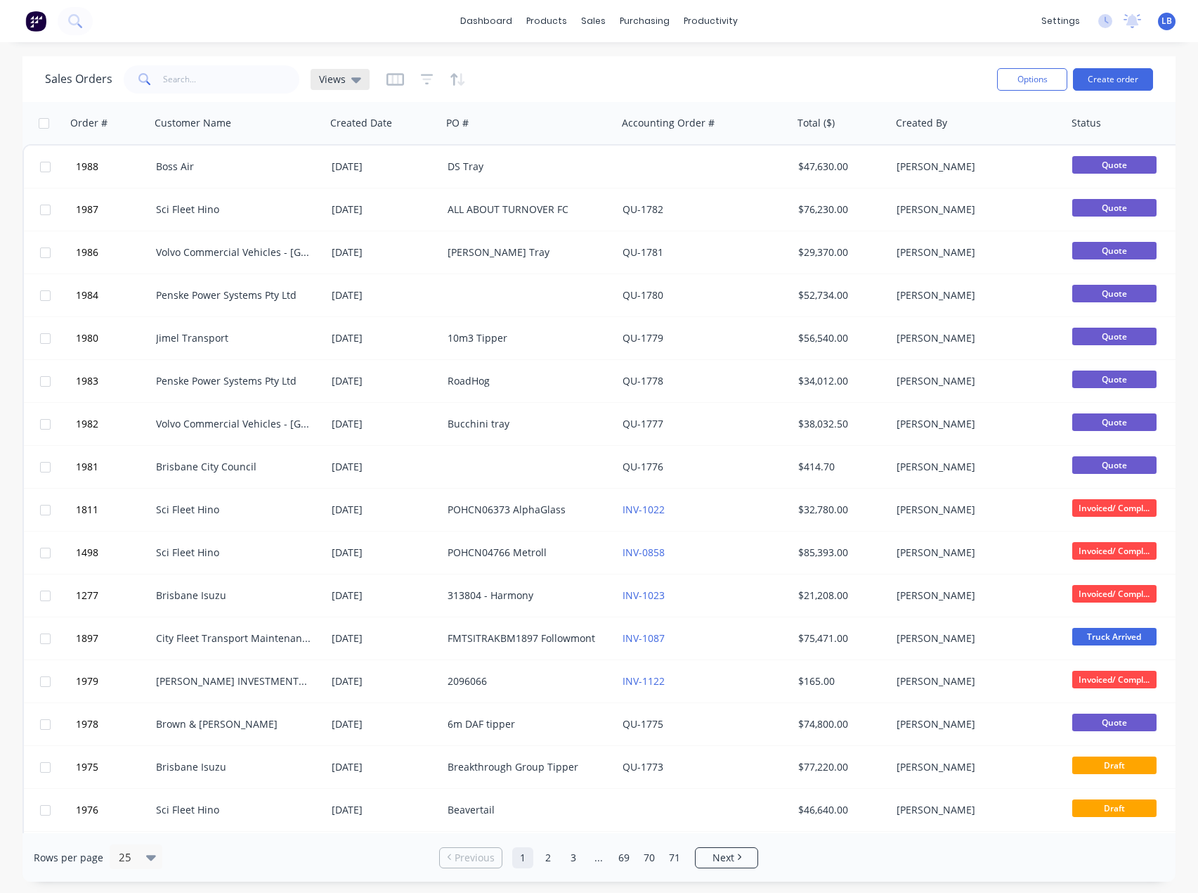
click at [358, 77] on icon at bounding box center [356, 80] width 10 height 6
click at [262, 82] on input "text" at bounding box center [231, 79] width 137 height 28
click at [354, 82] on icon at bounding box center [356, 80] width 10 height 6
click at [401, 75] on icon "button" at bounding box center [396, 79] width 18 height 13
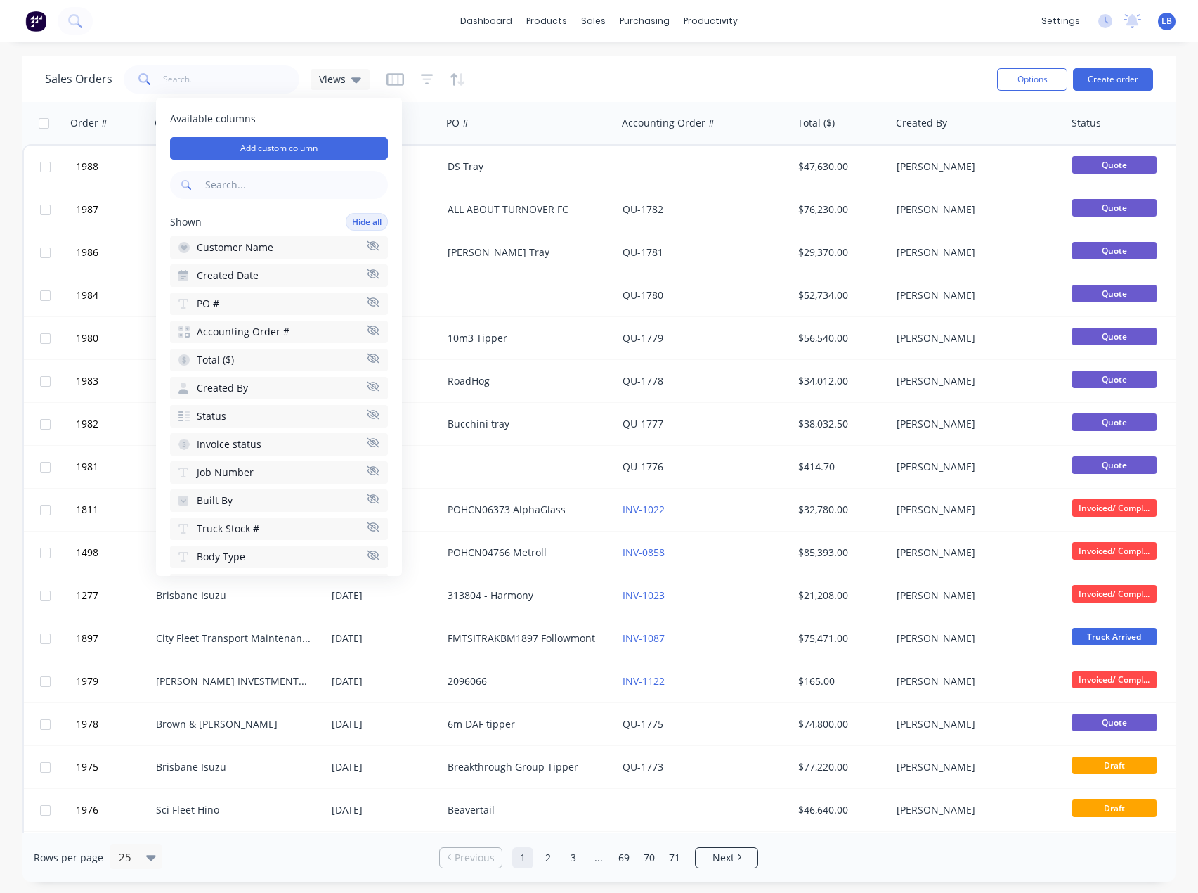
click at [325, 443] on button "Invoice status" at bounding box center [279, 444] width 218 height 22
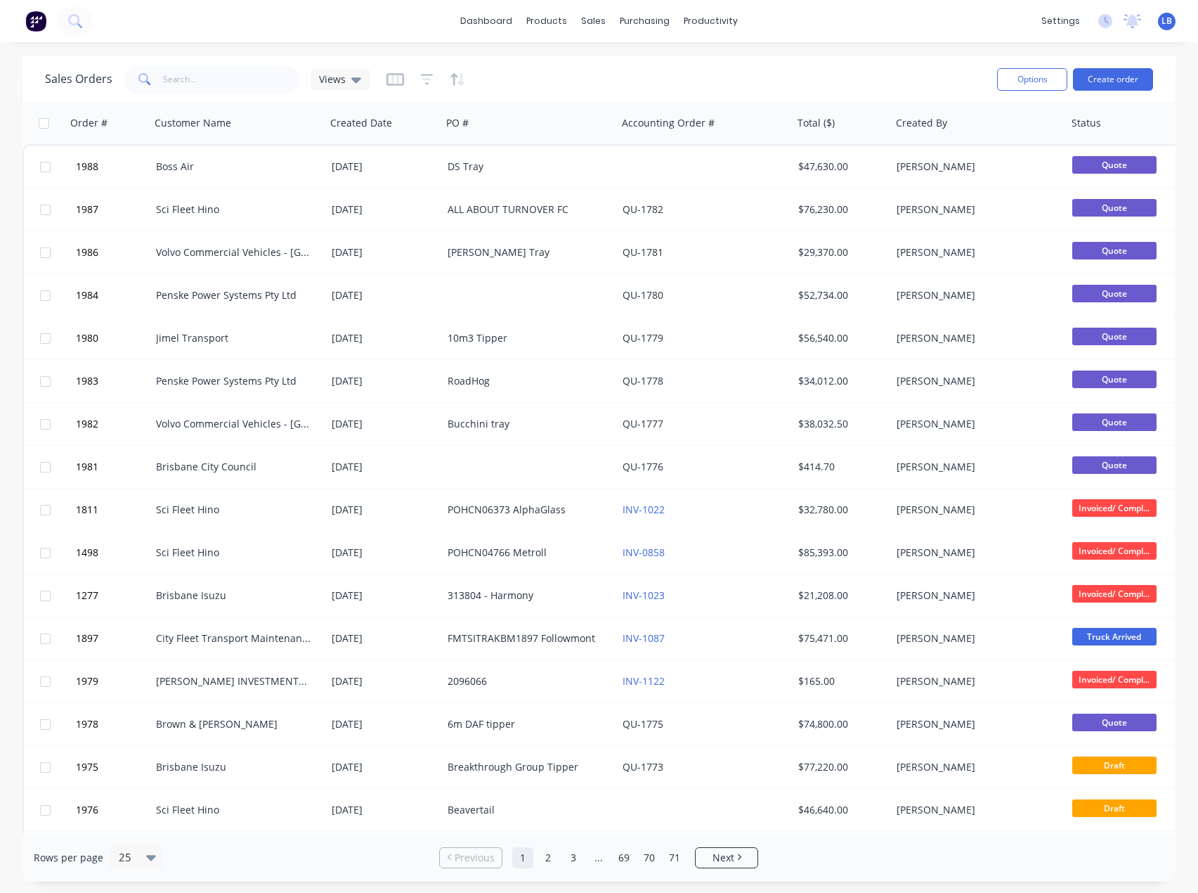
click at [571, 86] on div "Sales Orders Views" at bounding box center [515, 79] width 941 height 34
click at [422, 80] on icon "button" at bounding box center [427, 79] width 13 height 14
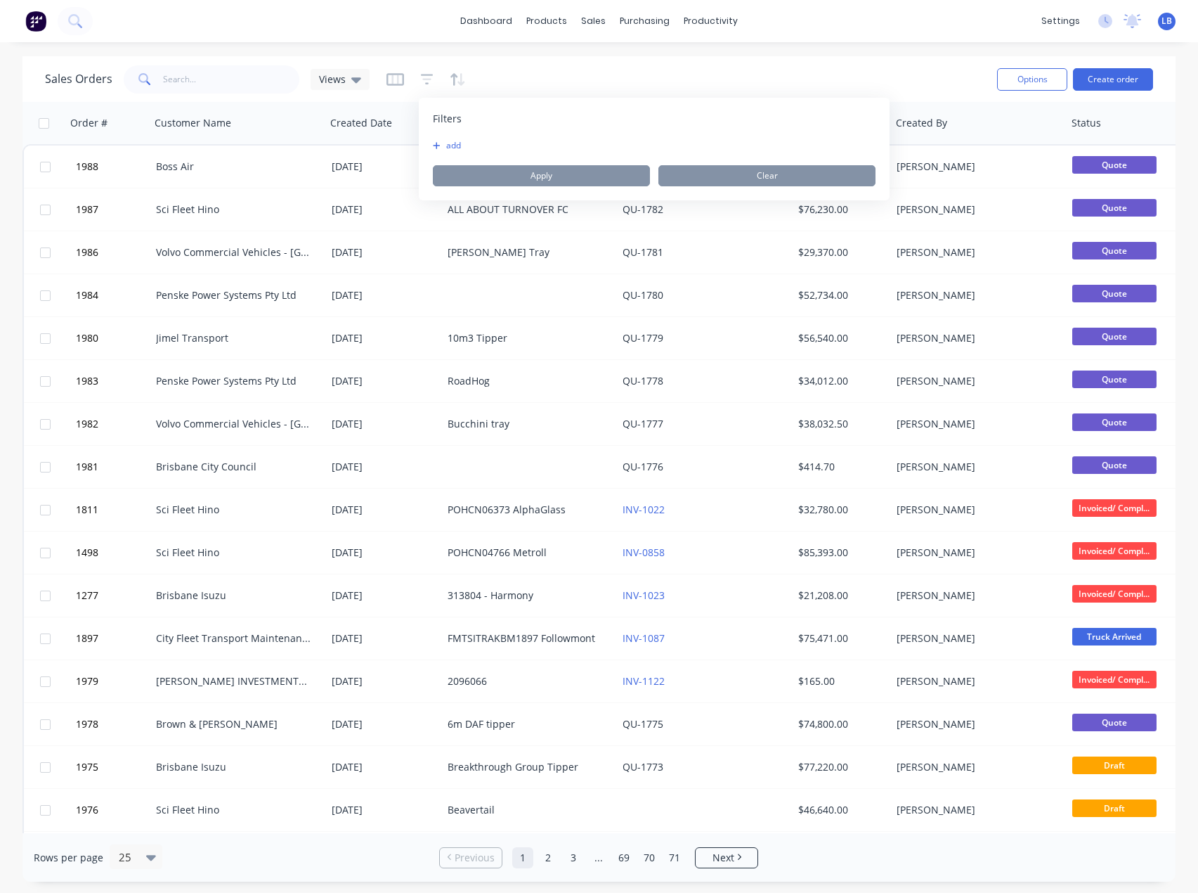
click at [462, 143] on button "add" at bounding box center [450, 145] width 35 height 11
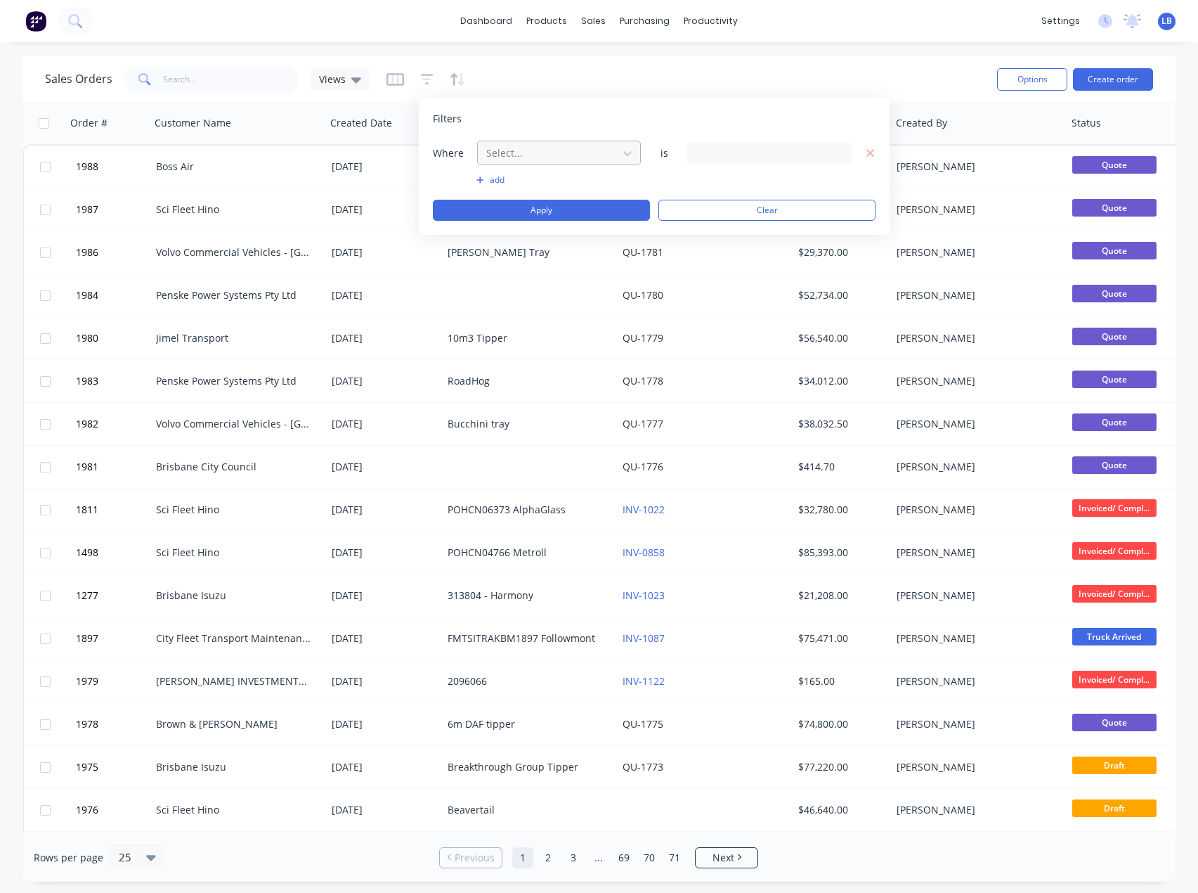
click at [605, 156] on div at bounding box center [548, 153] width 126 height 18
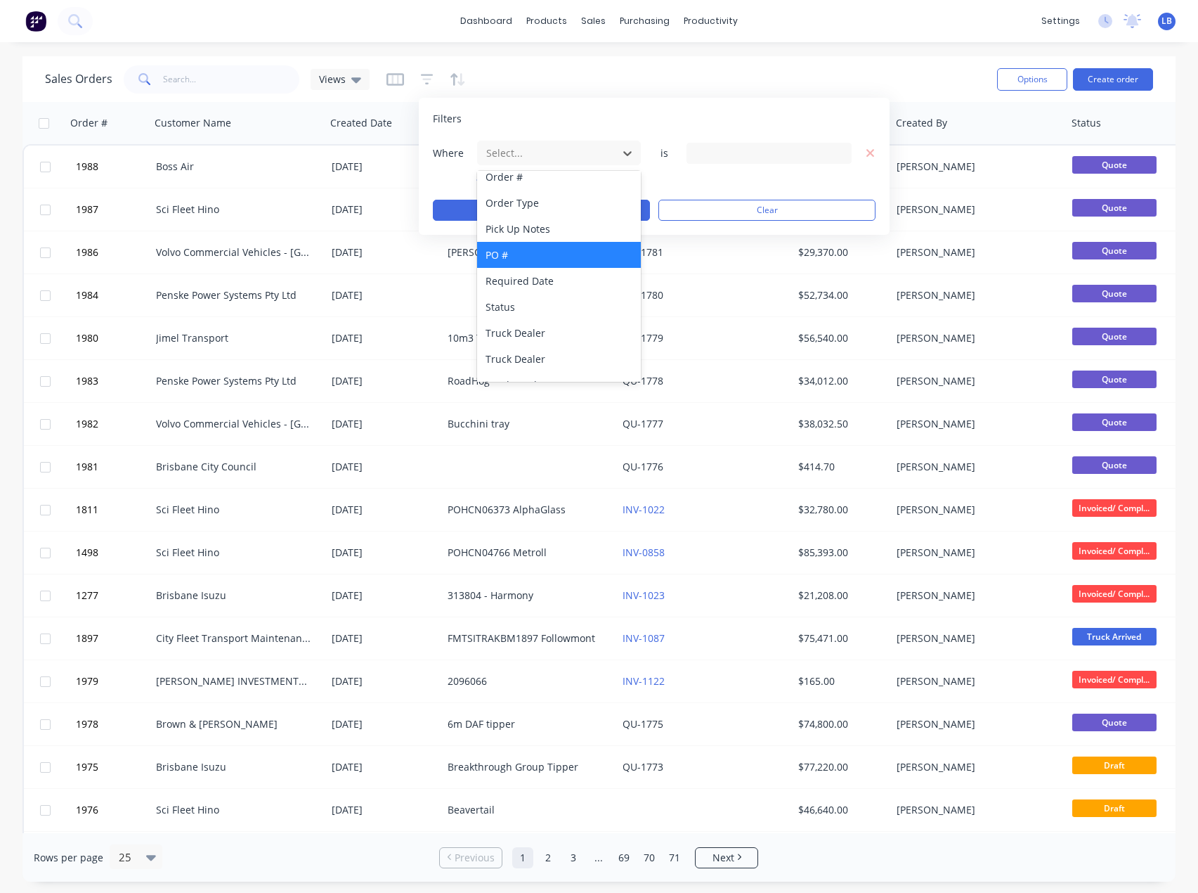
scroll to position [633, 0]
click at [571, 281] on div "Status" at bounding box center [559, 282] width 164 height 26
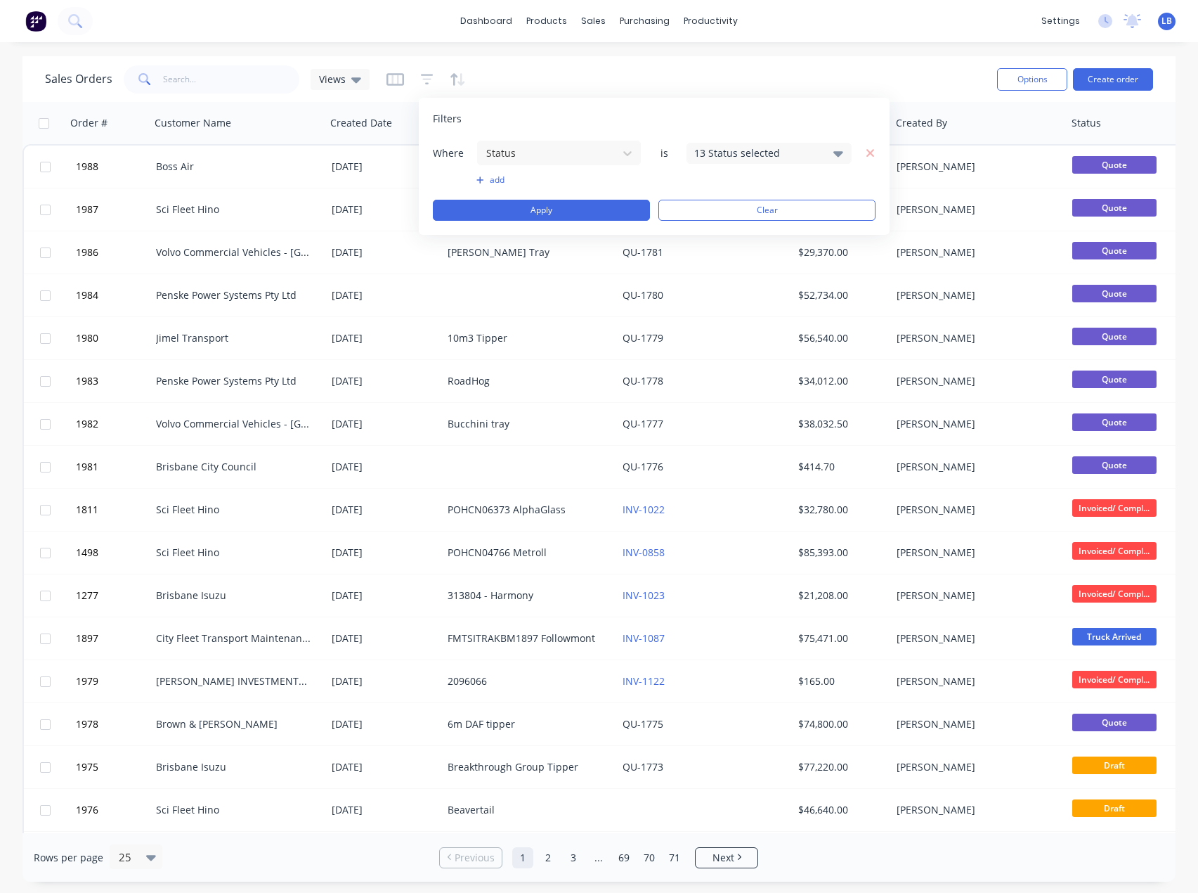
click at [752, 154] on div "13 Status selected" at bounding box center [757, 152] width 127 height 15
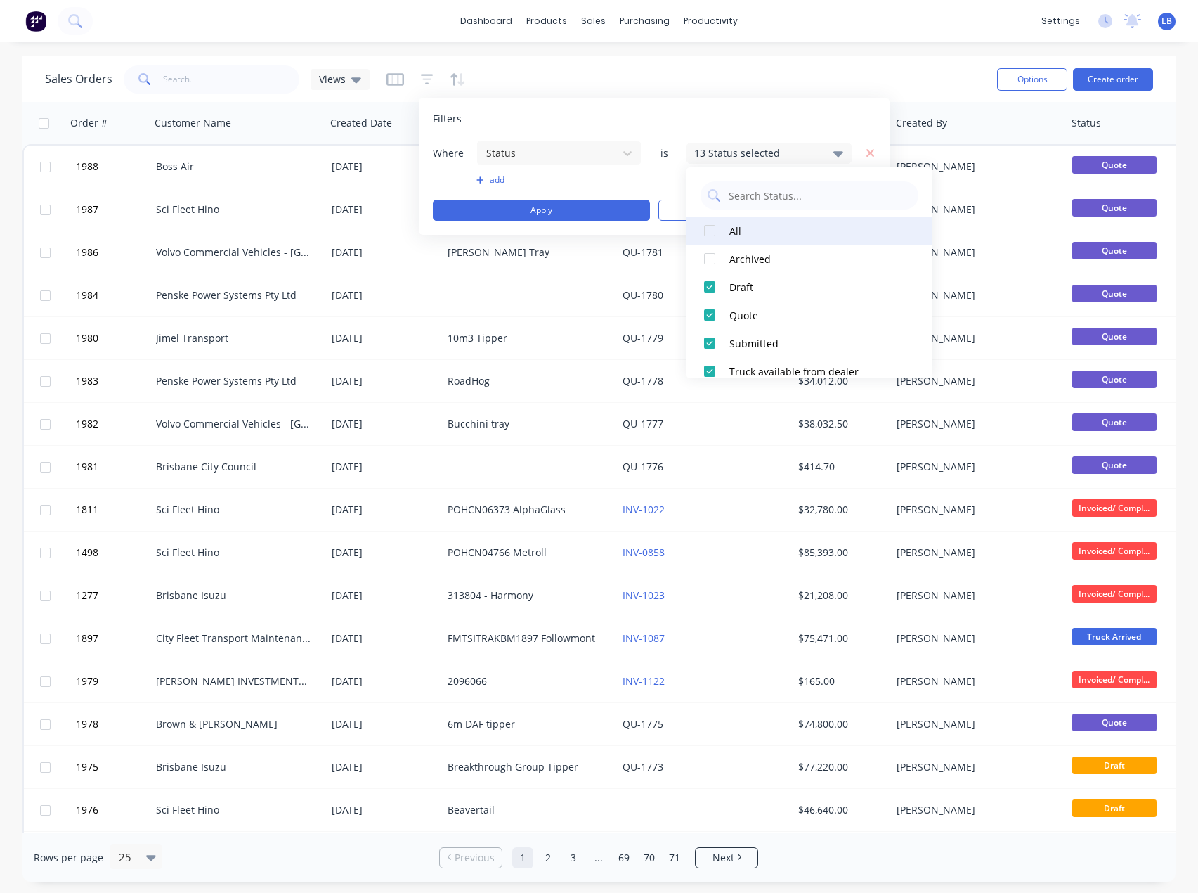
click at [704, 233] on div at bounding box center [710, 230] width 28 height 28
click at [705, 230] on div at bounding box center [710, 230] width 28 height 28
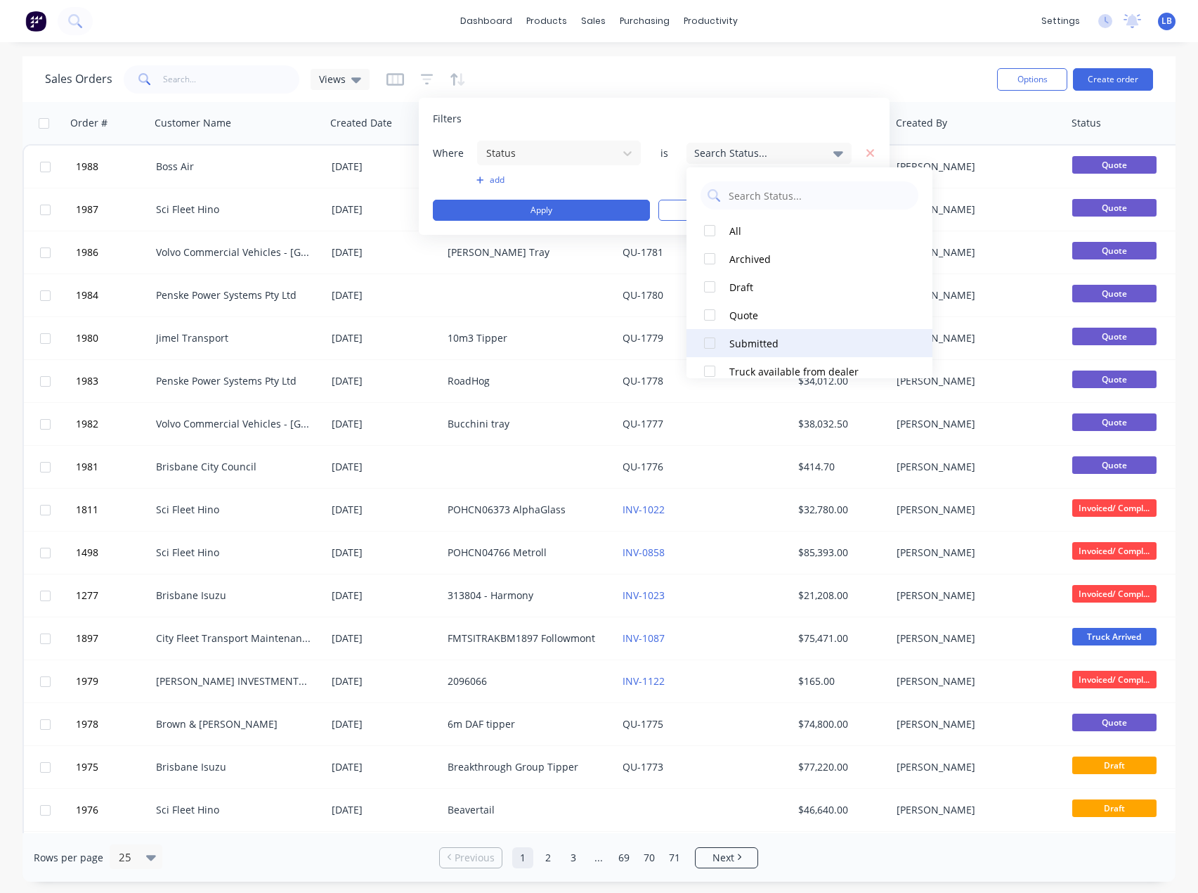
click at [709, 344] on div at bounding box center [710, 343] width 28 height 28
click at [815, 115] on div "Filters" at bounding box center [654, 119] width 443 height 14
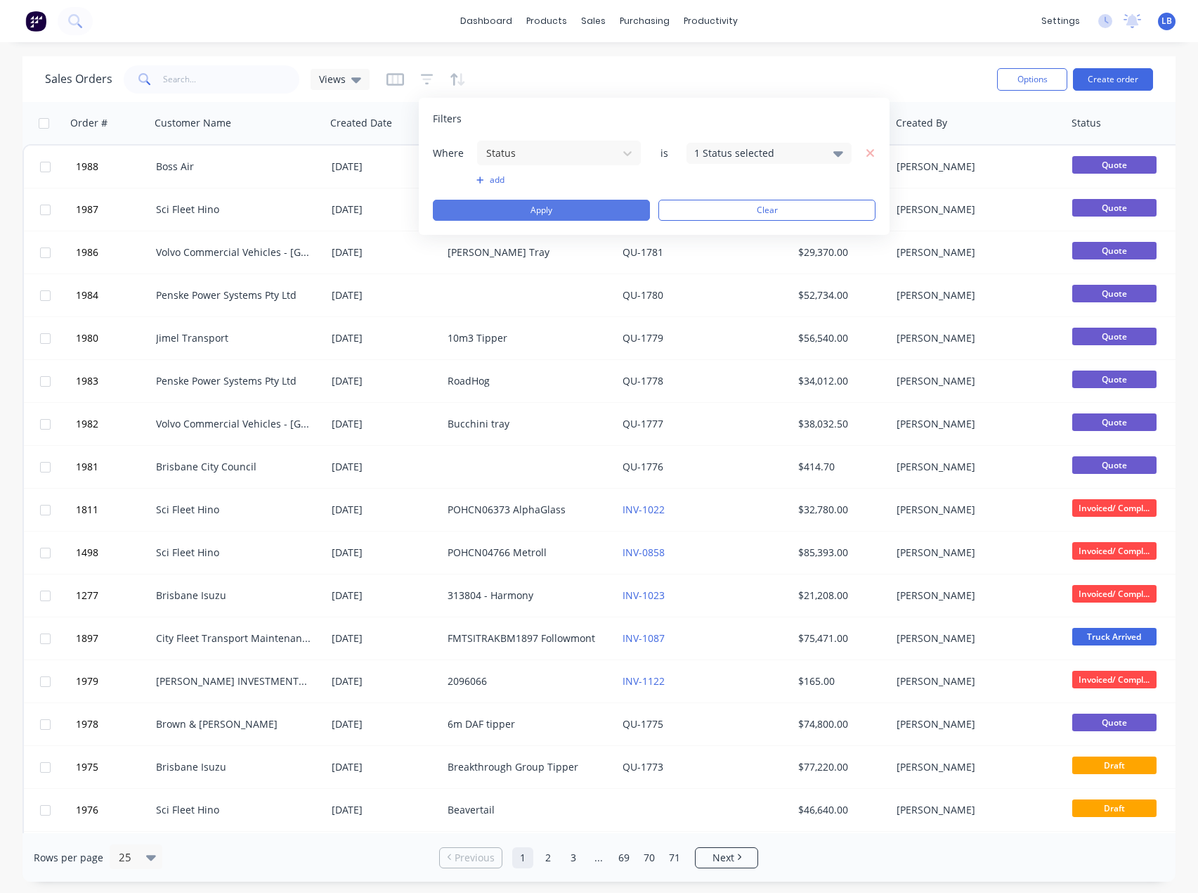
click at [612, 213] on button "Apply" at bounding box center [541, 210] width 217 height 21
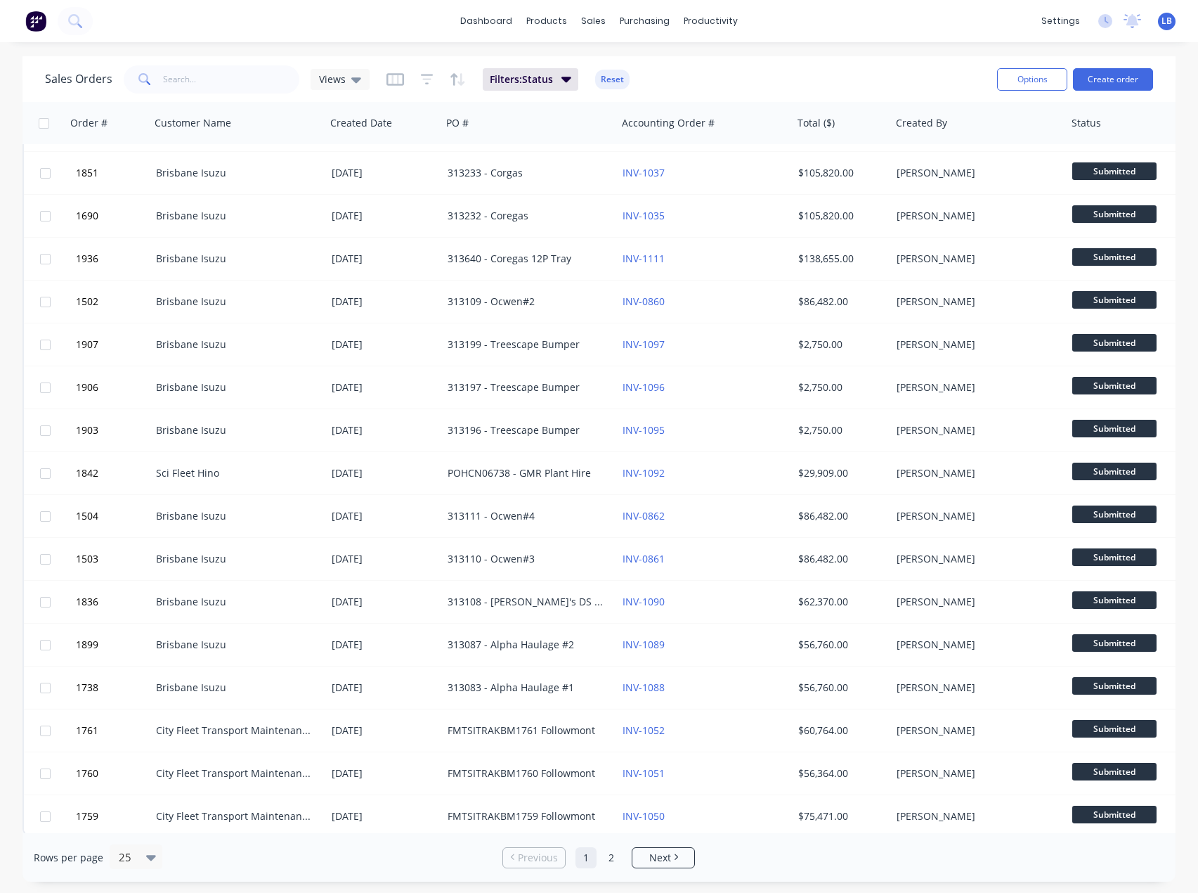
scroll to position [390, 0]
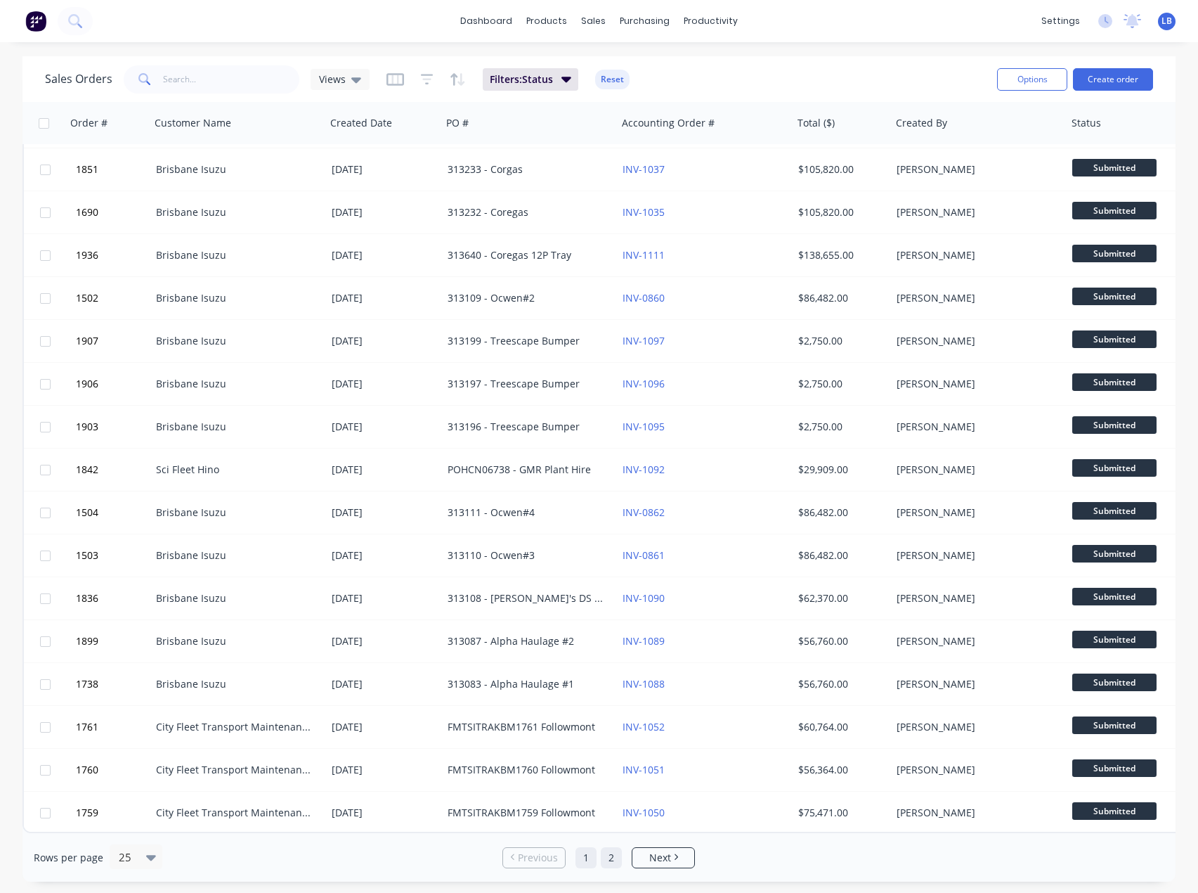
click at [616, 859] on link "2" at bounding box center [611, 857] width 21 height 21
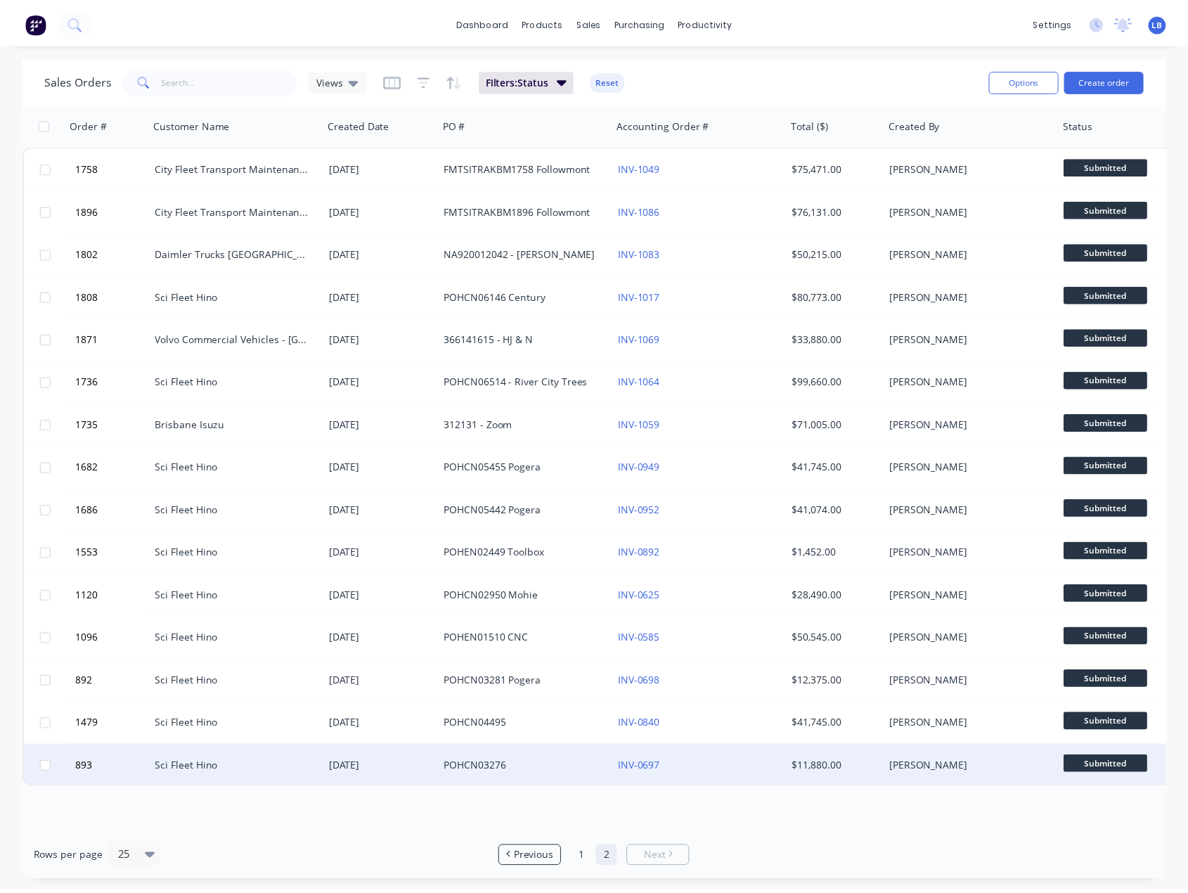
scroll to position [0, 0]
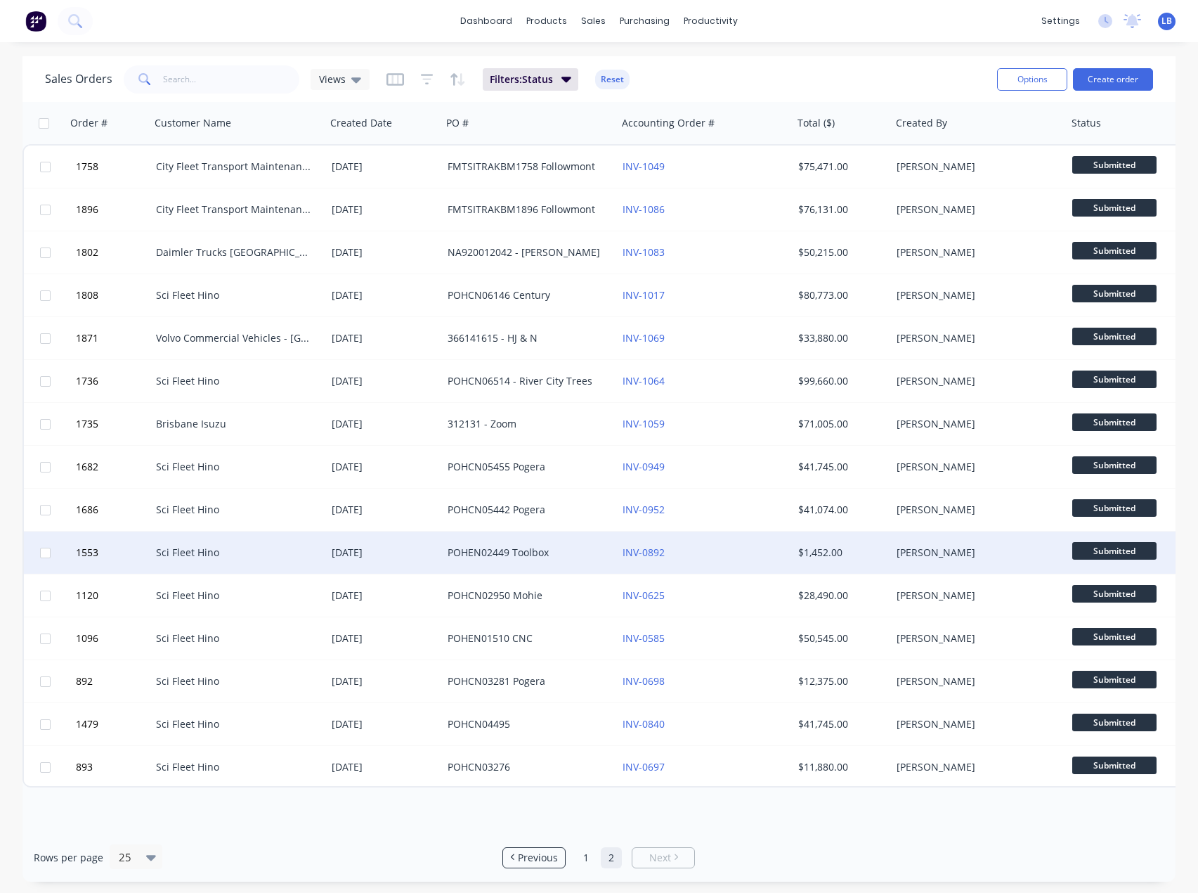
click at [811, 555] on div "$1,452.00" at bounding box center [839, 552] width 83 height 14
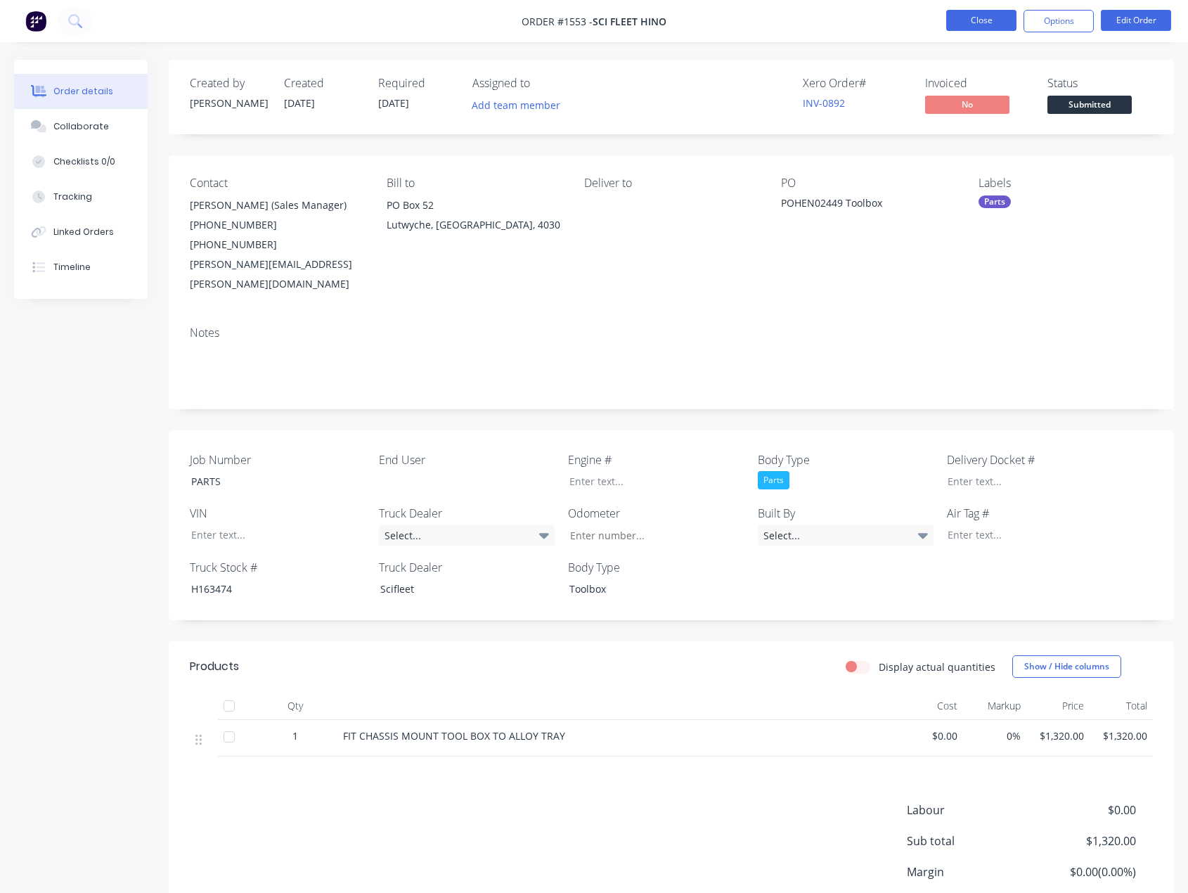
click at [972, 23] on button "Close" at bounding box center [981, 20] width 70 height 21
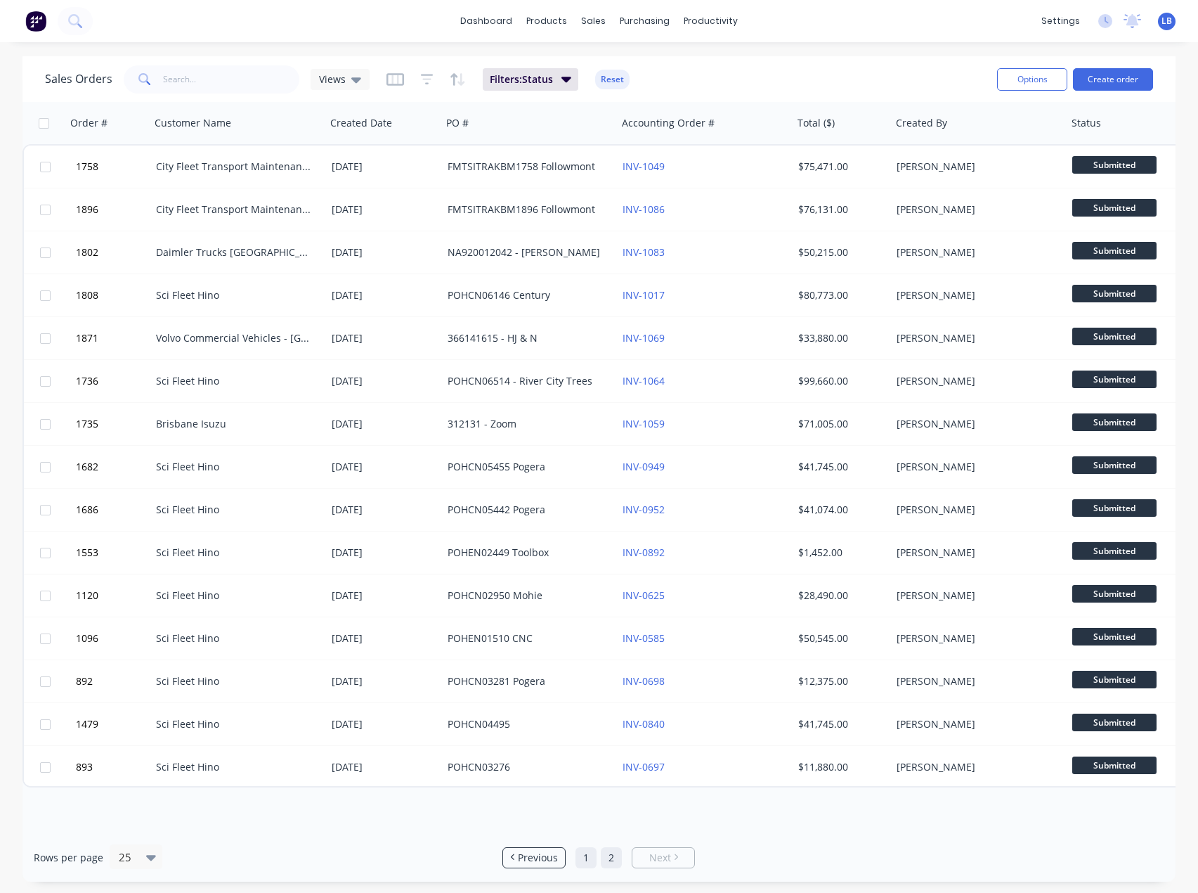
click at [588, 860] on link "1" at bounding box center [586, 857] width 21 height 21
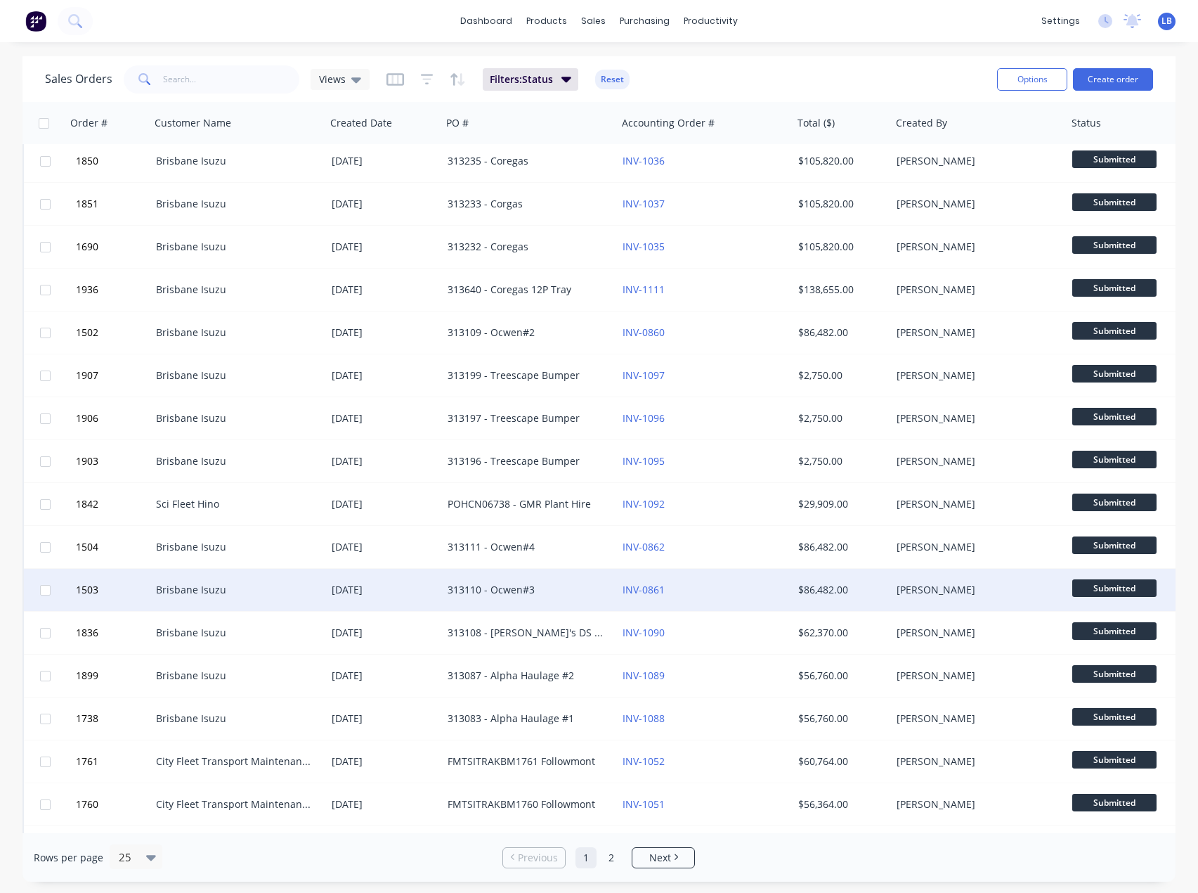
scroll to position [390, 0]
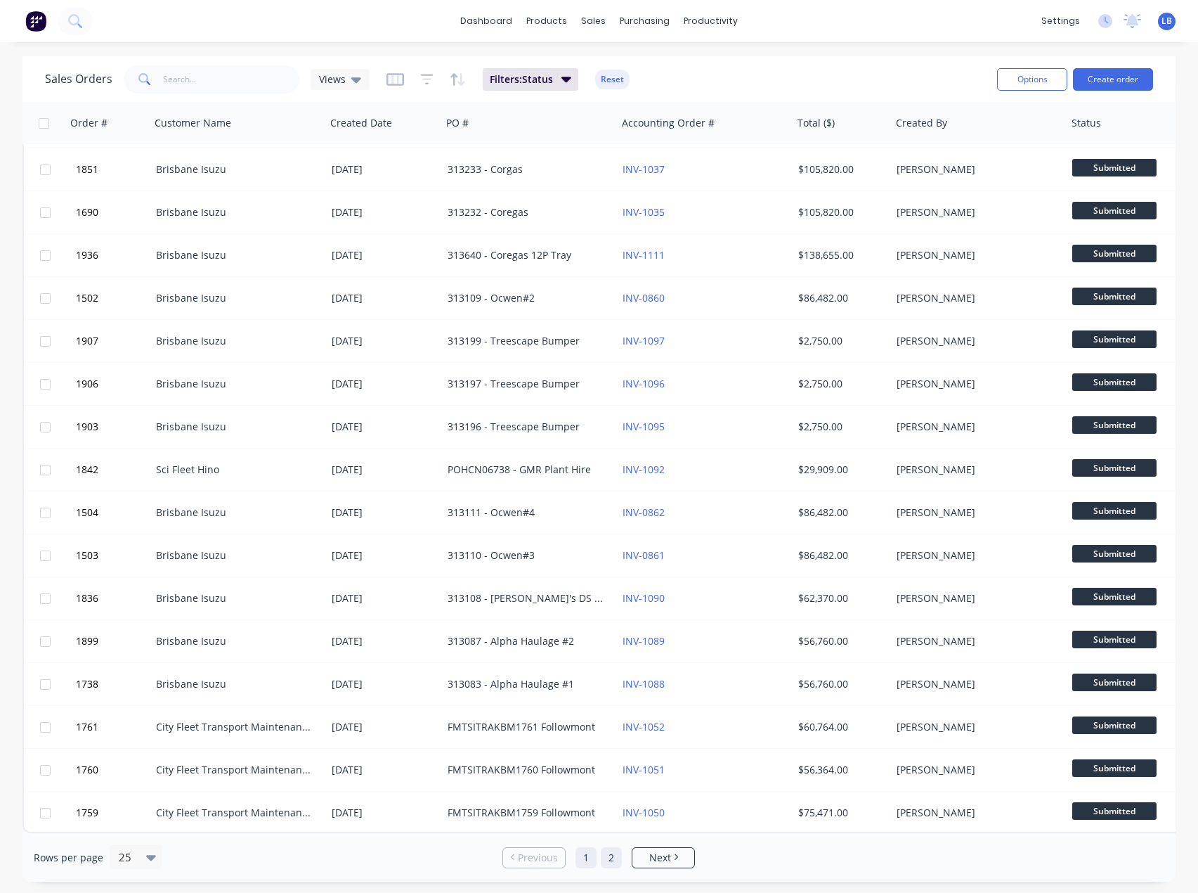
click at [614, 859] on link "2" at bounding box center [611, 857] width 21 height 21
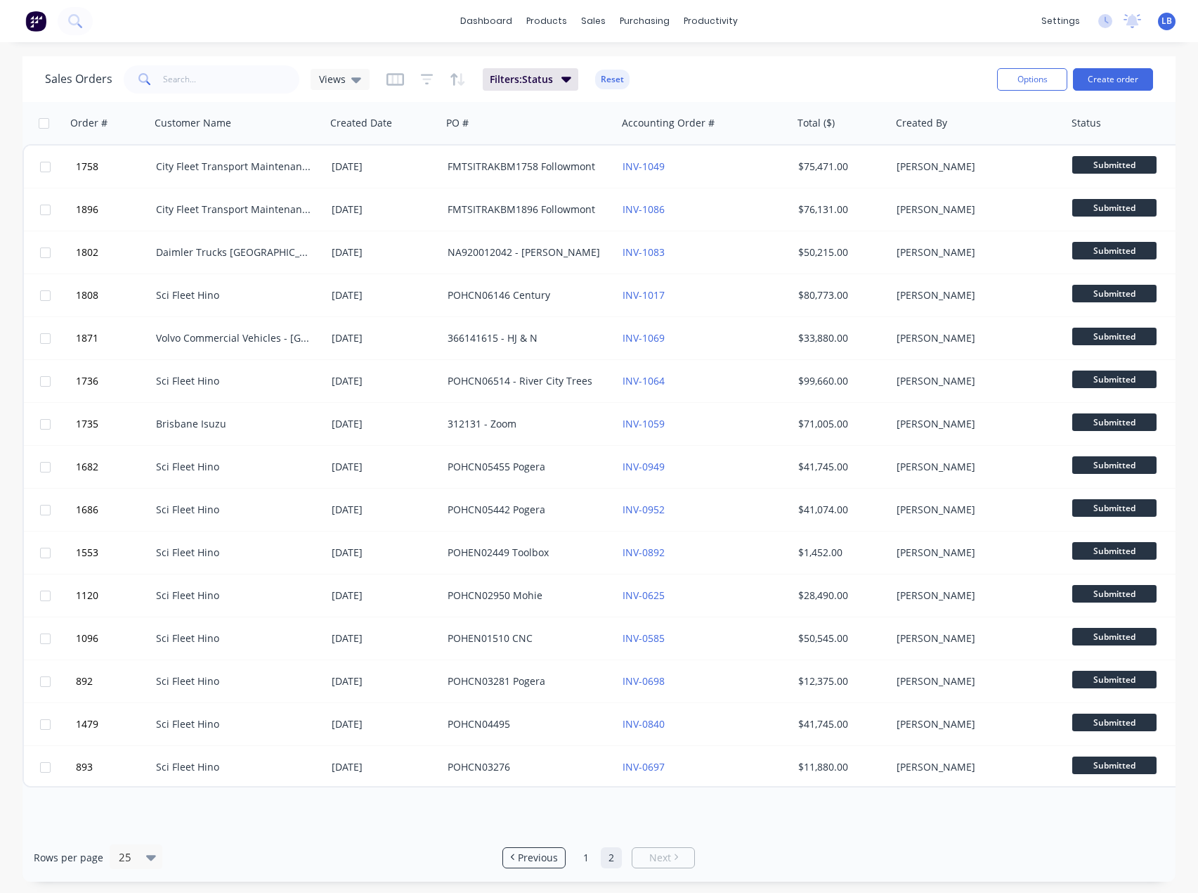
scroll to position [0, 0]
click at [583, 858] on link "1" at bounding box center [586, 857] width 21 height 21
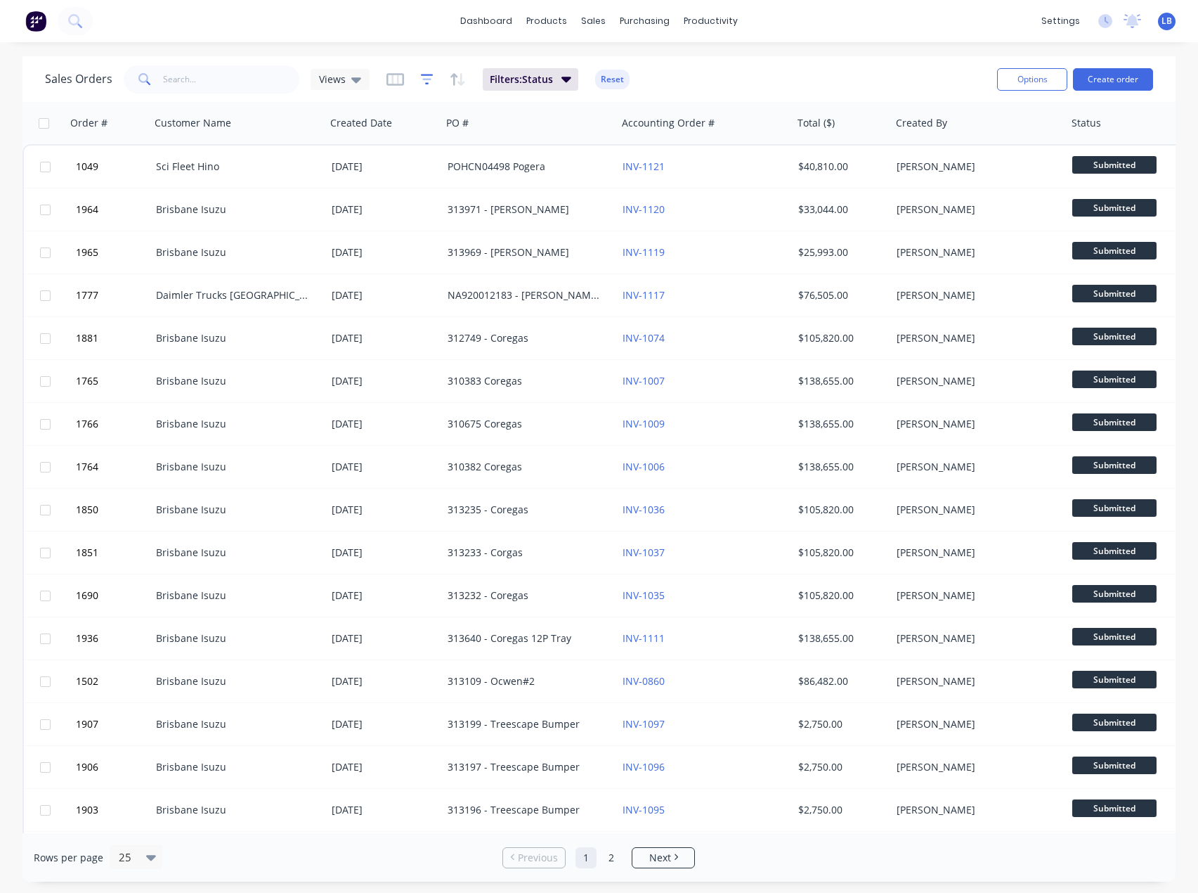
click at [425, 86] on icon "button" at bounding box center [427, 79] width 13 height 14
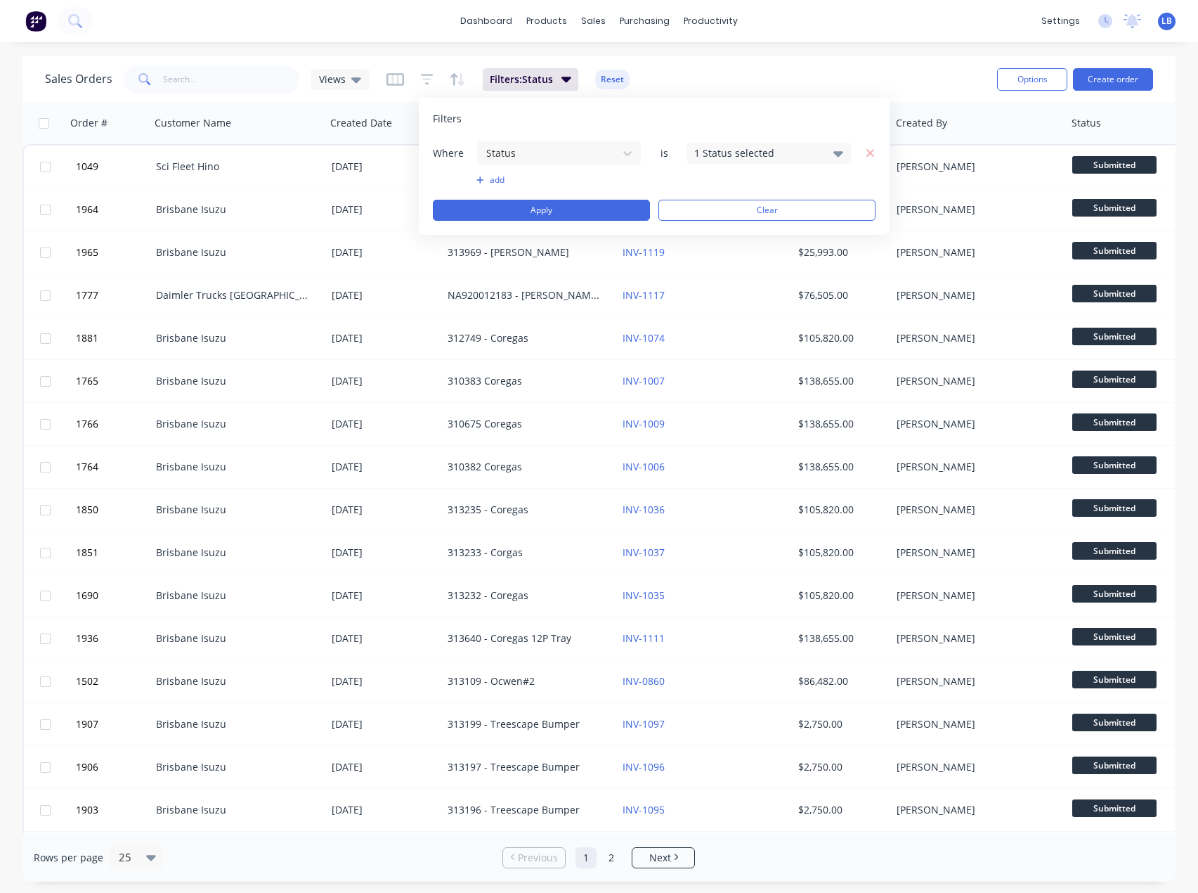
click at [838, 153] on icon at bounding box center [839, 154] width 10 height 6
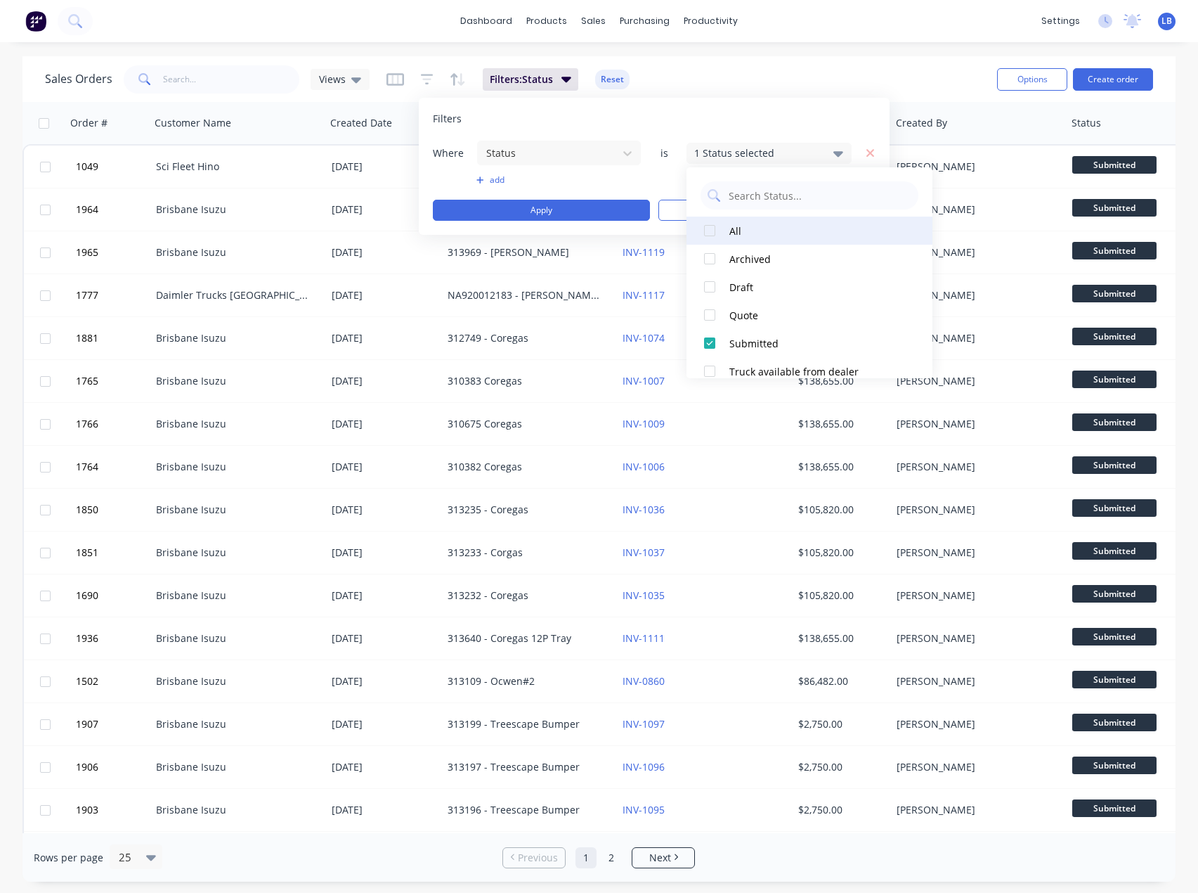
click at [710, 227] on div at bounding box center [710, 230] width 28 height 28
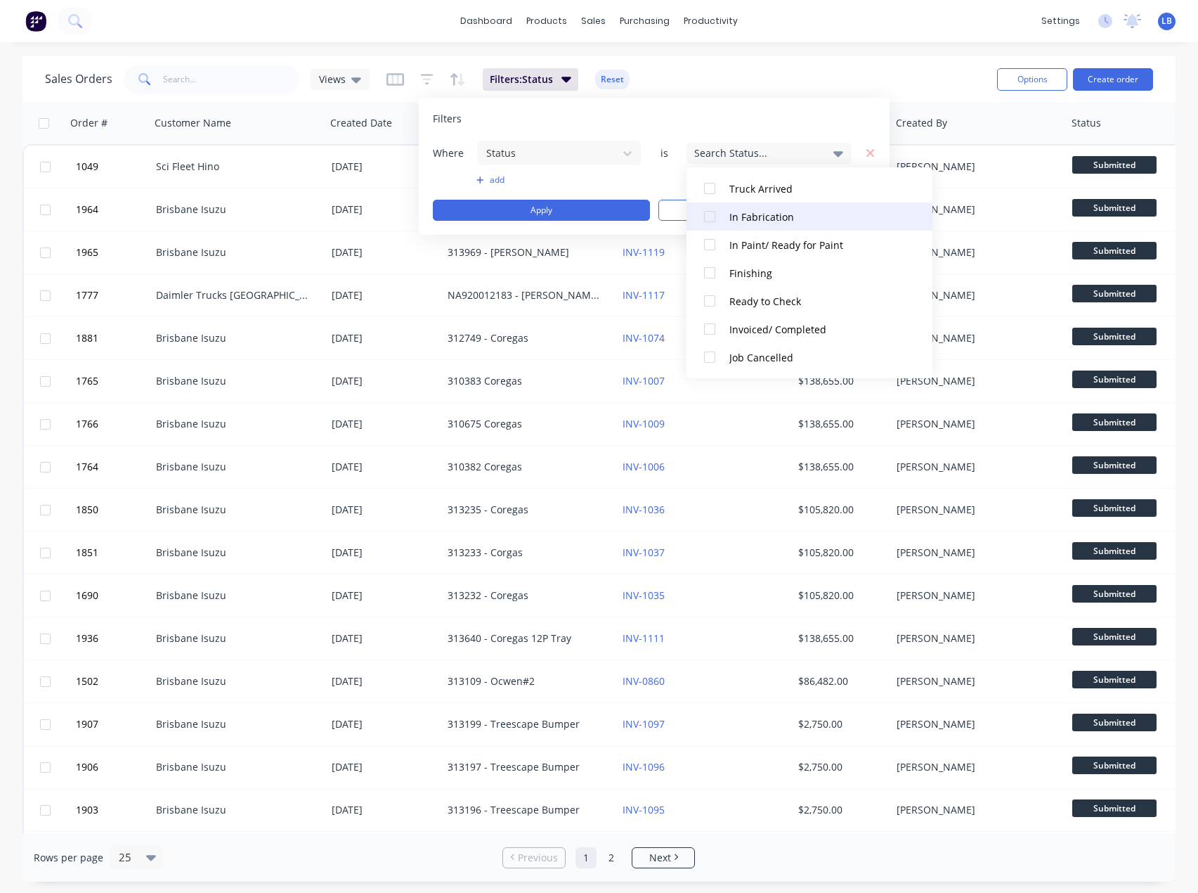
scroll to position [267, 0]
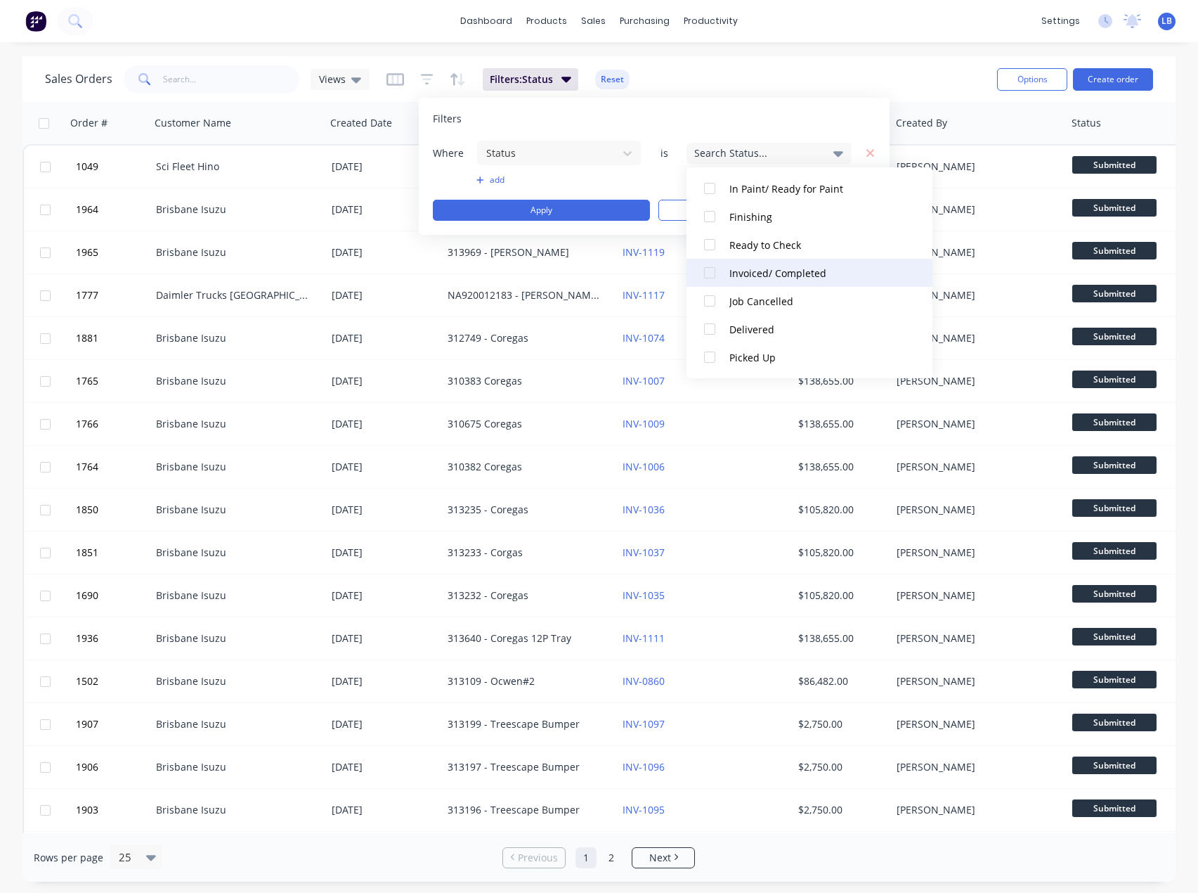
click at [710, 271] on div at bounding box center [710, 273] width 28 height 28
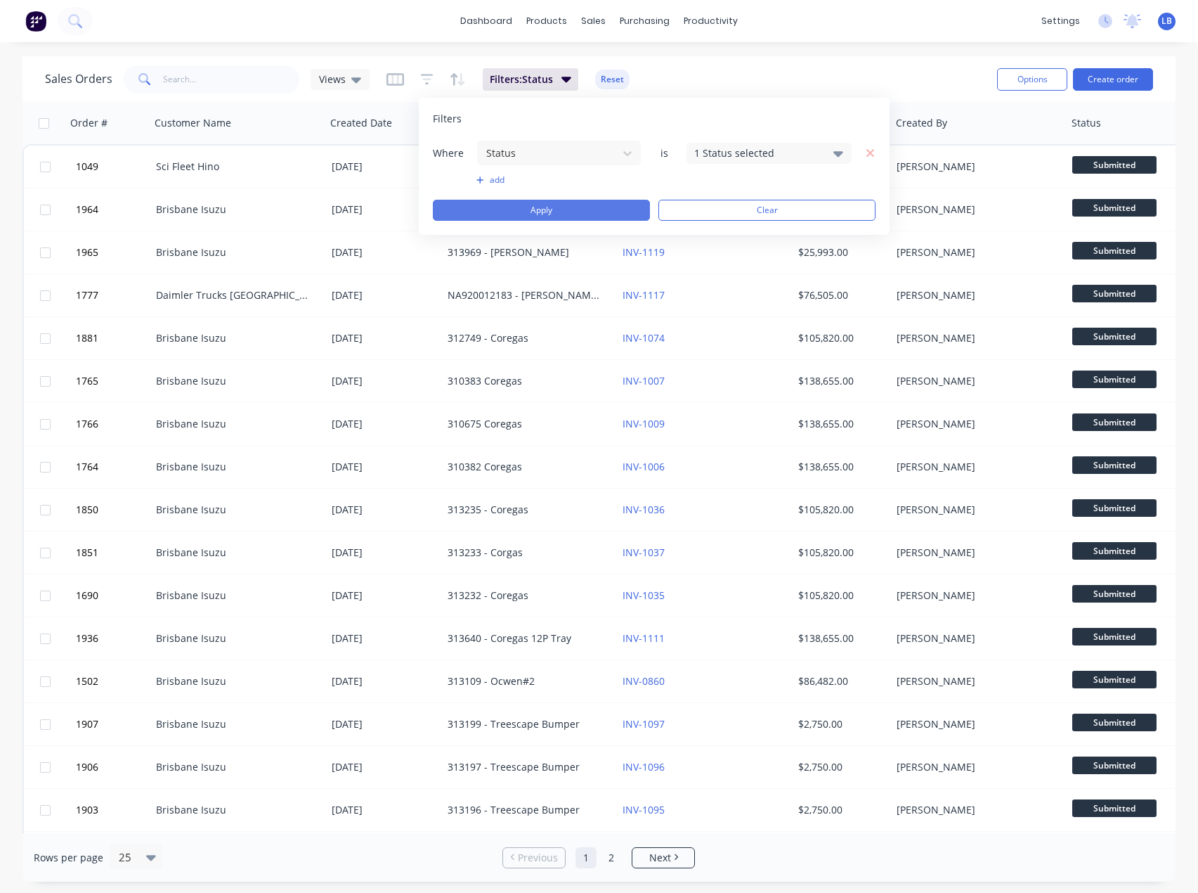
click at [629, 208] on button "Apply" at bounding box center [541, 210] width 217 height 21
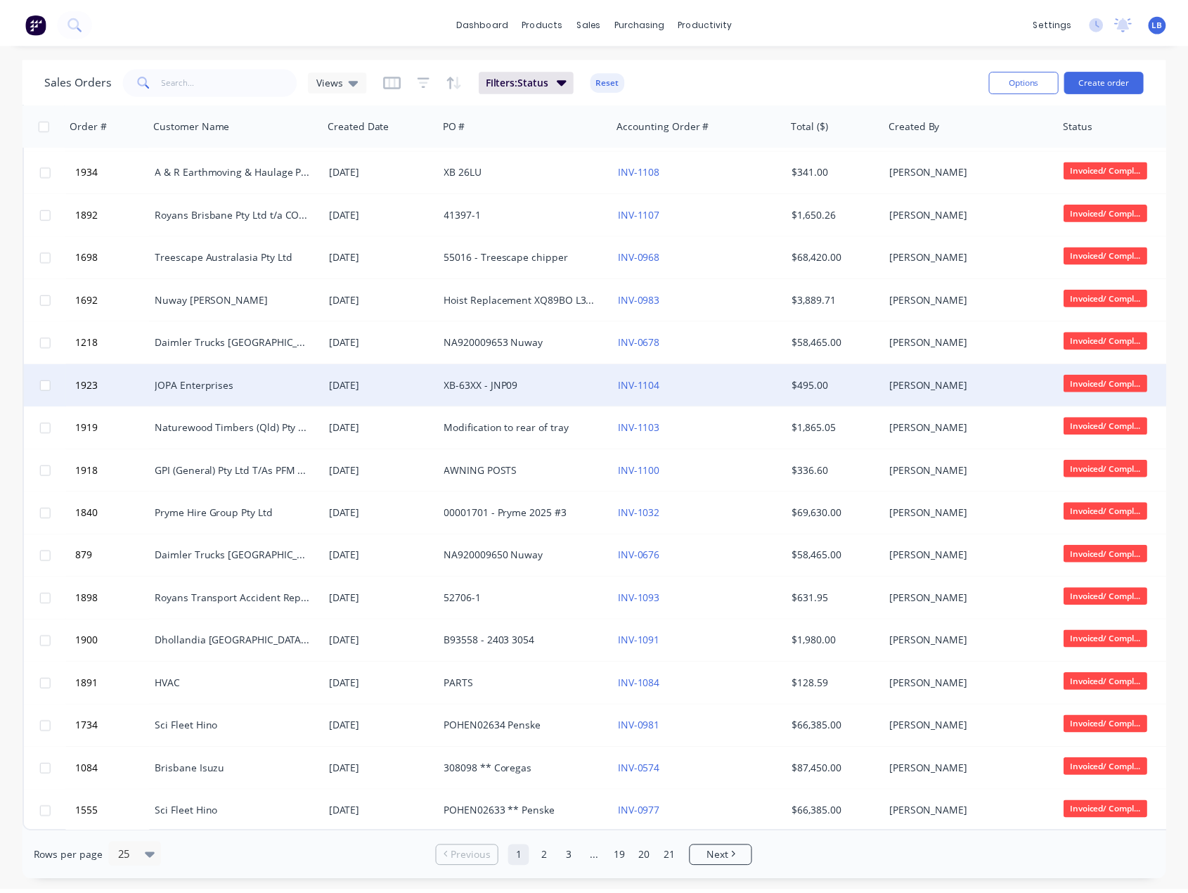
scroll to position [390, 0]
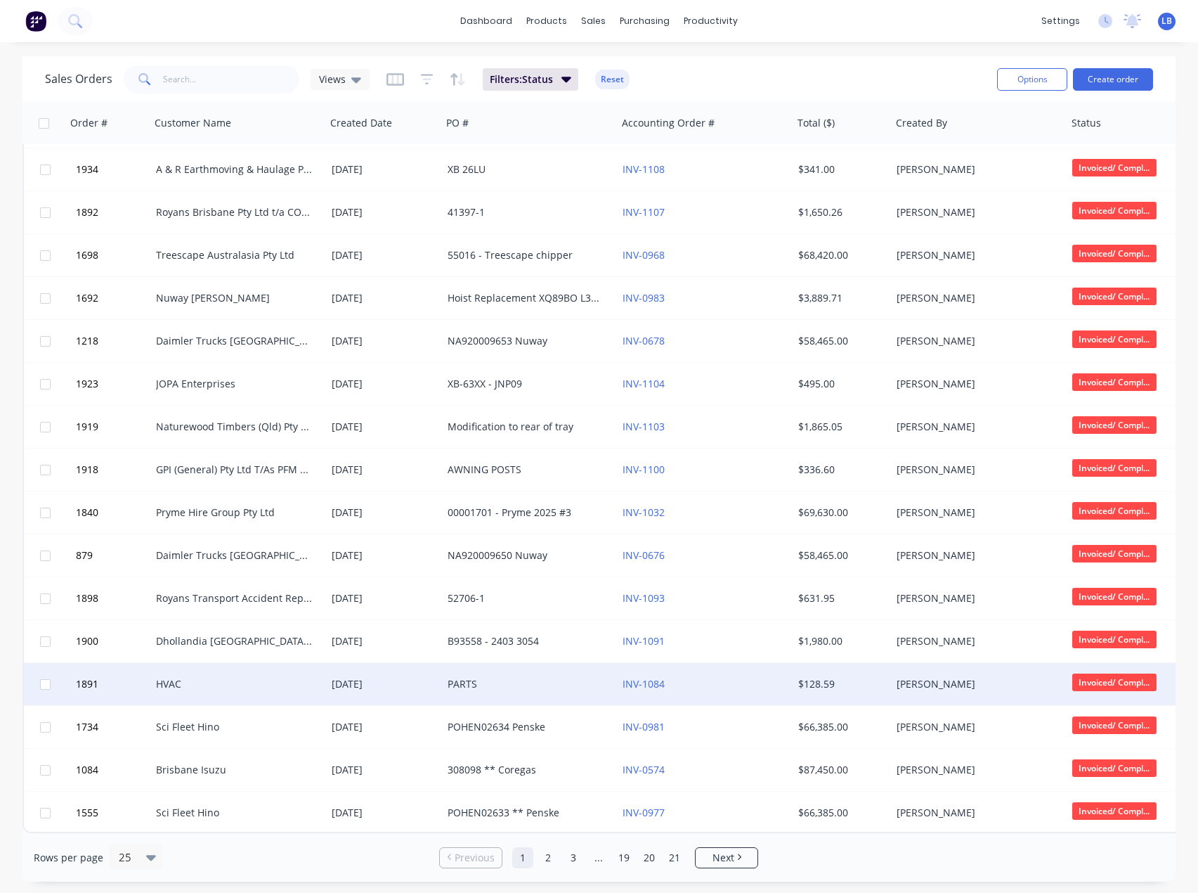
click at [503, 680] on div "PARTS" at bounding box center [526, 684] width 156 height 14
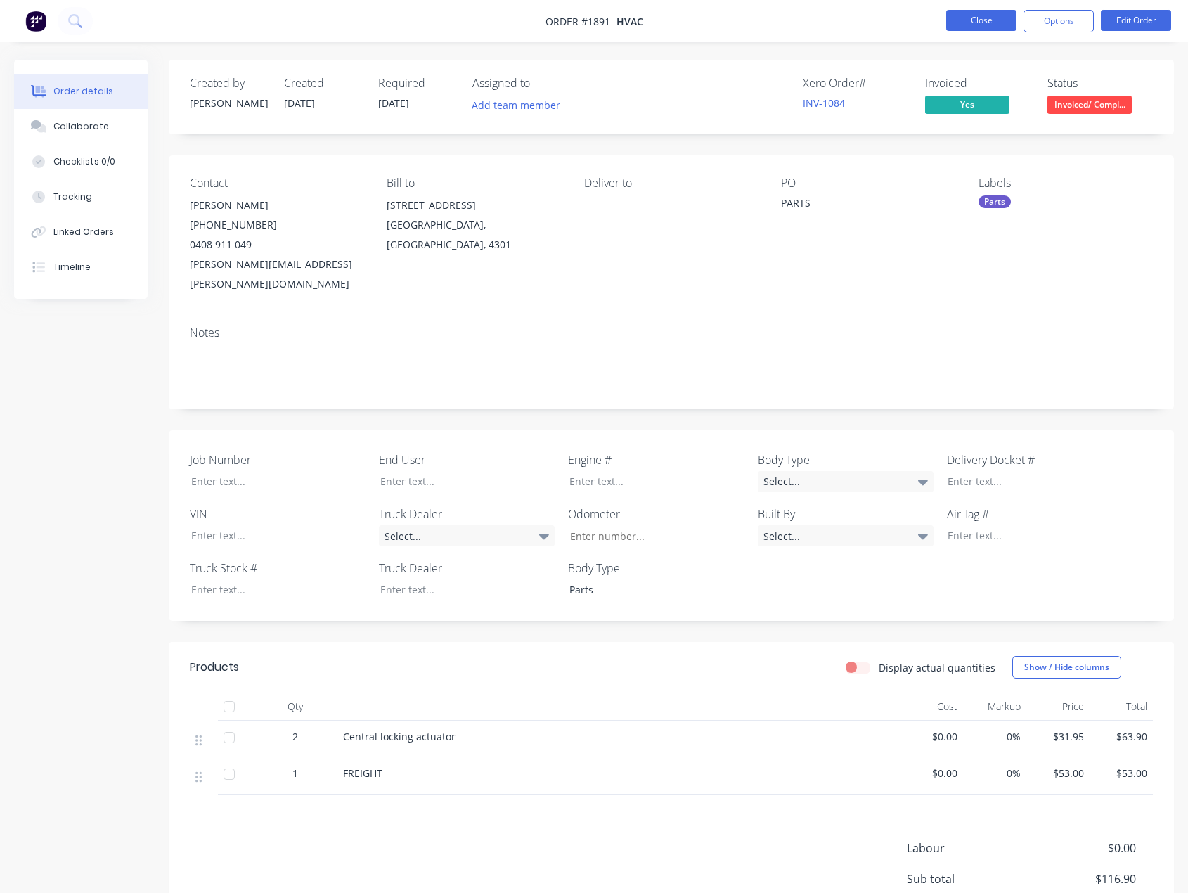
click at [952, 24] on button "Close" at bounding box center [981, 20] width 70 height 21
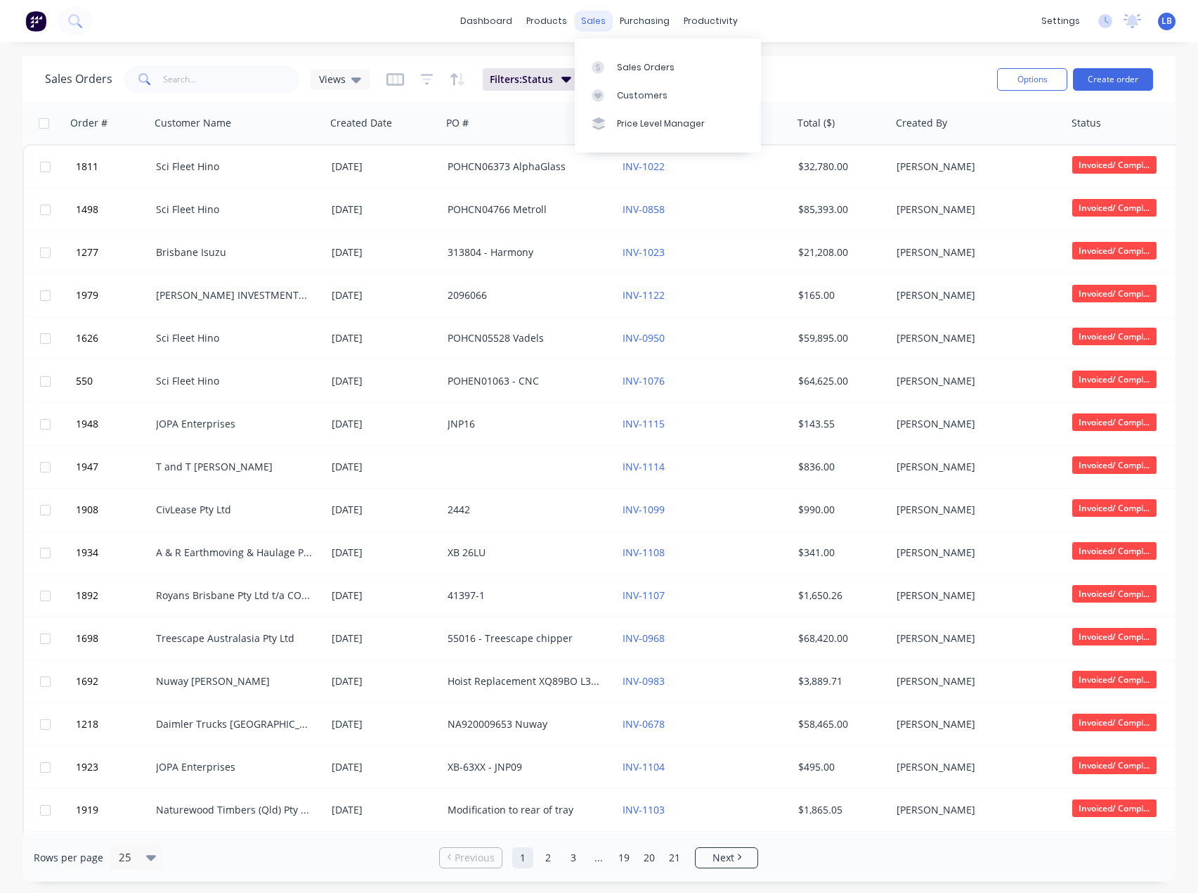
click at [595, 17] on div "sales" at bounding box center [593, 21] width 39 height 21
drag, startPoint x: 616, startPoint y: 69, endPoint x: 588, endPoint y: 72, distance: 28.3
click at [617, 69] on div "Sales Orders" at bounding box center [646, 67] width 58 height 13
click at [206, 82] on input "text" at bounding box center [231, 79] width 137 height 28
click at [603, 77] on button "Reset" at bounding box center [612, 80] width 34 height 20
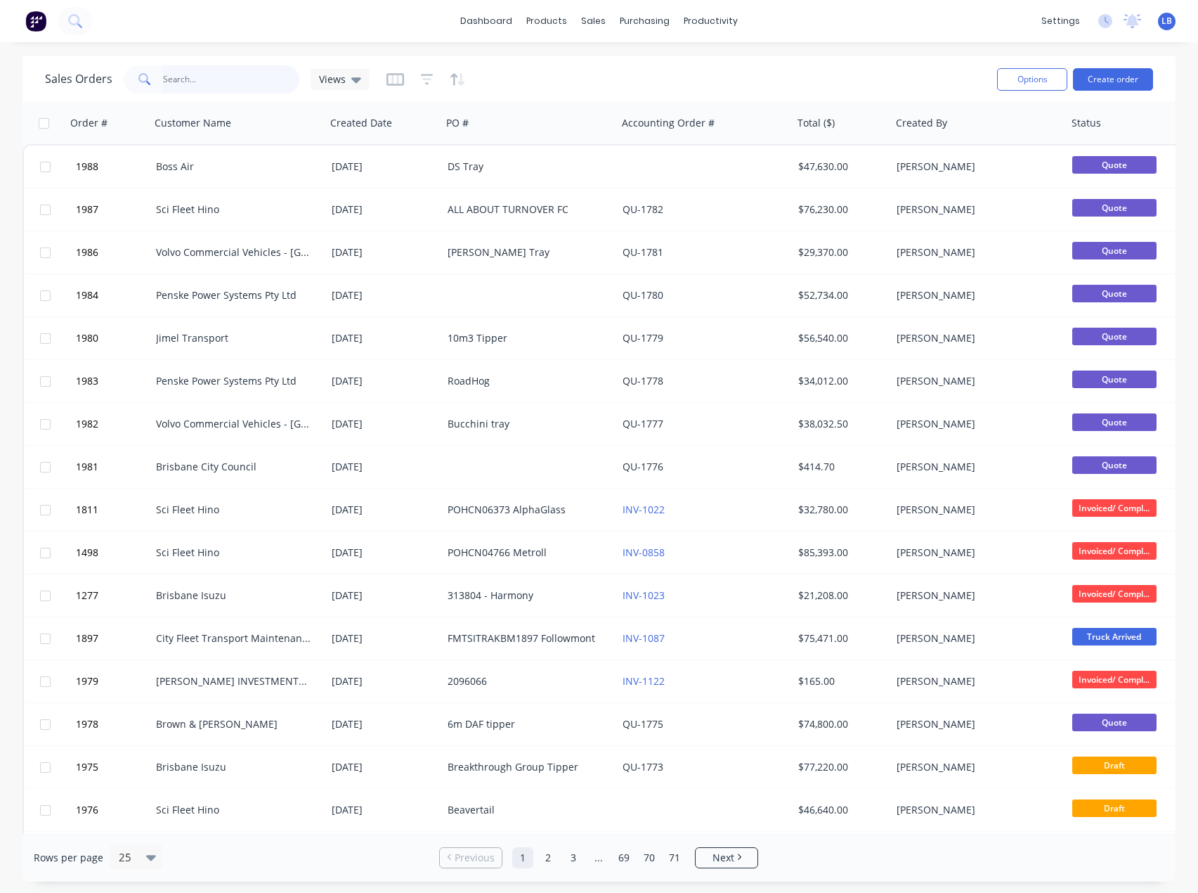
click at [190, 78] on input "text" at bounding box center [231, 79] width 137 height 28
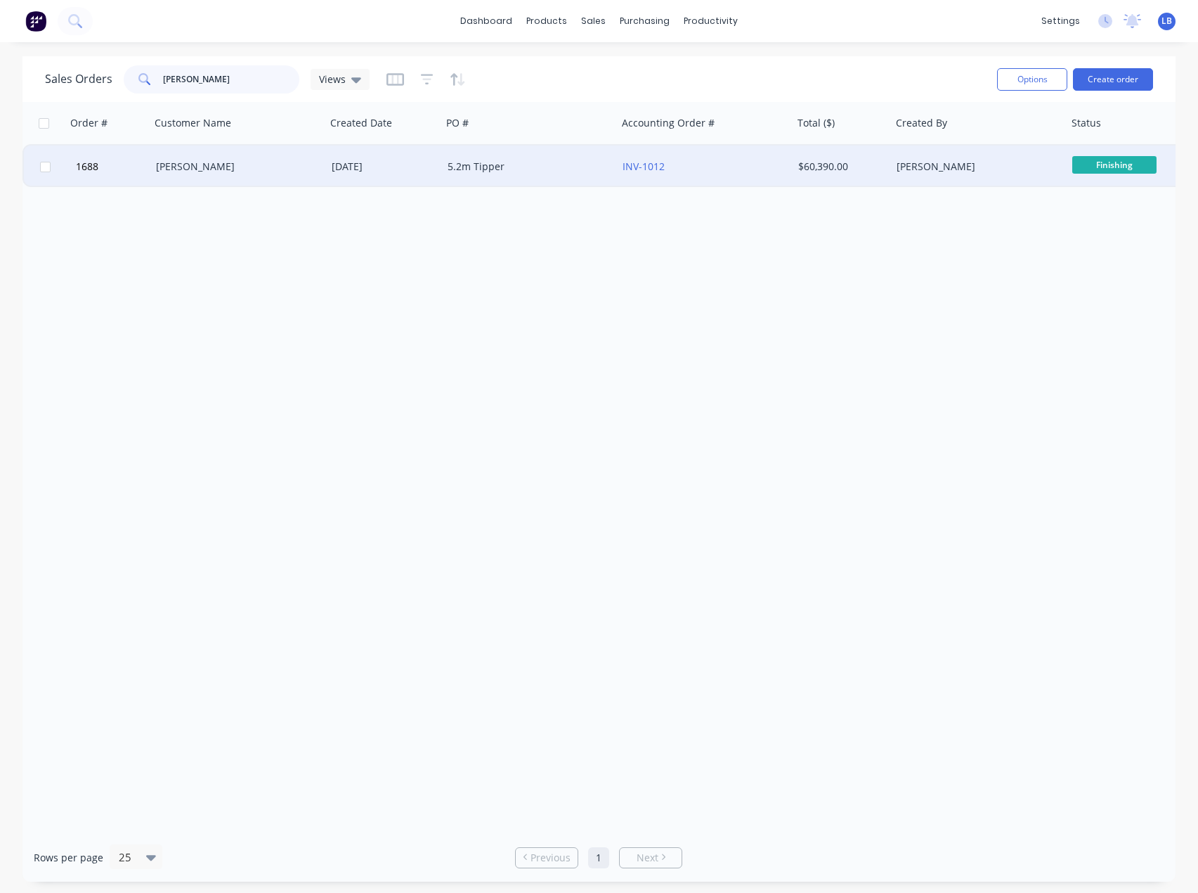
type input "Paul Mann"
click at [465, 169] on div "5.2m Tipper" at bounding box center [526, 167] width 156 height 14
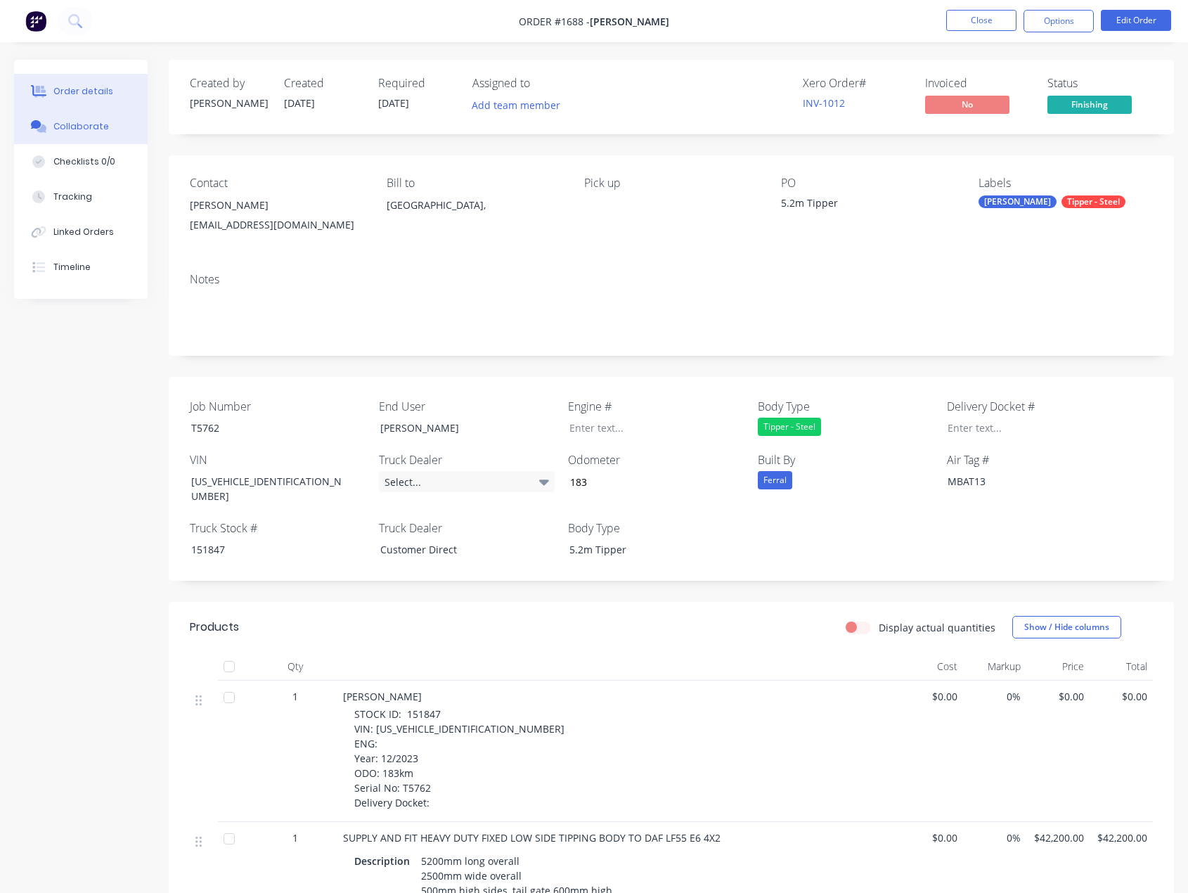
click at [56, 125] on div "Collaborate" at bounding box center [81, 126] width 56 height 13
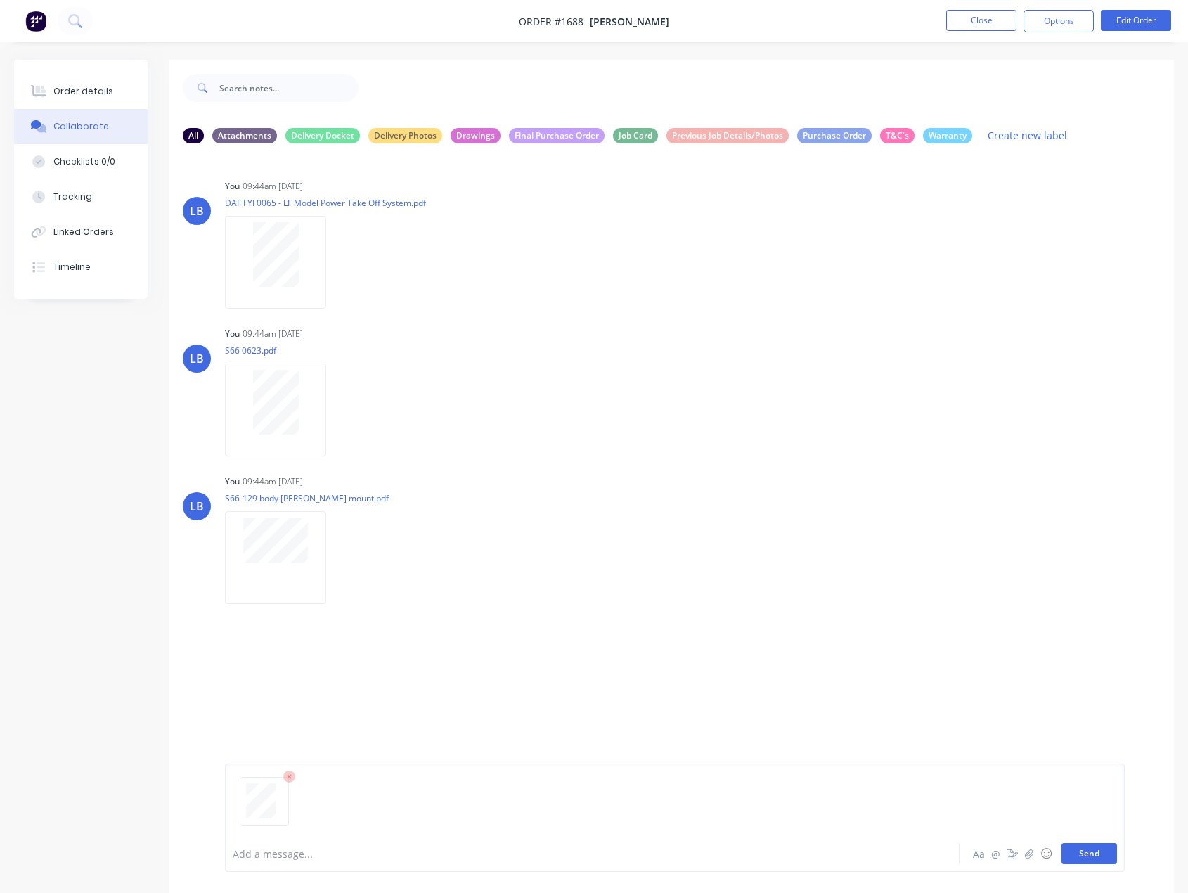
click at [1099, 855] on button "Send" at bounding box center [1089, 853] width 56 height 21
click at [62, 91] on div "Order details" at bounding box center [83, 91] width 60 height 13
